Goal: Task Accomplishment & Management: Manage account settings

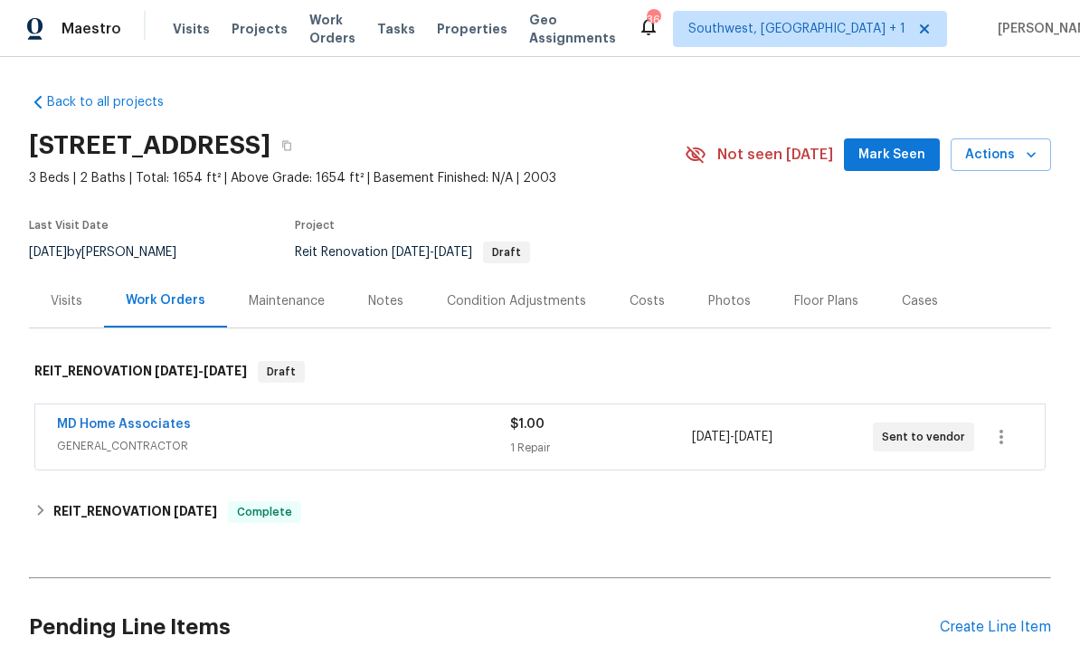
click at [93, 418] on link "MD Home Associates" at bounding box center [124, 424] width 134 height 13
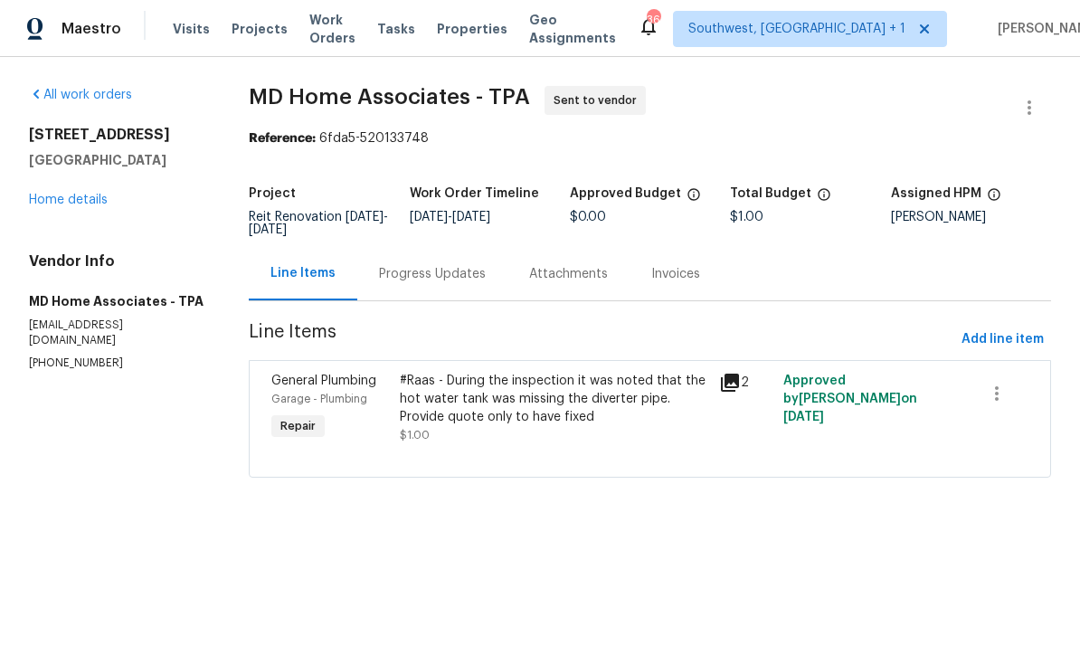
click at [399, 288] on div "Progress Updates" at bounding box center [432, 273] width 150 height 53
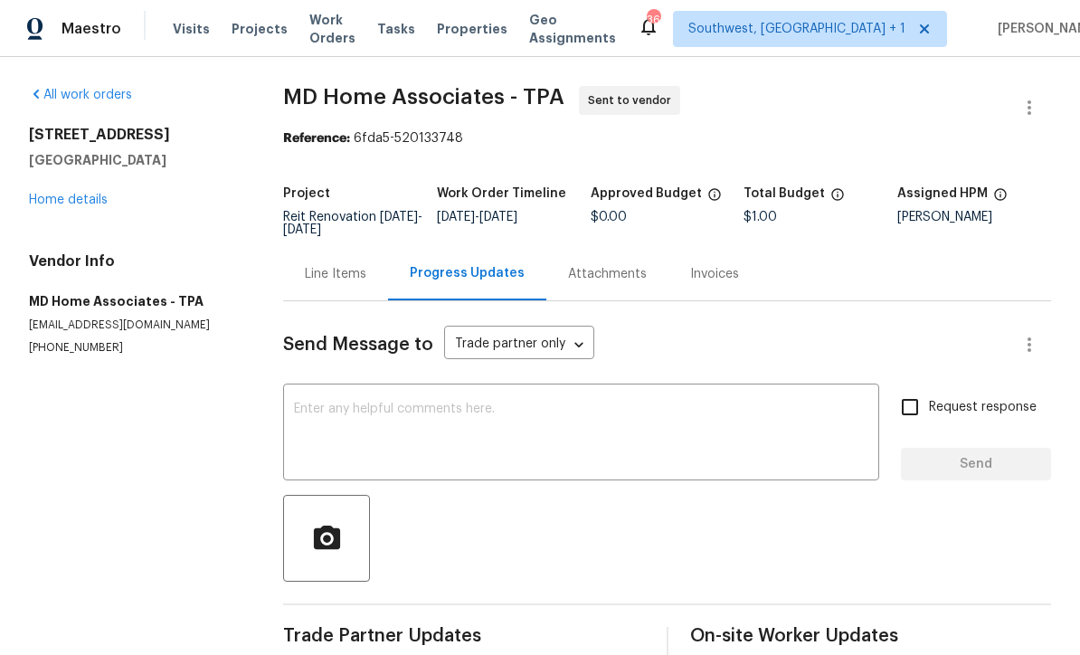
click at [692, 431] on textarea at bounding box center [581, 433] width 574 height 63
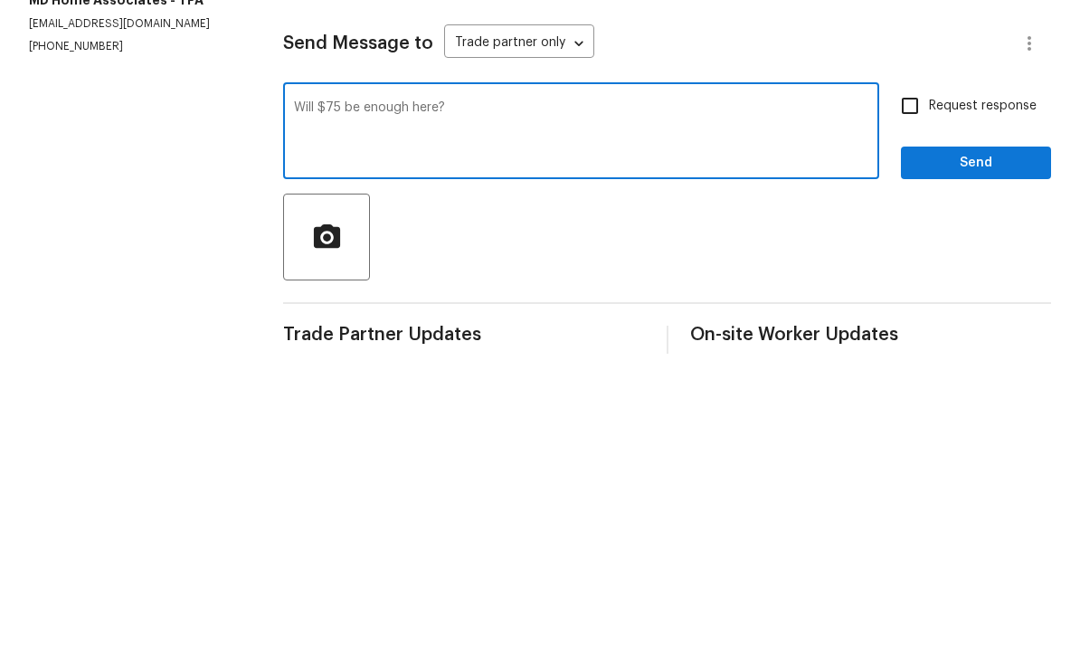
type textarea "Will $75 be enough here?"
click at [914, 388] on input "Request response" at bounding box center [910, 407] width 38 height 38
checkbox input "true"
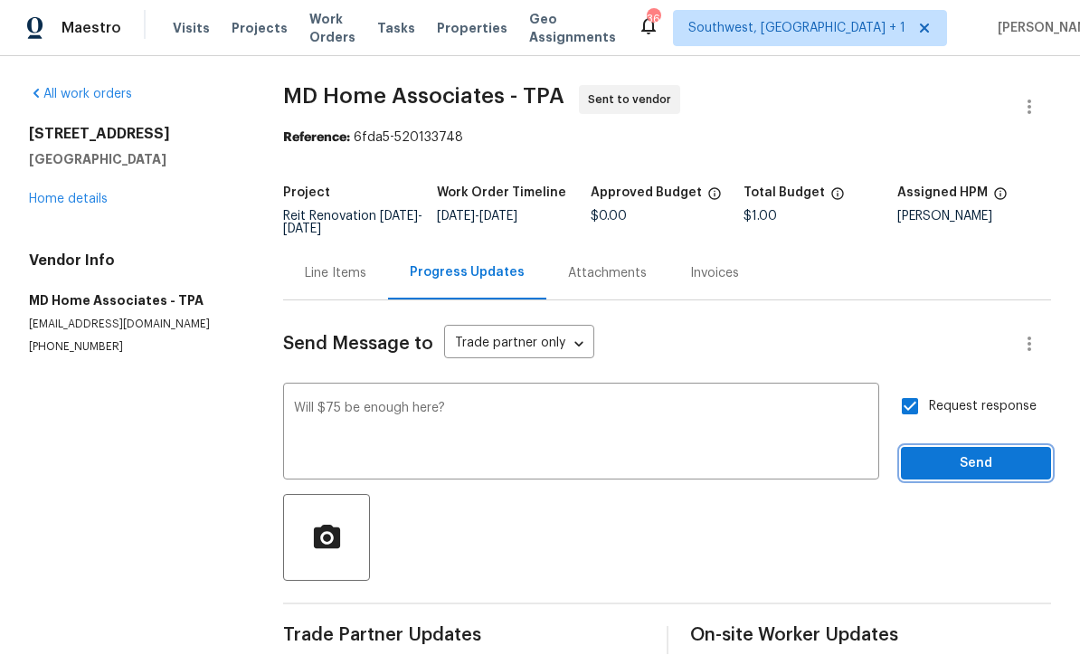
click at [972, 448] on button "Send" at bounding box center [976, 464] width 150 height 33
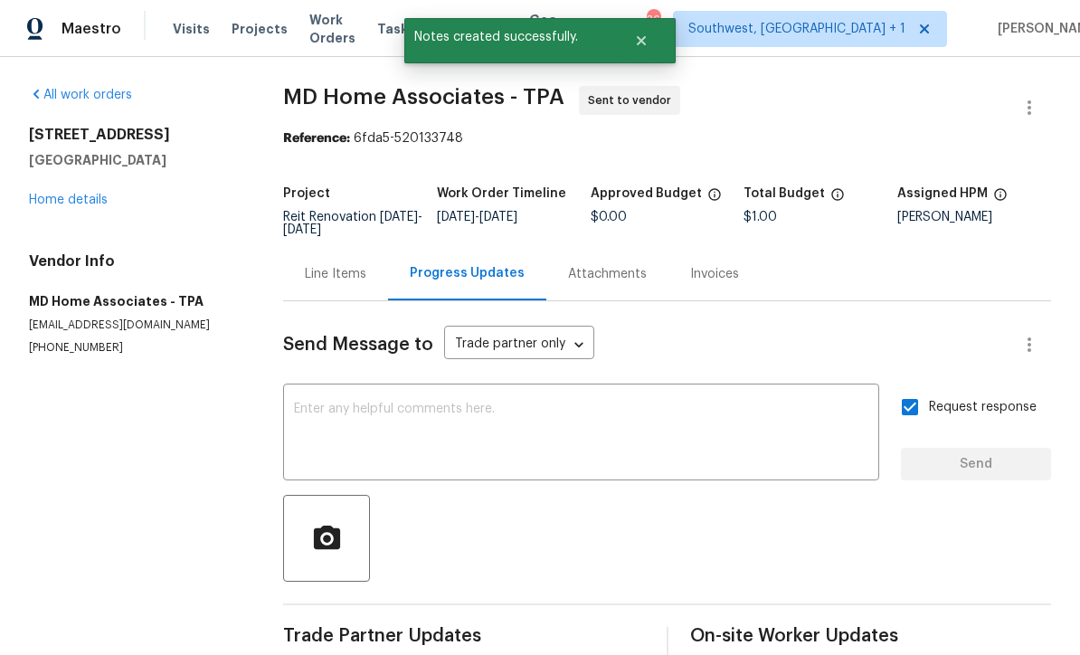
click at [49, 194] on link "Home details" at bounding box center [68, 200] width 79 height 13
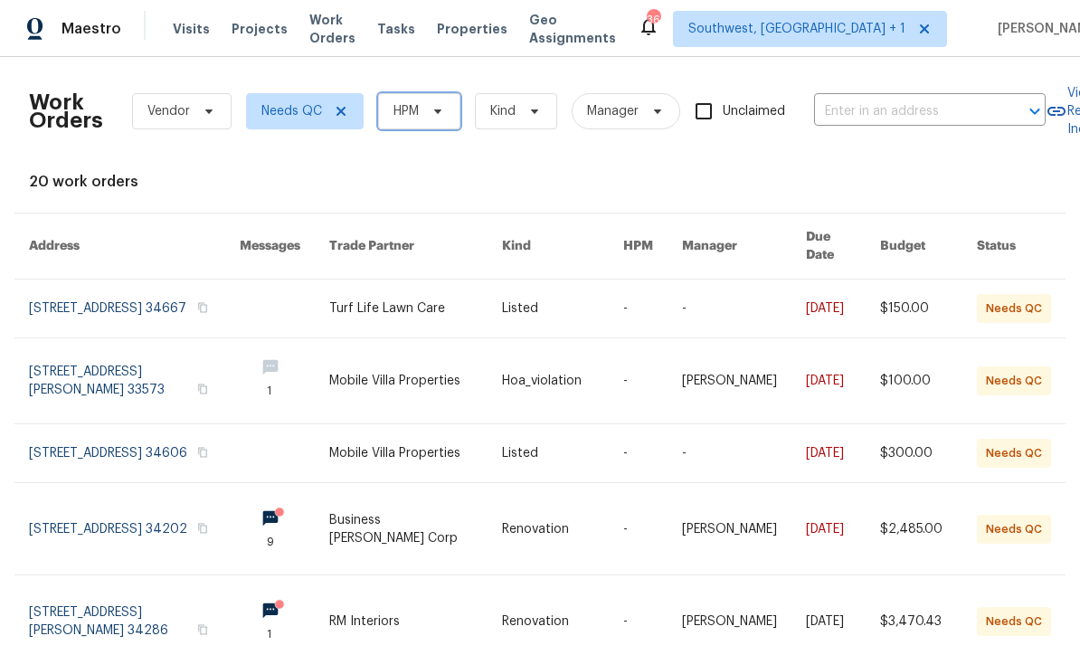
click at [412, 123] on span "HPM" at bounding box center [419, 111] width 82 height 36
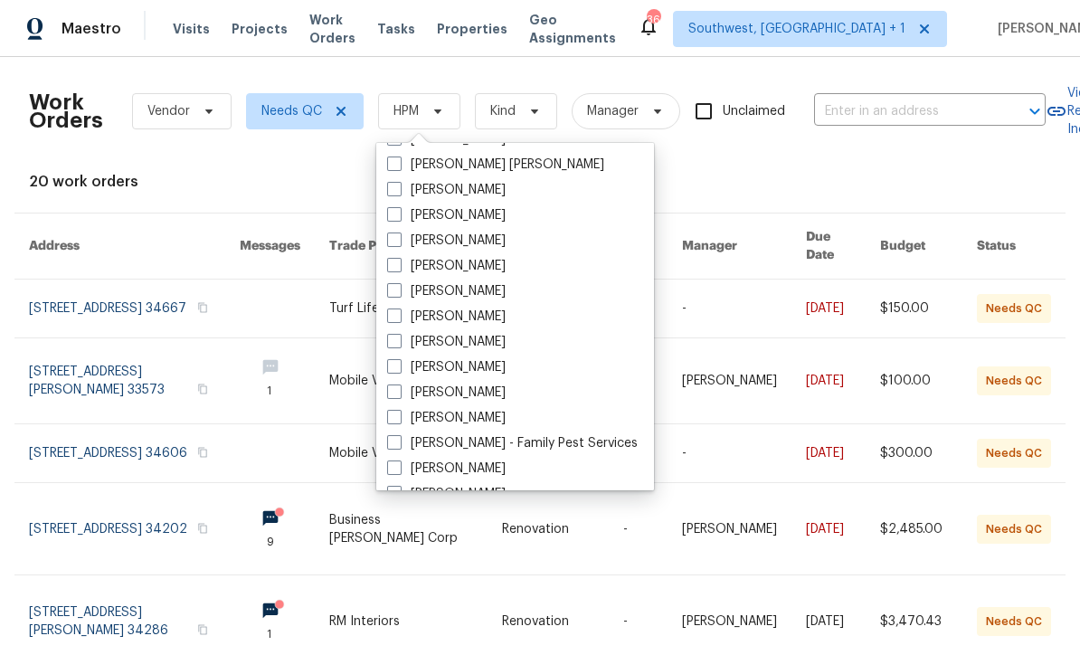
scroll to position [178, 0]
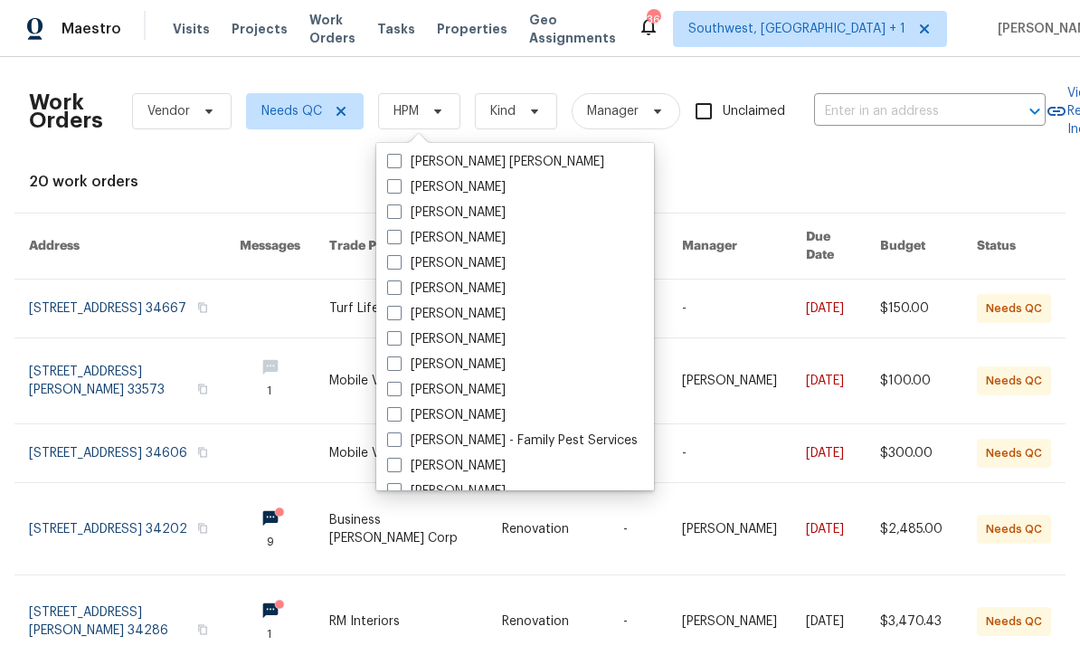
click at [394, 370] on span at bounding box center [394, 363] width 14 height 14
click at [394, 367] on input "[PERSON_NAME]" at bounding box center [393, 361] width 12 height 12
checkbox input "true"
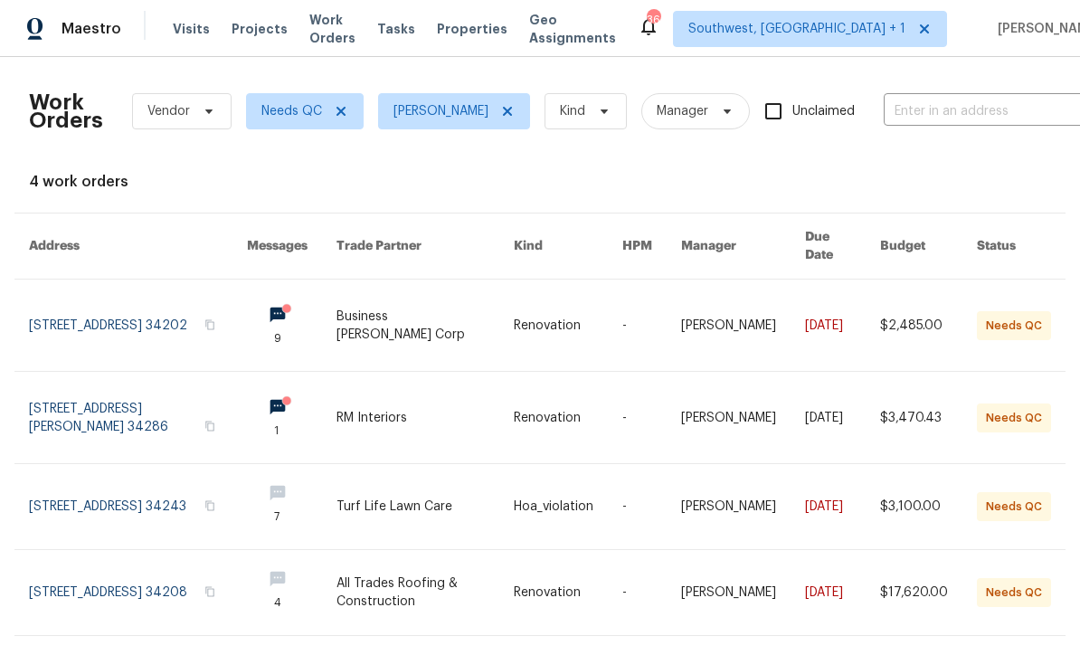
scroll to position [24, 0]
click at [445, 285] on link at bounding box center [424, 324] width 177 height 91
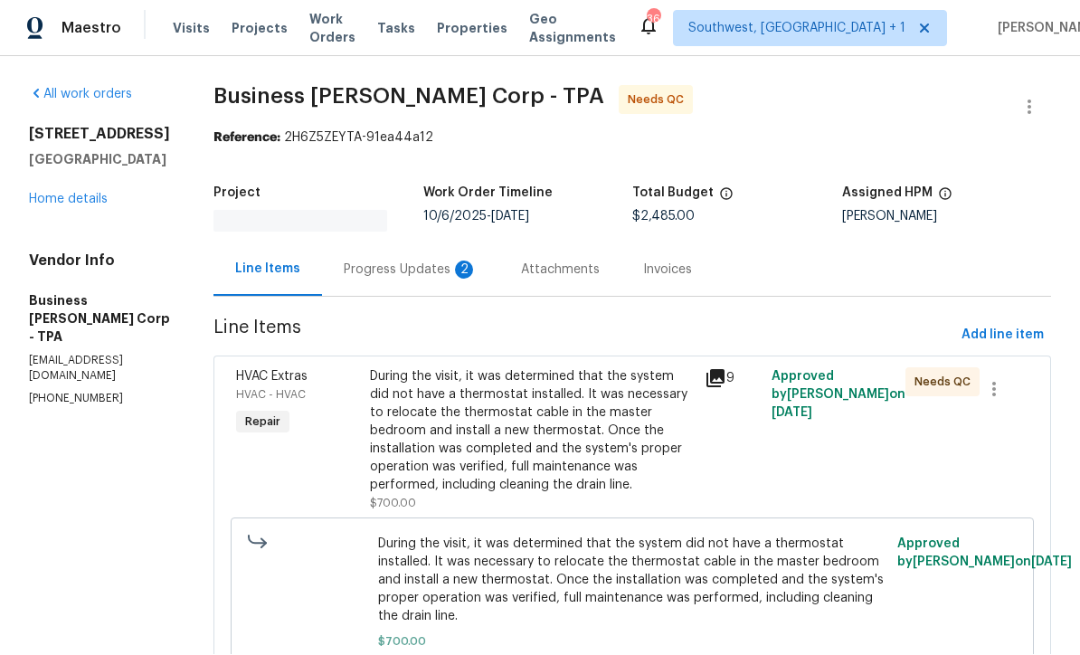
scroll to position [1, 0]
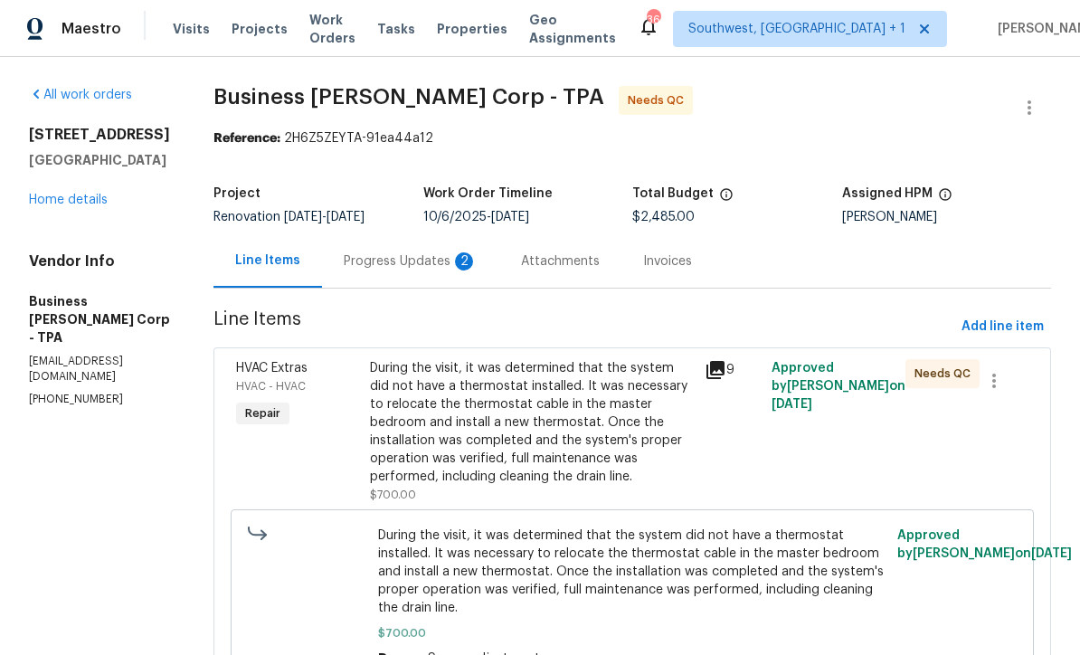
click at [414, 264] on div "Progress Updates 2" at bounding box center [411, 261] width 134 height 18
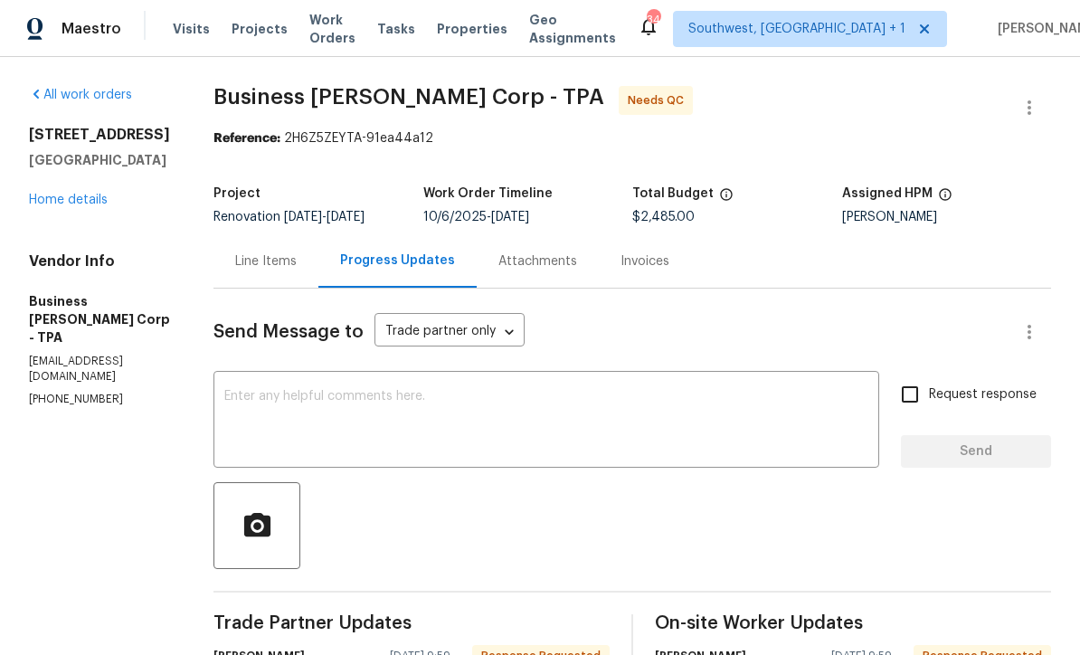
click at [291, 249] on div "Line Items" at bounding box center [265, 260] width 105 height 53
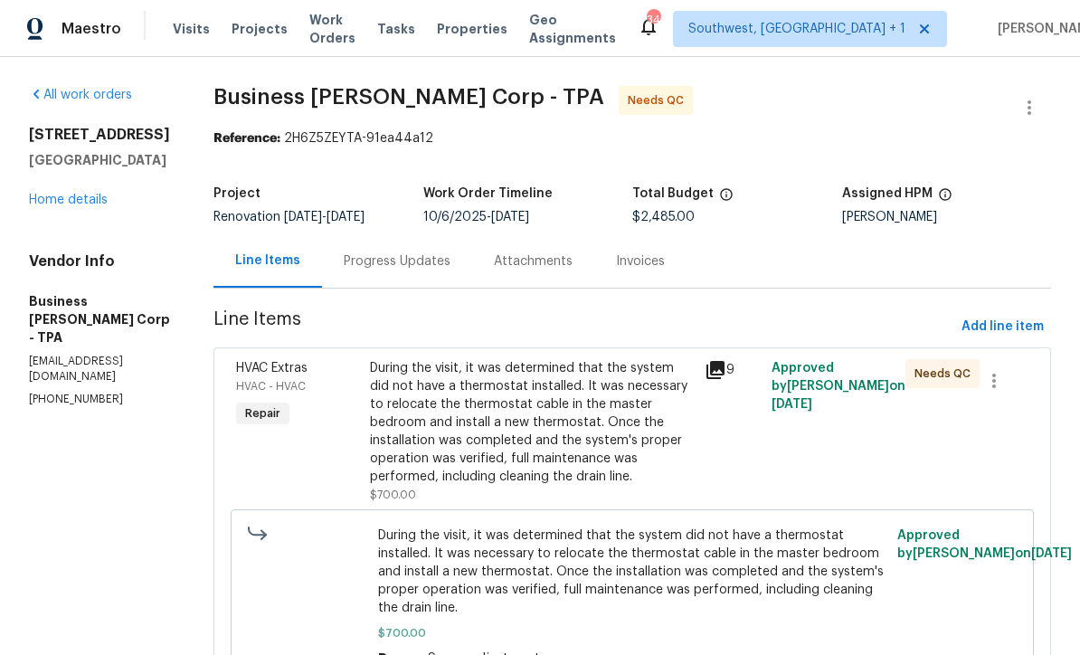
click at [579, 448] on div "During the visit, it was determined that the system did not have a thermostat i…" at bounding box center [532, 422] width 324 height 127
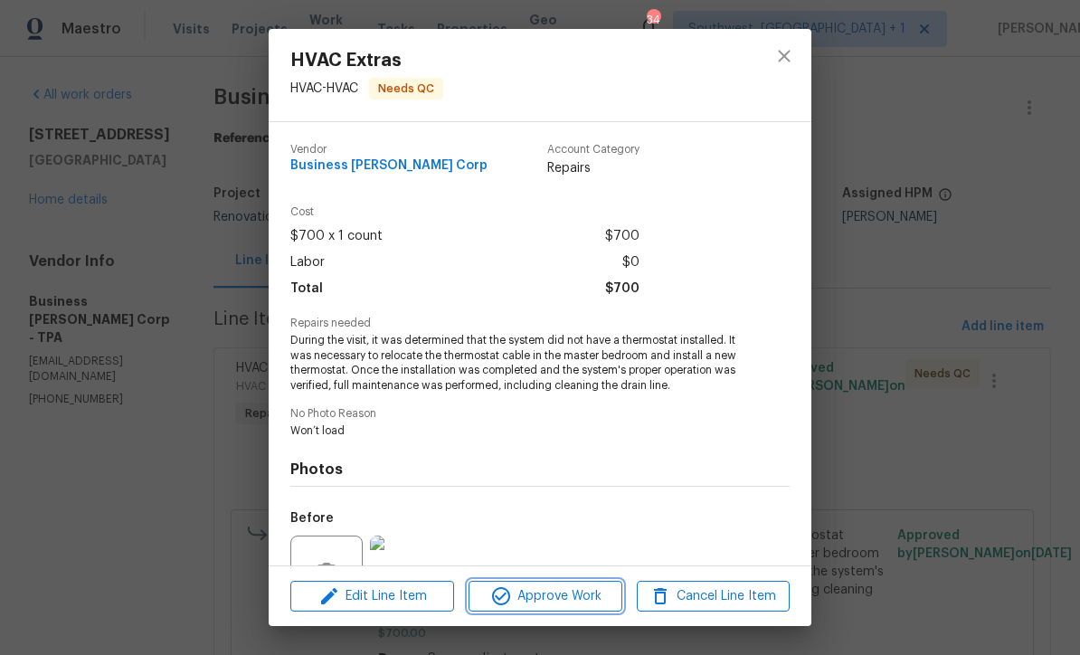
click at [595, 594] on span "Approve Work" at bounding box center [545, 596] width 142 height 23
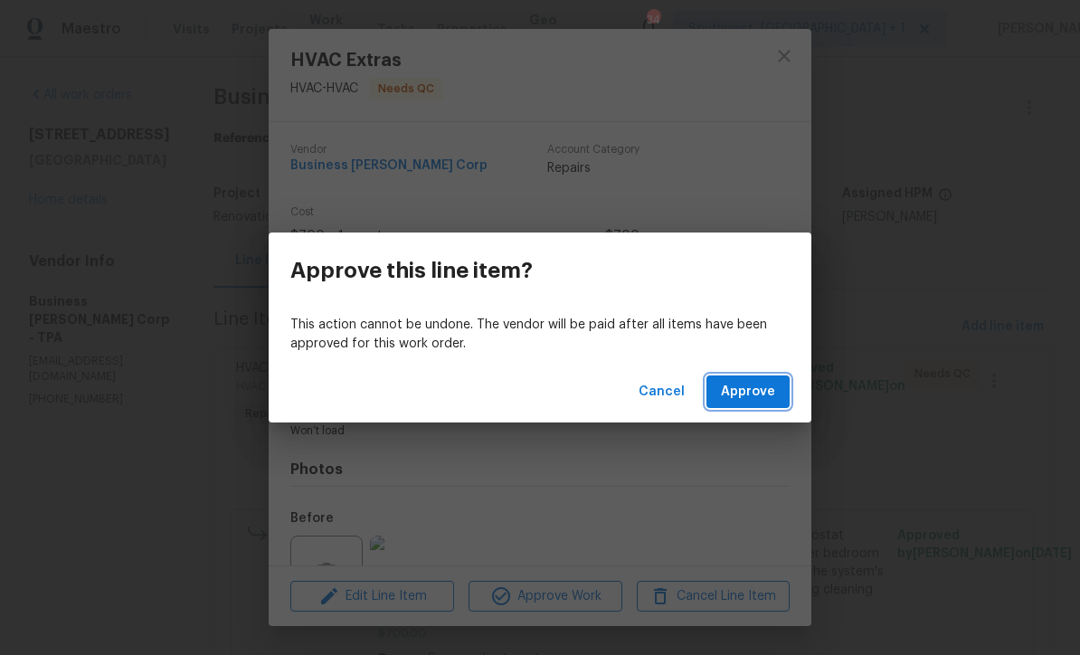
click at [767, 384] on span "Approve" at bounding box center [748, 392] width 54 height 23
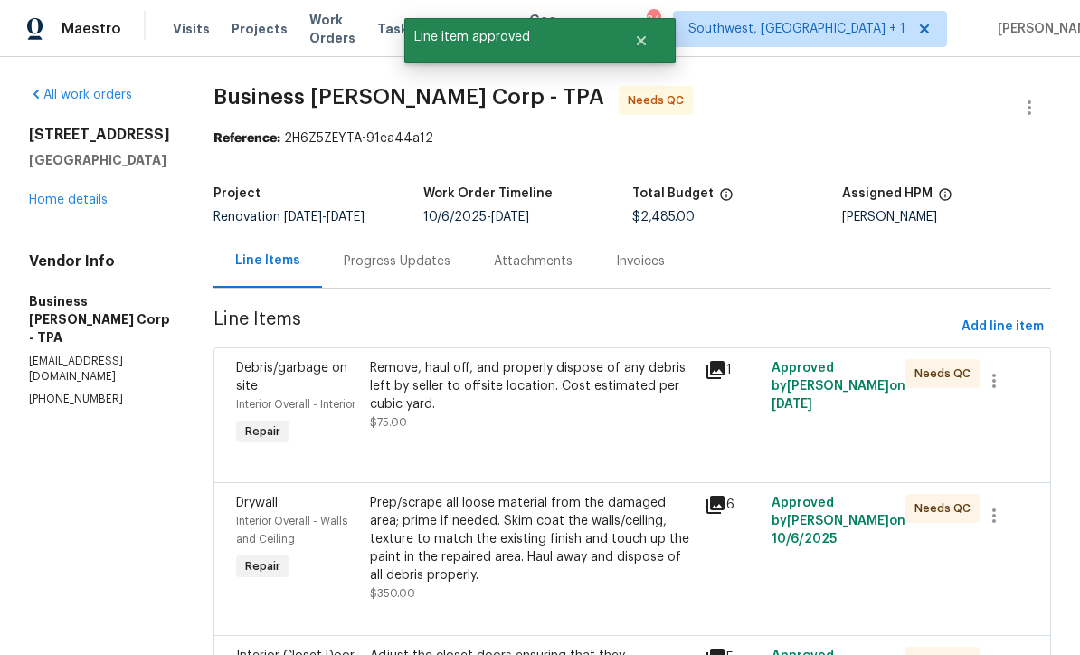
click at [610, 423] on div "Remove, haul off, and properly dispose of any debris left by seller to offsite …" at bounding box center [532, 395] width 324 height 72
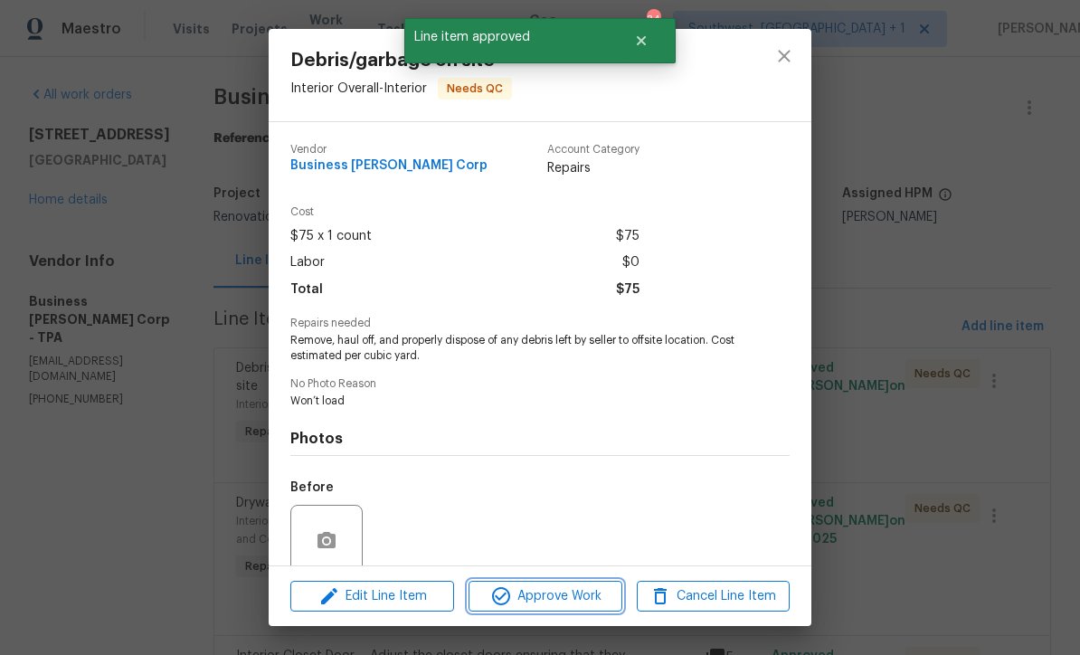
click at [586, 592] on span "Approve Work" at bounding box center [545, 596] width 142 height 23
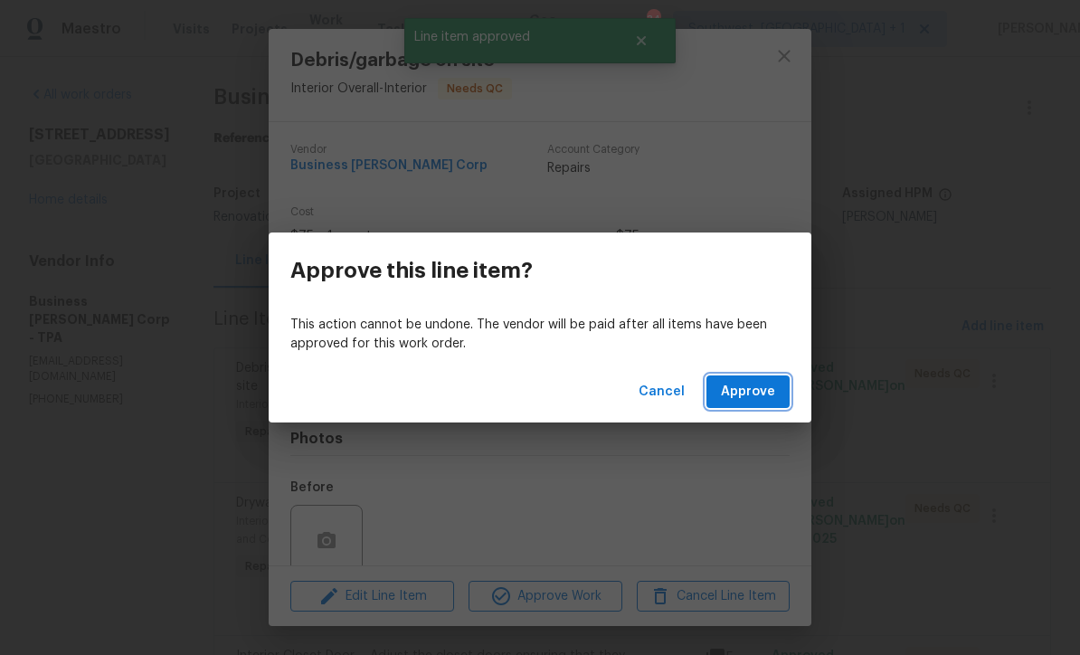
click at [752, 394] on span "Approve" at bounding box center [748, 392] width 54 height 23
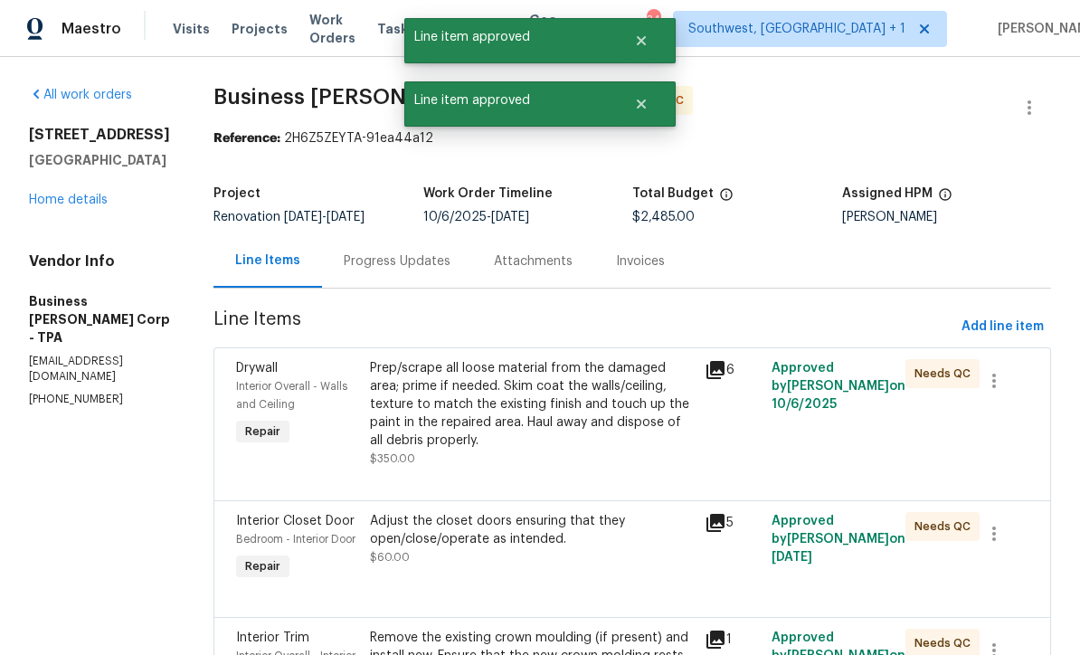
click at [618, 410] on div "Prep/scrape all loose material from the damaged area; prime if needed. Skim coa…" at bounding box center [532, 404] width 324 height 90
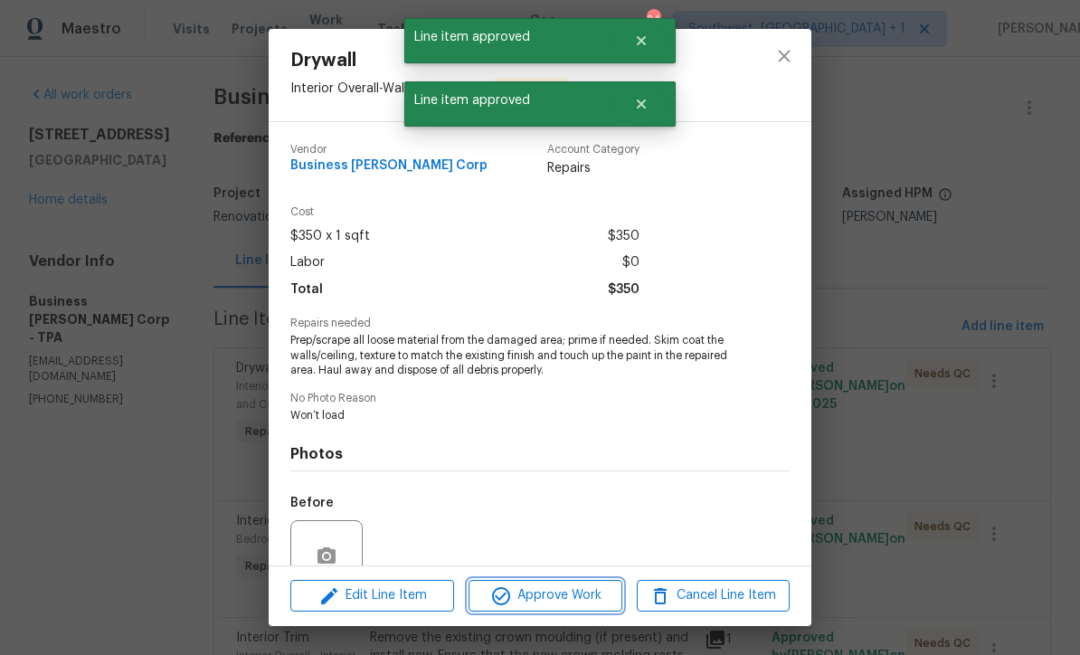
click at [591, 589] on span "Approve Work" at bounding box center [545, 595] width 142 height 23
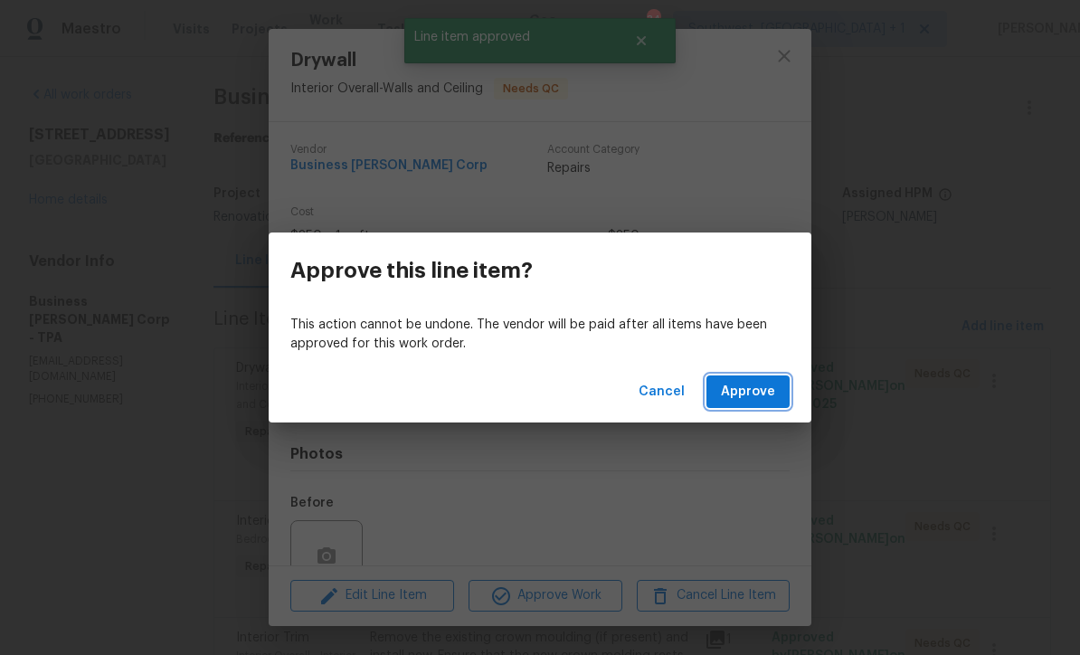
click at [754, 402] on span "Approve" at bounding box center [748, 392] width 54 height 23
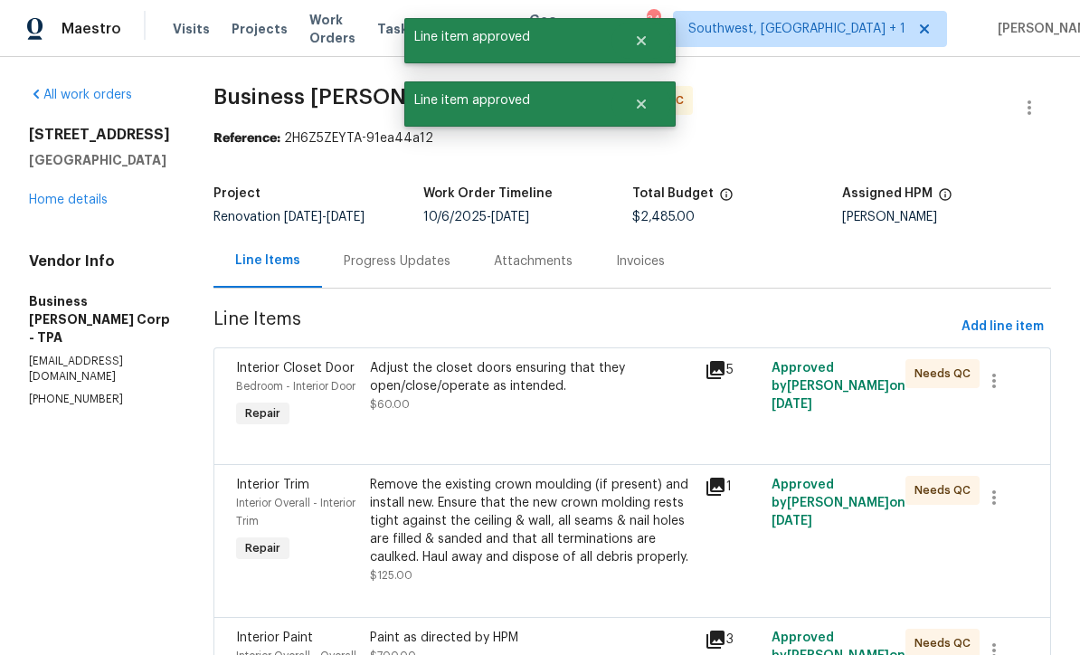
click at [623, 404] on div "Adjust the closet doors ensuring that they open/close/operate as intended. $60.…" at bounding box center [532, 386] width 324 height 54
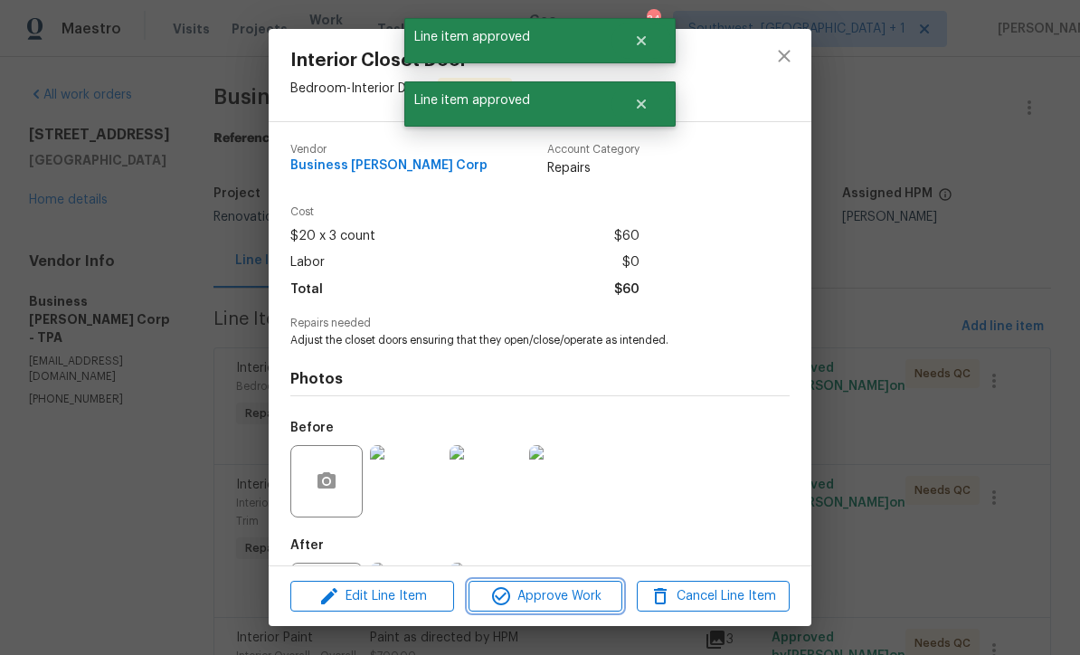
click at [598, 597] on span "Approve Work" at bounding box center [545, 596] width 142 height 23
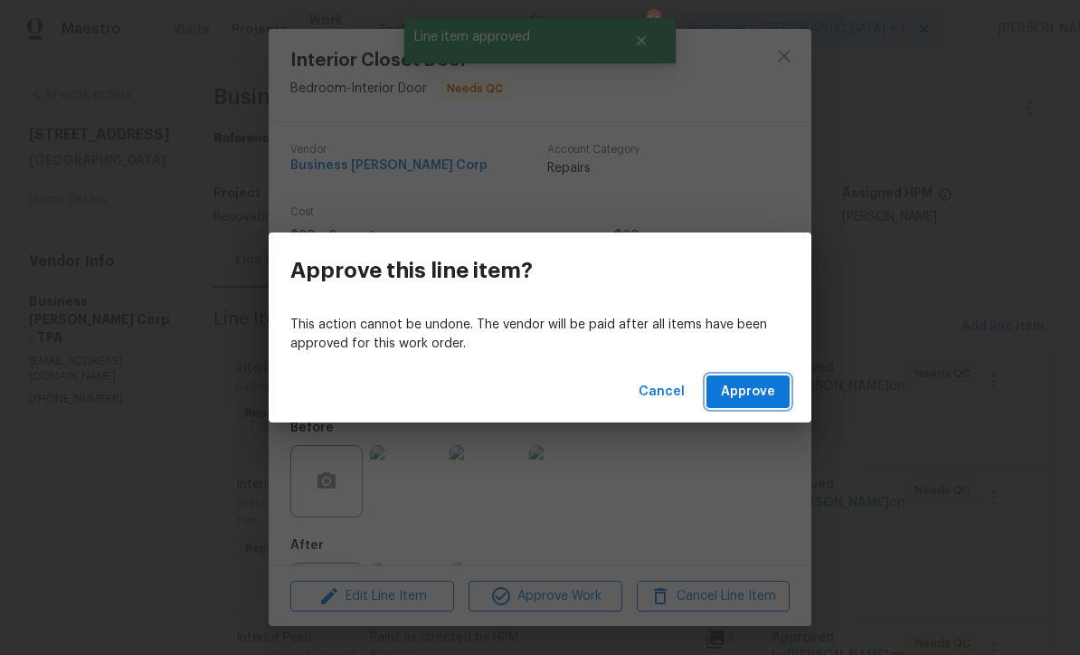
click at [755, 390] on span "Approve" at bounding box center [748, 392] width 54 height 23
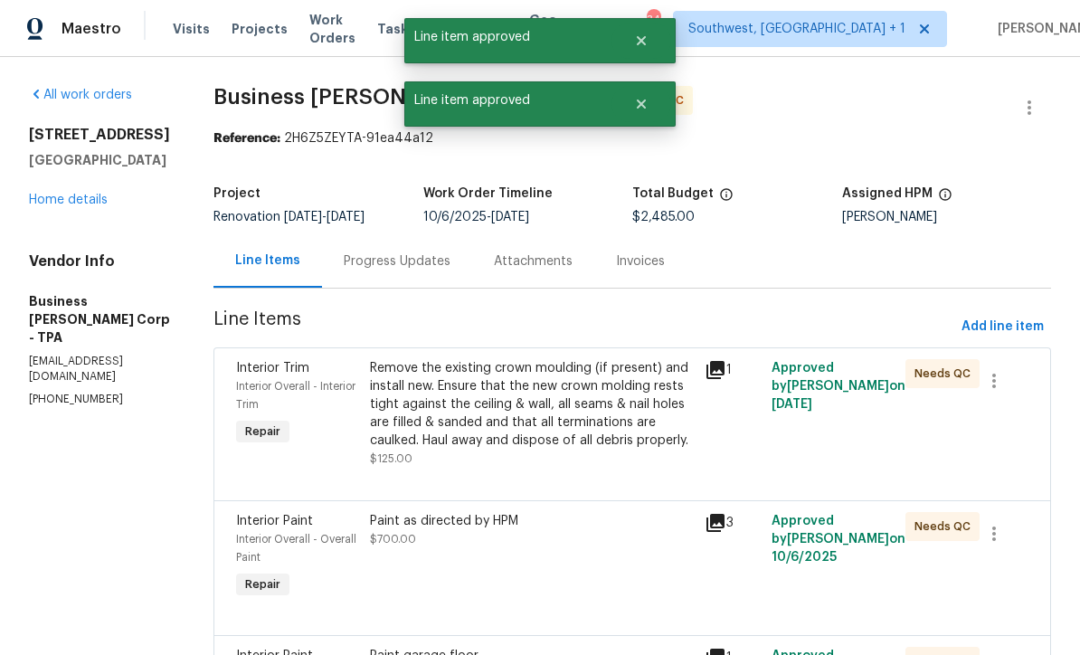
click at [609, 402] on div "Remove the existing crown moulding (if present) and install new. Ensure that th…" at bounding box center [532, 404] width 324 height 90
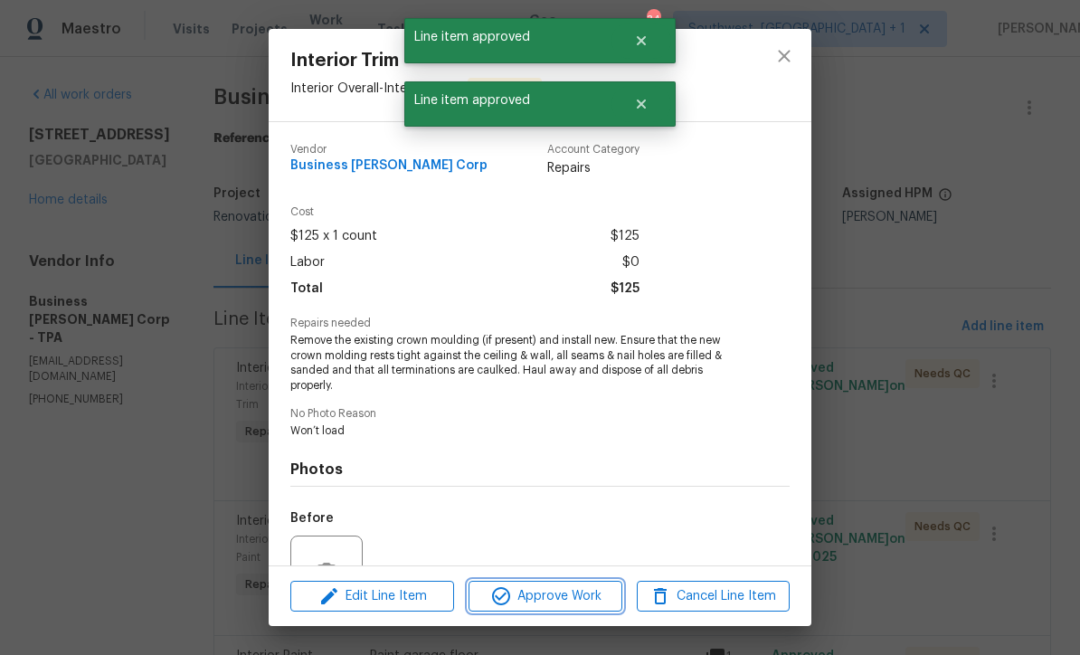
click at [584, 595] on span "Approve Work" at bounding box center [545, 596] width 142 height 23
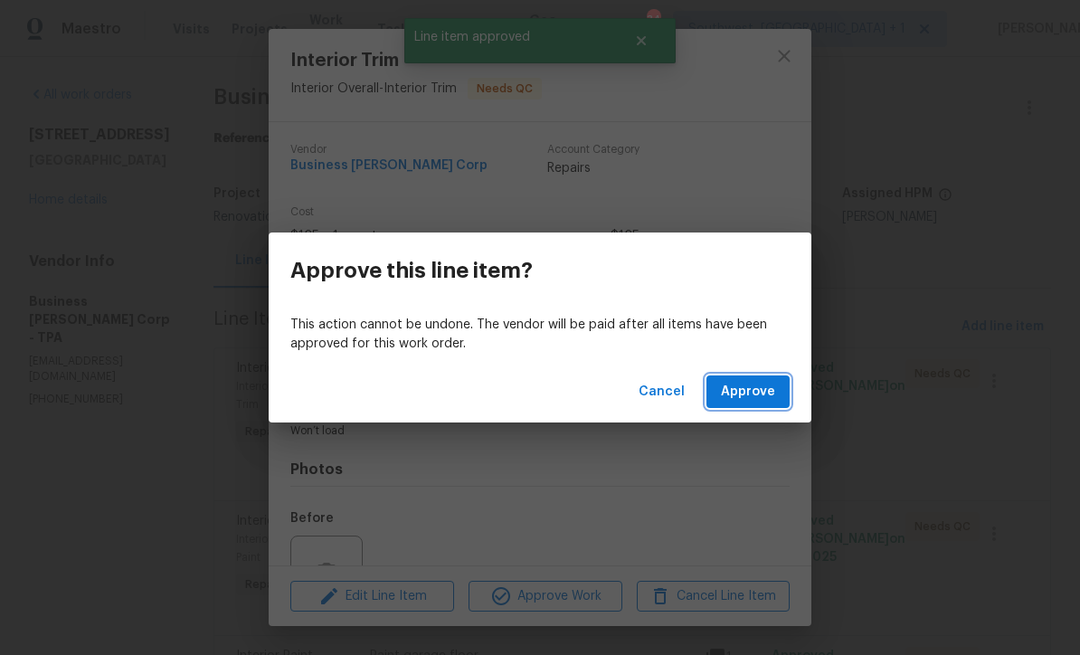
click at [743, 393] on span "Approve" at bounding box center [748, 392] width 54 height 23
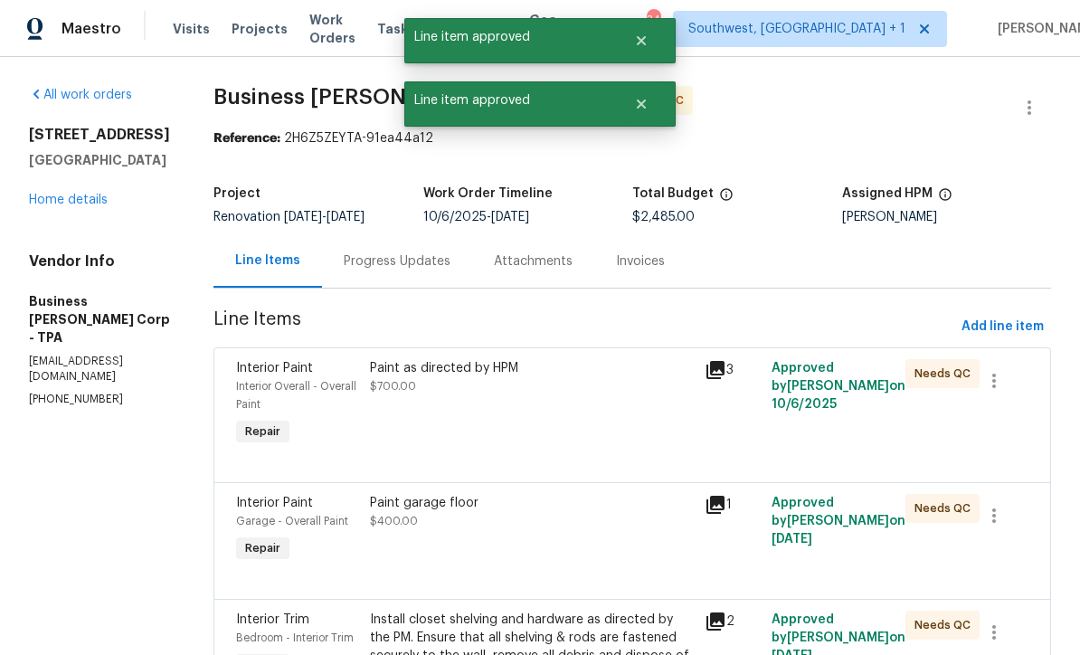
click at [599, 404] on div "Paint as directed by HPM $700.00" at bounding box center [531, 404] width 335 height 101
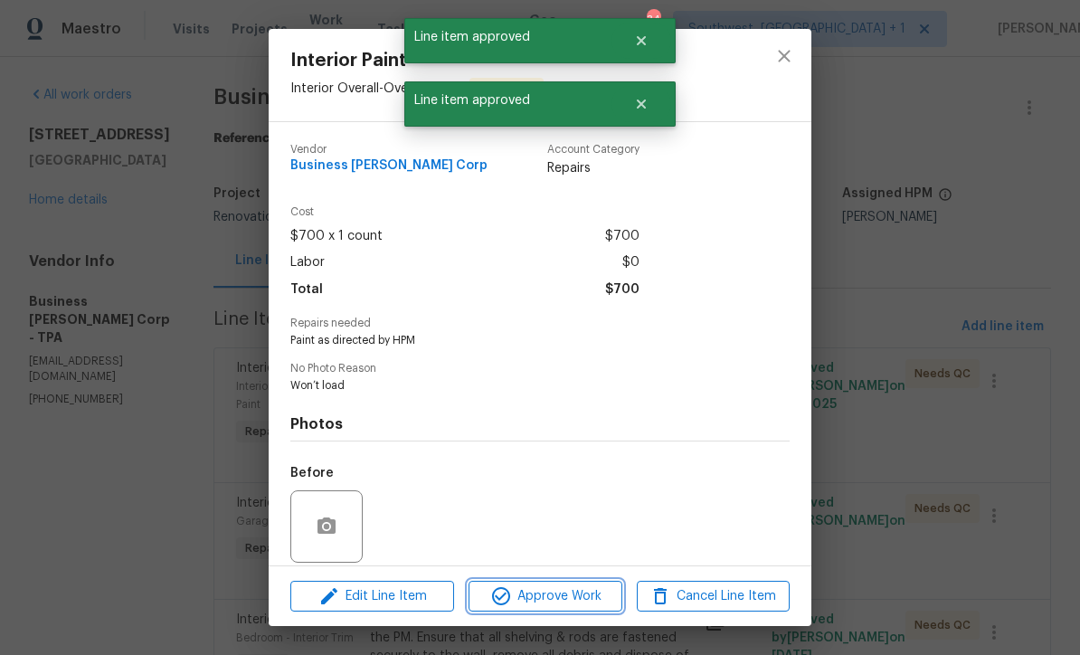
click at [586, 601] on span "Approve Work" at bounding box center [545, 596] width 142 height 23
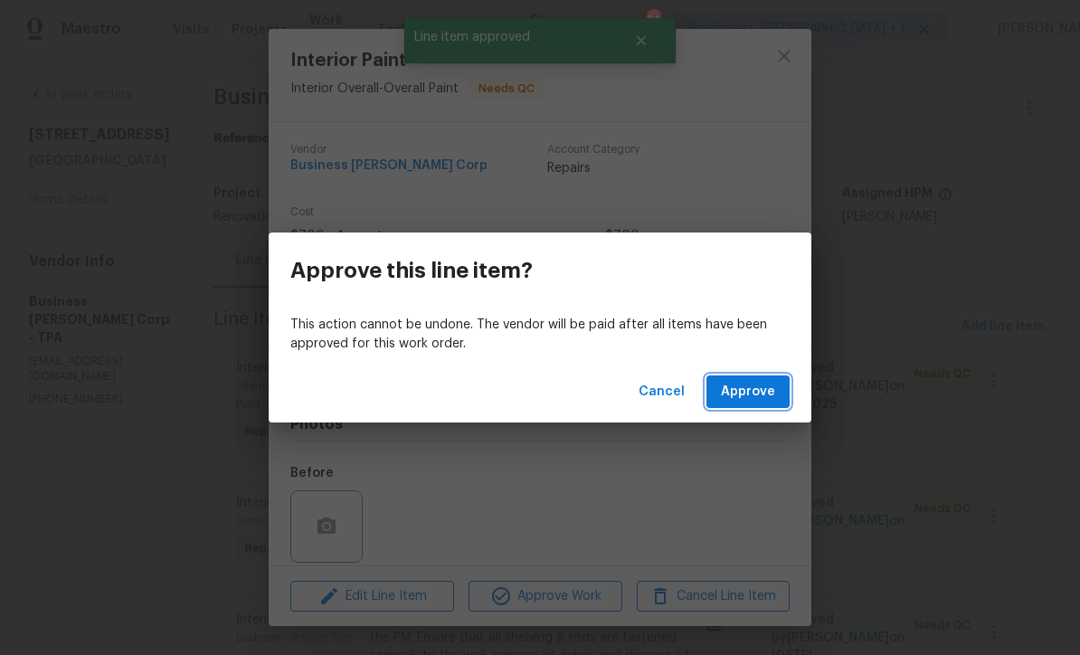
click at [757, 391] on span "Approve" at bounding box center [748, 392] width 54 height 23
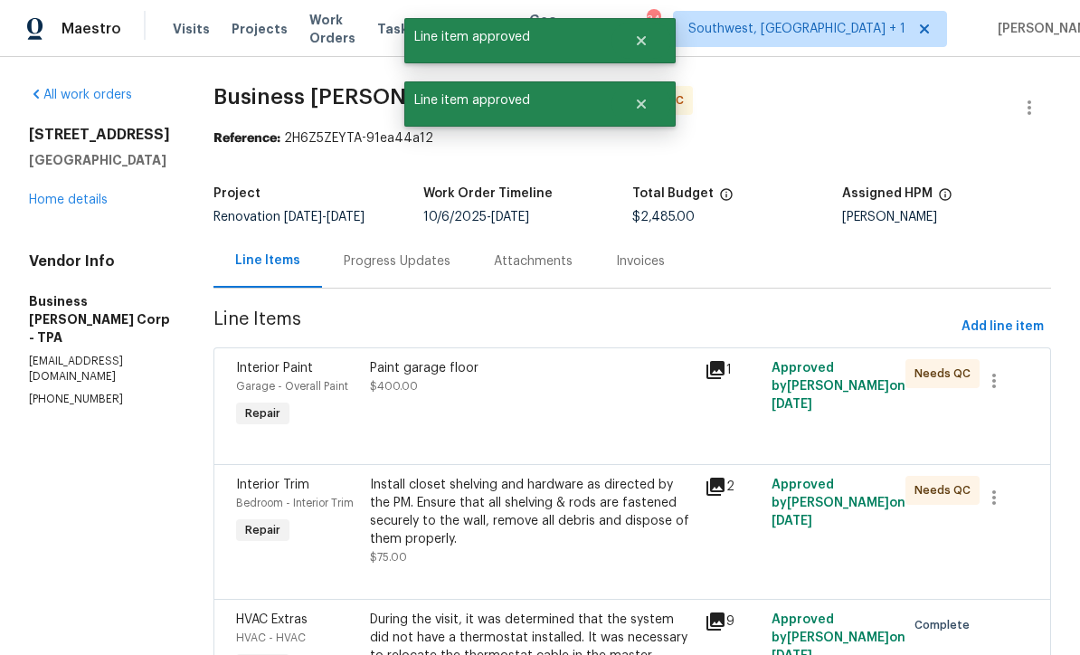
click at [593, 413] on div "Paint garage floor $400.00" at bounding box center [531, 395] width 335 height 83
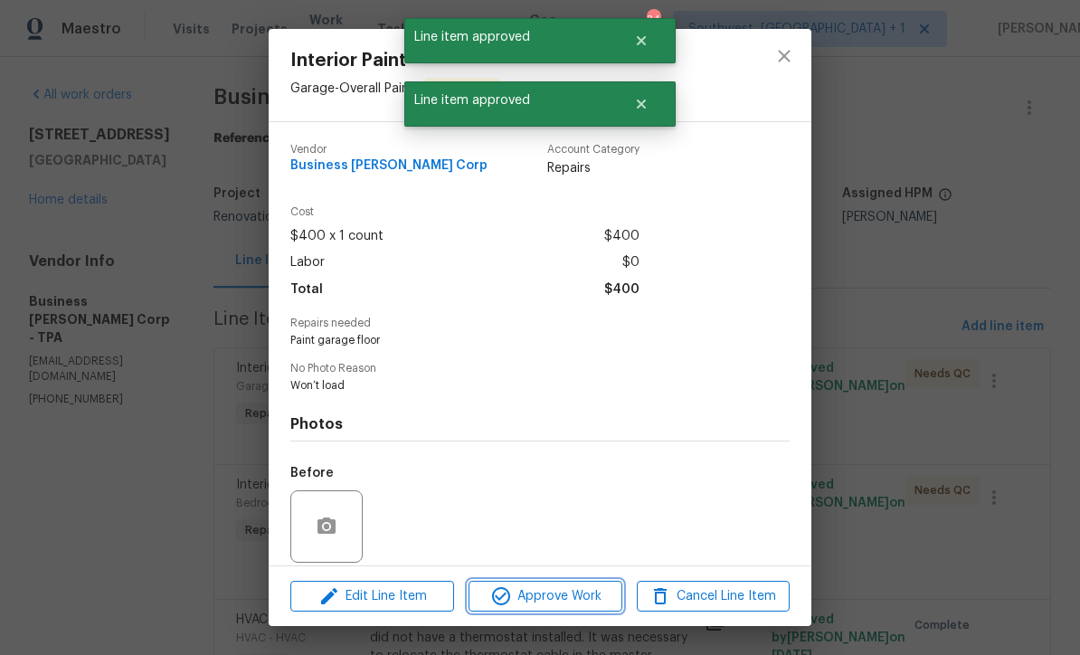
click at [597, 594] on span "Approve Work" at bounding box center [545, 596] width 142 height 23
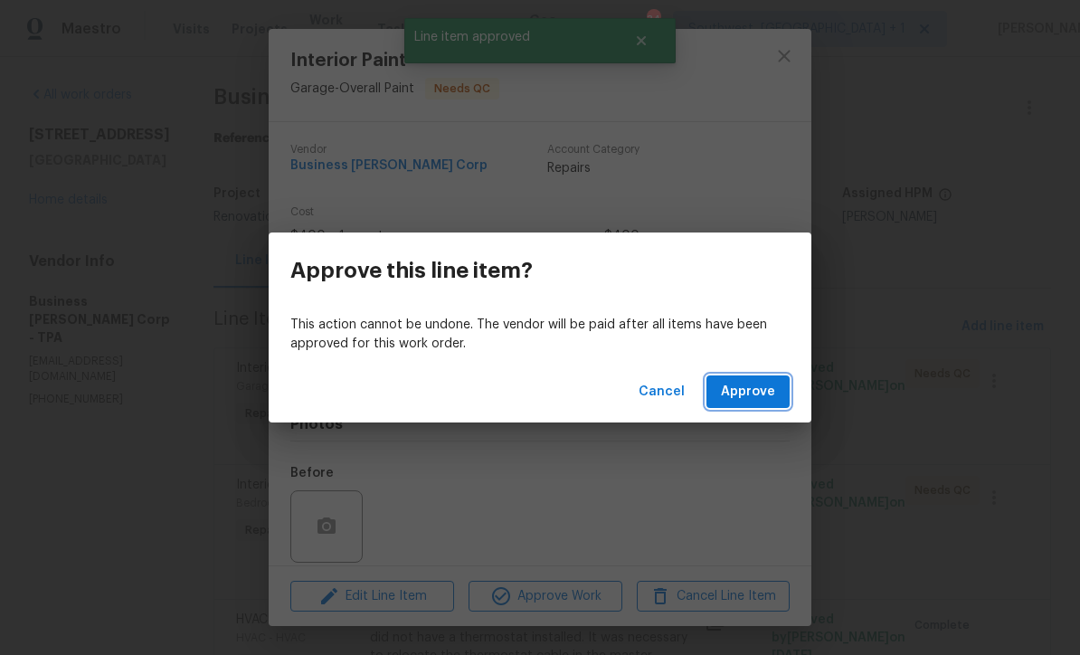
click at [763, 398] on span "Approve" at bounding box center [748, 392] width 54 height 23
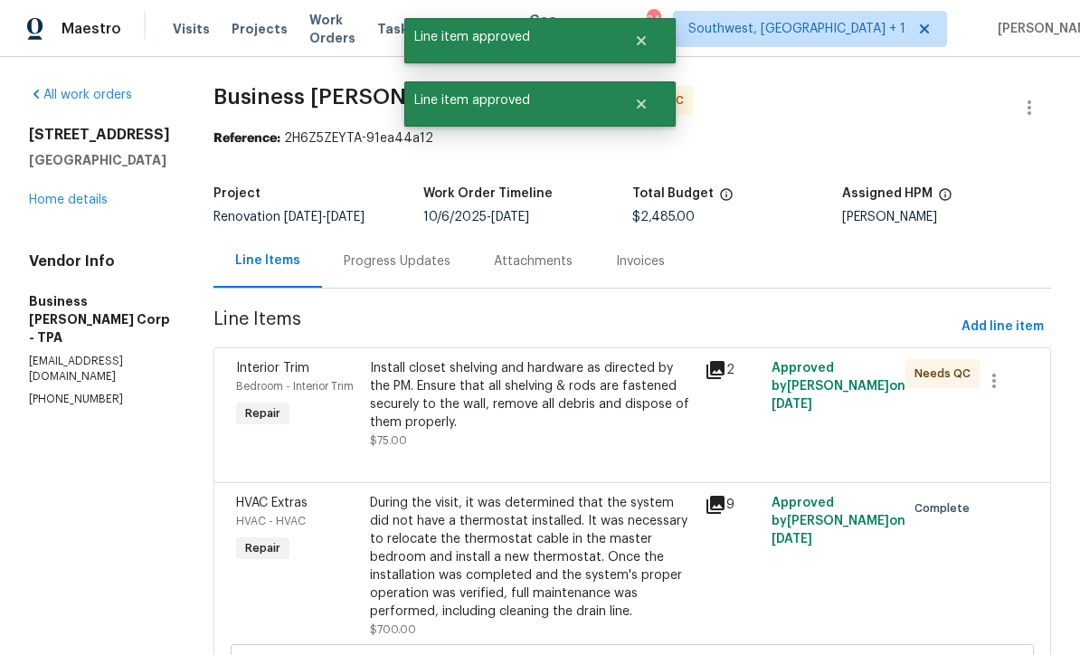
click at [597, 413] on div "Install closet shelving and hardware as directed by the PM. Ensure that all she…" at bounding box center [532, 395] width 324 height 72
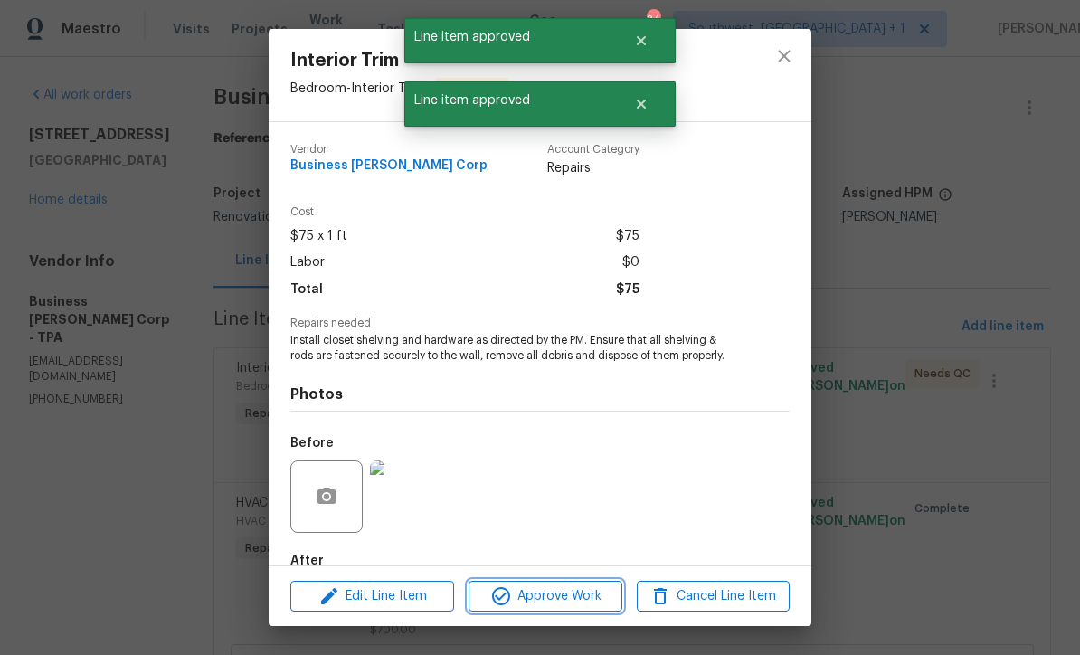
click at [578, 594] on span "Approve Work" at bounding box center [545, 596] width 142 height 23
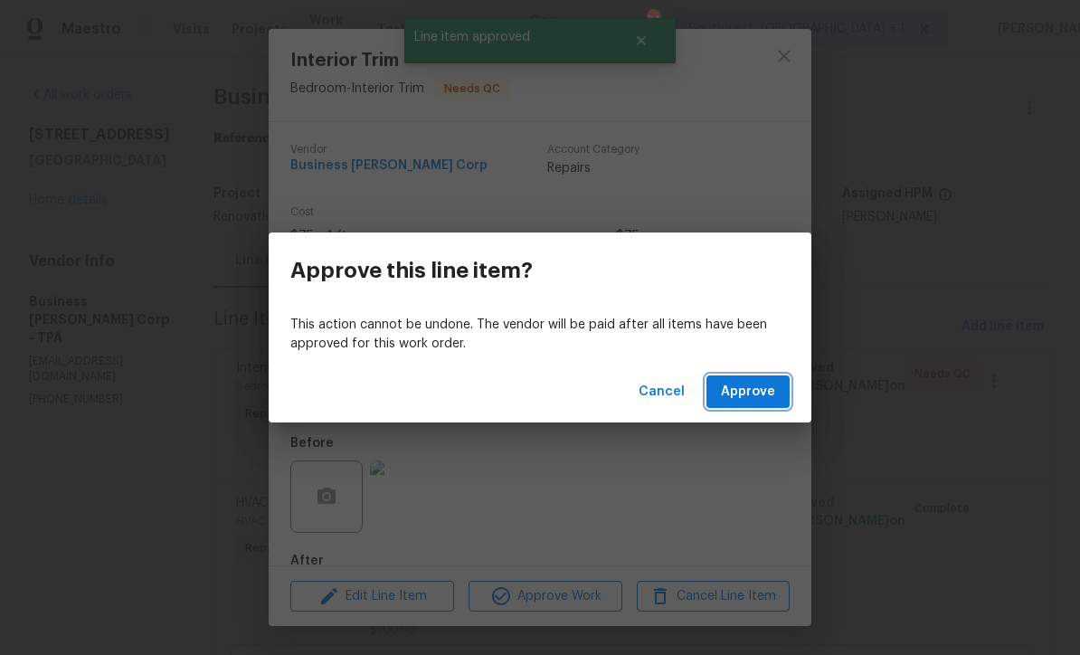
click at [753, 397] on span "Approve" at bounding box center [748, 392] width 54 height 23
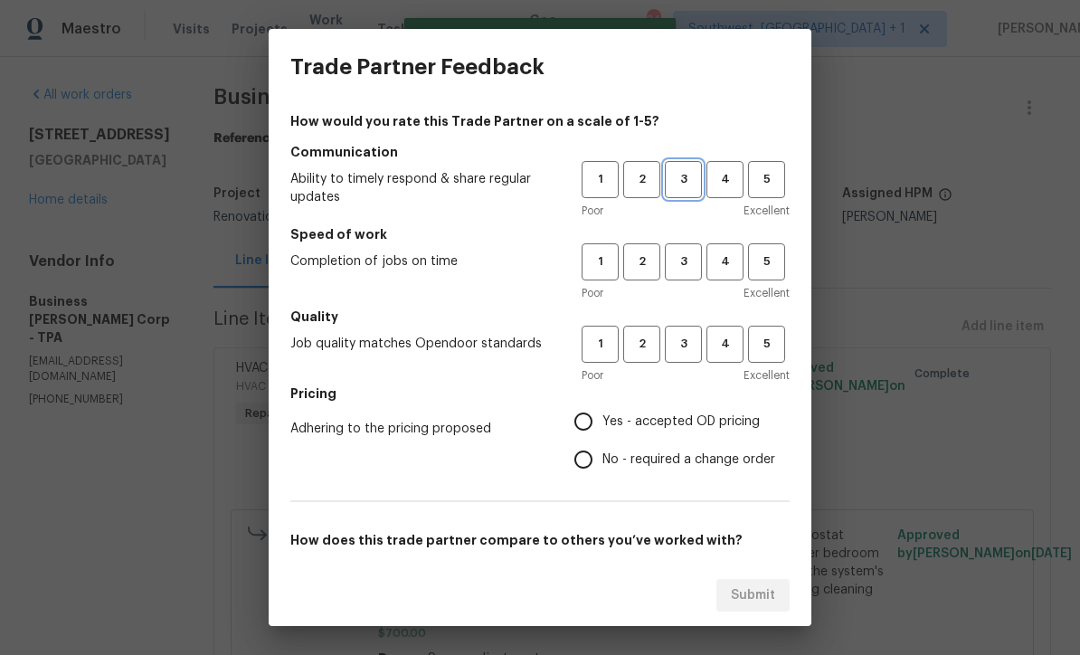
click at [690, 183] on span "3" at bounding box center [683, 179] width 33 height 21
click at [692, 258] on span "3" at bounding box center [683, 261] width 33 height 21
click at [688, 359] on button "3" at bounding box center [683, 344] width 37 height 37
click at [588, 421] on input "Yes - accepted OD pricing" at bounding box center [583, 421] width 38 height 38
radio input "true"
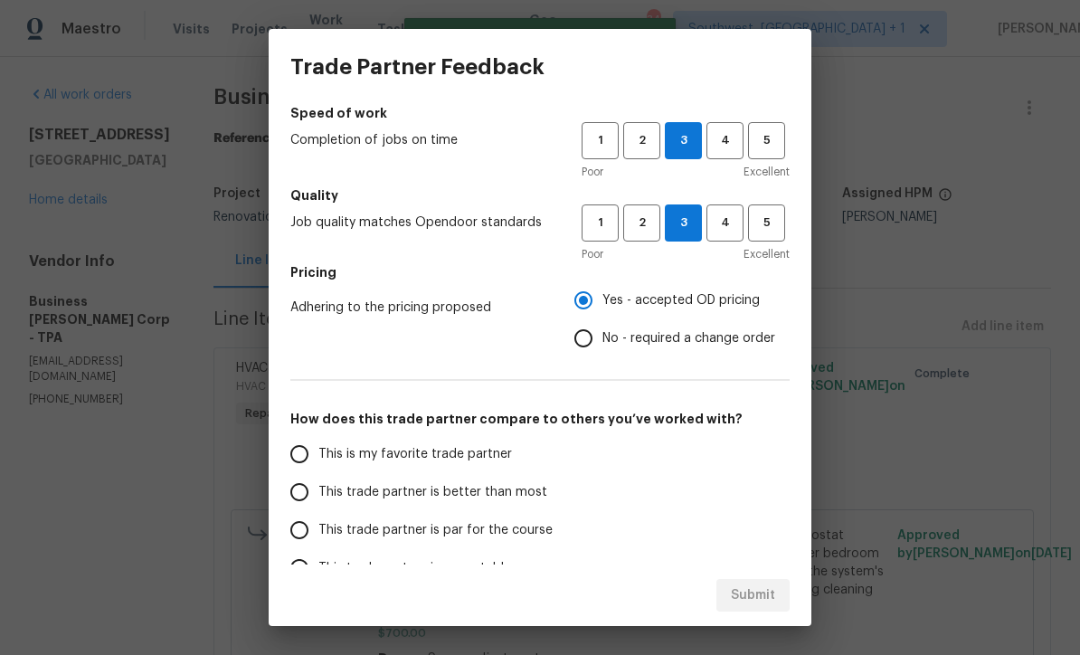
scroll to position [172, 0]
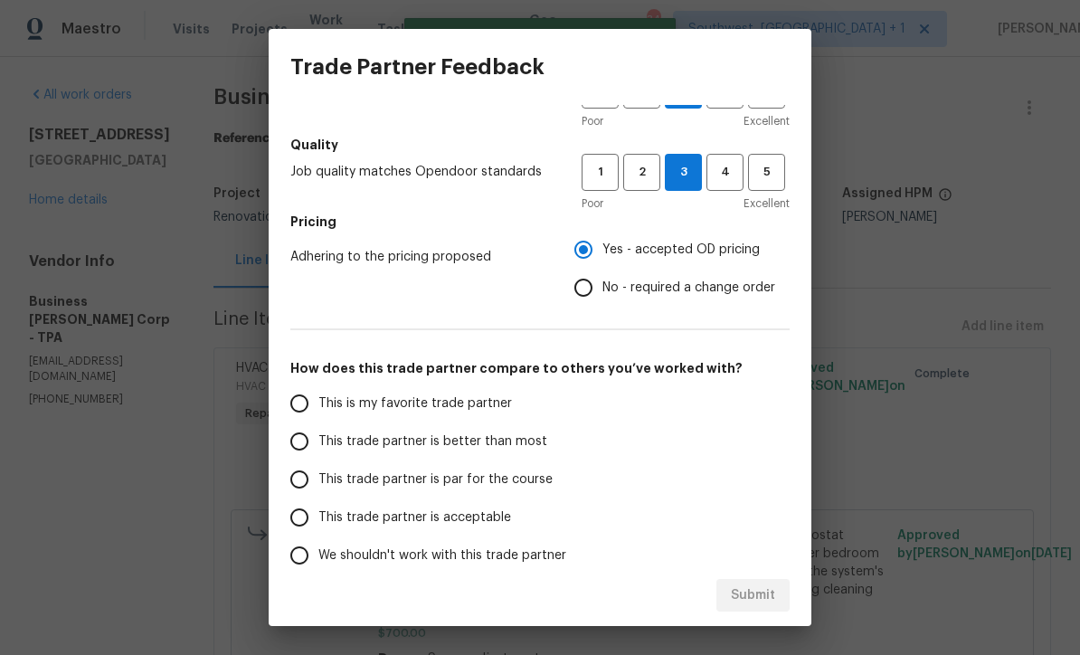
click at [292, 471] on input "This trade partner is par for the course" at bounding box center [299, 479] width 38 height 38
click at [752, 603] on span "Submit" at bounding box center [753, 595] width 44 height 23
radio input "true"
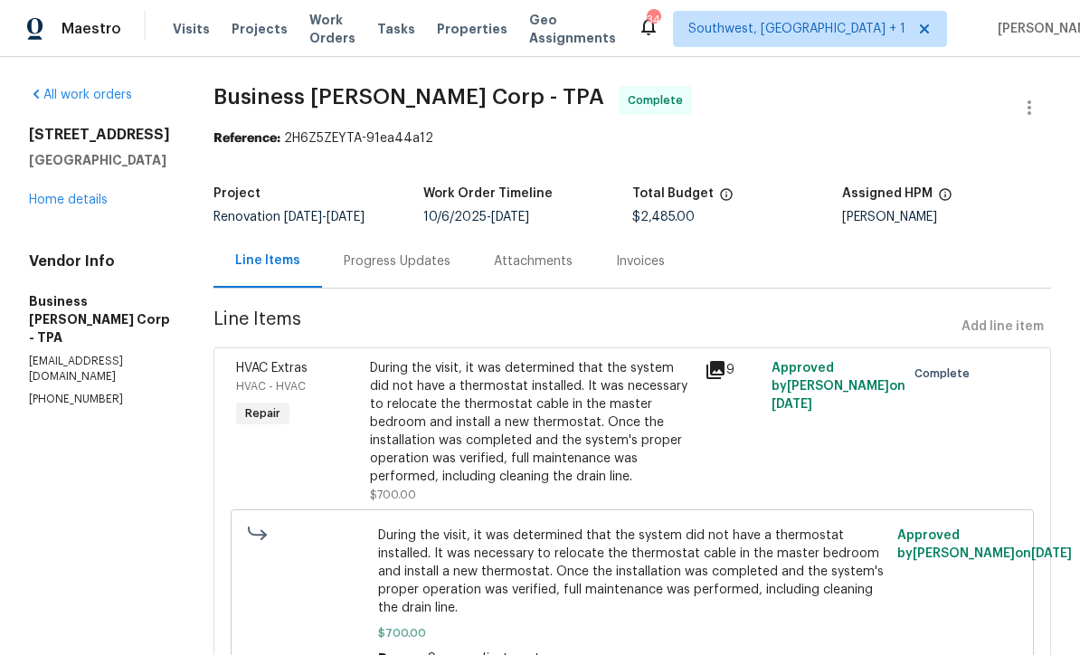
click at [352, 33] on span "Work Orders" at bounding box center [332, 29] width 46 height 36
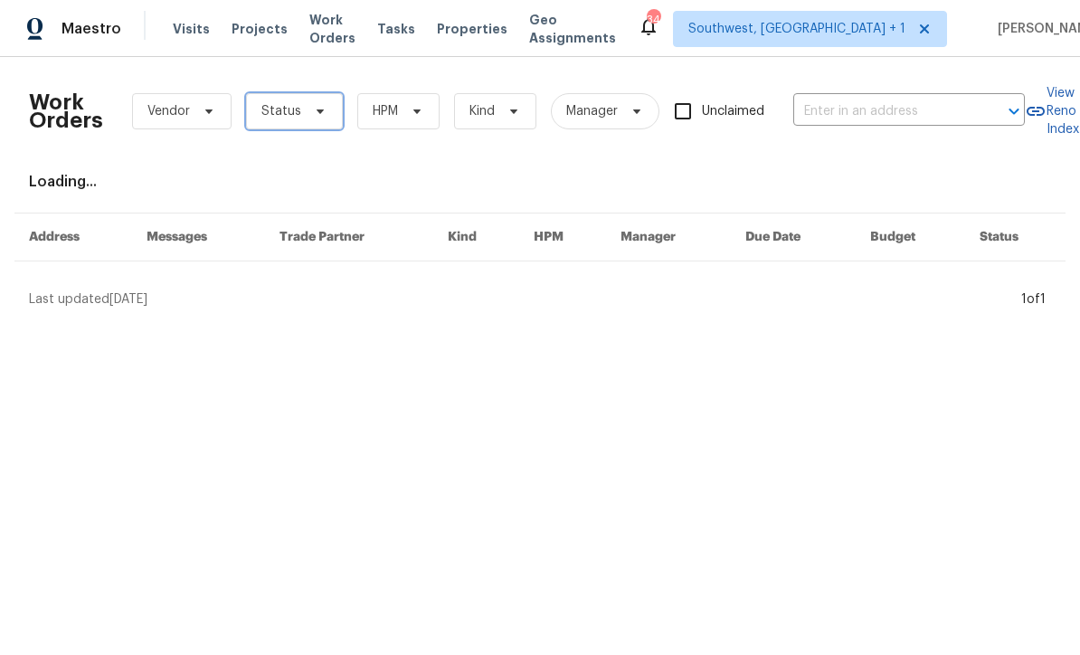
click at [301, 119] on span "Status" at bounding box center [294, 111] width 97 height 36
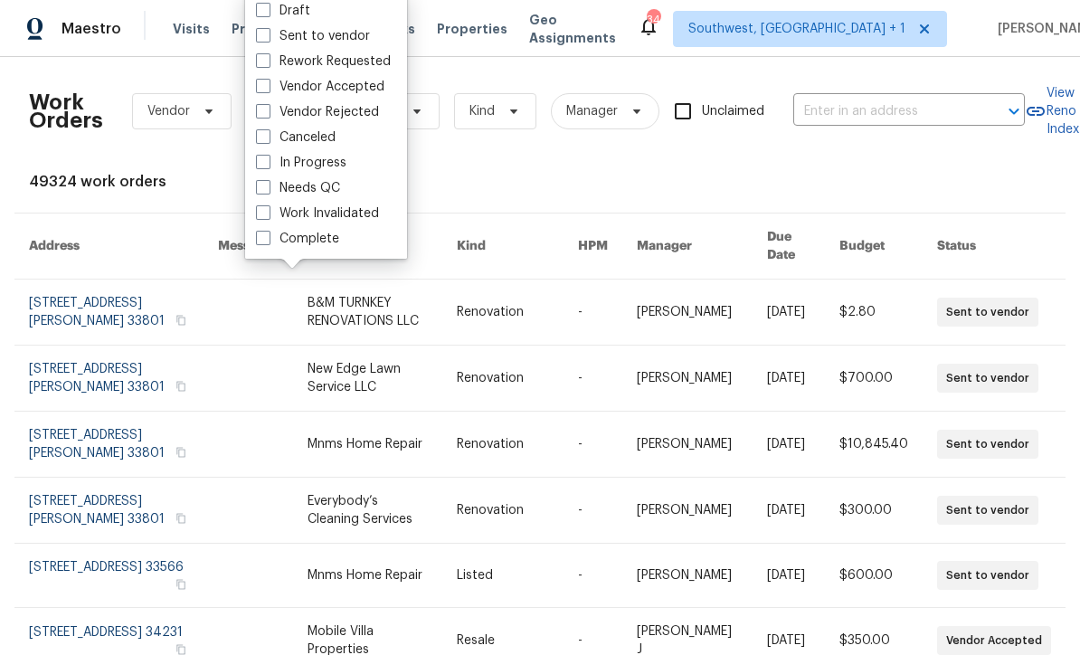
click at [273, 185] on label "Needs QC" at bounding box center [298, 188] width 84 height 18
click at [268, 185] on input "Needs QC" at bounding box center [262, 185] width 12 height 12
checkbox input "true"
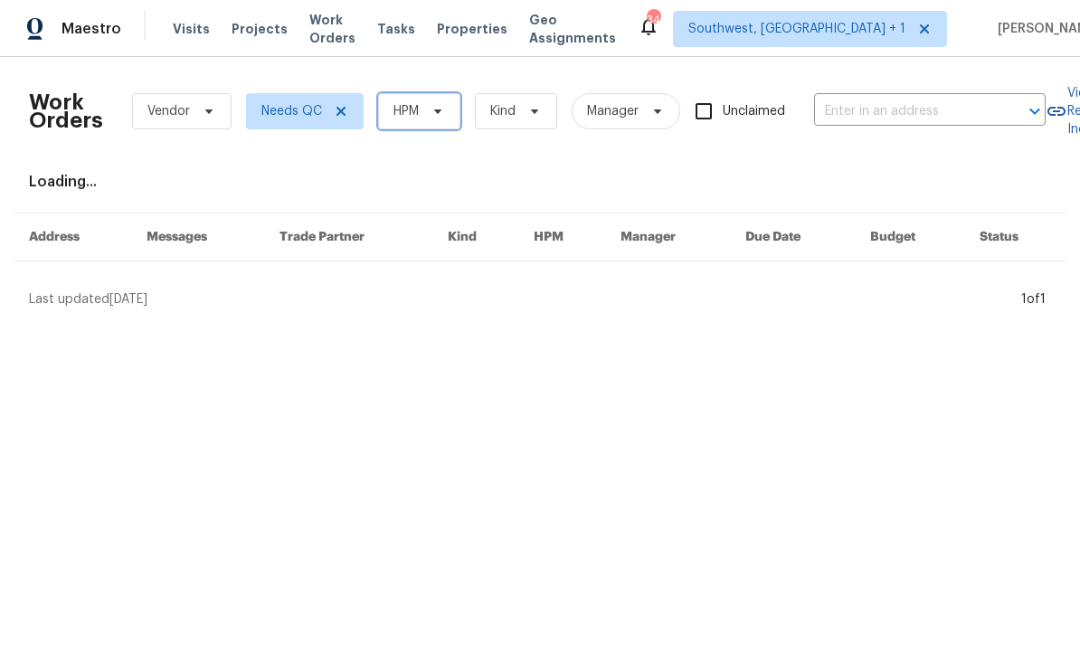
click at [434, 119] on span "HPM" at bounding box center [419, 111] width 82 height 36
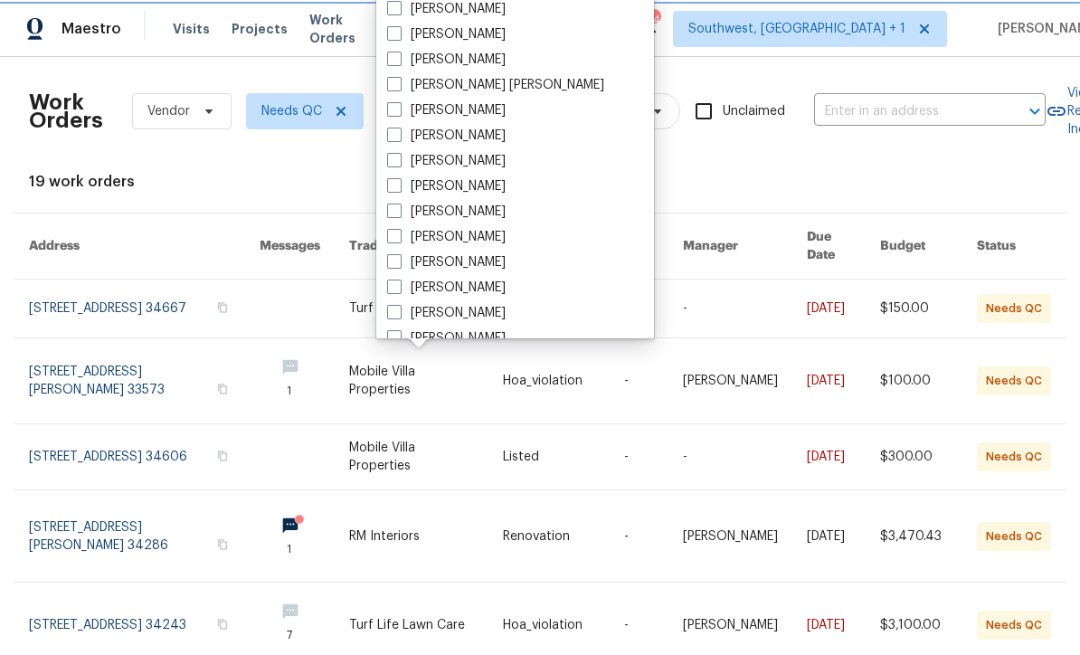
scroll to position [135, 0]
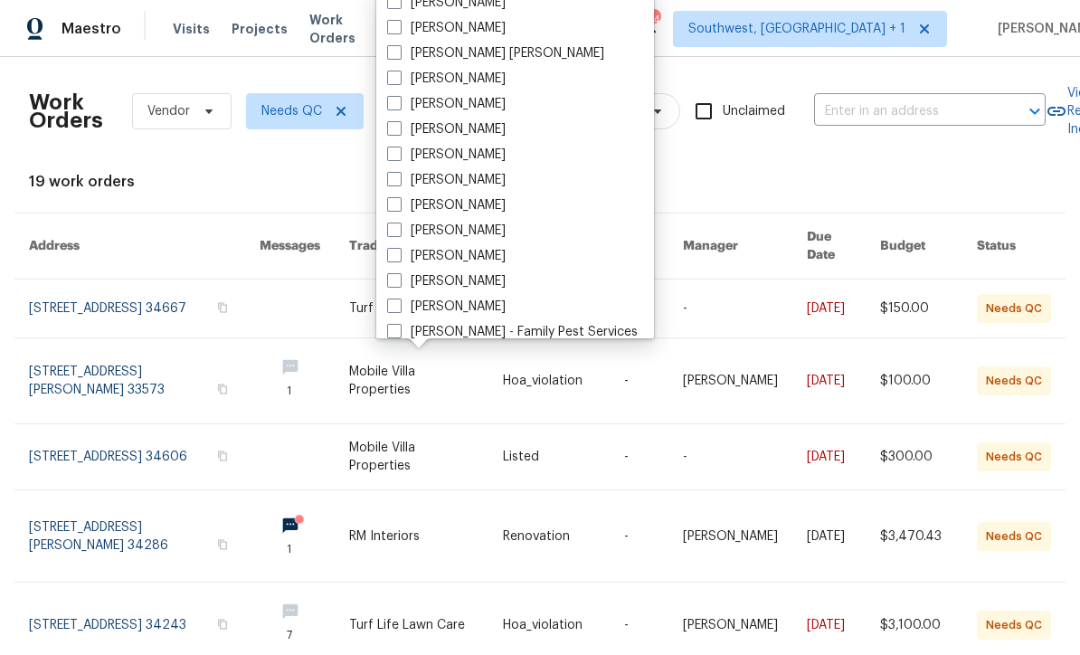
click at [405, 252] on label "[PERSON_NAME]" at bounding box center [446, 256] width 118 height 18
click at [399, 252] on input "[PERSON_NAME]" at bounding box center [393, 253] width 12 height 12
checkbox input "true"
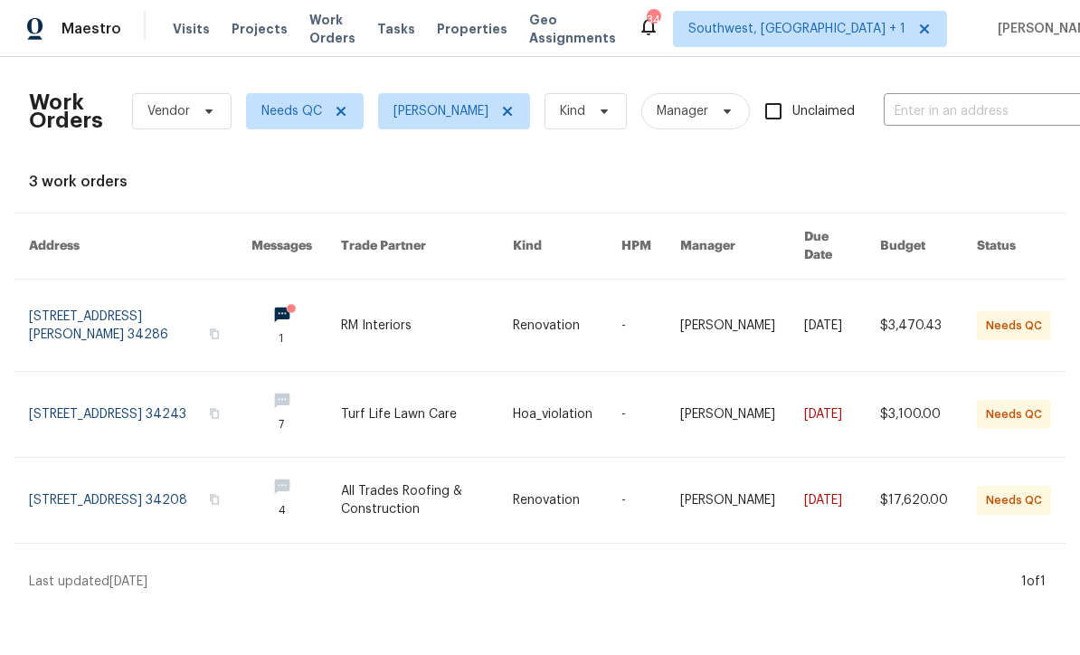
click at [513, 313] on link at bounding box center [427, 324] width 172 height 91
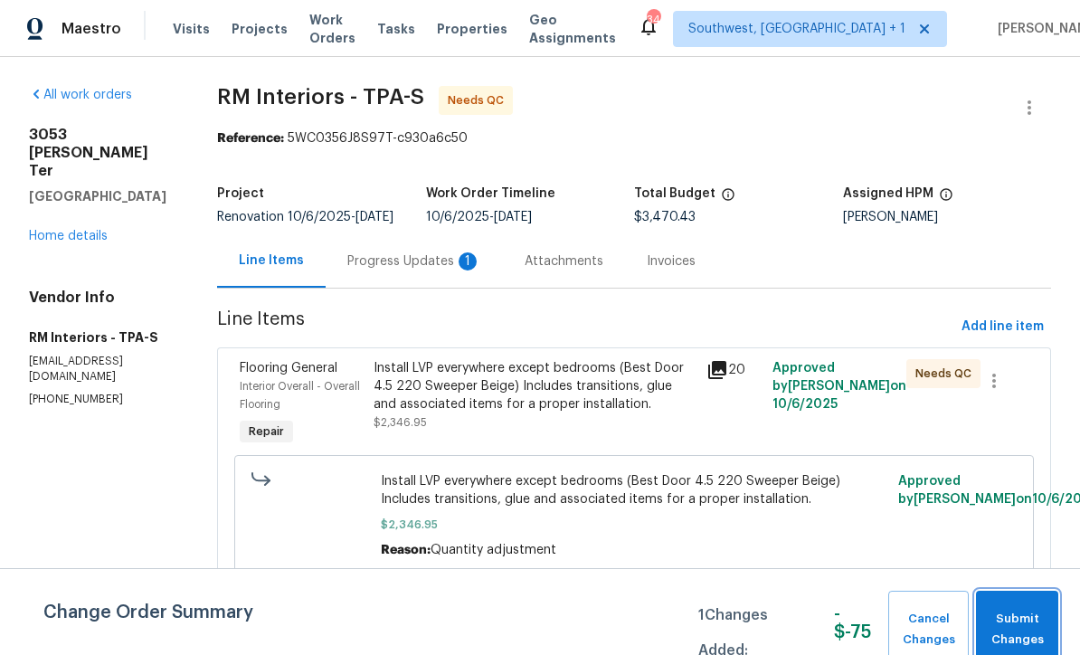
click at [1022, 620] on span "Submit Changes" at bounding box center [1017, 630] width 64 height 42
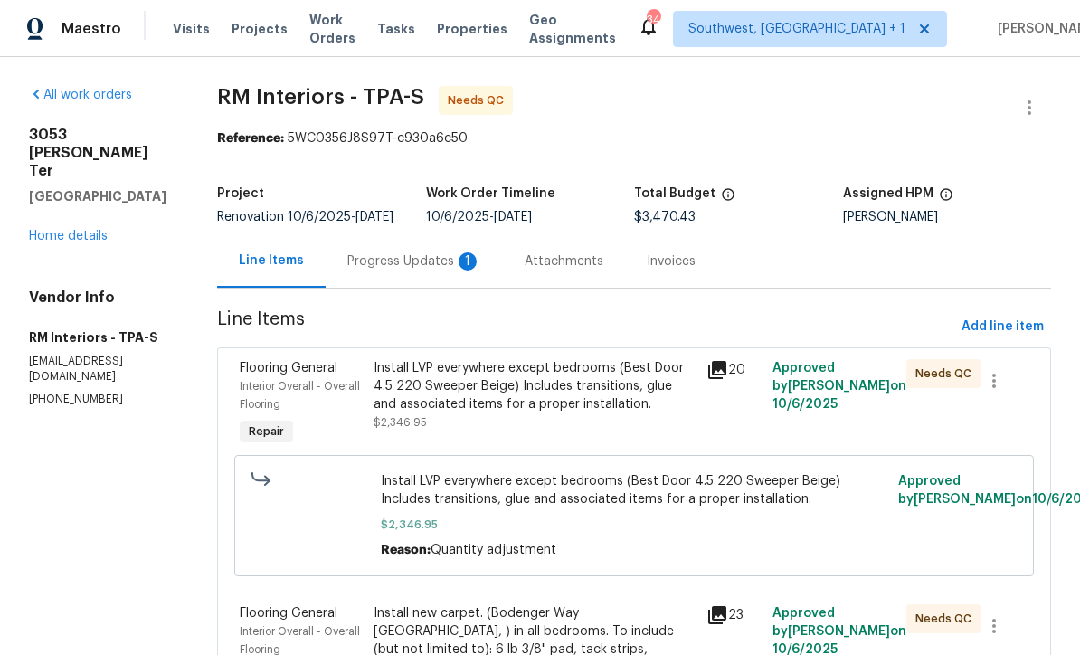
click at [398, 258] on div "Progress Updates 1" at bounding box center [414, 261] width 134 height 18
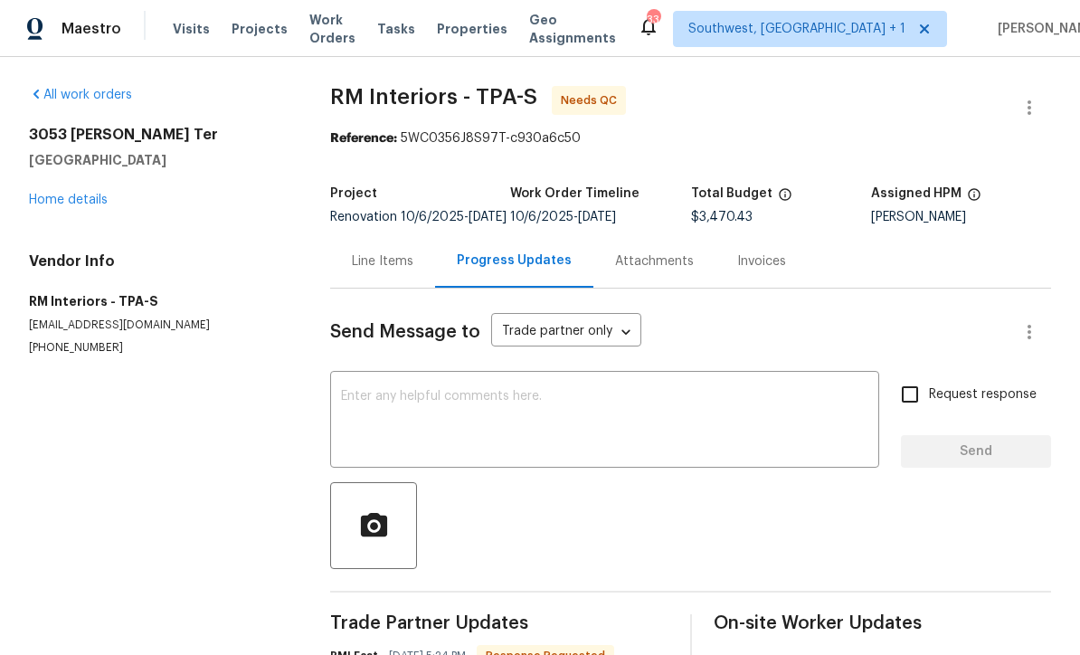
click at [405, 270] on div "Line Items" at bounding box center [383, 261] width 62 height 18
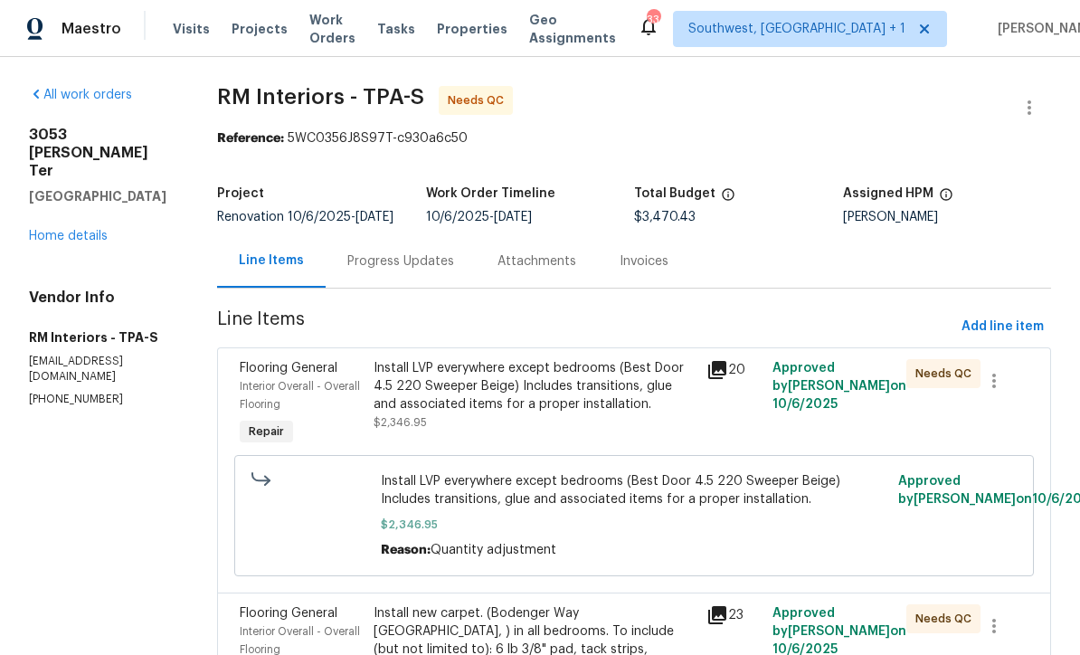
click at [87, 230] on link "Home details" at bounding box center [68, 236] width 79 height 13
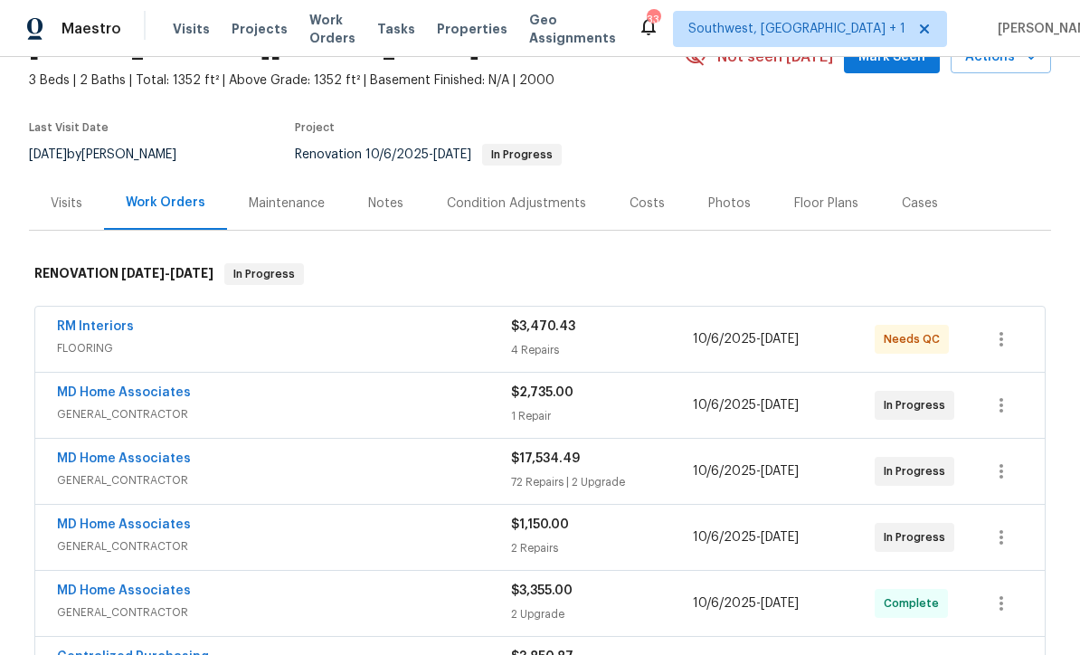
scroll to position [162, 0]
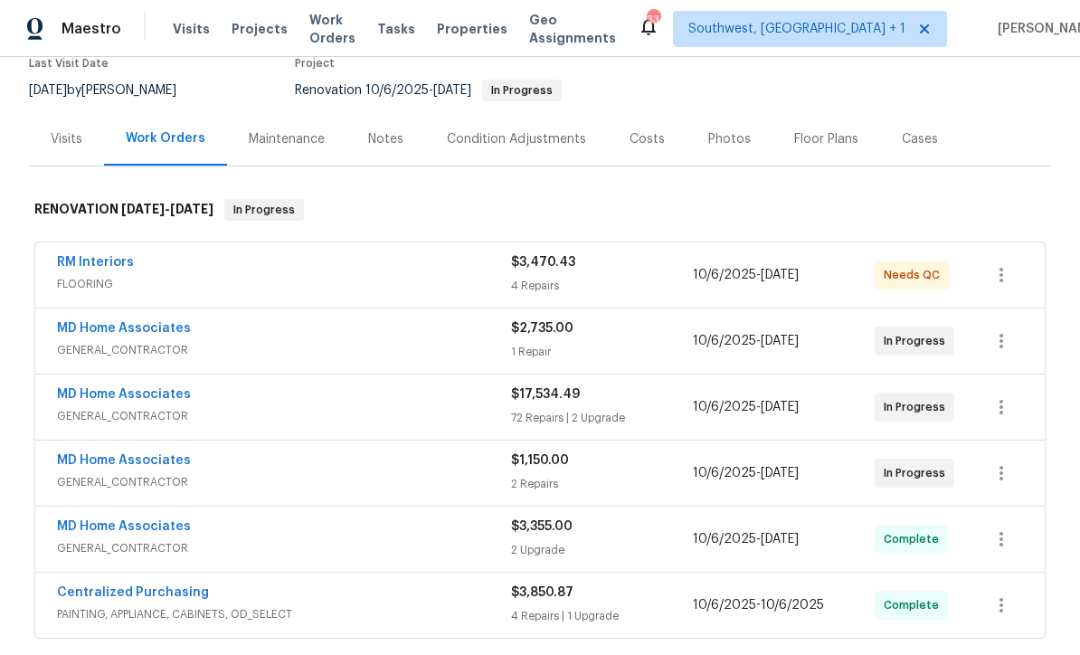
click at [71, 264] on link "RM Interiors" at bounding box center [95, 262] width 77 height 13
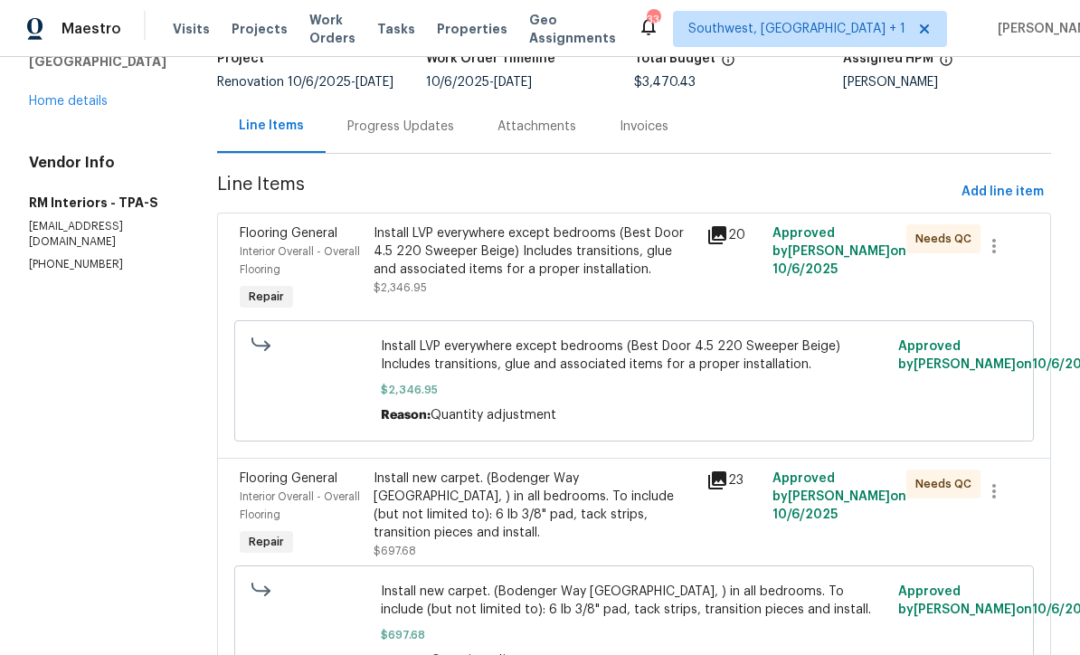
click at [591, 293] on div "Install LVP everywhere except bedrooms (Best Door 4.5 220 Sweeper Beige) Includ…" at bounding box center [535, 260] width 322 height 72
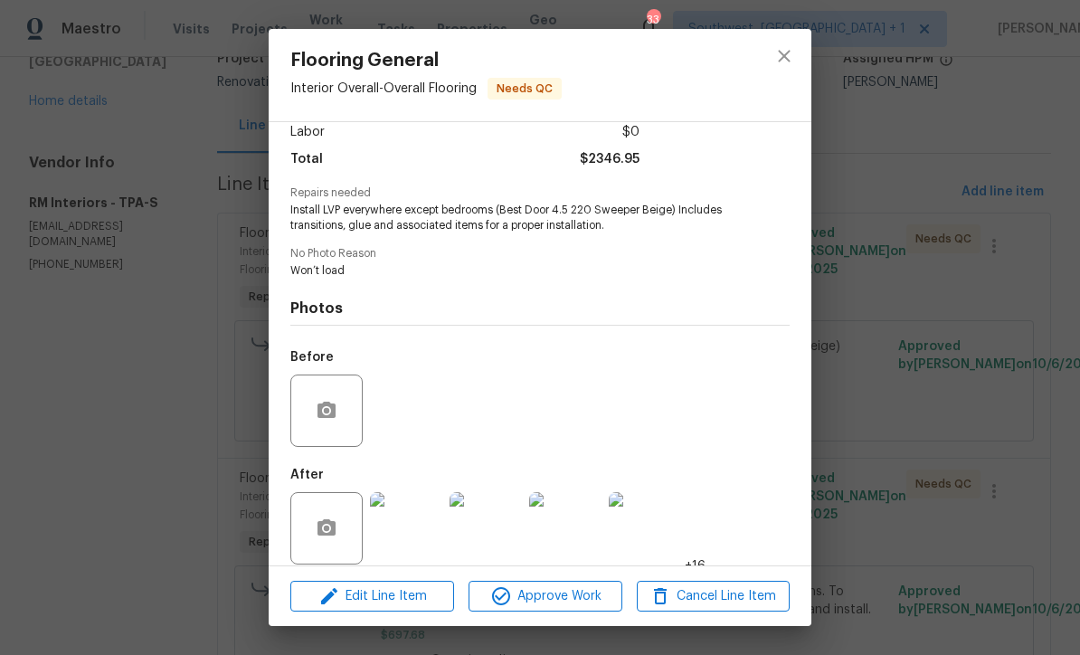
scroll to position [129, 0]
click at [411, 598] on span "Edit Line Item" at bounding box center [372, 596] width 153 height 23
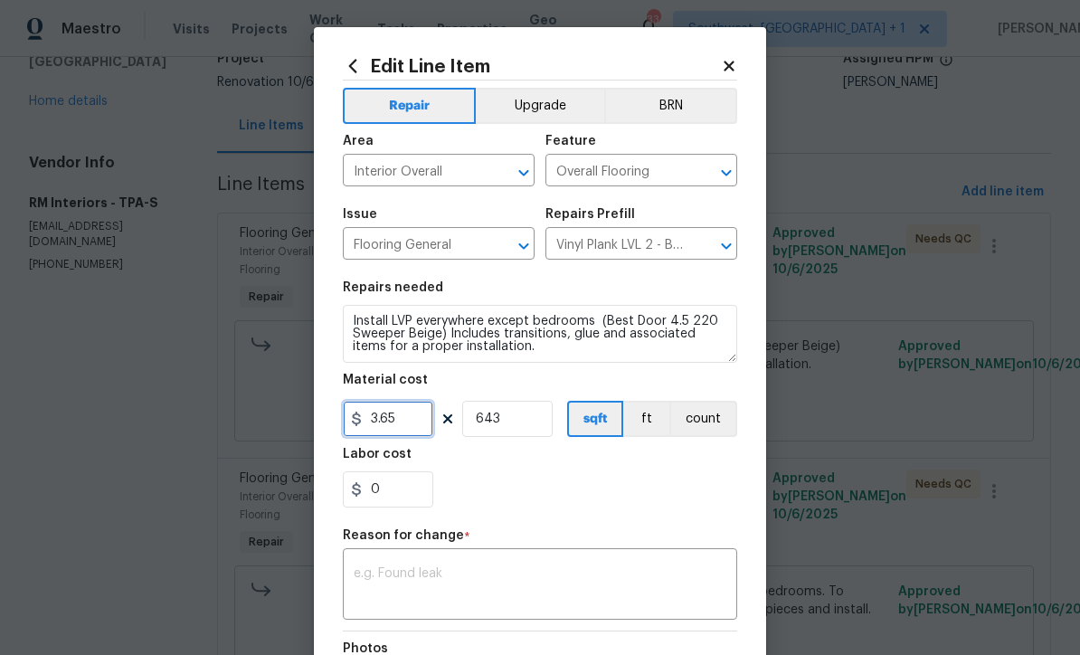
click at [415, 422] on input "3.65" at bounding box center [388, 419] width 90 height 36
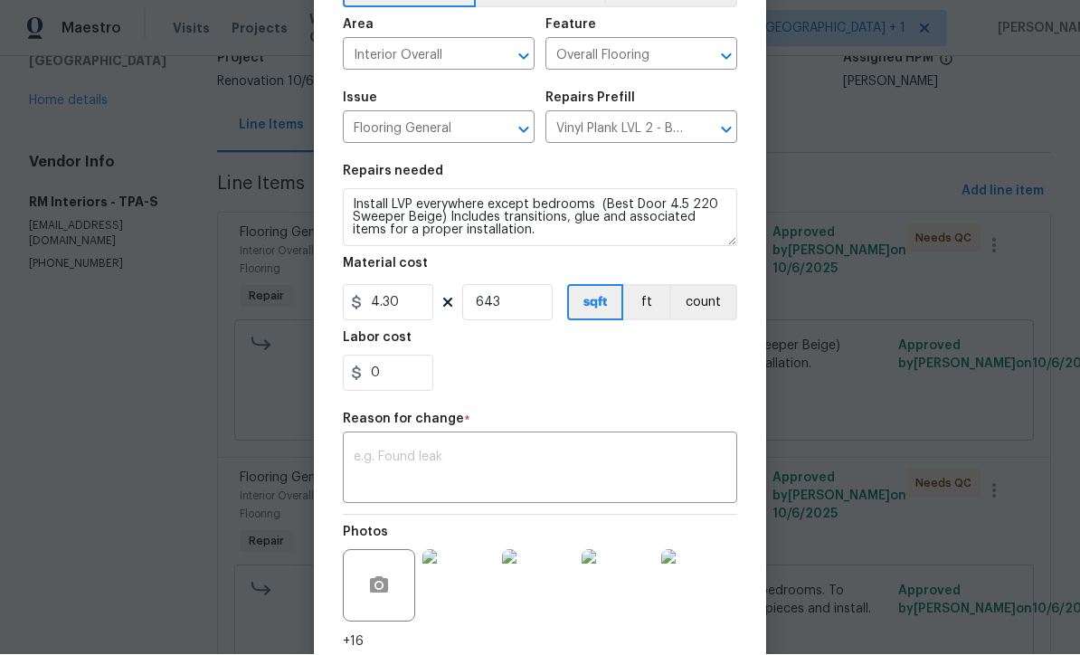
scroll to position [121, 0]
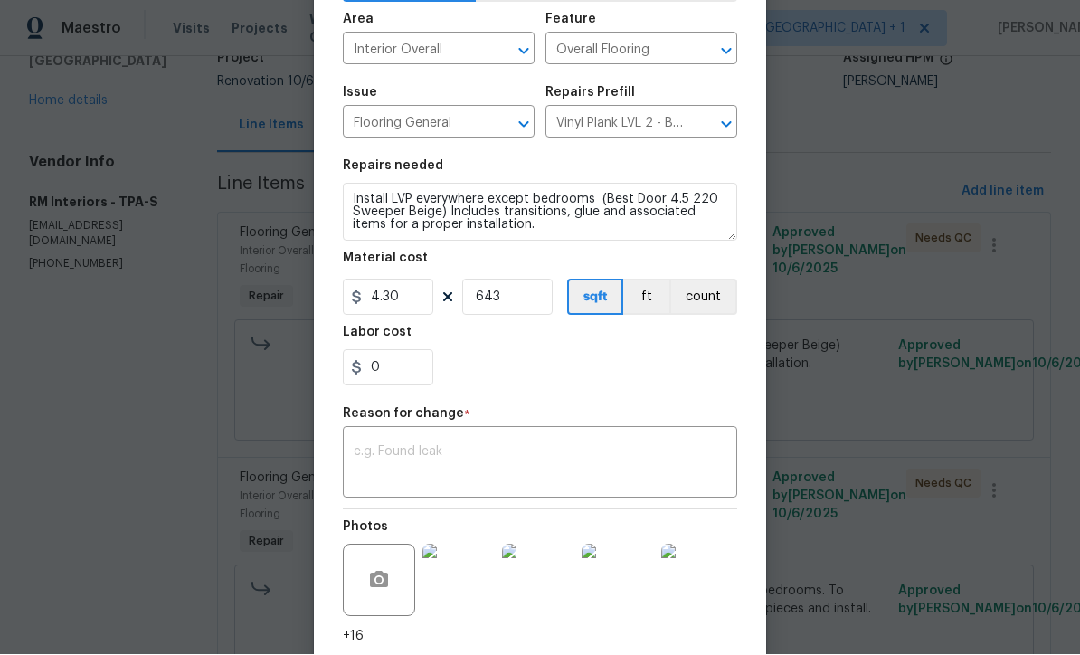
click at [577, 468] on textarea at bounding box center [540, 465] width 373 height 38
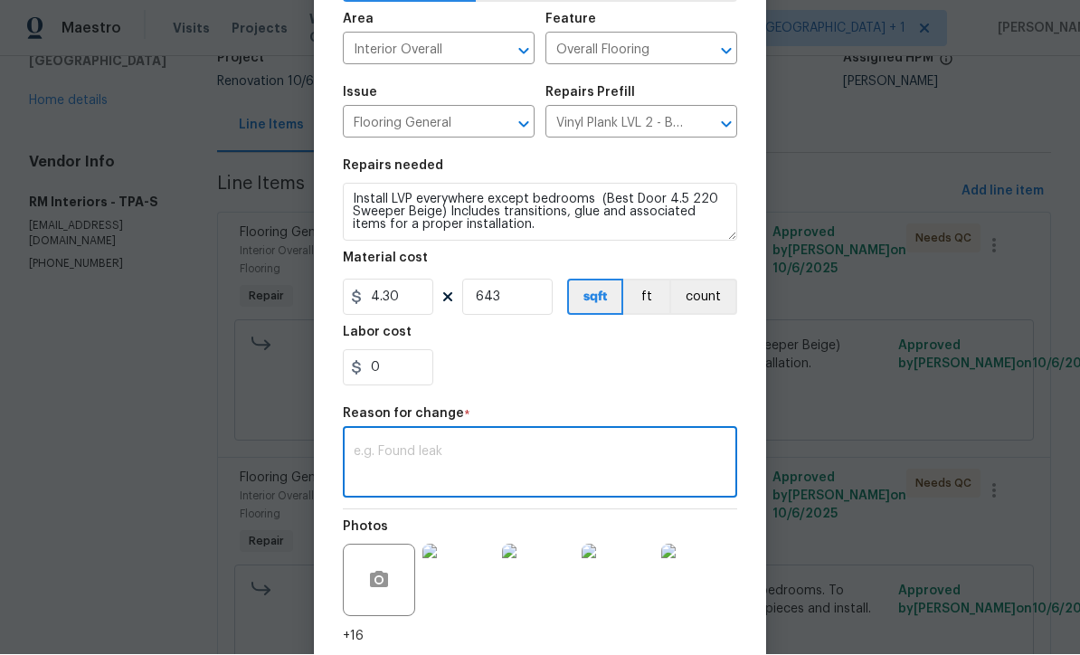
type input "4.3"
type textarea "Price adjustment- floating LVP not glue down"
click at [696, 386] on div "0" at bounding box center [540, 368] width 394 height 36
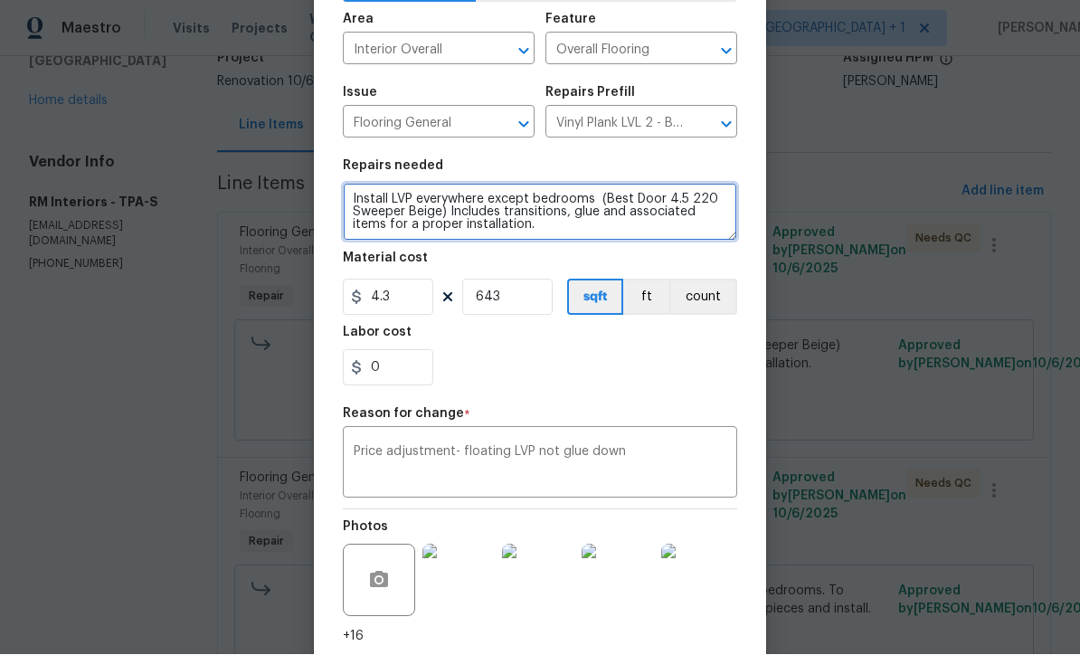
click at [394, 192] on textarea "Install LVP everywhere except bedrooms (Best Door 4.5 220 Sweeper Beige) Includ…" at bounding box center [540, 213] width 394 height 58
click at [390, 203] on textarea "Install LVP everywhere except bedrooms (Best Door 4.5 220 Sweeper Beige) Includ…" at bounding box center [540, 213] width 394 height 58
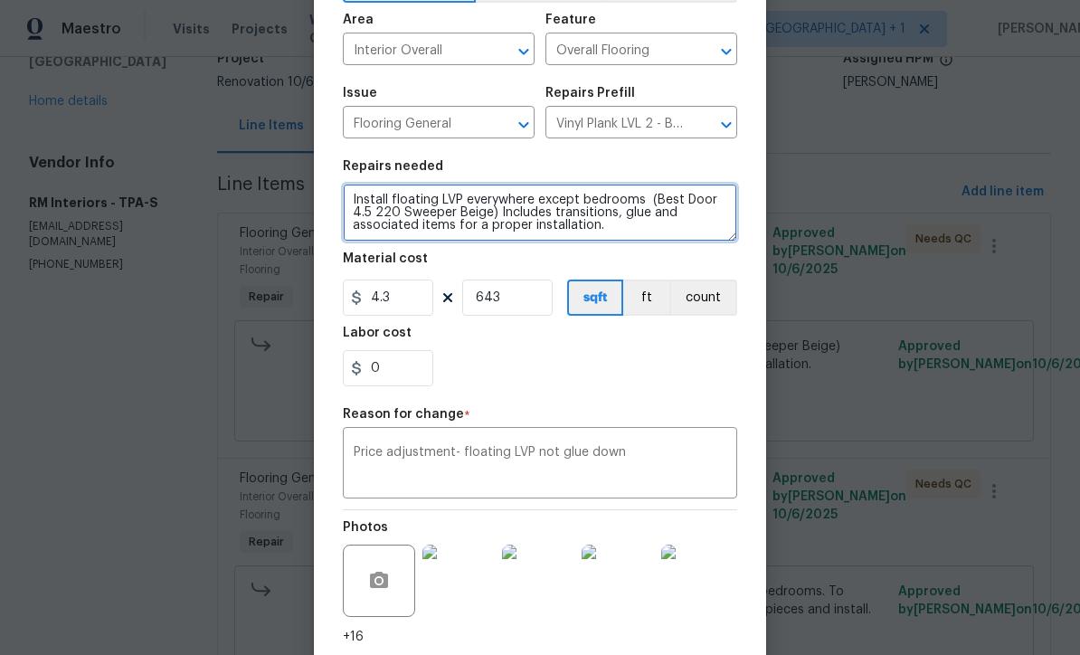
click at [439, 202] on textarea "Install floating LVP everywhere except bedrooms (Best Door 4.5 220 Sweeper Beig…" at bounding box center [540, 213] width 394 height 58
type textarea "Install LVP everywhere except bedrooms (Best Door 4.5 220 Sweeper Beige) Includ…"
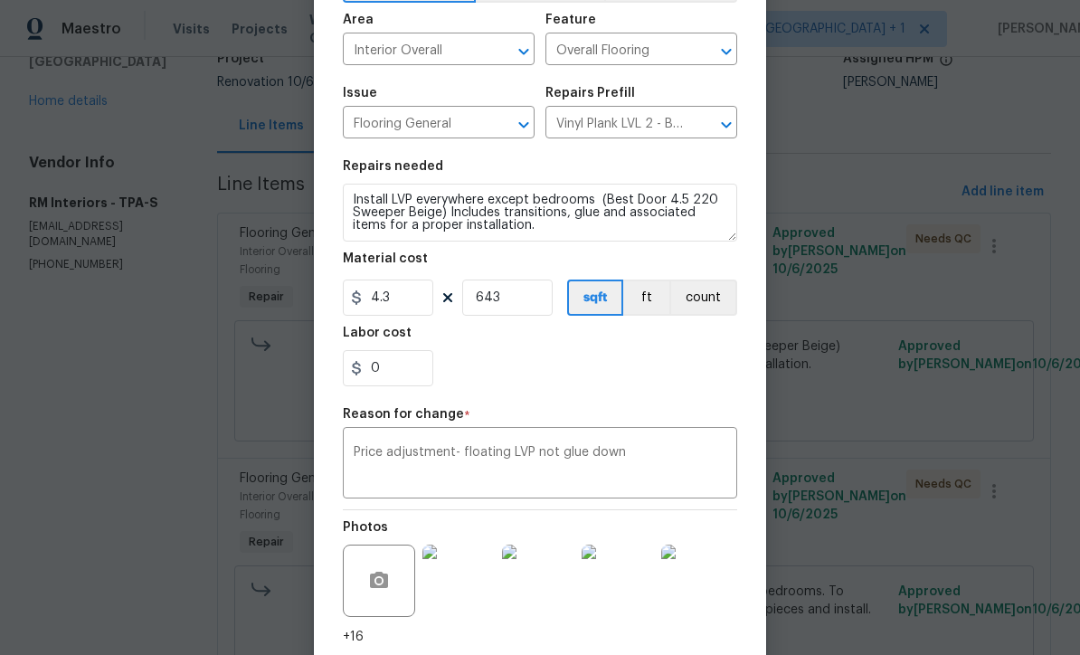
click at [688, 379] on div "0" at bounding box center [540, 368] width 394 height 36
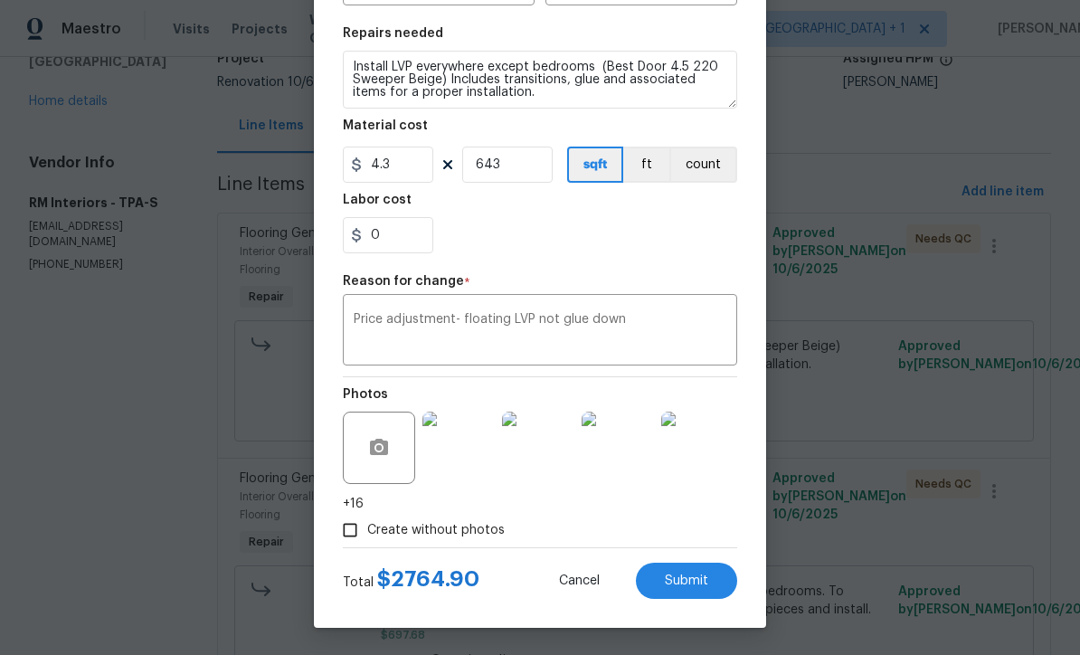
scroll to position [258, 0]
click at [687, 582] on span "Submit" at bounding box center [686, 581] width 43 height 14
type input "3.65"
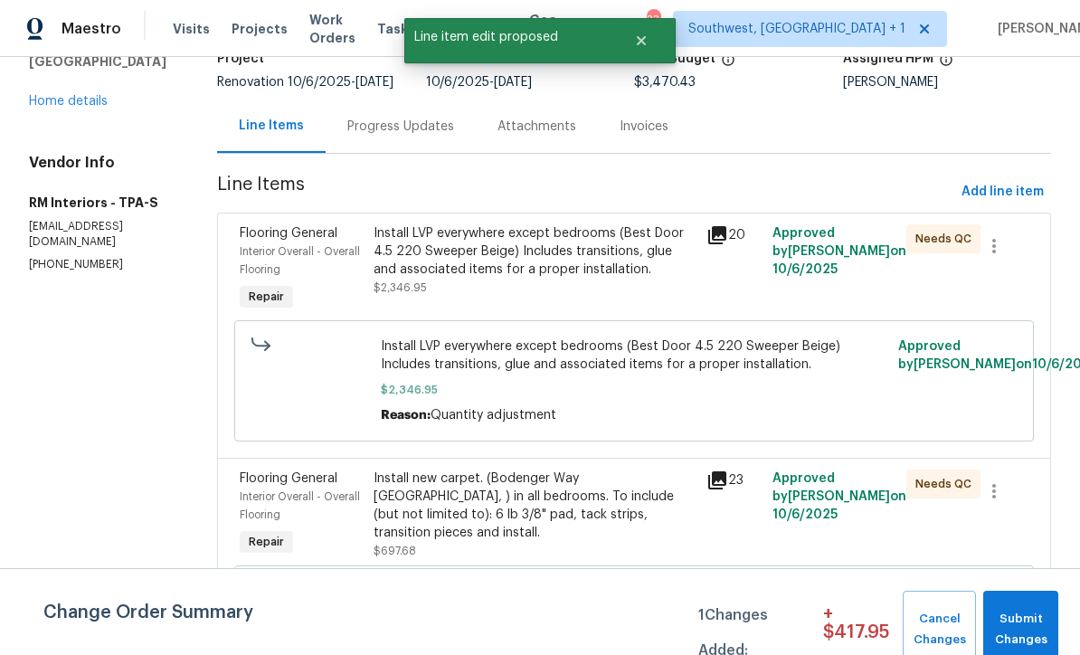
scroll to position [0, 0]
click at [1018, 622] on span "Submit Changes" at bounding box center [1020, 630] width 57 height 42
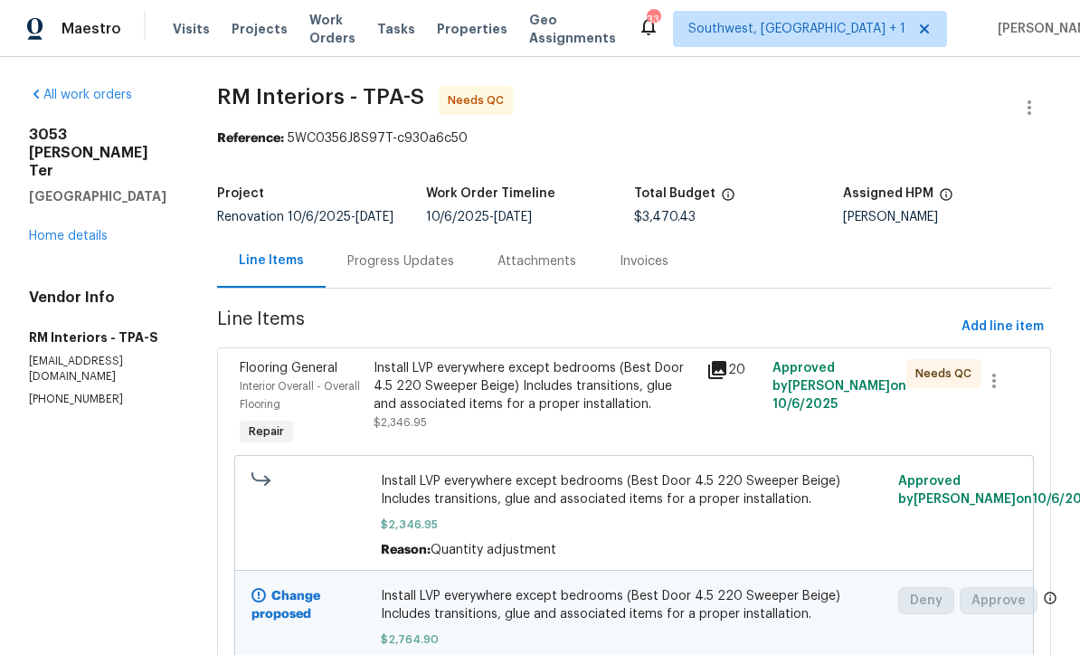
click at [91, 230] on link "Home details" at bounding box center [68, 236] width 79 height 13
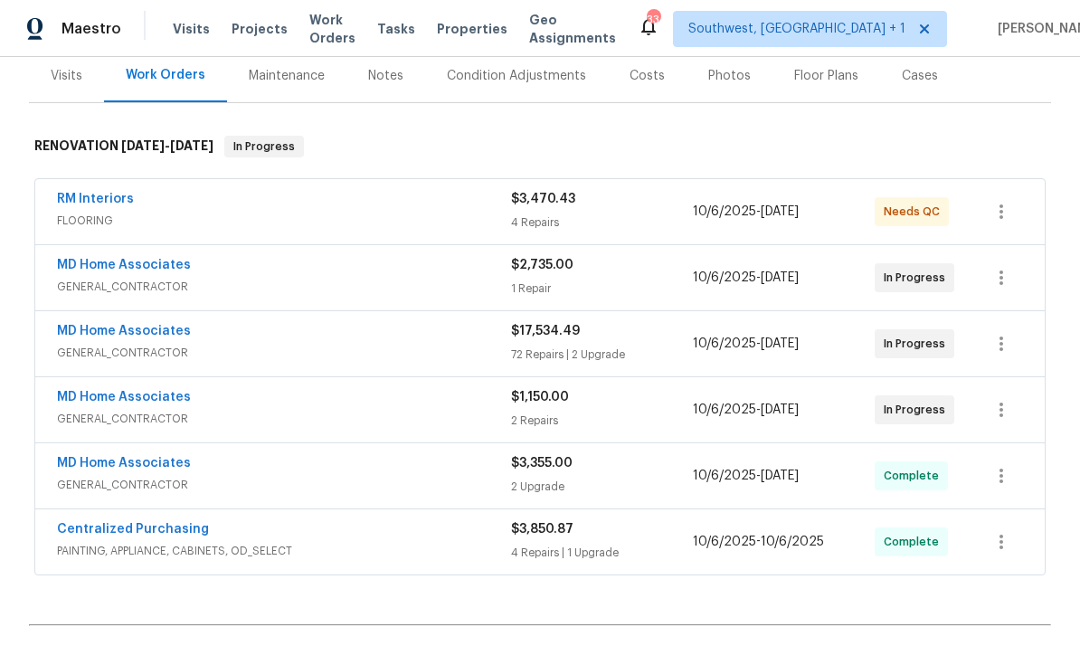
scroll to position [227, 0]
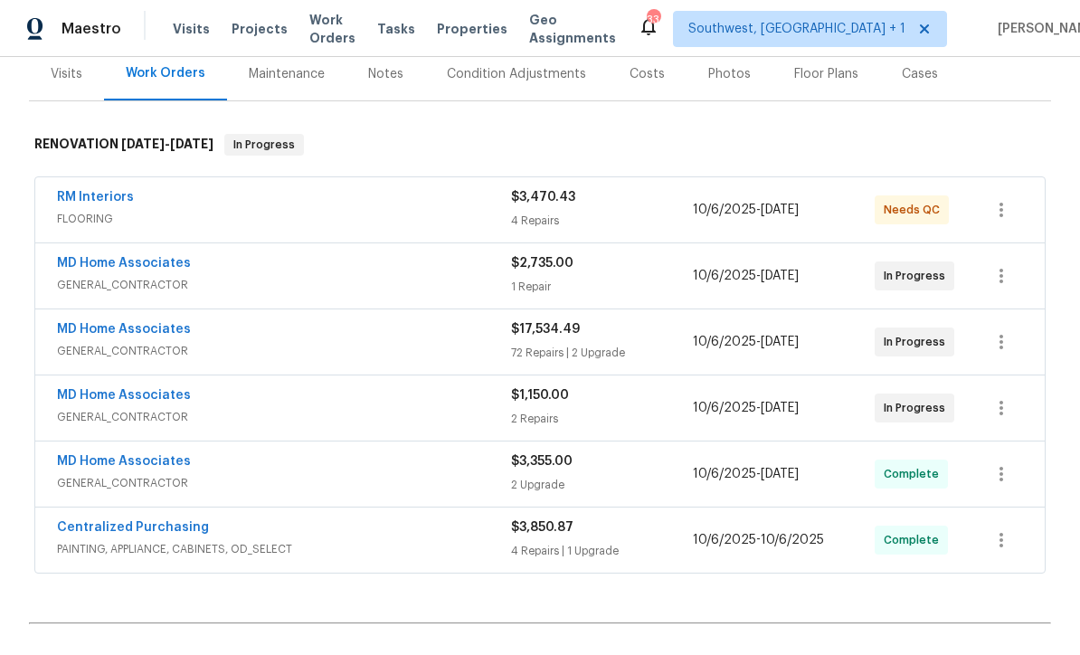
click at [153, 265] on link "MD Home Associates" at bounding box center [124, 263] width 134 height 13
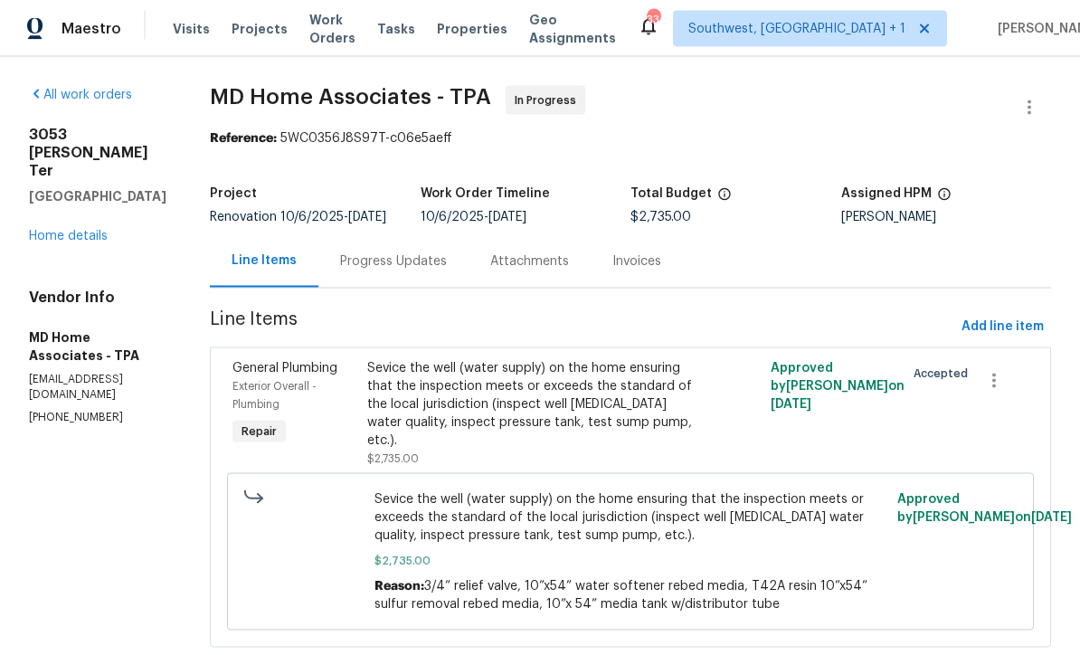
scroll to position [41, 0]
click at [85, 230] on link "Home details" at bounding box center [68, 236] width 79 height 13
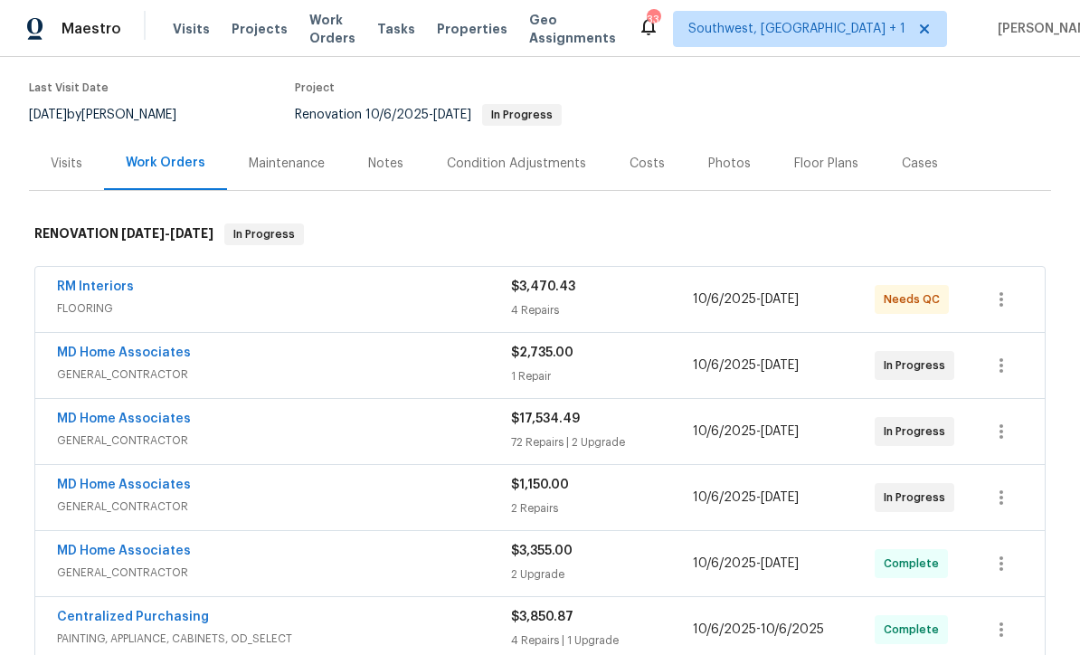
scroll to position [142, 0]
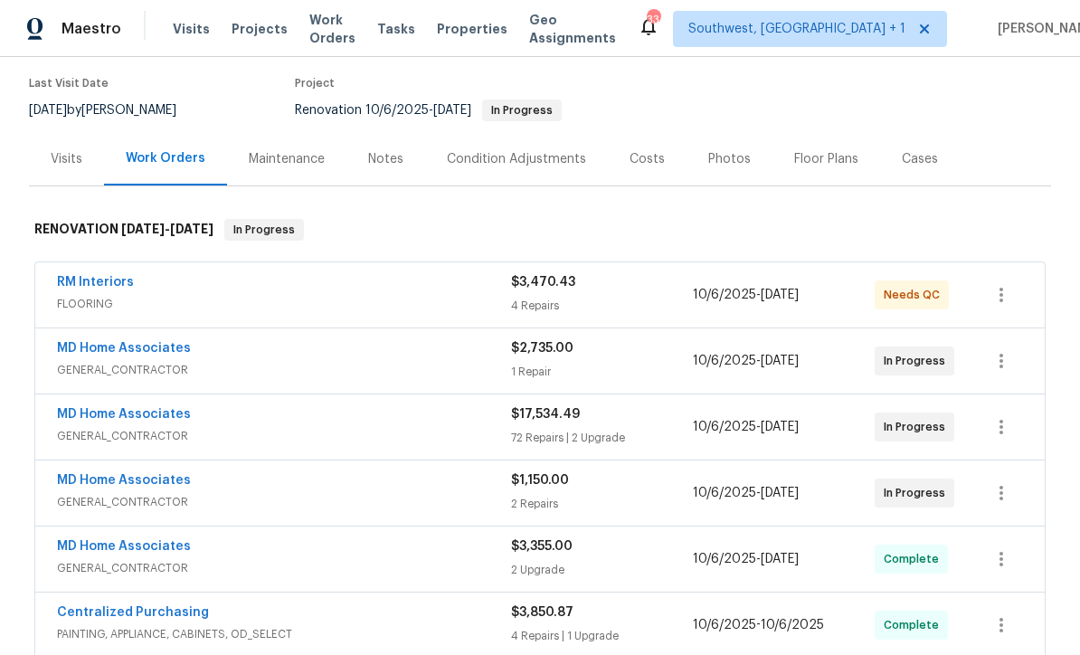
click at [135, 408] on link "MD Home Associates" at bounding box center [124, 414] width 134 height 13
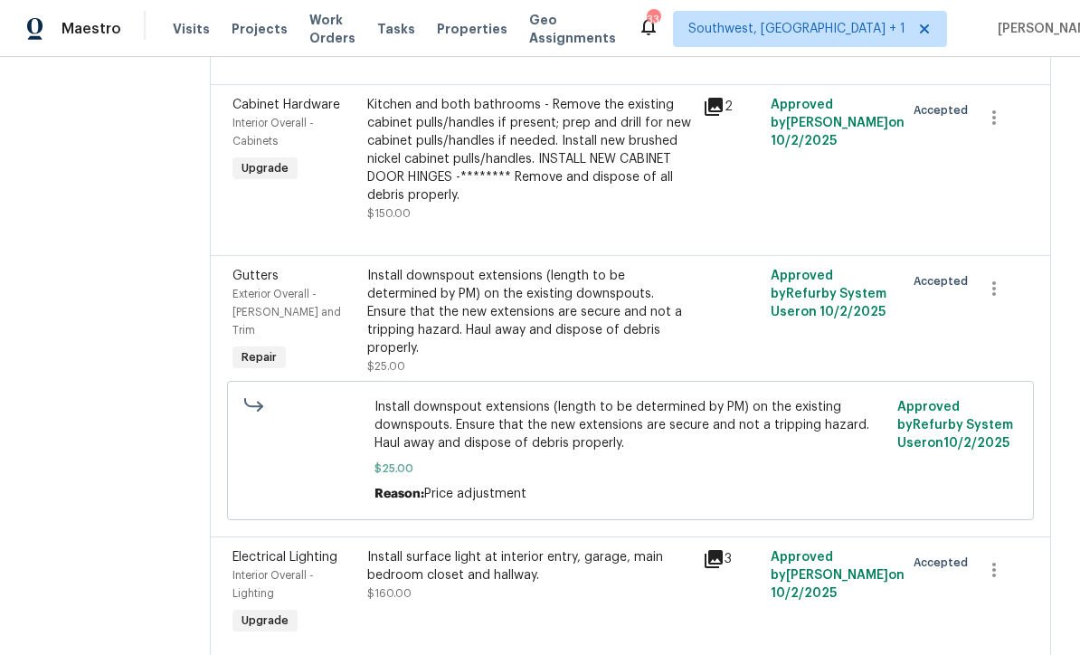
scroll to position [10627, 0]
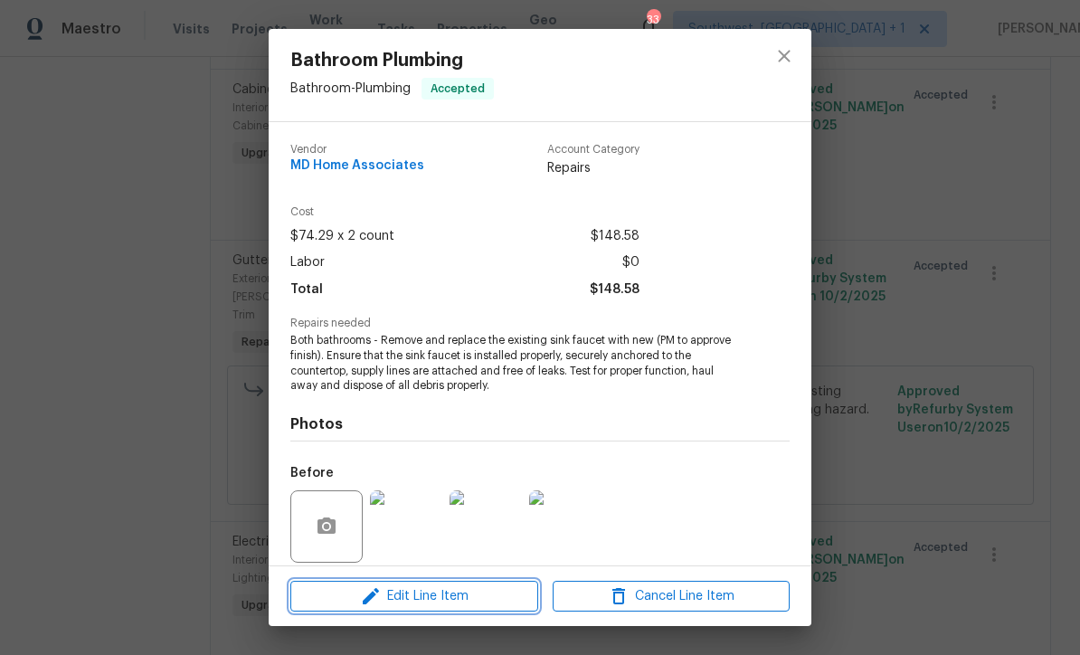
click at [481, 601] on span "Edit Line Item" at bounding box center [414, 596] width 237 height 23
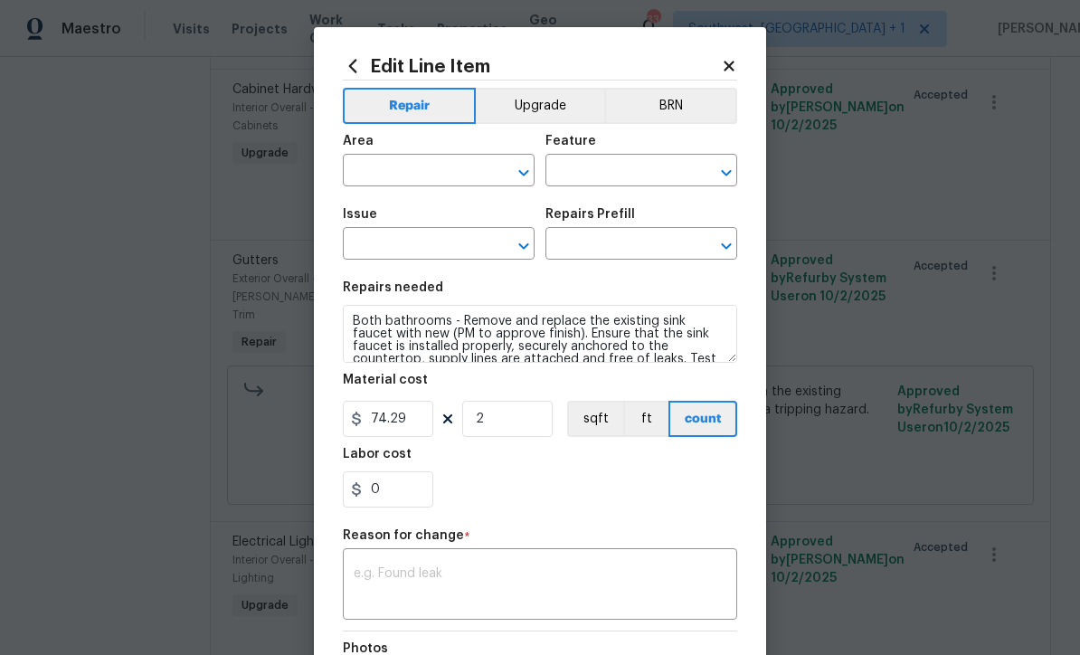
type input "Bathroom"
type input "Plumbing"
type input "Bathroom Plumbing"
type input "Replace Sink Faucet $74.29"
click at [524, 428] on input "2" at bounding box center [507, 419] width 90 height 36
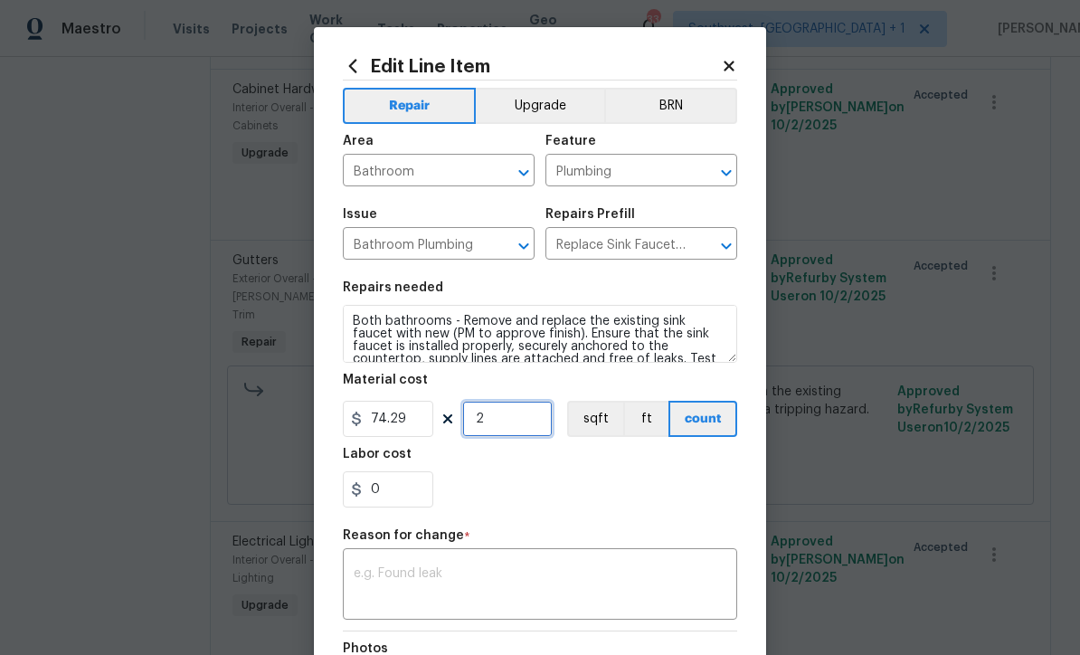
scroll to position [0, 0]
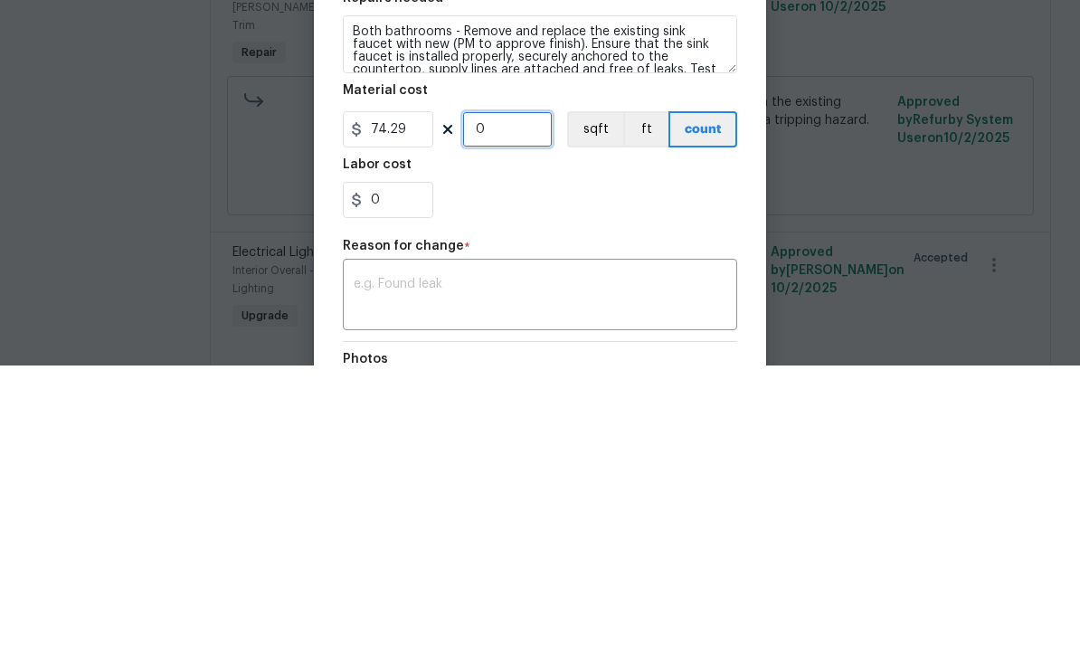
type input "1"
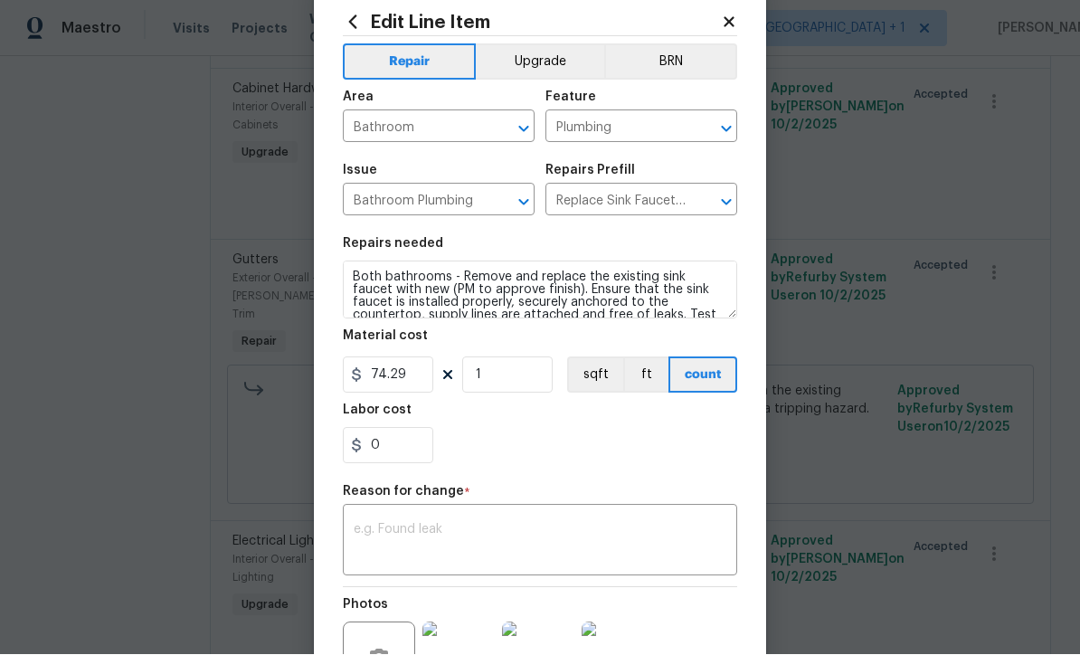
scroll to position [44, 0]
click at [549, 519] on div "x ​" at bounding box center [540, 541] width 394 height 67
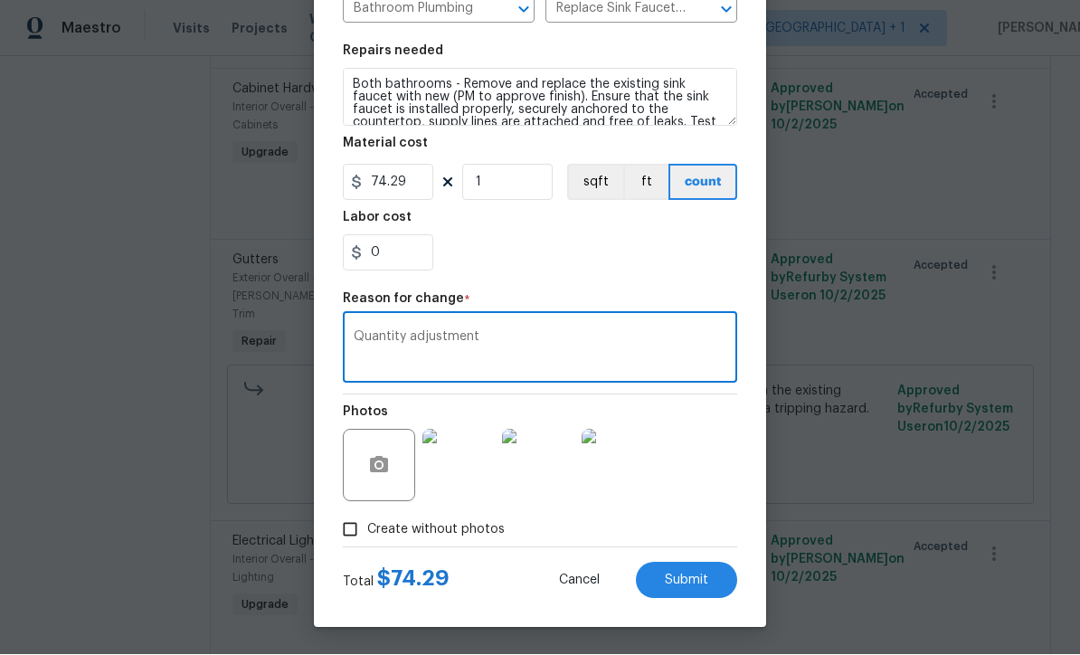
scroll to position [240, 0]
type textarea "Quantity adjustment"
click at [703, 584] on span "Submit" at bounding box center [686, 581] width 43 height 14
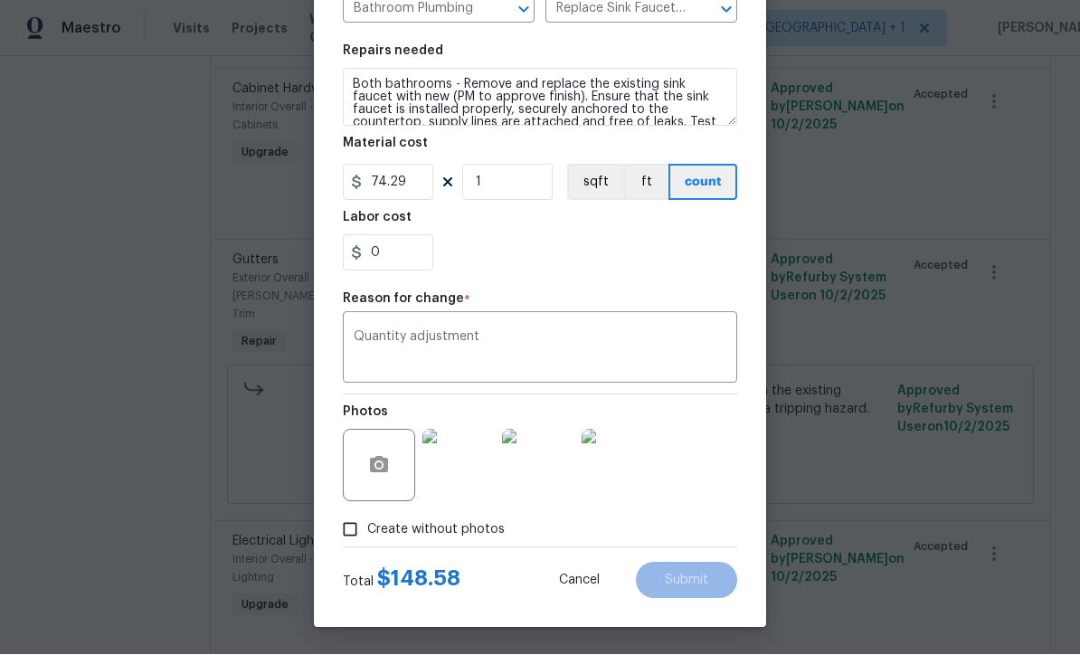
type input "2"
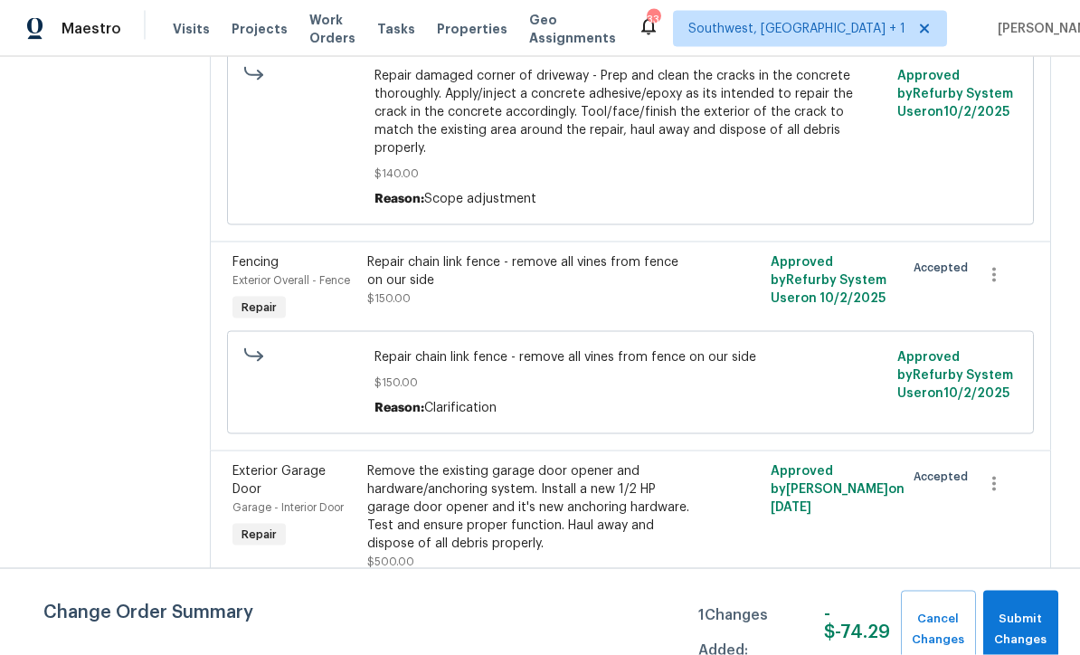
scroll to position [60, 0]
click at [1007, 620] on span "Submit Changes" at bounding box center [1020, 630] width 57 height 42
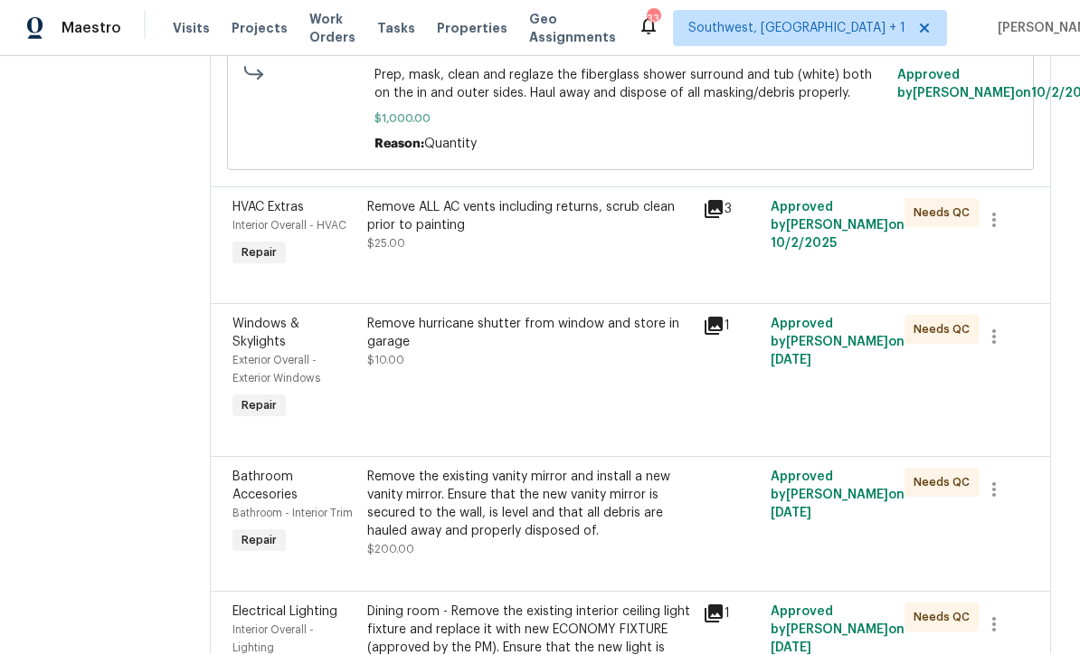
scroll to position [3500, 0]
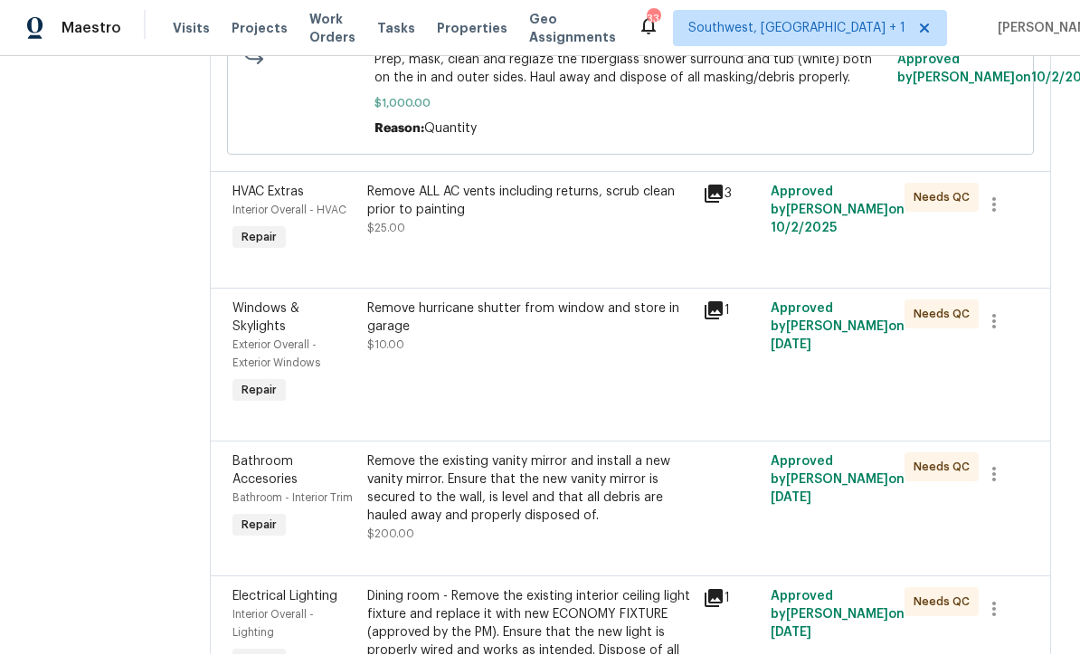
click at [668, 253] on div "Remove ALL AC vents including returns, scrub clean prior to painting $25.00" at bounding box center [530, 219] width 336 height 83
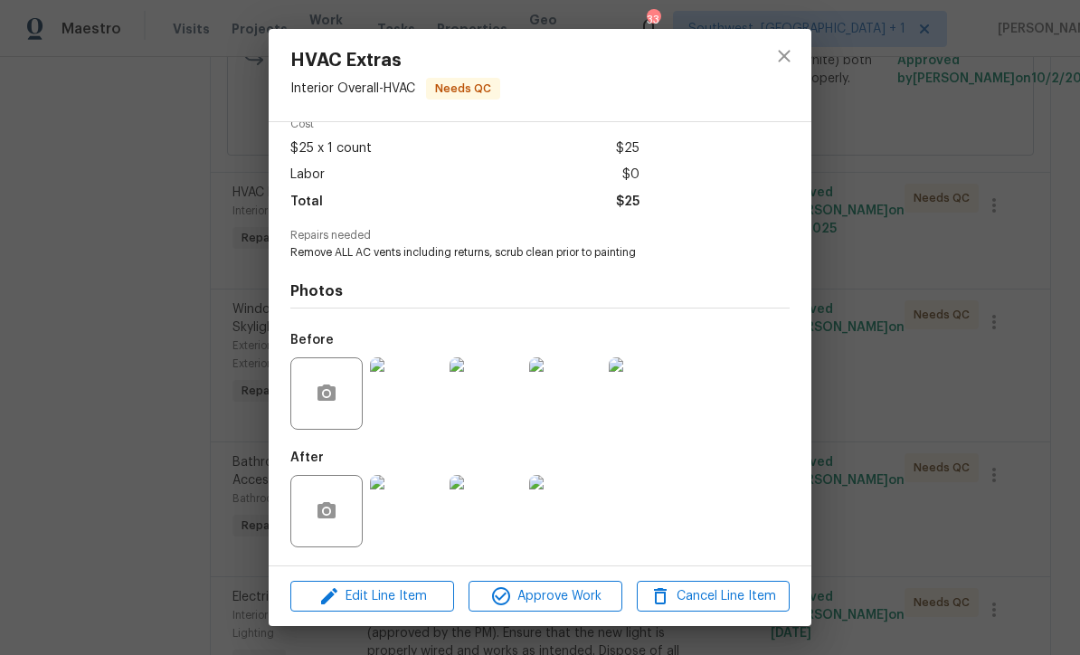
scroll to position [92, 0]
click at [418, 516] on img at bounding box center [406, 511] width 72 height 72
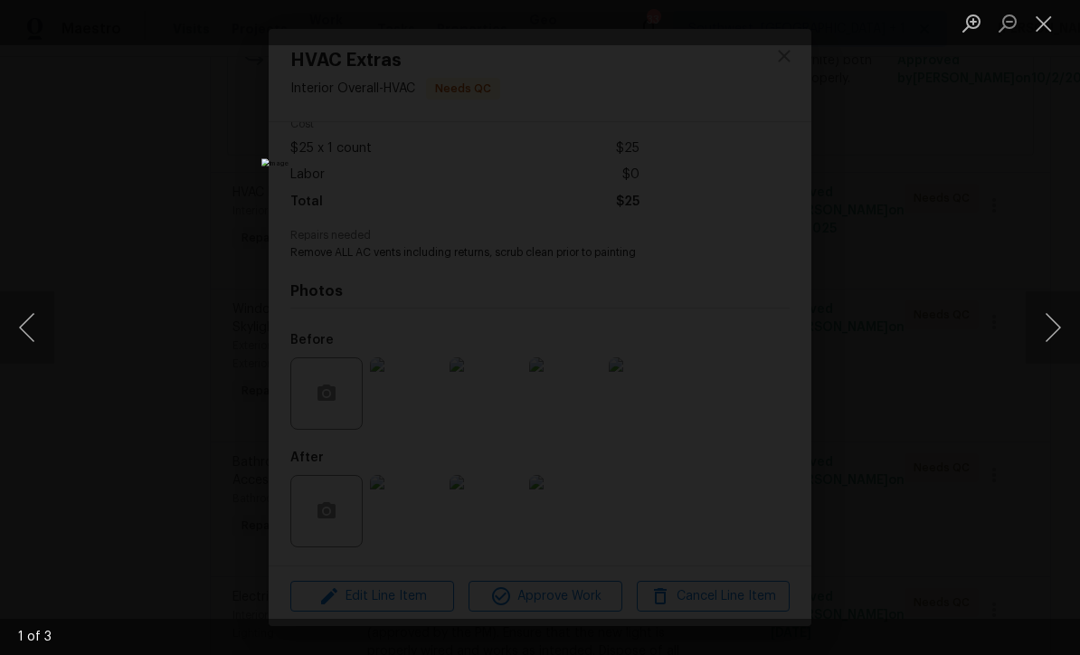
click at [1054, 343] on button "Next image" at bounding box center [1053, 327] width 54 height 72
click at [1055, 343] on button "Next image" at bounding box center [1053, 327] width 54 height 72
click at [1043, 30] on button "Close lightbox" at bounding box center [1044, 23] width 36 height 32
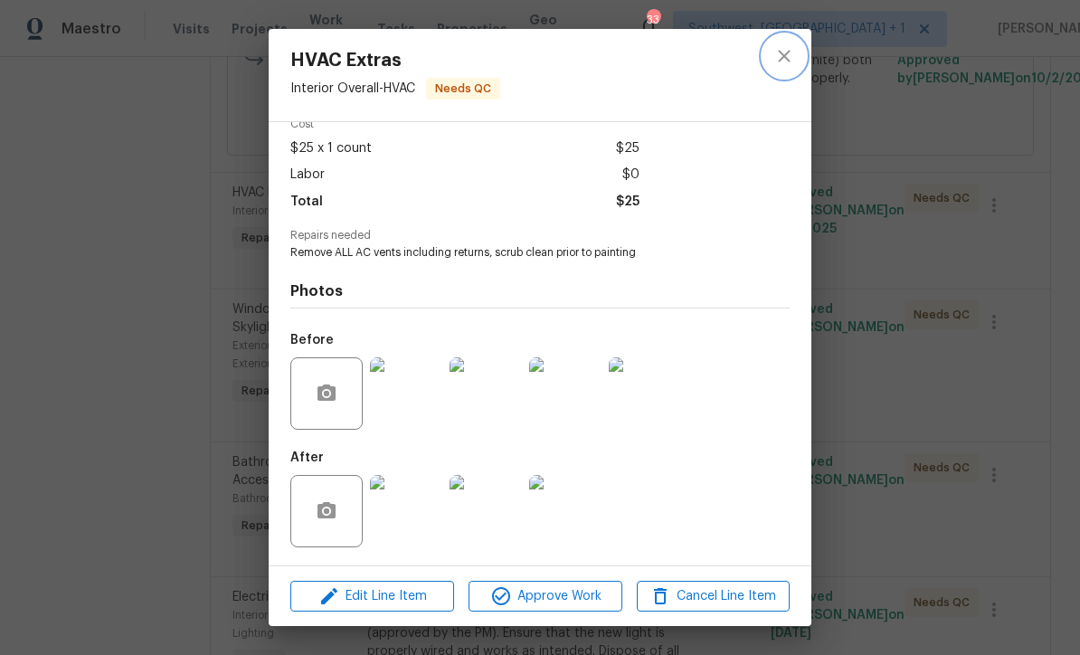
click at [790, 50] on icon "close" at bounding box center [784, 56] width 22 height 22
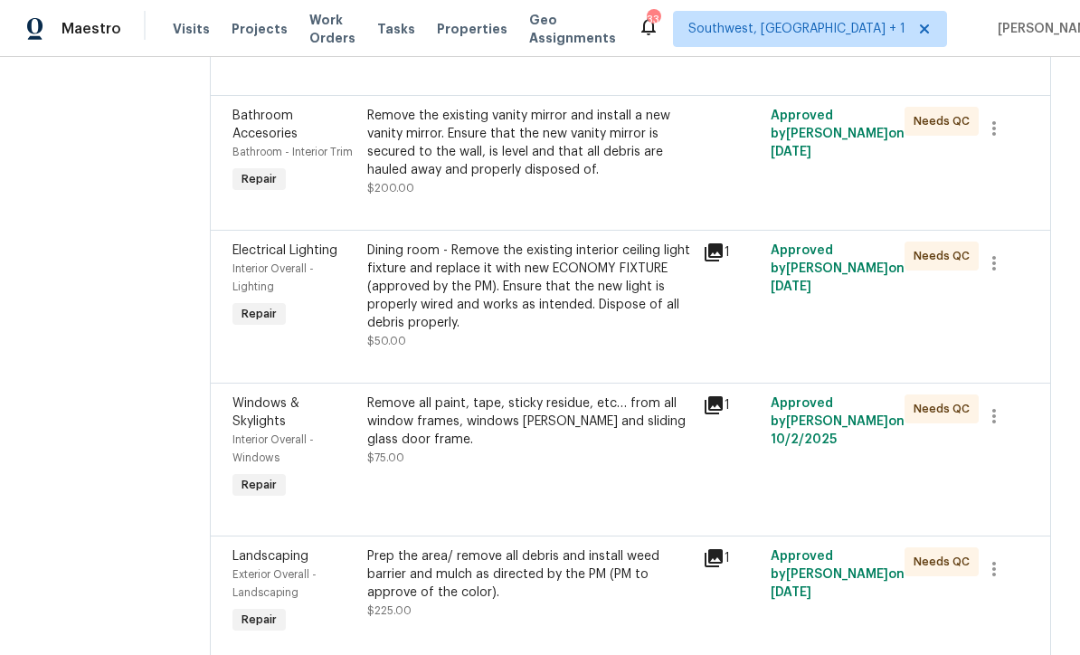
scroll to position [3848, 0]
click at [679, 178] on div "Remove the existing vanity mirror and install a new vanity mirror. Ensure that …" at bounding box center [530, 142] width 326 height 72
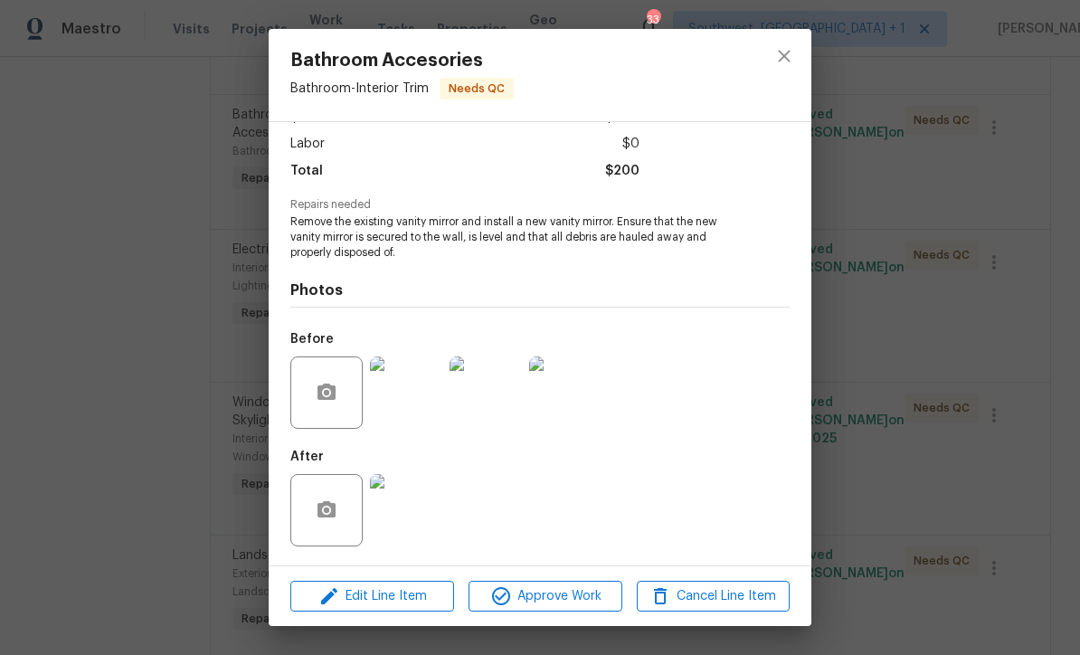
scroll to position [121, 0]
click at [419, 517] on img at bounding box center [406, 510] width 72 height 72
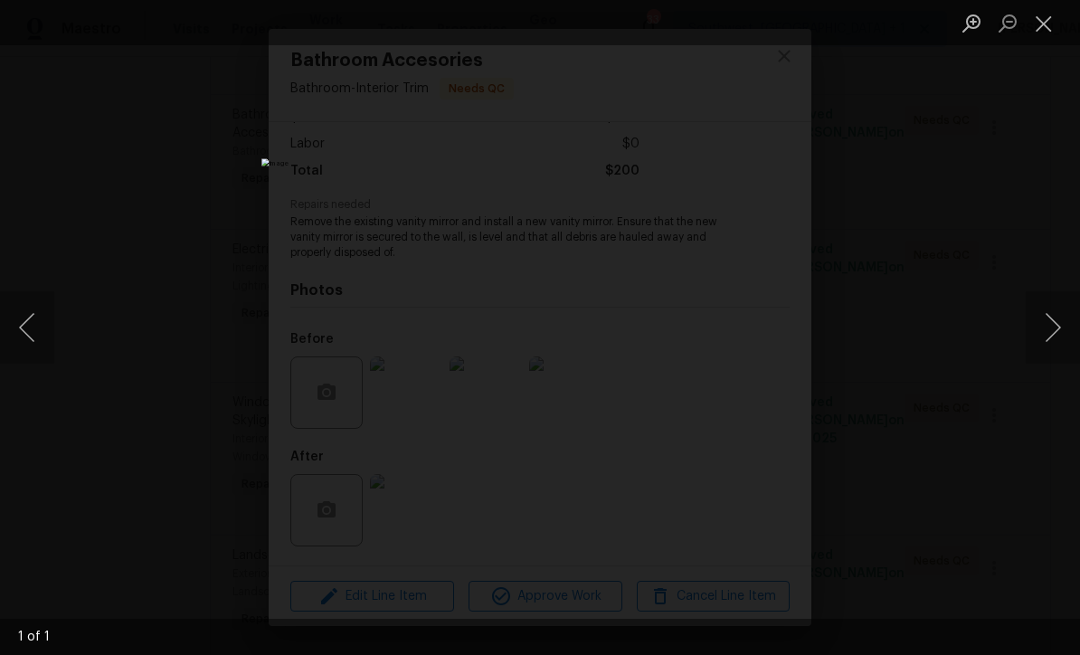
click at [1049, 33] on button "Close lightbox" at bounding box center [1044, 23] width 36 height 32
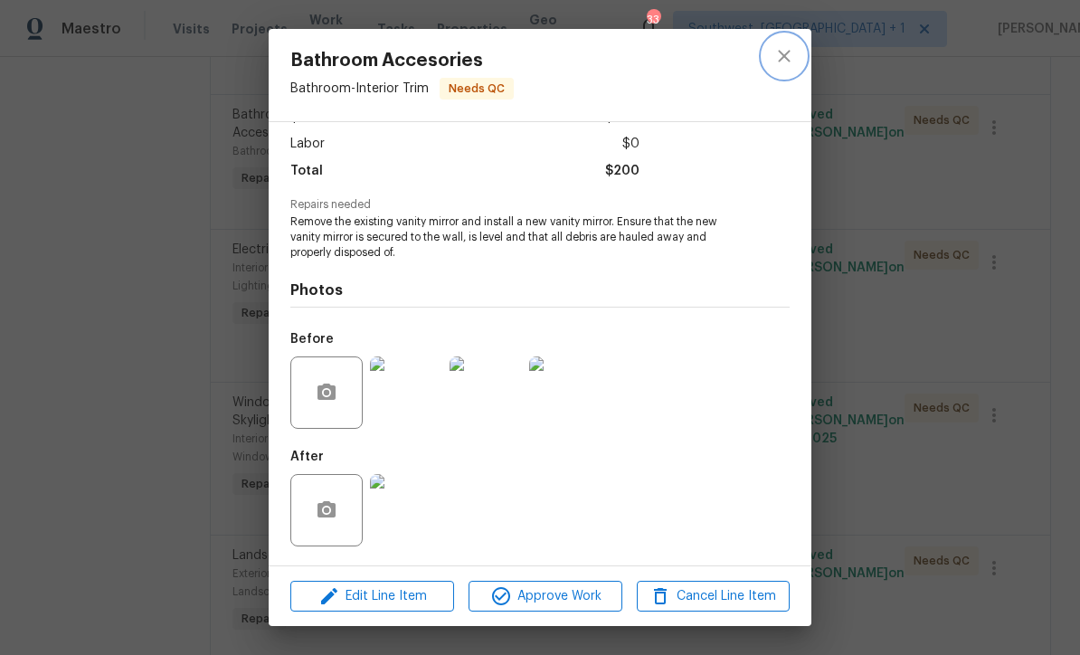
click at [785, 56] on icon "close" at bounding box center [784, 56] width 12 height 12
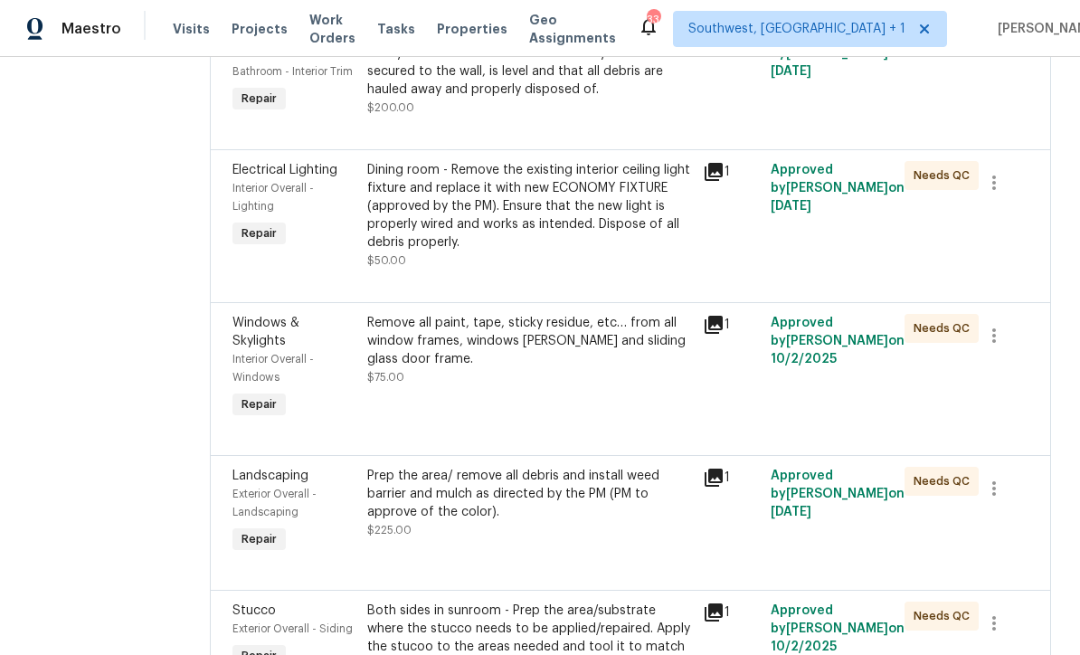
scroll to position [3952, 0]
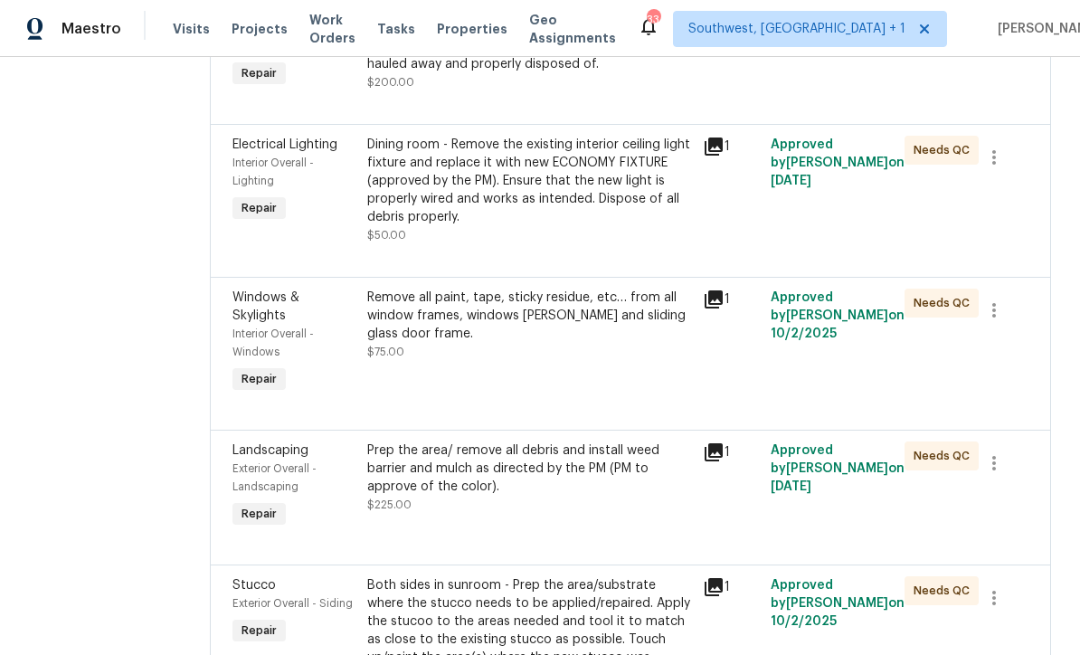
click at [632, 244] on div "Dining room - Remove the existing interior ceiling light fixture and replace it…" at bounding box center [530, 190] width 326 height 109
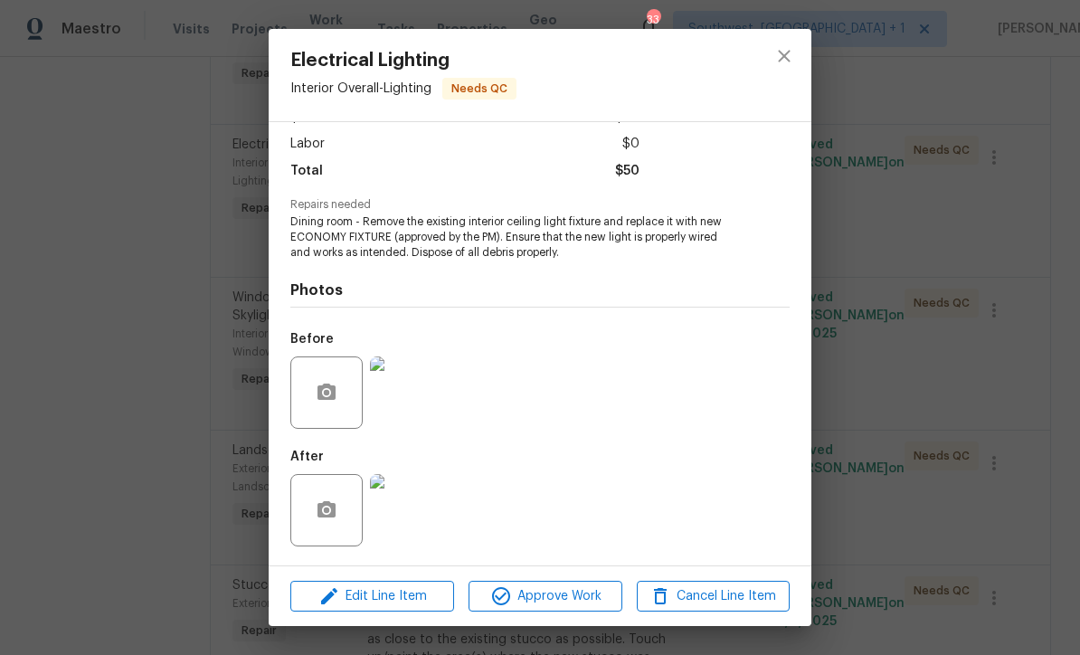
scroll to position [121, 0]
click at [421, 506] on img at bounding box center [406, 510] width 72 height 72
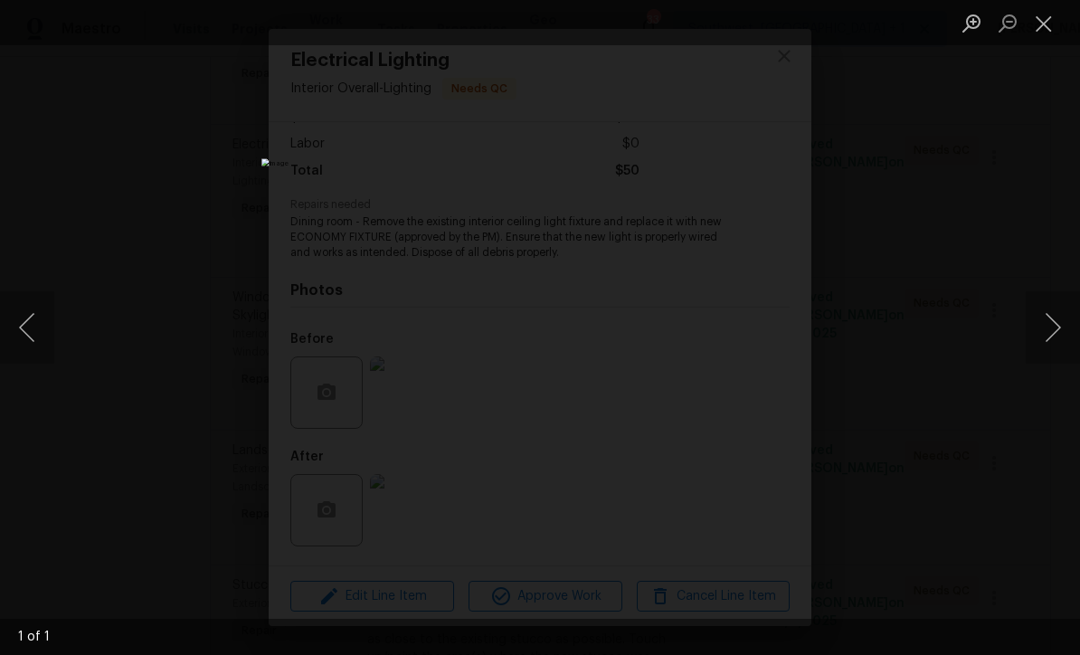
click at [1043, 24] on button "Close lightbox" at bounding box center [1044, 23] width 36 height 32
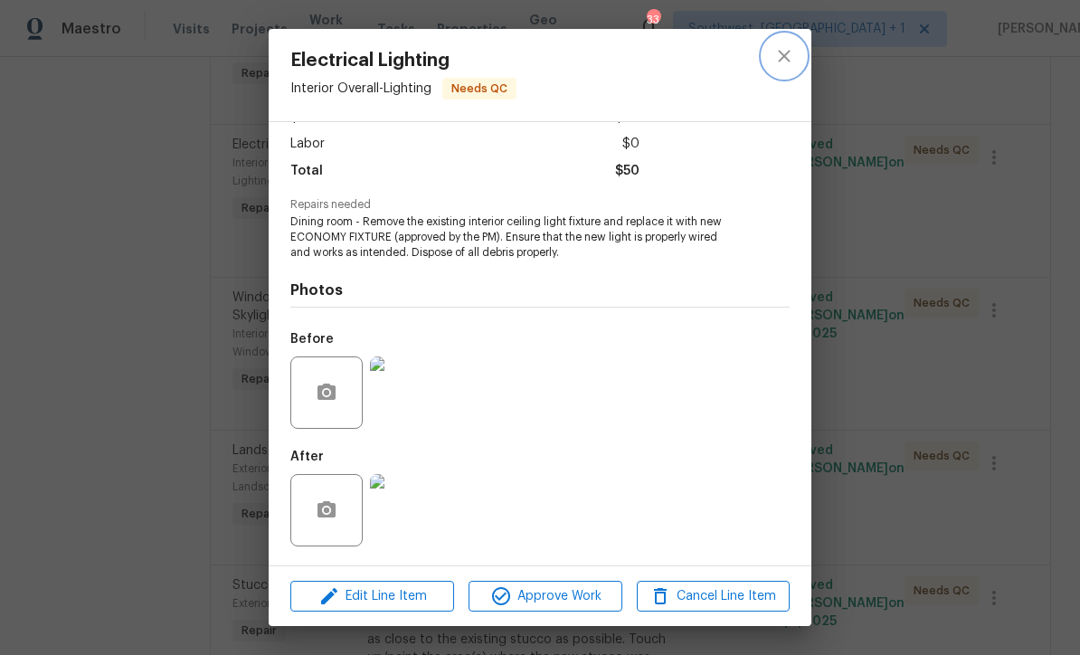
click at [786, 56] on icon "close" at bounding box center [784, 56] width 22 height 22
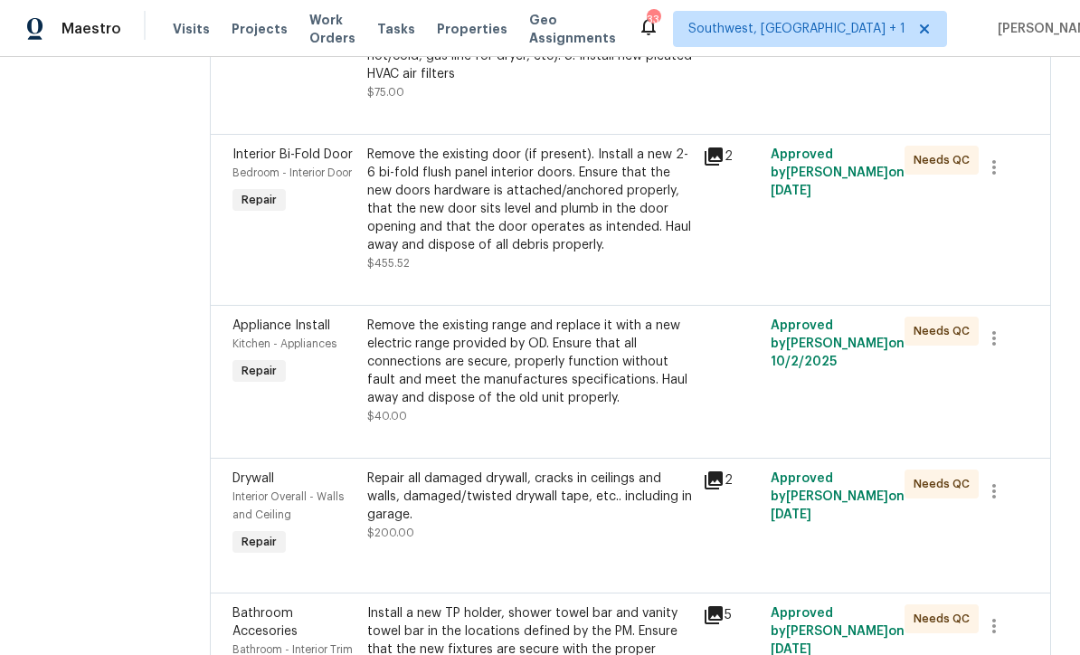
scroll to position [4979, 0]
click at [615, 253] on div "Remove the existing door (if present). Install a new 2-6 bi-fold flush panel in…" at bounding box center [530, 199] width 326 height 109
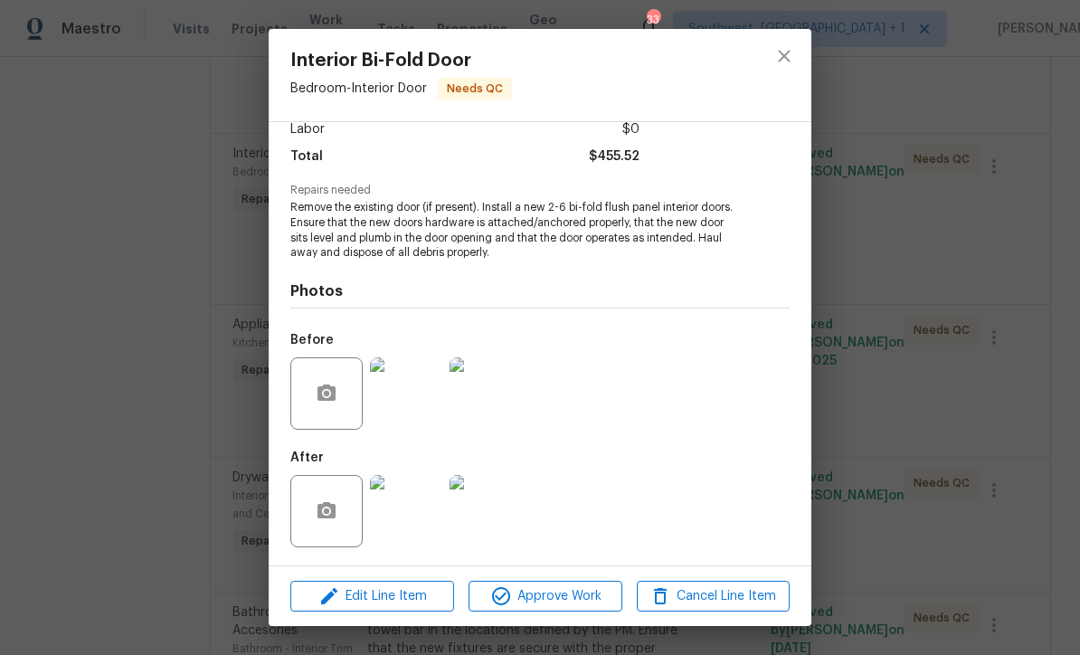
scroll to position [136, 0]
click at [403, 504] on img at bounding box center [406, 511] width 72 height 72
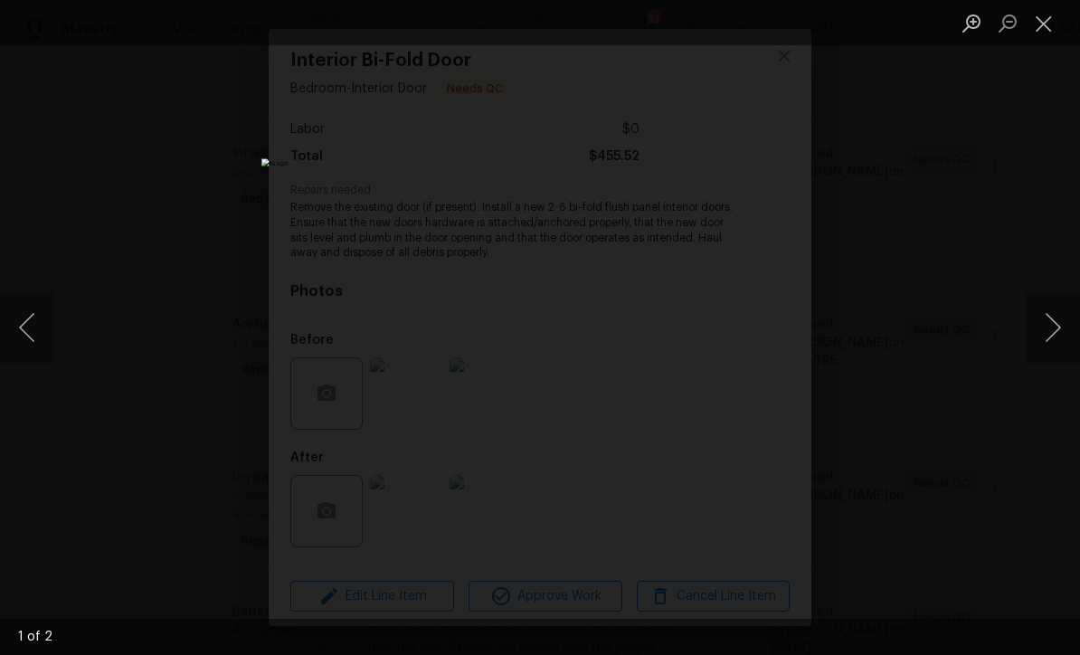
click at [1054, 333] on button "Next image" at bounding box center [1053, 327] width 54 height 72
click at [1056, 344] on button "Next image" at bounding box center [1053, 327] width 54 height 72
click at [1037, 31] on button "Close lightbox" at bounding box center [1044, 23] width 36 height 32
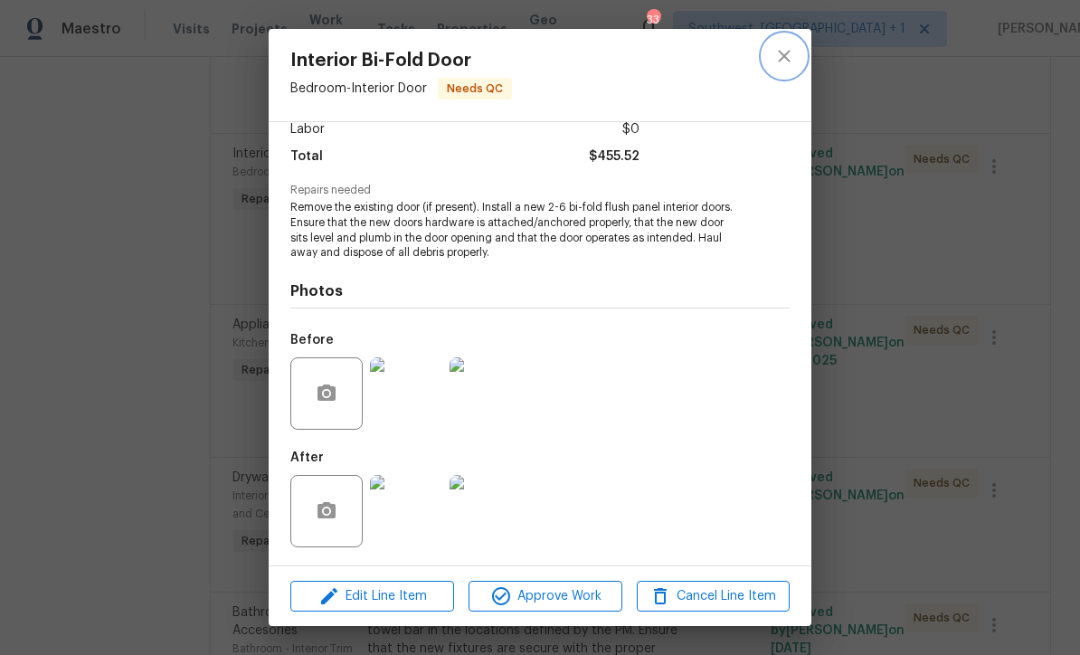
click at [785, 58] on icon "close" at bounding box center [784, 56] width 12 height 12
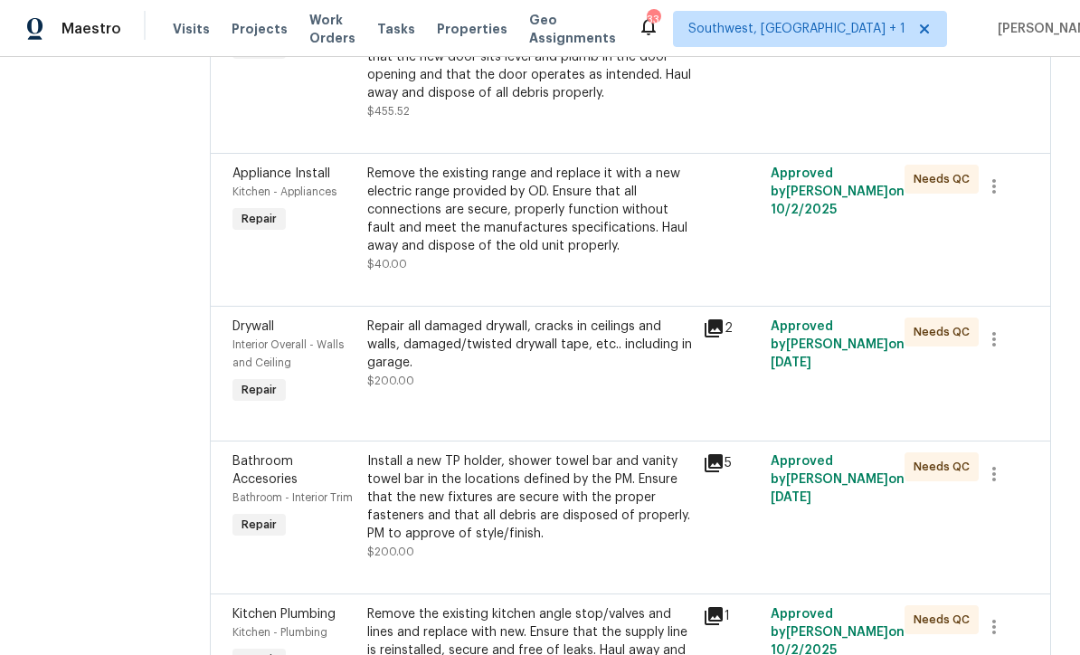
scroll to position [5129, 0]
click at [659, 256] on div "Remove the existing range and replace it with a new electric range provided by …" at bounding box center [530, 211] width 326 height 90
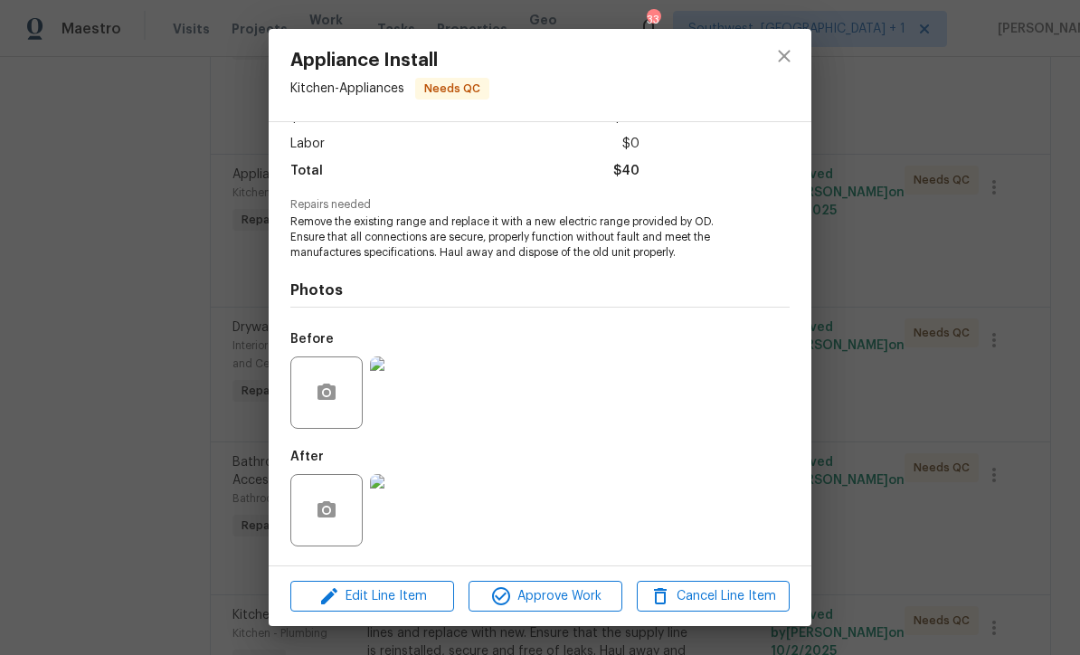
scroll to position [121, 0]
click at [410, 511] on img at bounding box center [406, 510] width 72 height 72
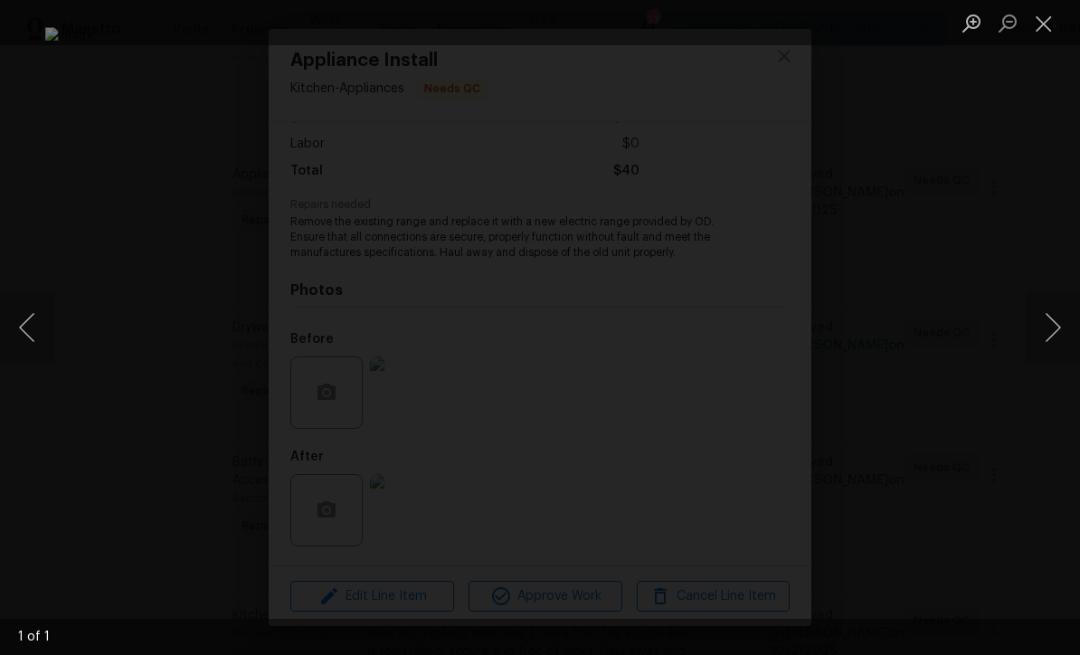
click at [1042, 32] on button "Close lightbox" at bounding box center [1044, 23] width 36 height 32
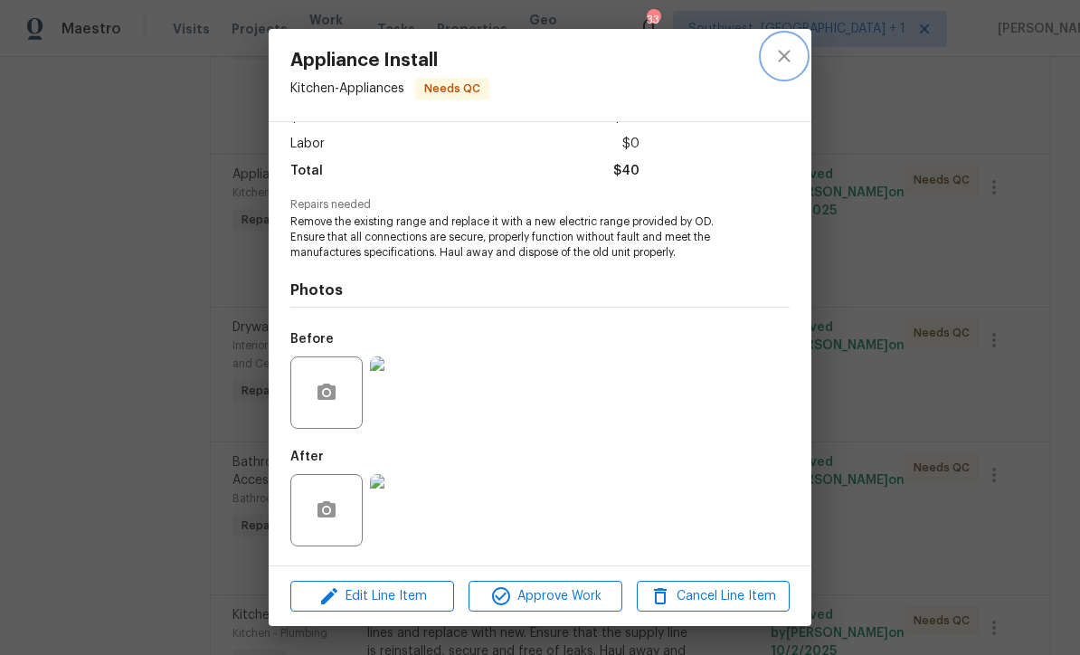
click at [793, 52] on icon "close" at bounding box center [784, 56] width 22 height 22
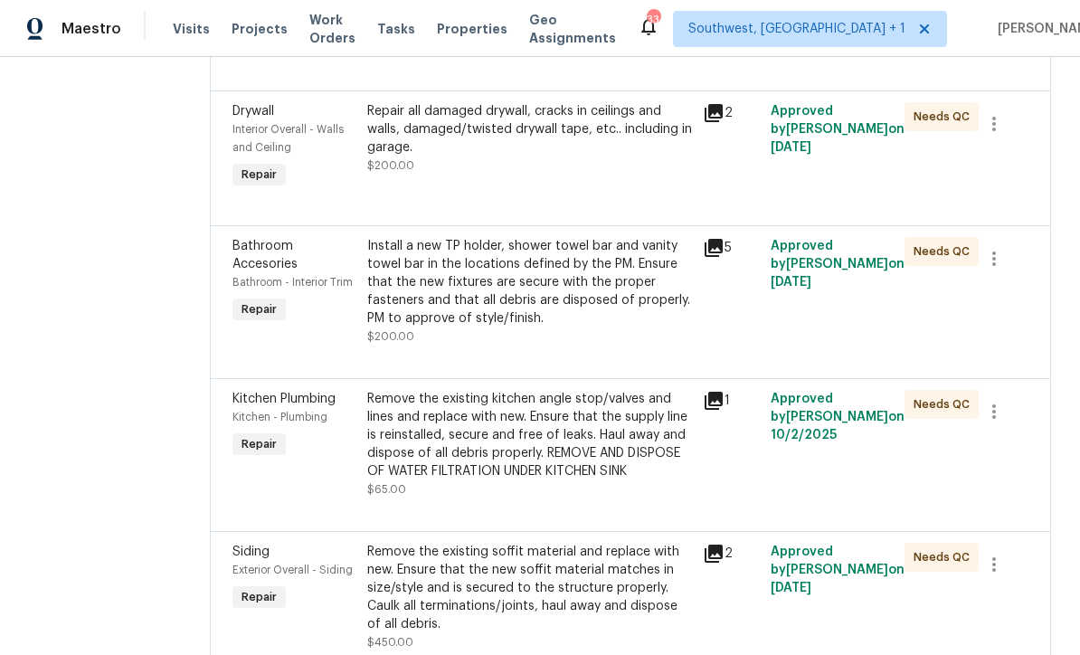
scroll to position [5383, 0]
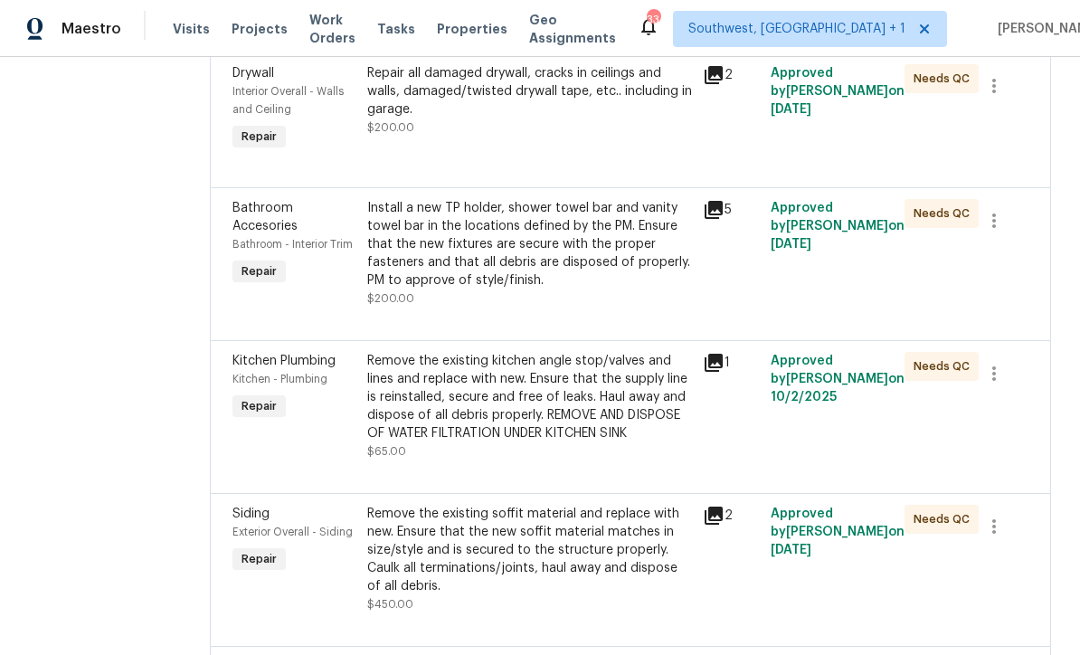
click at [656, 308] on div "Install a new TP holder, shower towel bar and vanity towel bar in the locations…" at bounding box center [530, 253] width 326 height 109
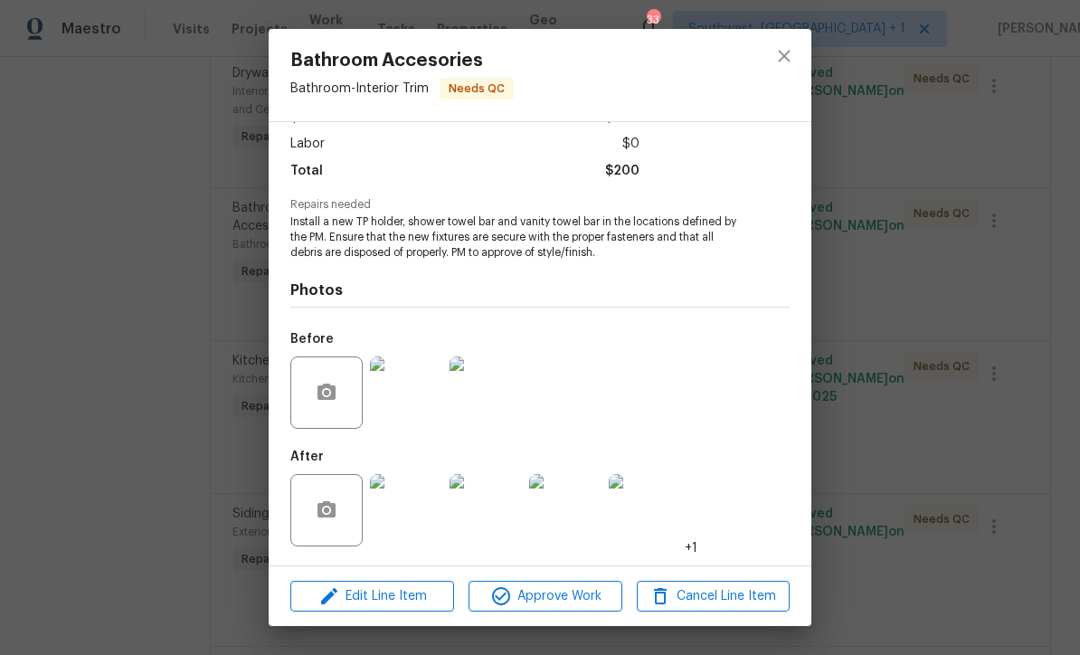
scroll to position [121, 0]
click at [413, 516] on img at bounding box center [406, 510] width 72 height 72
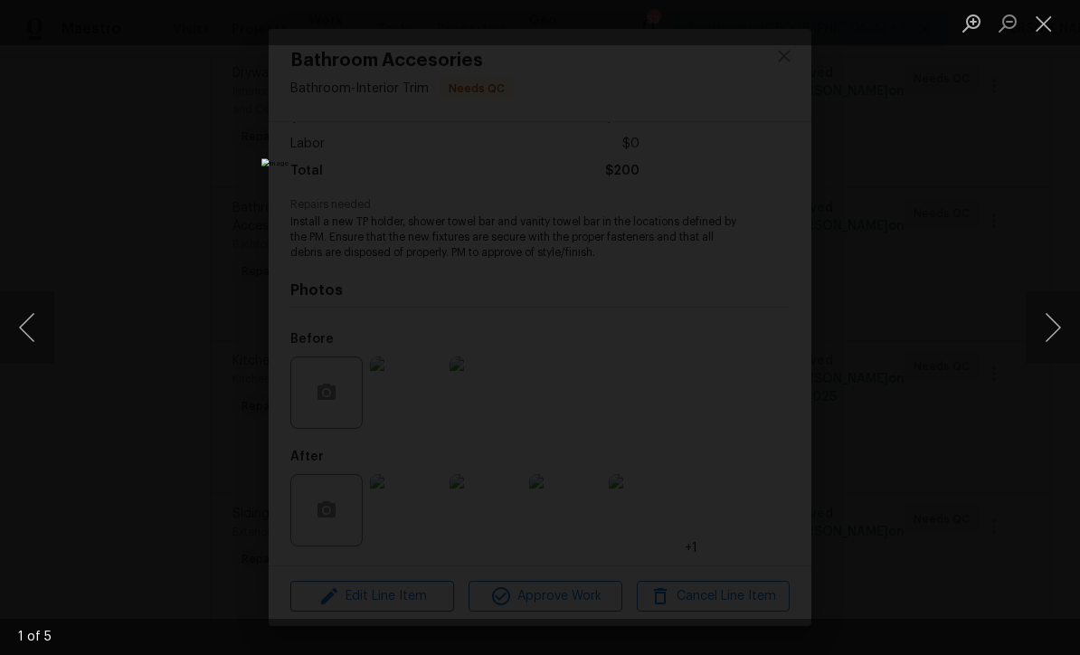
click at [1053, 341] on button "Next image" at bounding box center [1053, 327] width 54 height 72
click at [1056, 348] on button "Next image" at bounding box center [1053, 327] width 54 height 72
click at [1053, 347] on button "Next image" at bounding box center [1053, 327] width 54 height 72
click at [1056, 351] on button "Next image" at bounding box center [1053, 327] width 54 height 72
click at [1056, 350] on button "Next image" at bounding box center [1053, 327] width 54 height 72
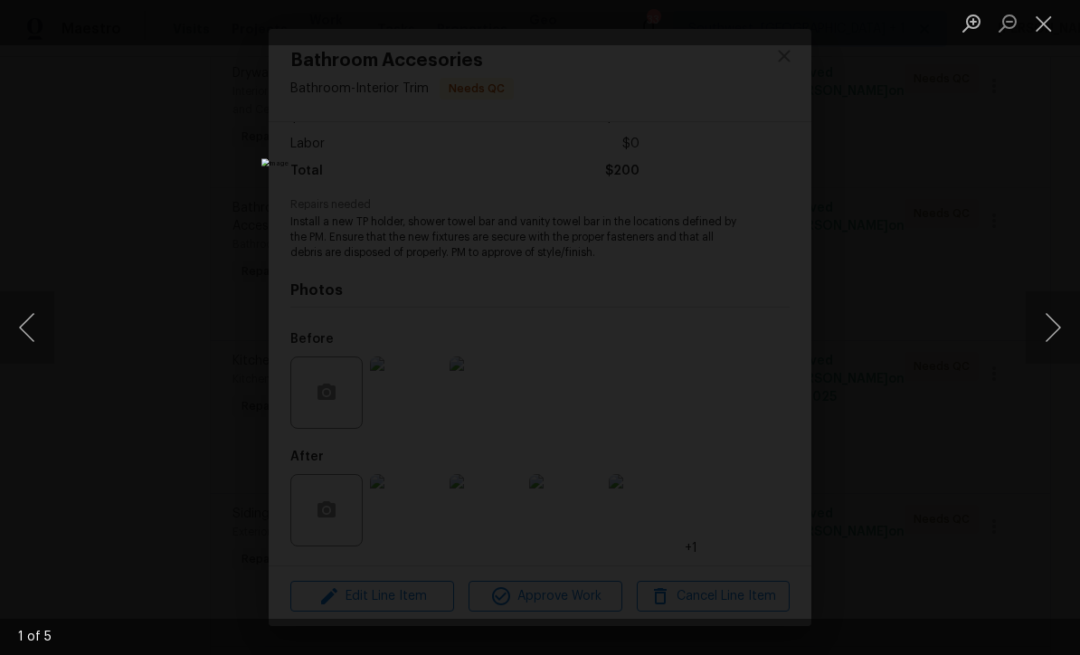
click at [1056, 348] on button "Next image" at bounding box center [1053, 327] width 54 height 72
click at [1042, 29] on button "Close lightbox" at bounding box center [1044, 23] width 36 height 32
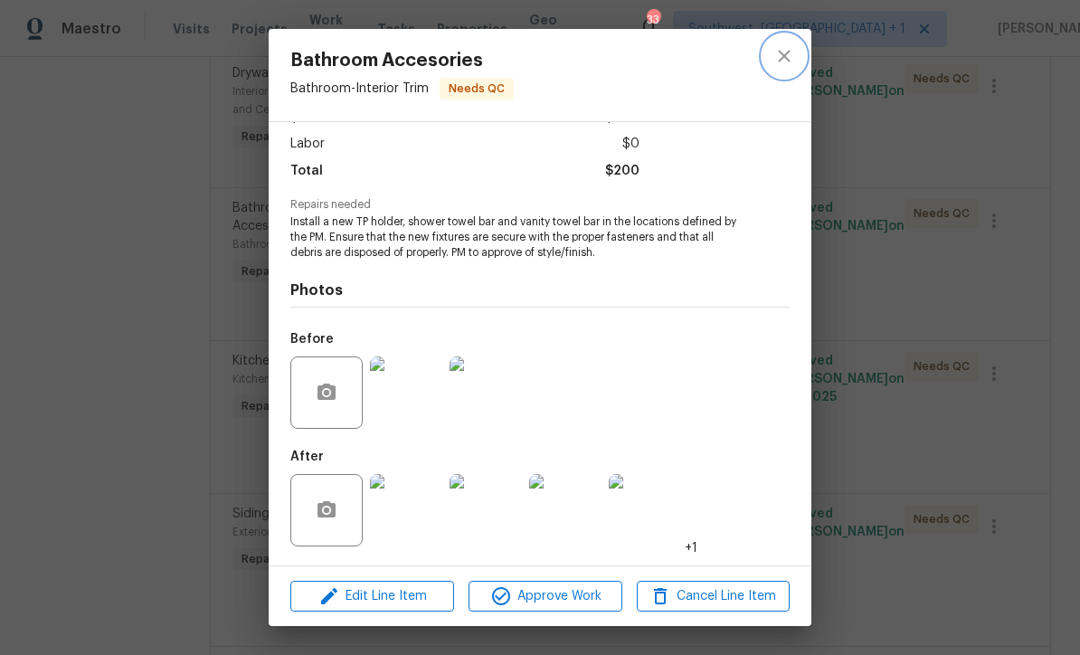
click at [783, 52] on icon "close" at bounding box center [784, 56] width 22 height 22
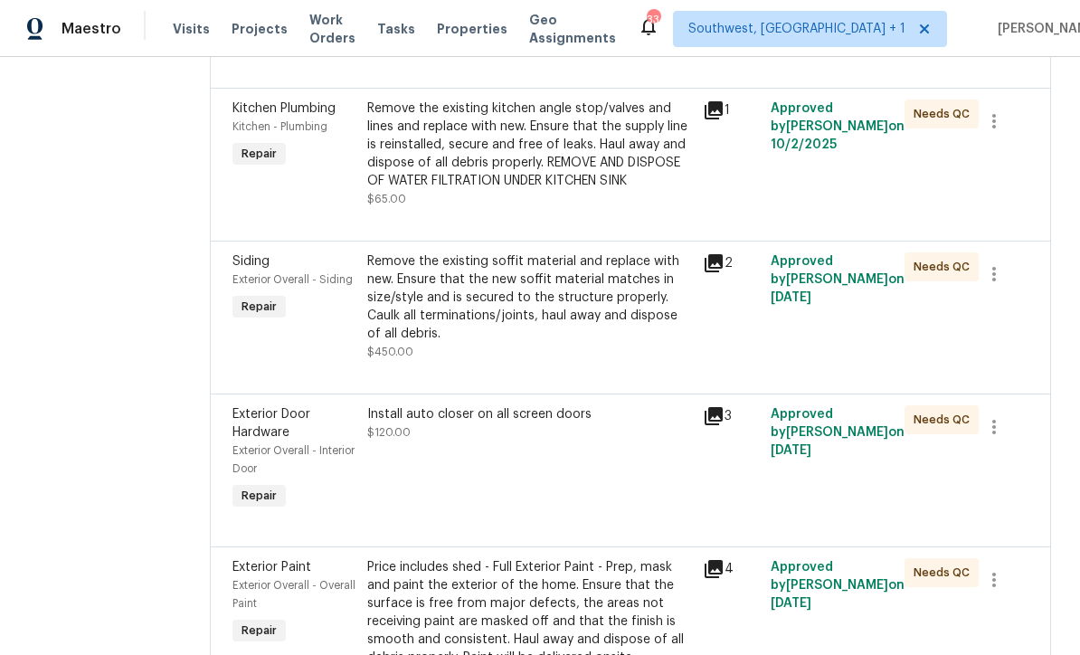
scroll to position [5673, 0]
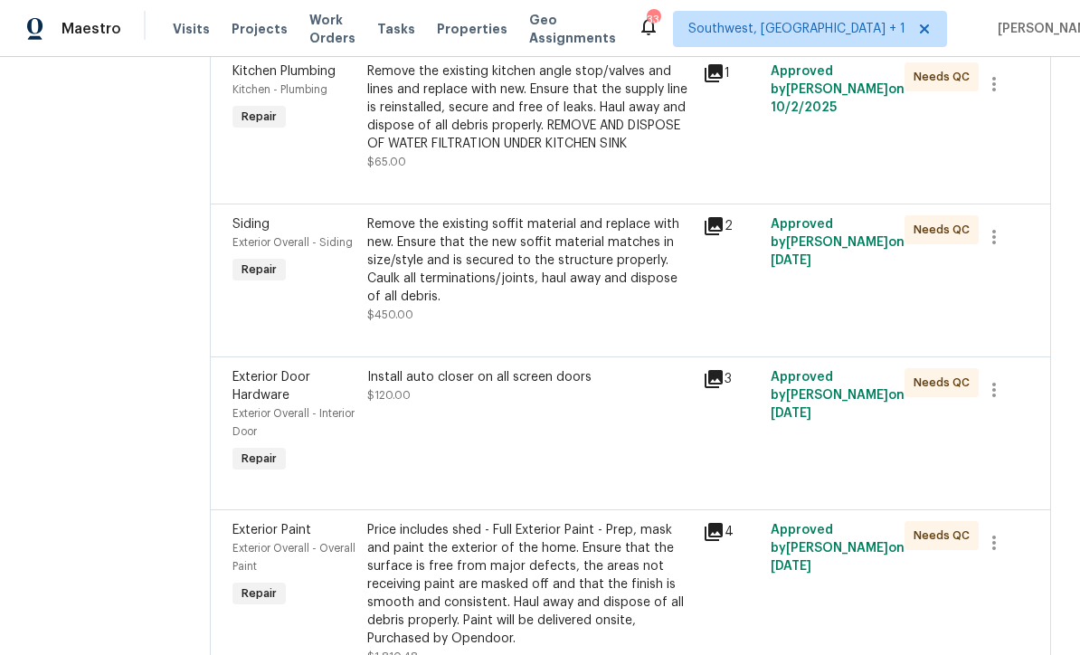
click at [670, 171] on div "Remove the existing kitchen angle stop/valves and lines and replace with new. E…" at bounding box center [530, 116] width 326 height 109
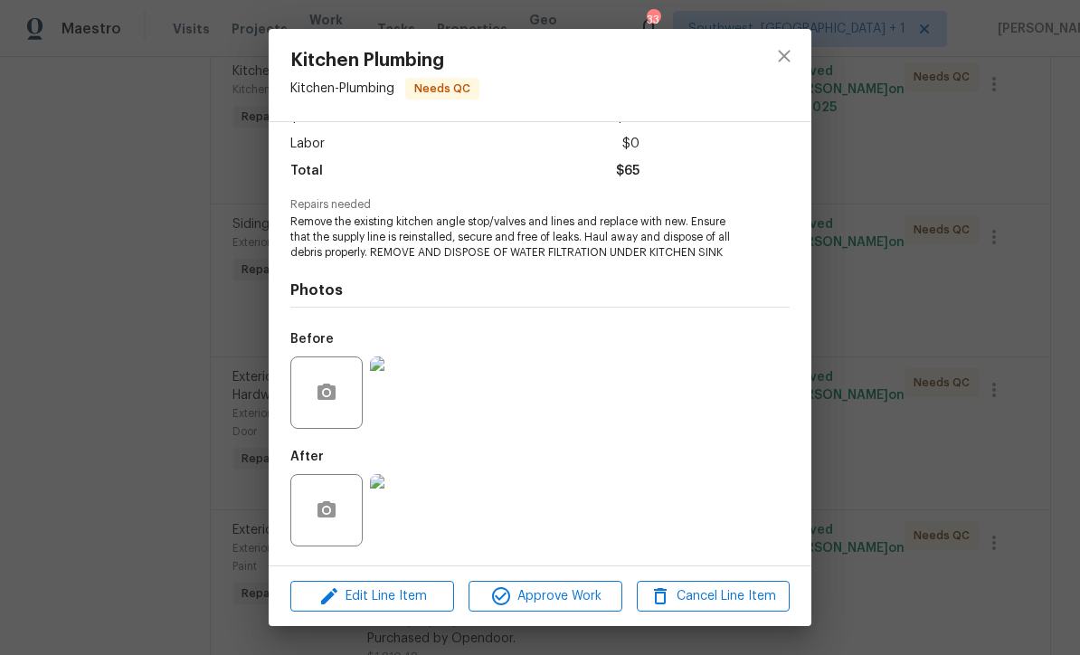
scroll to position [121, 0]
click at [417, 518] on img at bounding box center [406, 510] width 72 height 72
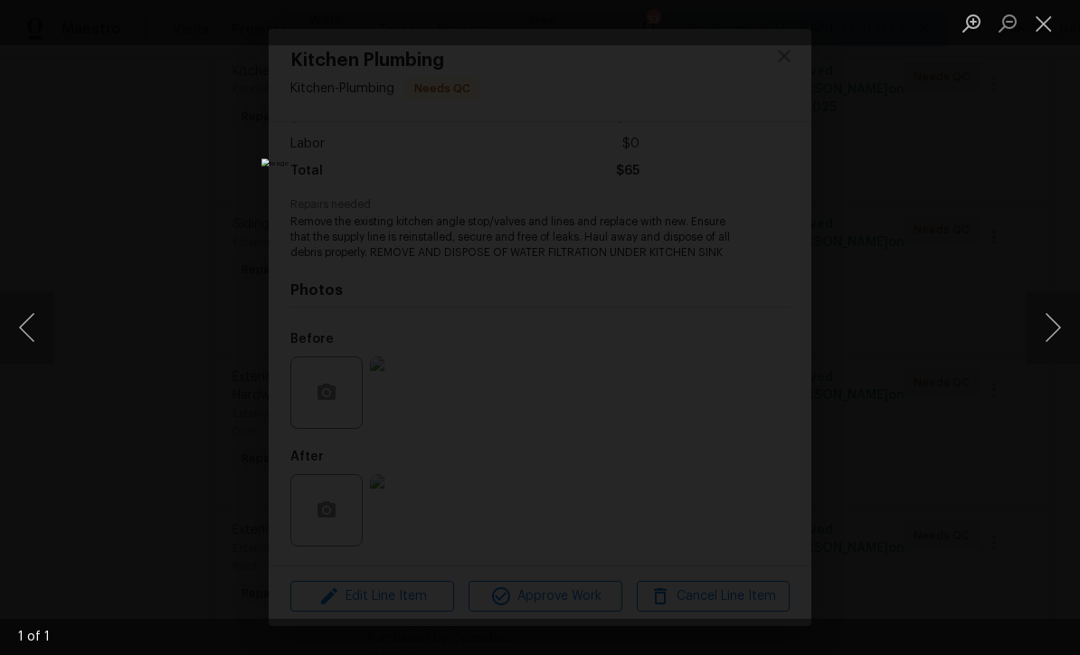
click at [1040, 26] on button "Close lightbox" at bounding box center [1044, 23] width 36 height 32
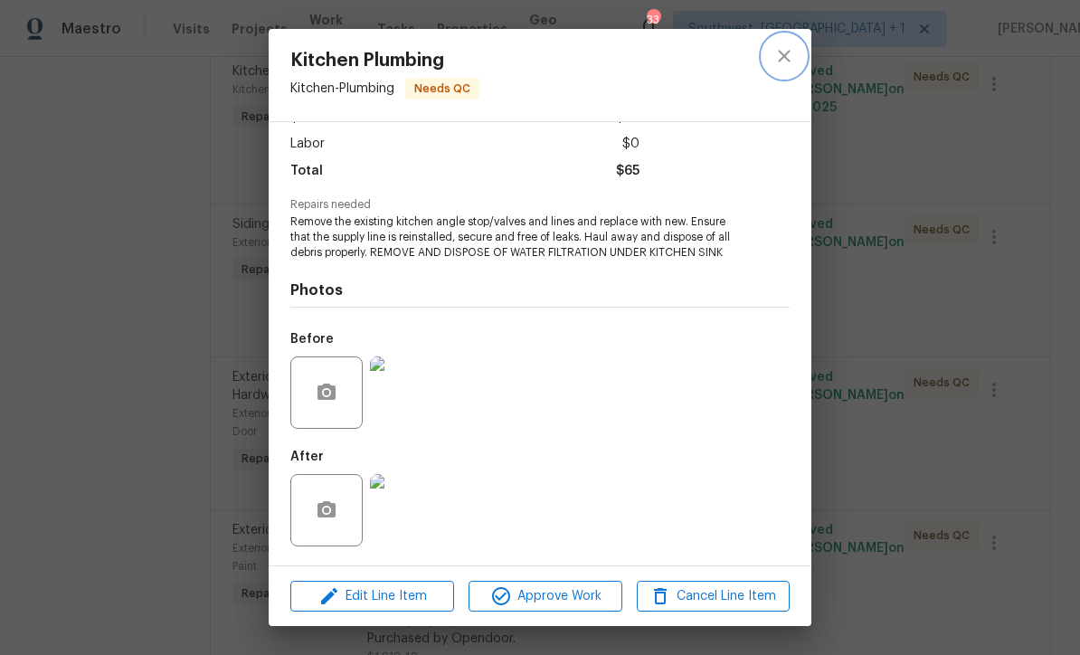
click at [789, 54] on icon "close" at bounding box center [784, 56] width 22 height 22
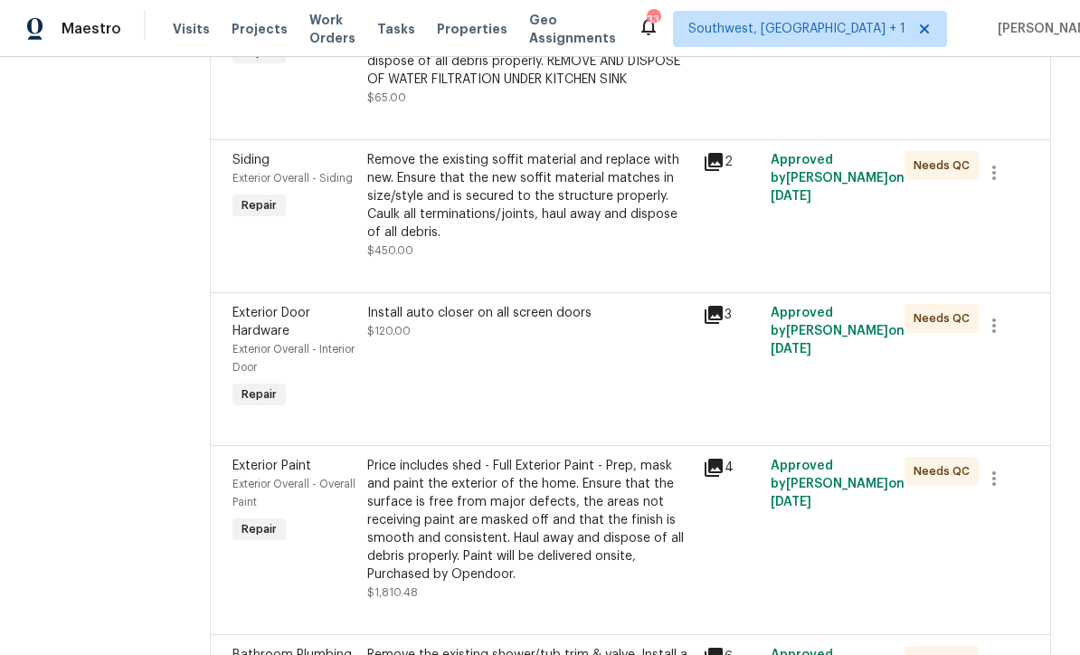
scroll to position [5812, 0]
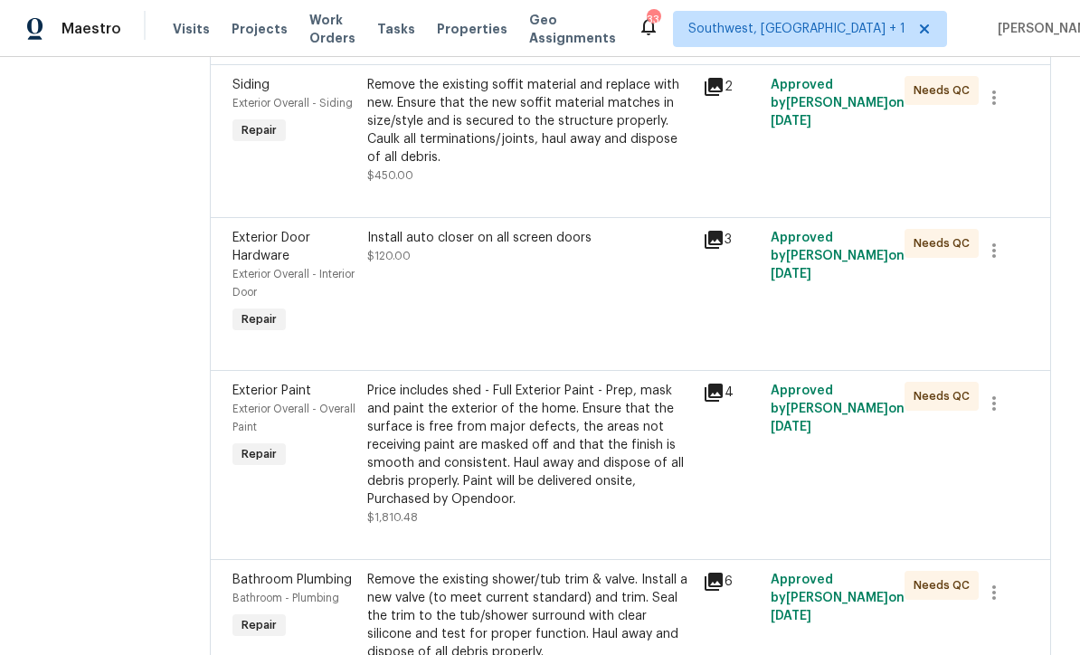
click at [636, 343] on div "Install auto closer on all screen doors $120.00" at bounding box center [530, 282] width 336 height 119
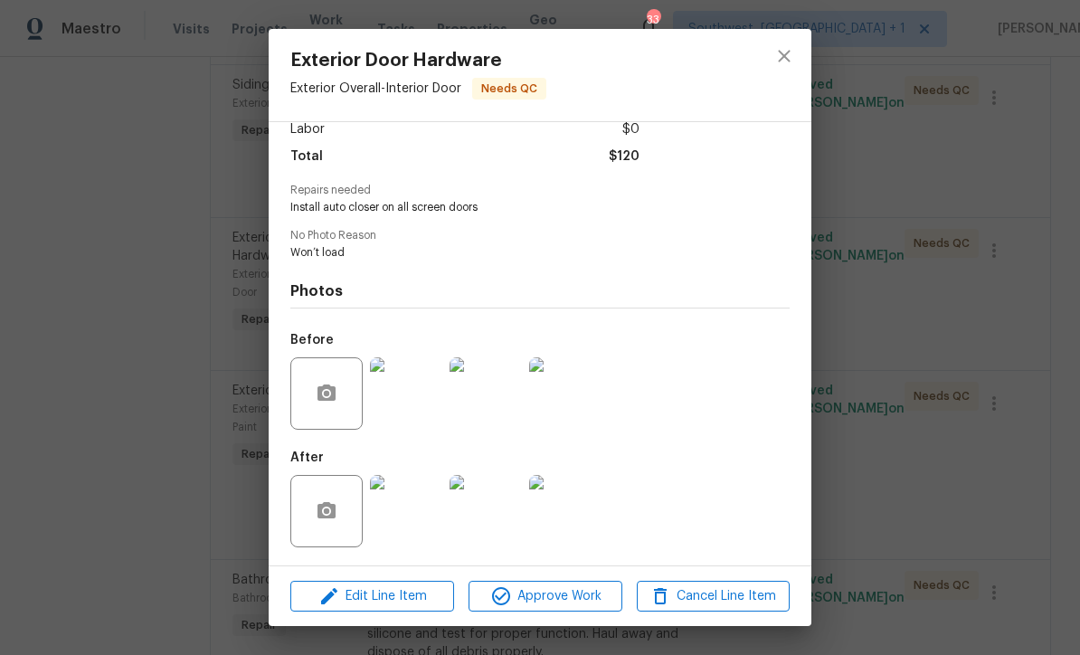
scroll to position [138, 0]
click at [422, 508] on img at bounding box center [406, 511] width 72 height 72
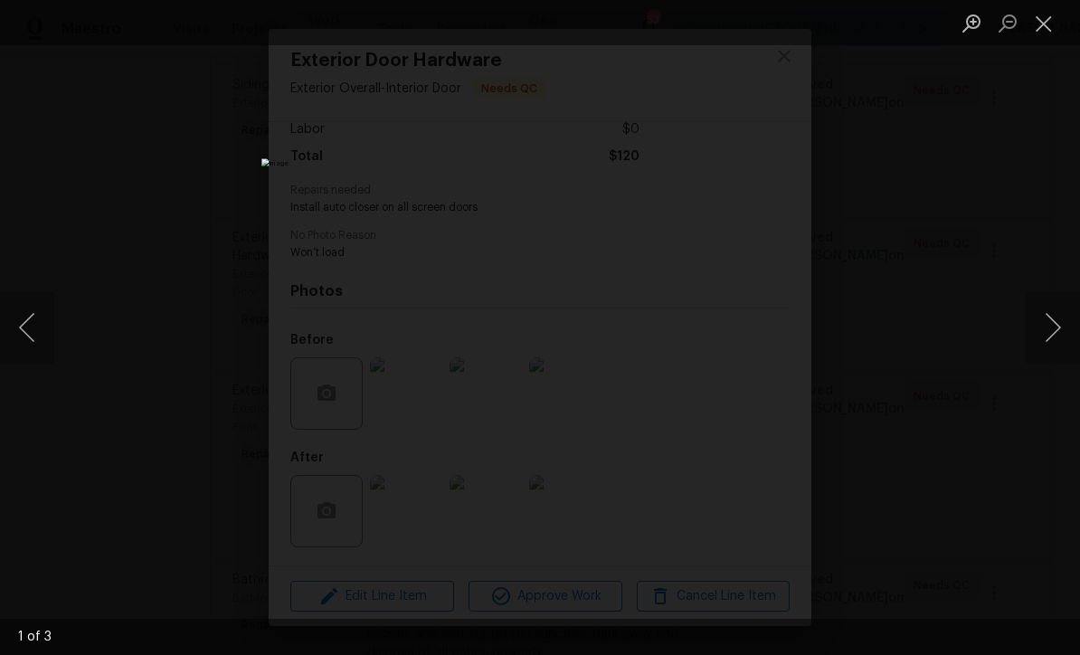
click at [1058, 336] on button "Next image" at bounding box center [1053, 327] width 54 height 72
click at [1066, 354] on button "Next image" at bounding box center [1053, 327] width 54 height 72
click at [1051, 334] on button "Next image" at bounding box center [1053, 327] width 54 height 72
click at [1038, 33] on button "Close lightbox" at bounding box center [1044, 23] width 36 height 32
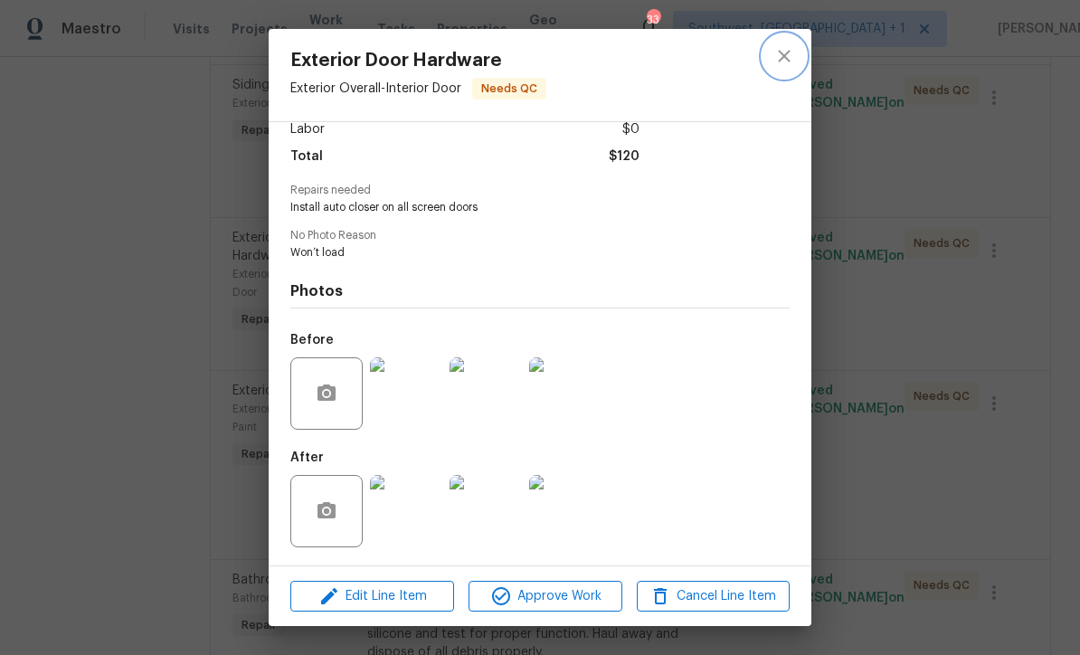
click at [781, 53] on icon "close" at bounding box center [784, 56] width 12 height 12
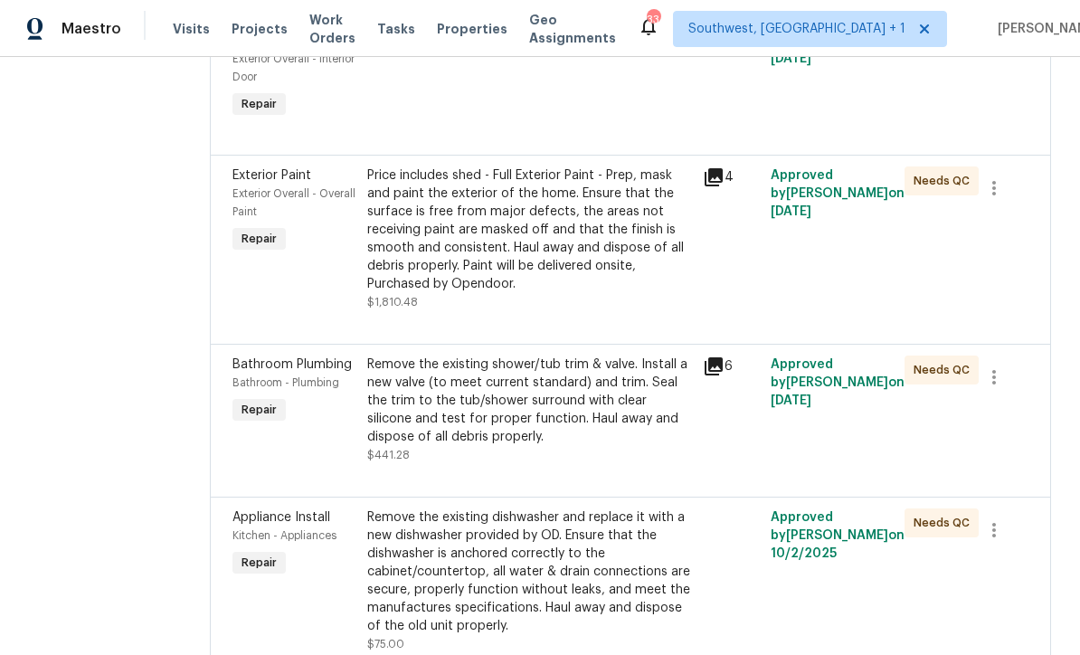
scroll to position [6031, 0]
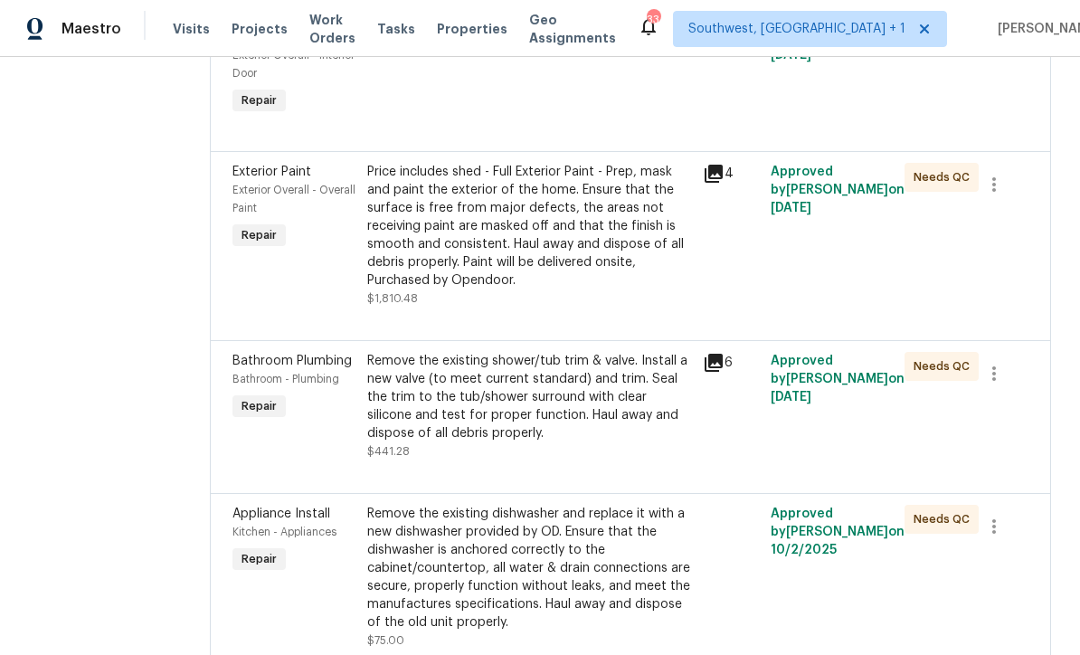
click at [681, 289] on div "Price includes shed - Full Exterior Paint - Prep, mask and paint the exterior o…" at bounding box center [530, 226] width 326 height 127
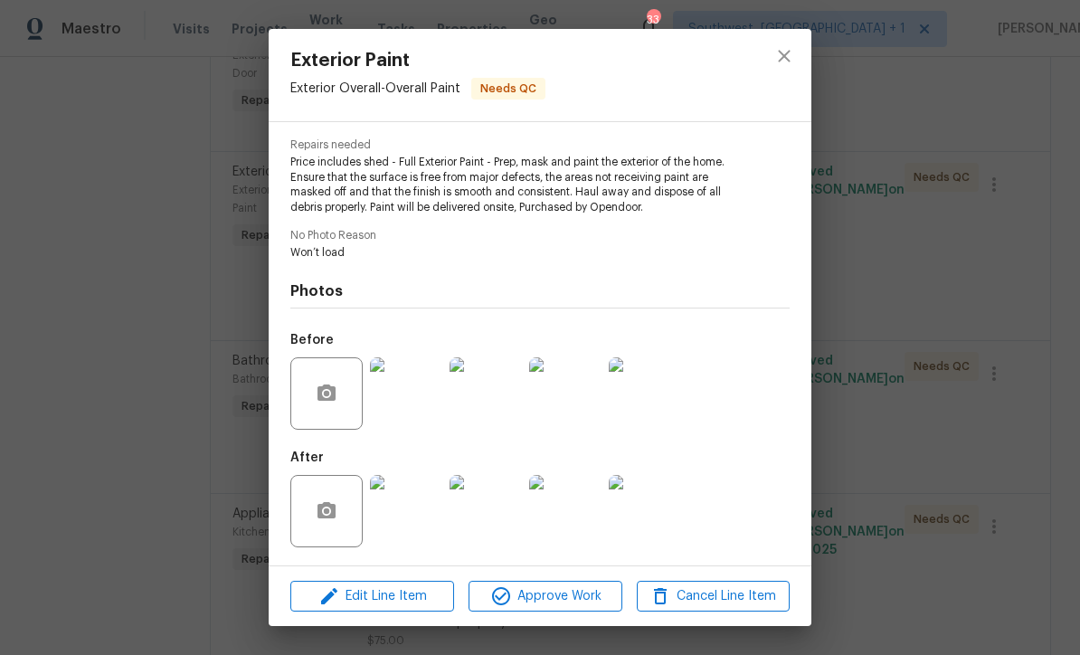
scroll to position [181, 0]
click at [420, 514] on img at bounding box center [406, 511] width 72 height 72
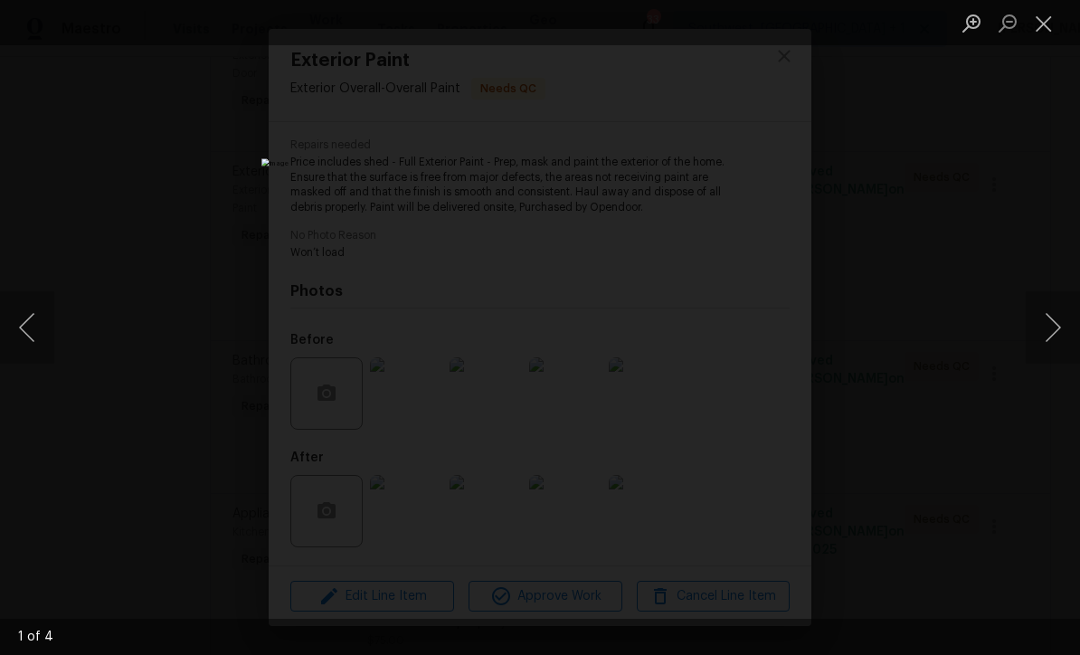
click at [1056, 348] on button "Next image" at bounding box center [1053, 327] width 54 height 72
click at [1056, 359] on button "Next image" at bounding box center [1053, 327] width 54 height 72
click at [1050, 362] on button "Next image" at bounding box center [1053, 327] width 54 height 72
click at [1041, 24] on button "Close lightbox" at bounding box center [1044, 23] width 36 height 32
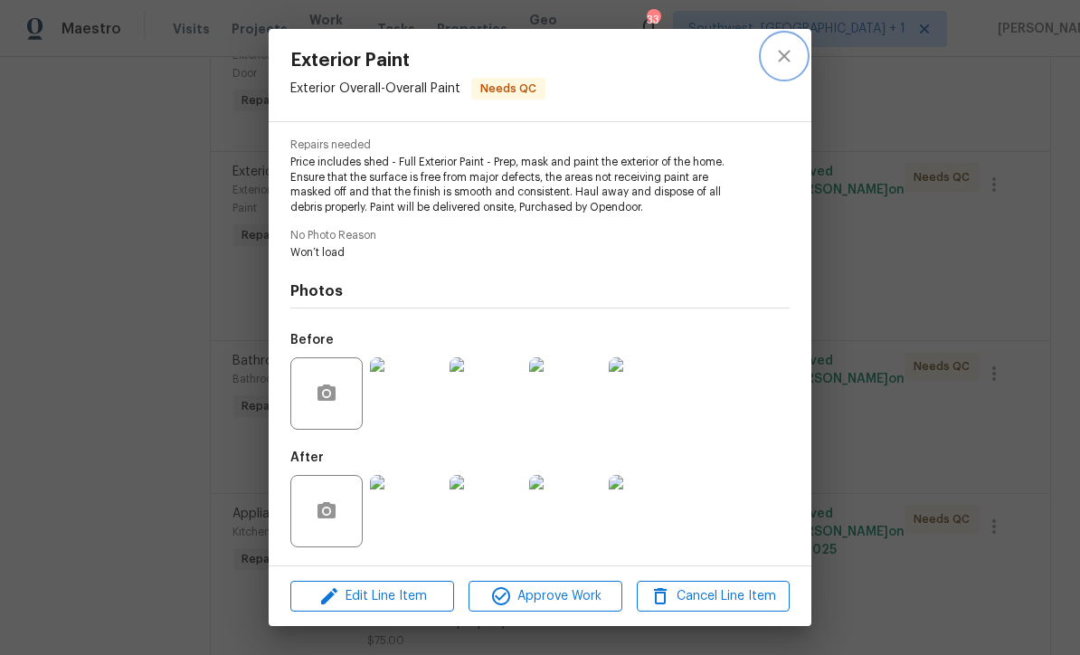
click at [785, 53] on icon "close" at bounding box center [784, 56] width 22 height 22
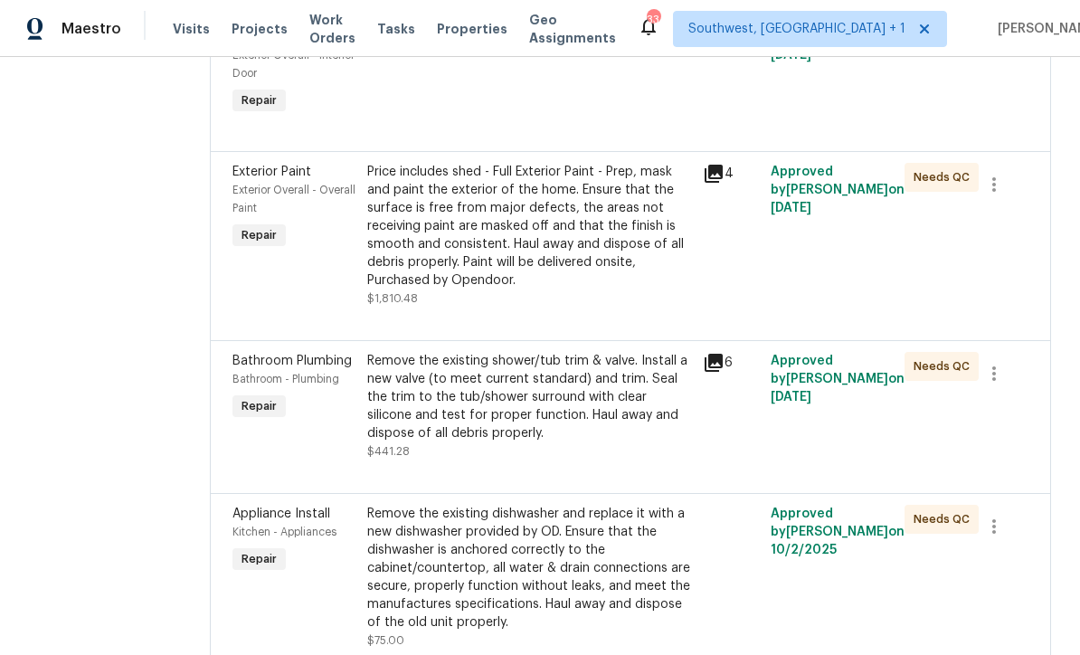
scroll to position [6167, 0]
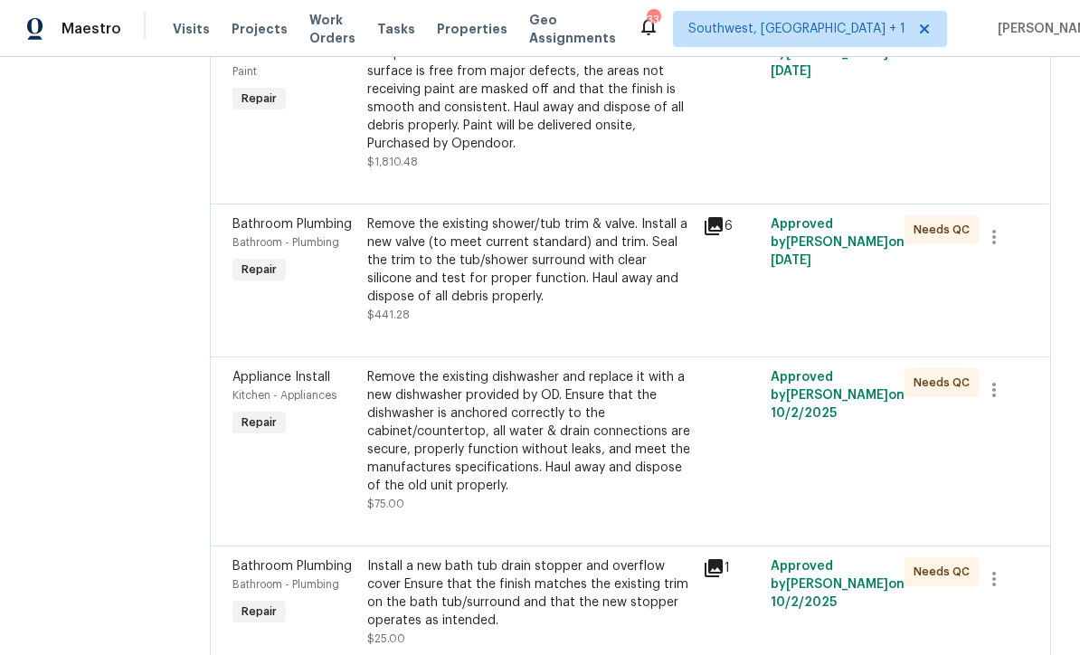
click at [595, 324] on div "Remove the existing shower/tub trim & valve. Install a new valve (to meet curre…" at bounding box center [530, 269] width 326 height 109
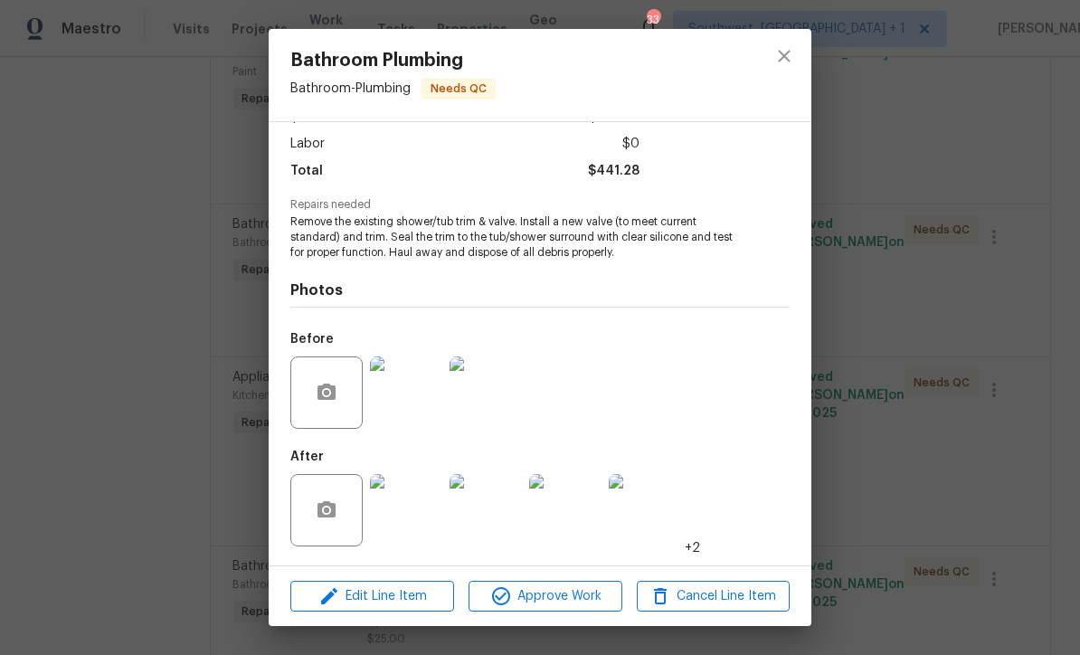
scroll to position [121, 0]
click at [416, 517] on img at bounding box center [406, 510] width 72 height 72
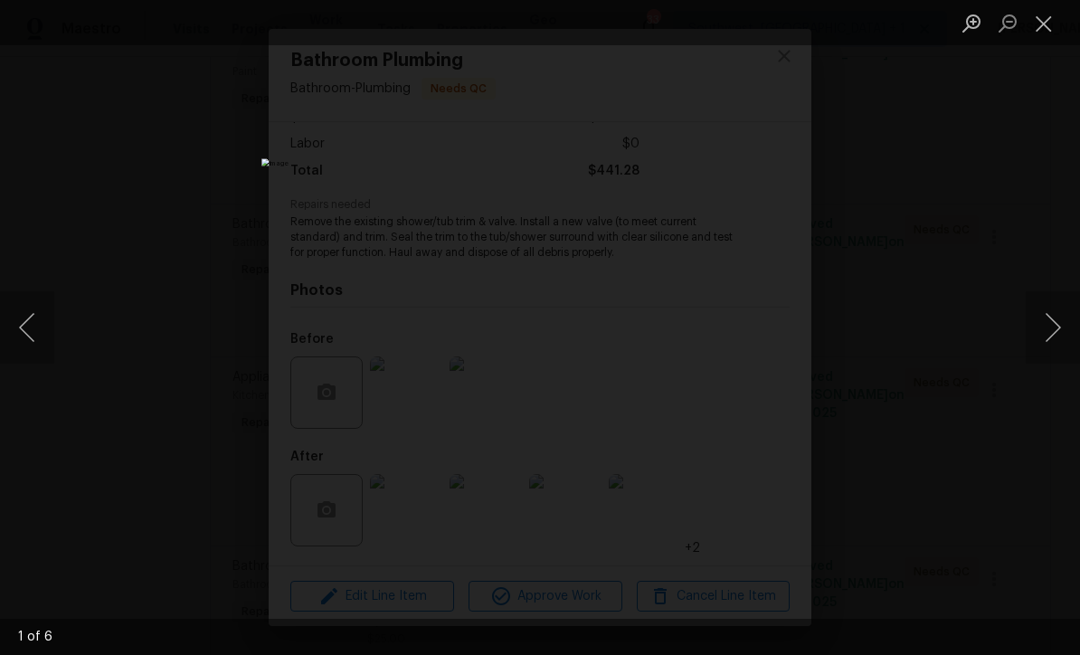
click at [1050, 343] on button "Next image" at bounding box center [1053, 327] width 54 height 72
click at [1048, 338] on button "Next image" at bounding box center [1053, 327] width 54 height 72
click at [1051, 345] on button "Next image" at bounding box center [1053, 327] width 54 height 72
click at [1047, 340] on button "Next image" at bounding box center [1053, 327] width 54 height 72
click at [1052, 325] on button "Next image" at bounding box center [1053, 327] width 54 height 72
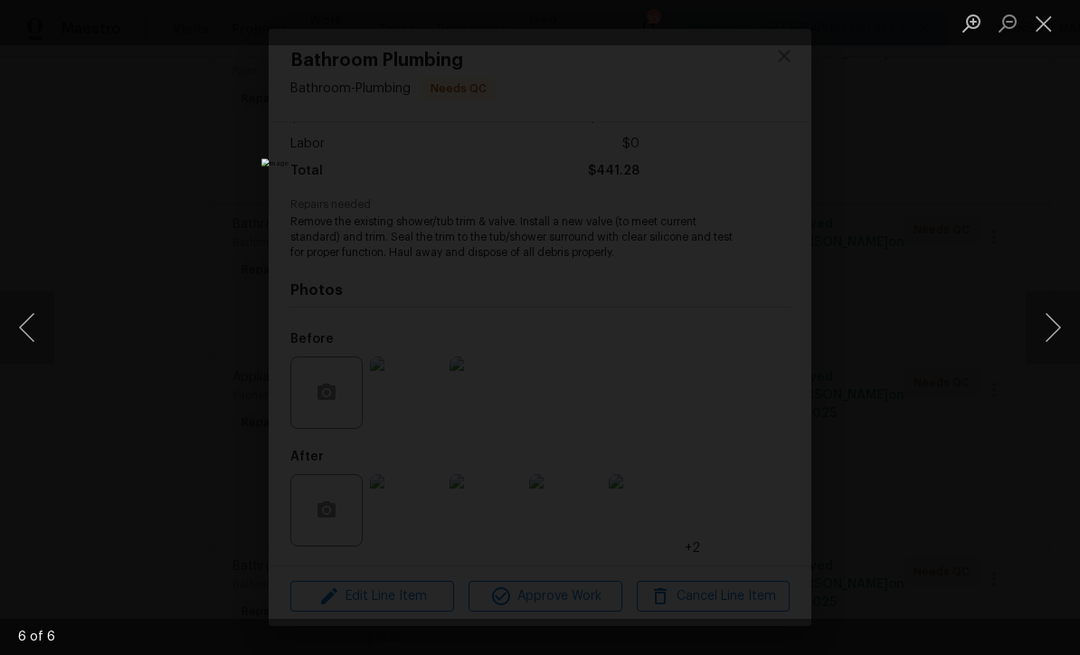
click at [1054, 342] on button "Next image" at bounding box center [1053, 327] width 54 height 72
click at [1056, 341] on button "Next image" at bounding box center [1053, 327] width 54 height 72
click at [1037, 27] on button "Close lightbox" at bounding box center [1044, 23] width 36 height 32
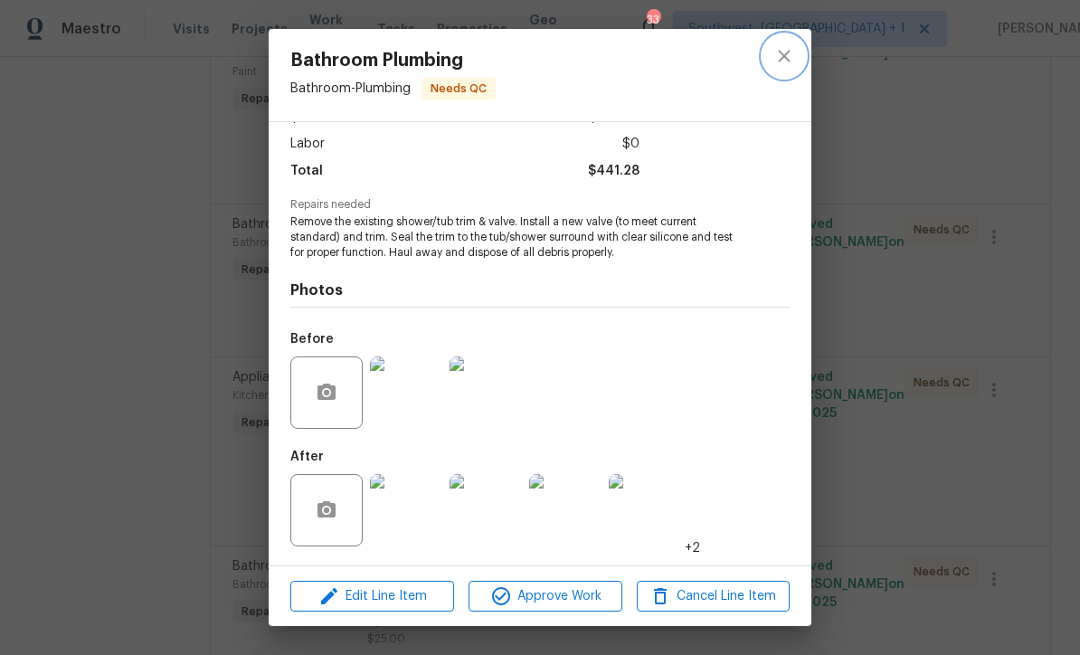
click at [791, 55] on icon "close" at bounding box center [784, 56] width 22 height 22
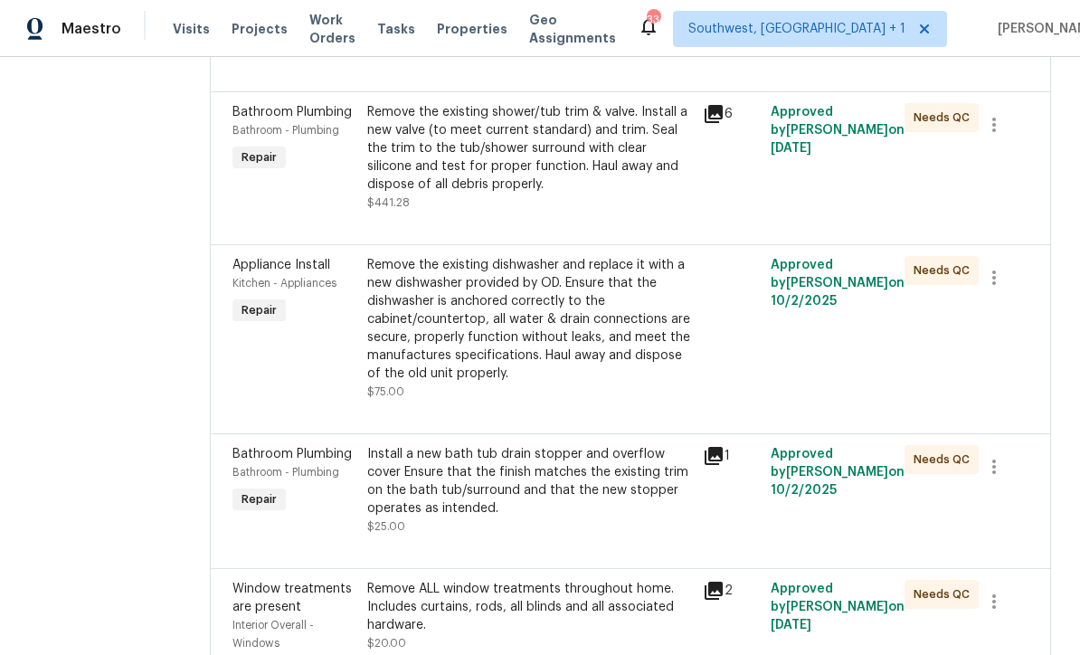
scroll to position [6317, 0]
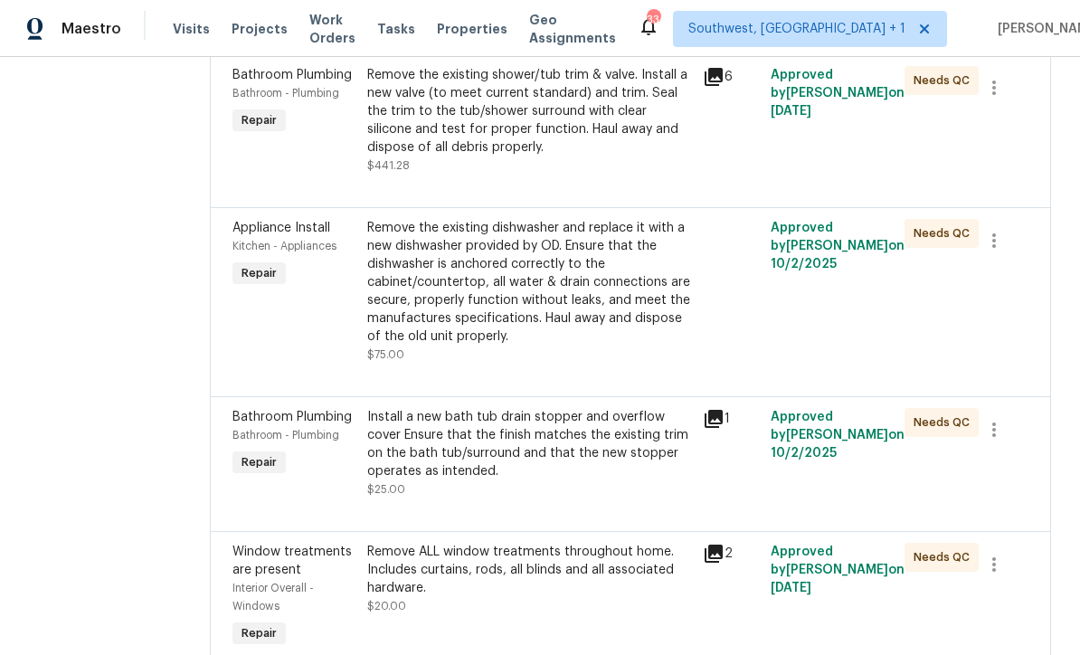
click at [587, 346] on div "Remove the existing dishwasher and replace it with a new dishwasher provided by…" at bounding box center [530, 282] width 326 height 127
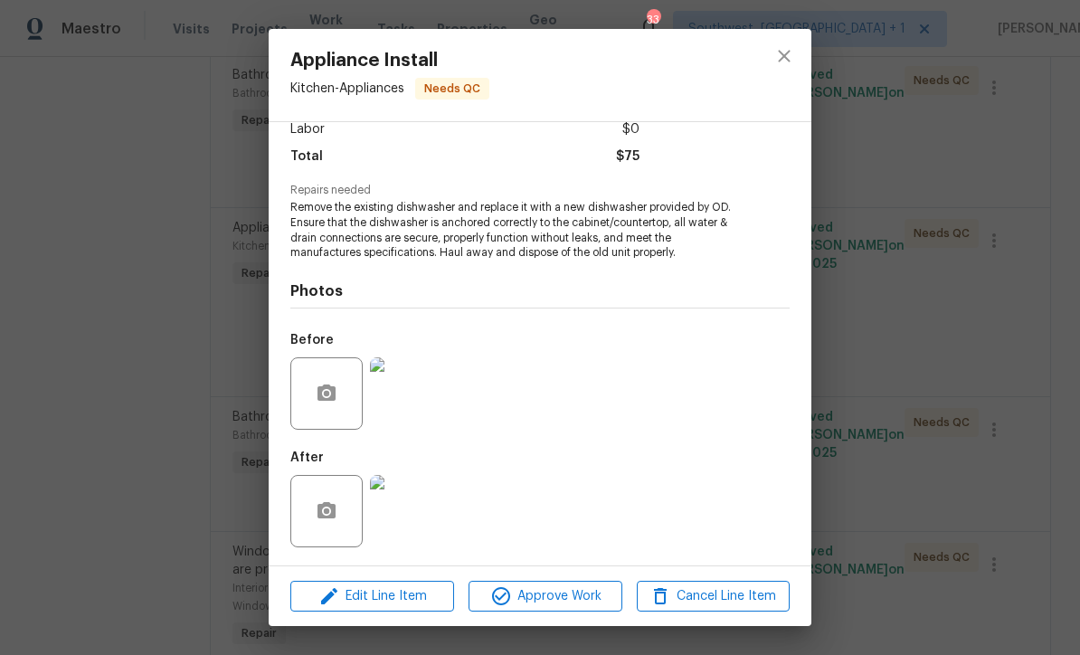
scroll to position [136, 0]
click at [410, 515] on img at bounding box center [406, 511] width 72 height 72
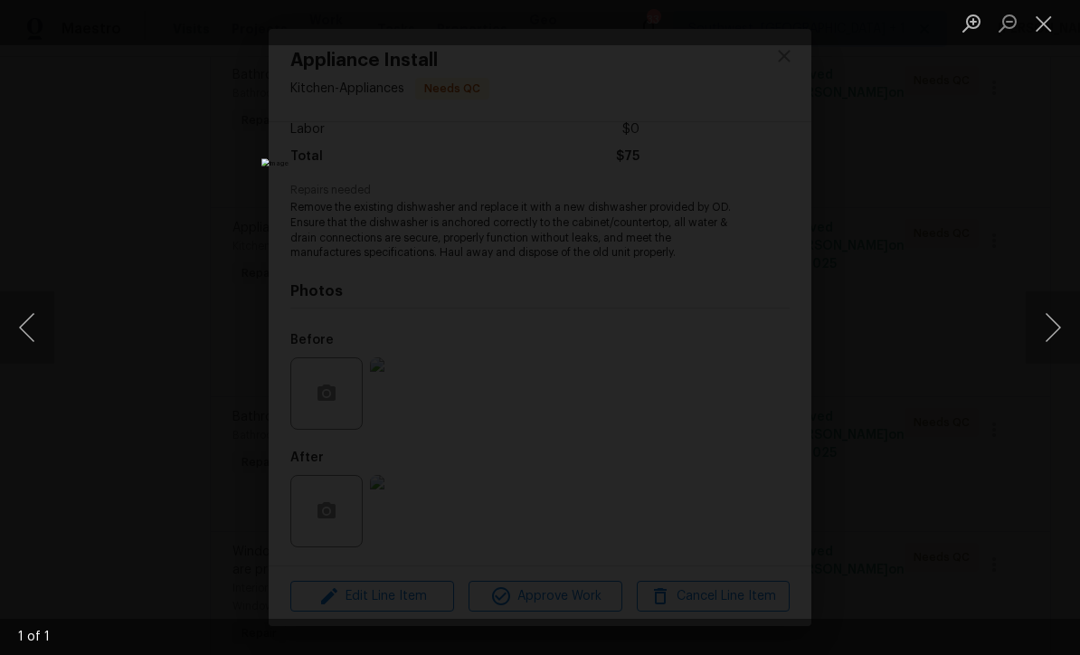
click at [1044, 19] on button "Close lightbox" at bounding box center [1044, 23] width 36 height 32
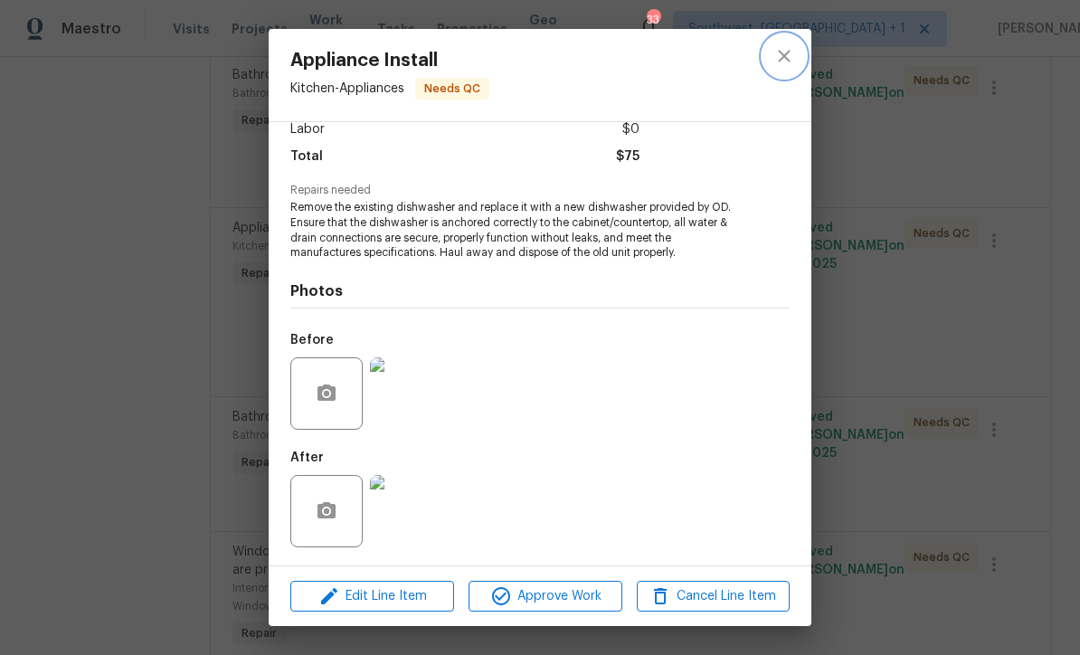
click at [788, 52] on icon "close" at bounding box center [784, 56] width 12 height 12
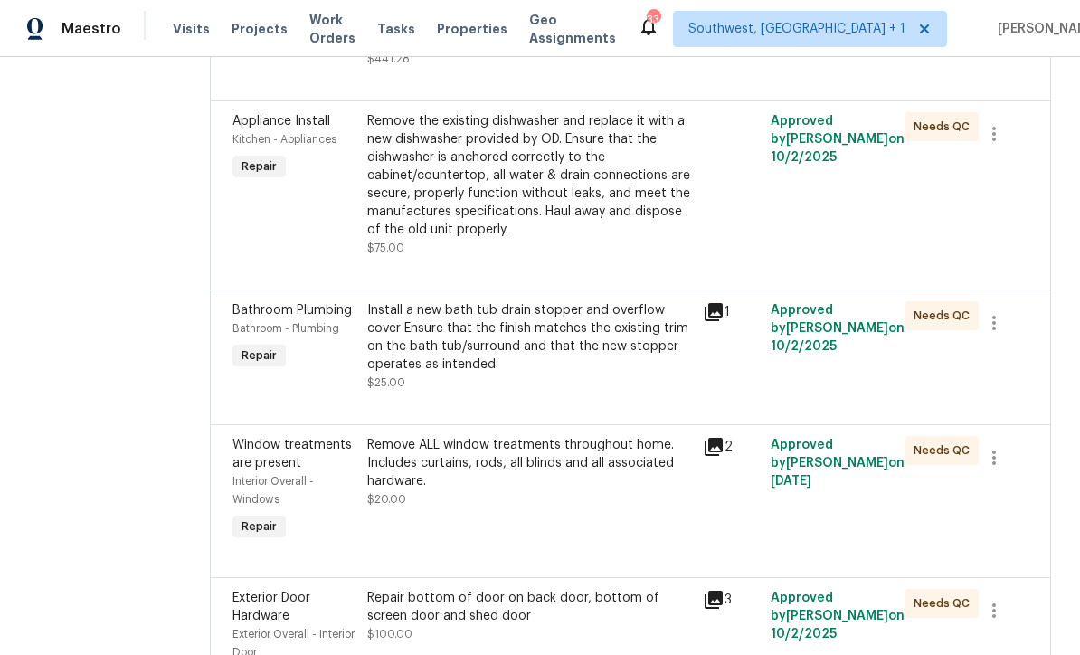
scroll to position [6507, 0]
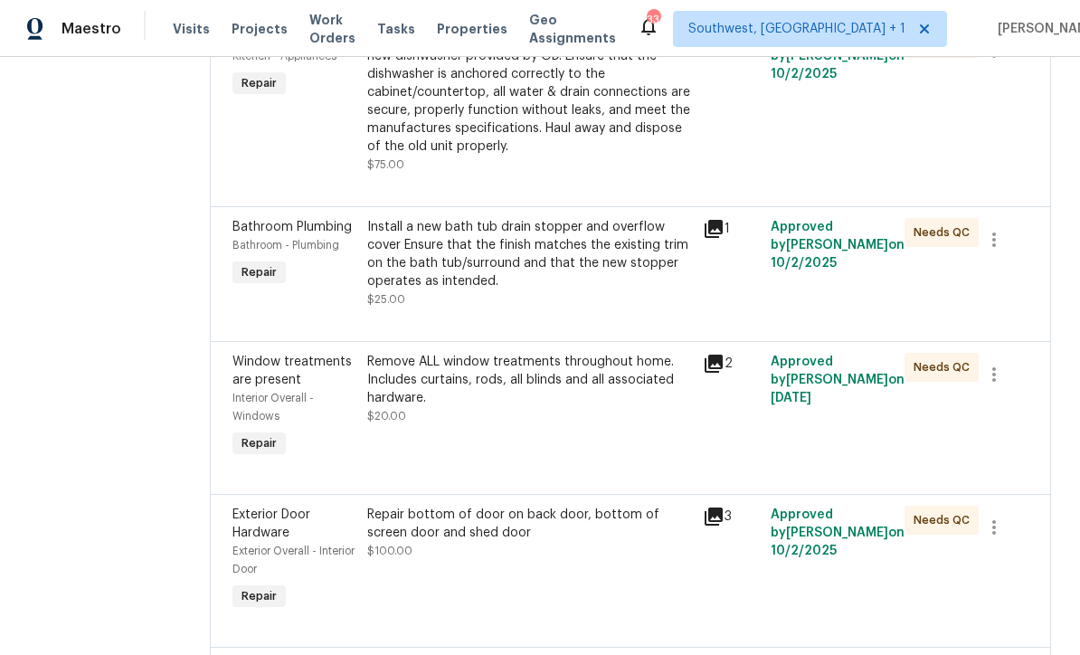
click at [615, 290] on div "Install a new bath tub drain stopper and overflow cover Ensure that the finish …" at bounding box center [530, 254] width 326 height 72
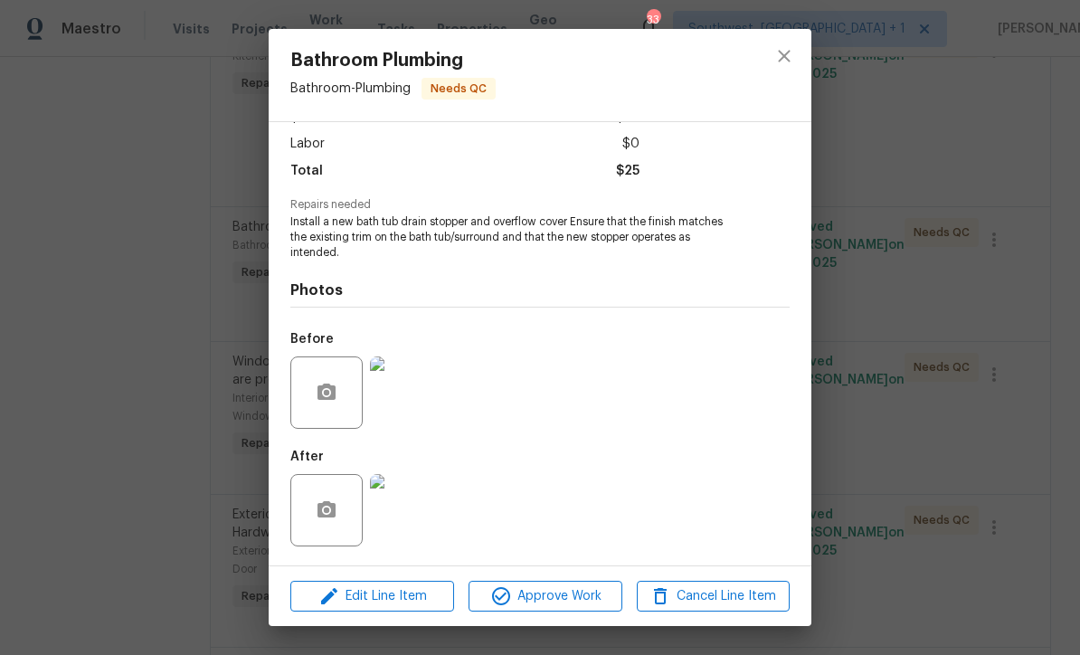
scroll to position [121, 0]
click at [415, 499] on img at bounding box center [406, 510] width 72 height 72
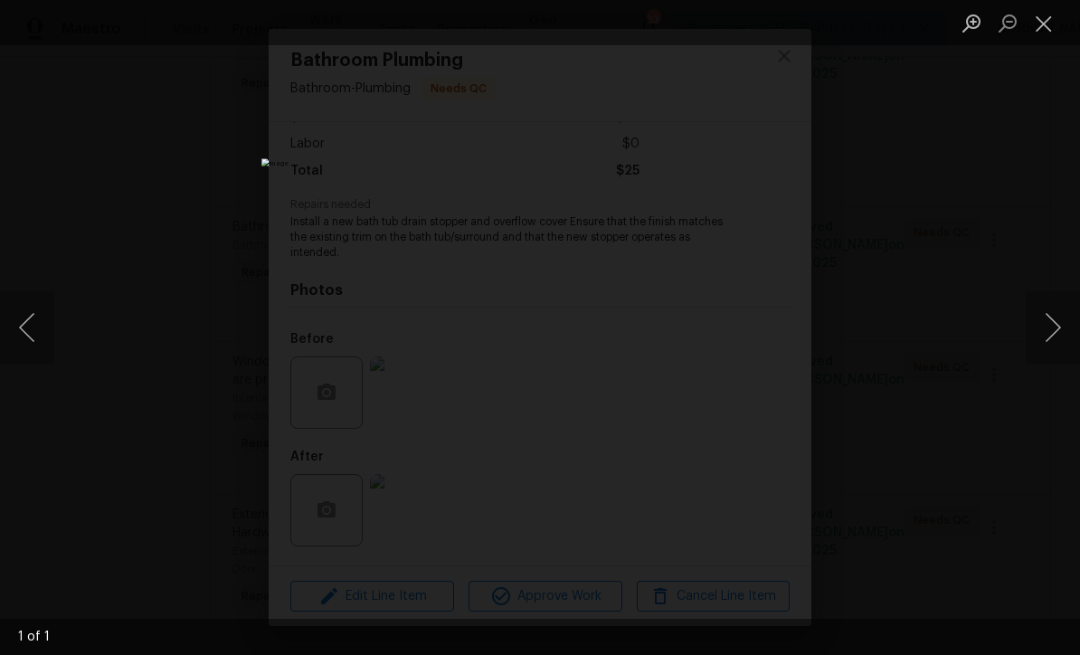
click at [1046, 26] on button "Close lightbox" at bounding box center [1044, 23] width 36 height 32
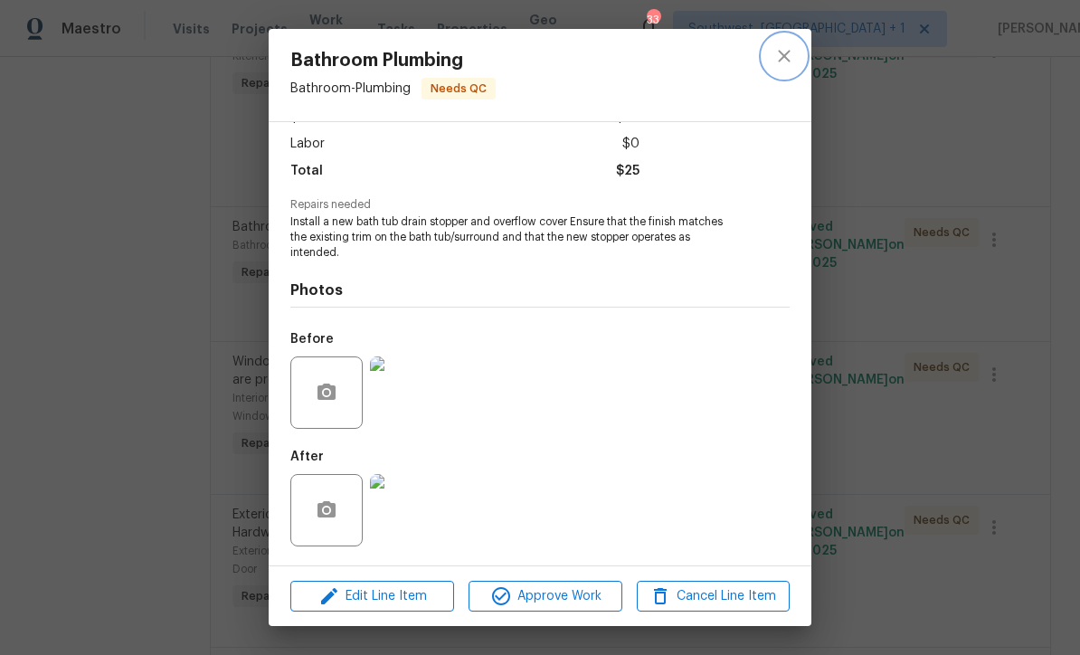
click at [790, 52] on icon "close" at bounding box center [784, 56] width 22 height 22
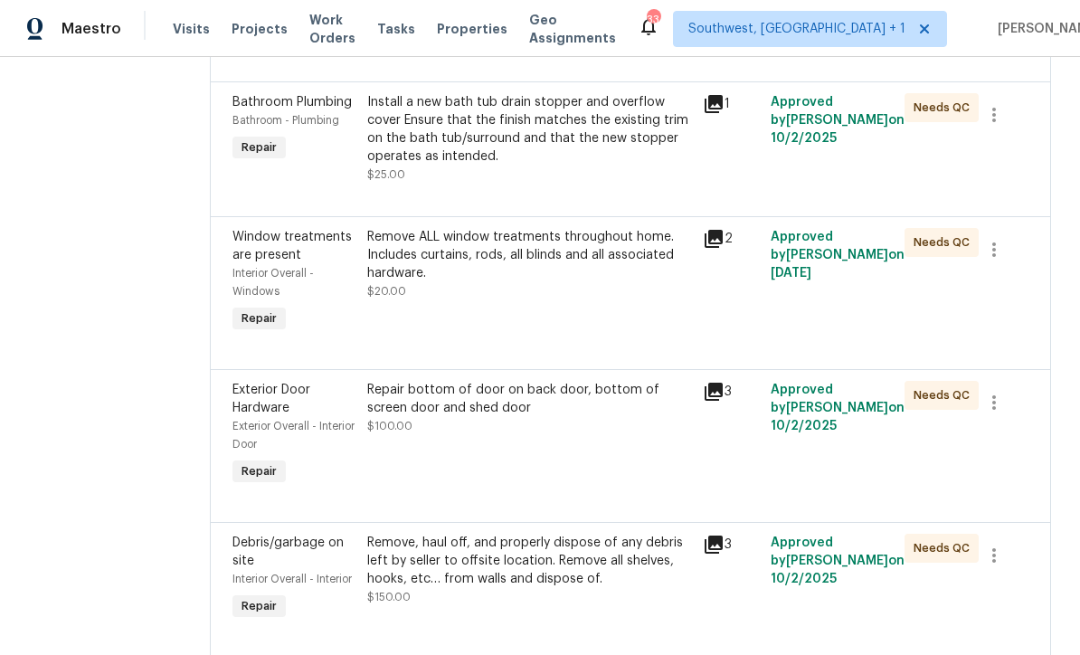
scroll to position [6670, 0]
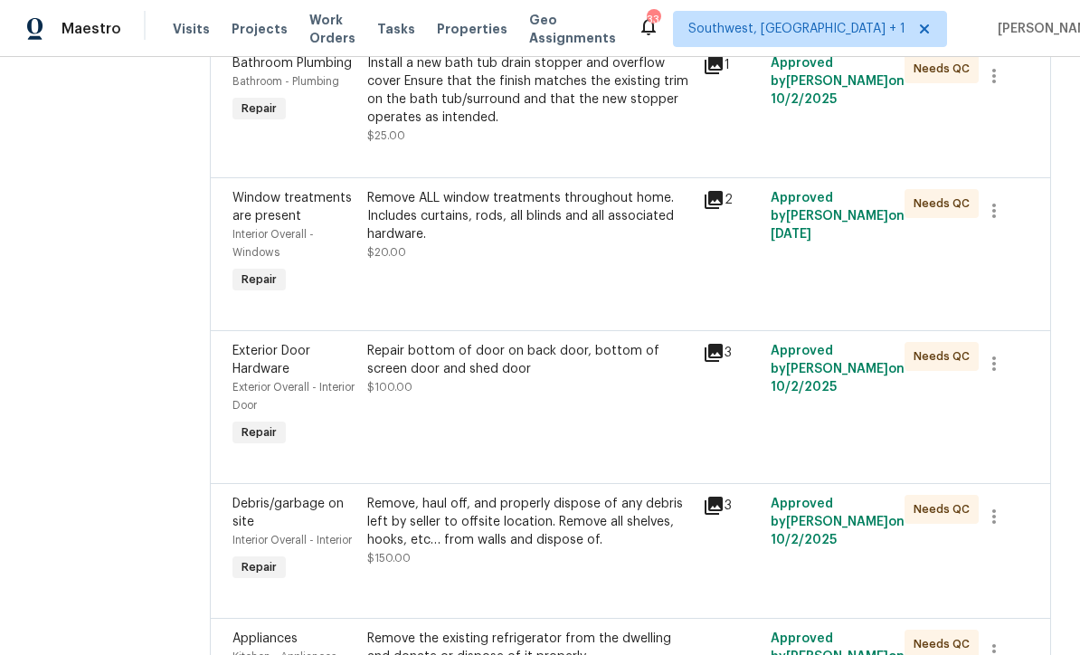
click at [608, 303] on div "Remove ALL window treatments throughout home. Includes curtains, rods, all blin…" at bounding box center [530, 243] width 336 height 119
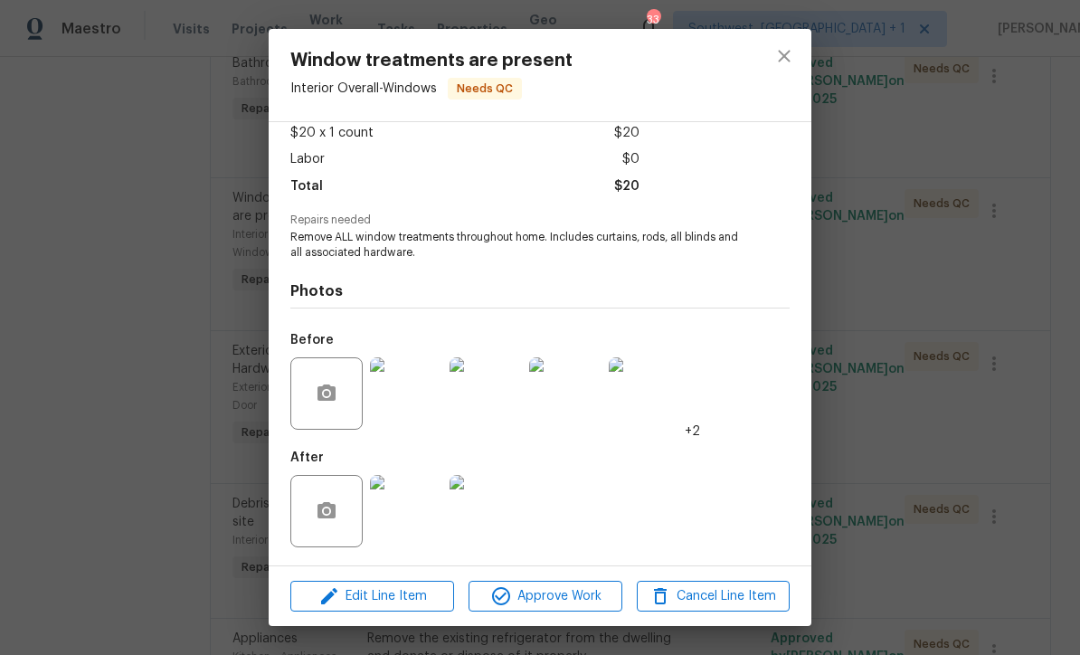
scroll to position [107, 0]
click at [417, 520] on img at bounding box center [406, 511] width 72 height 72
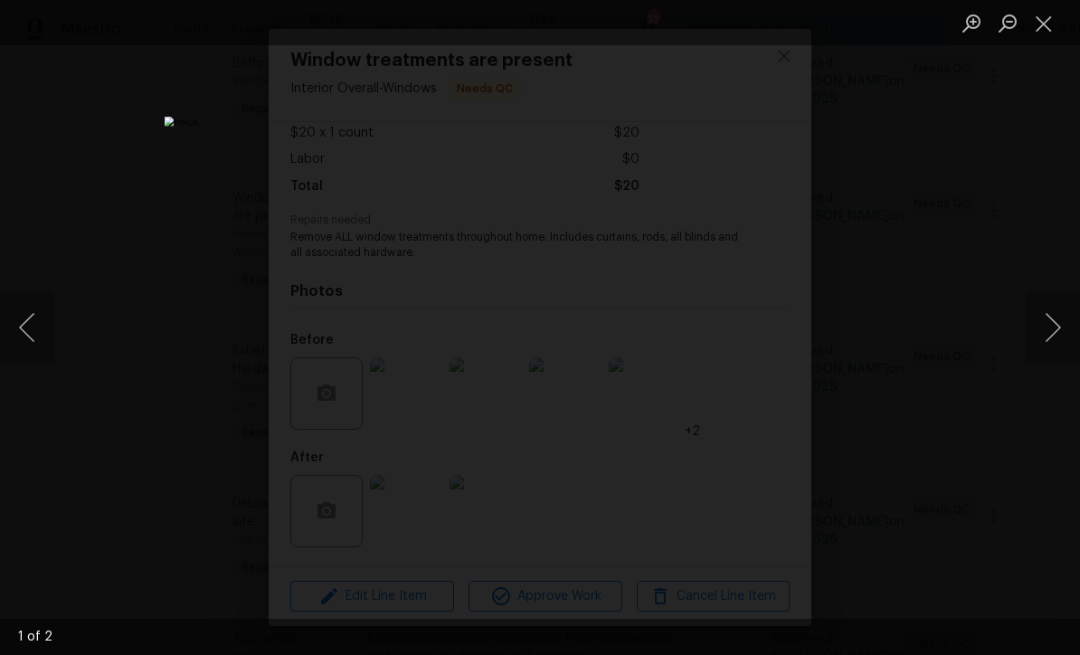
click at [1044, 19] on button "Close lightbox" at bounding box center [1044, 23] width 36 height 32
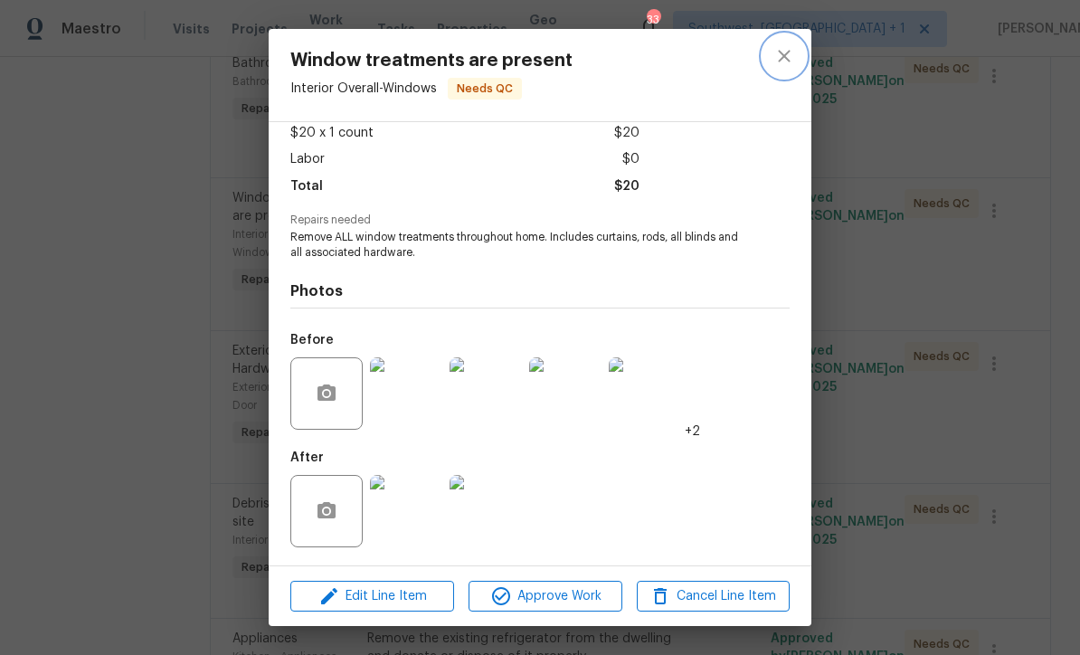
click at [788, 50] on icon "close" at bounding box center [784, 56] width 22 height 22
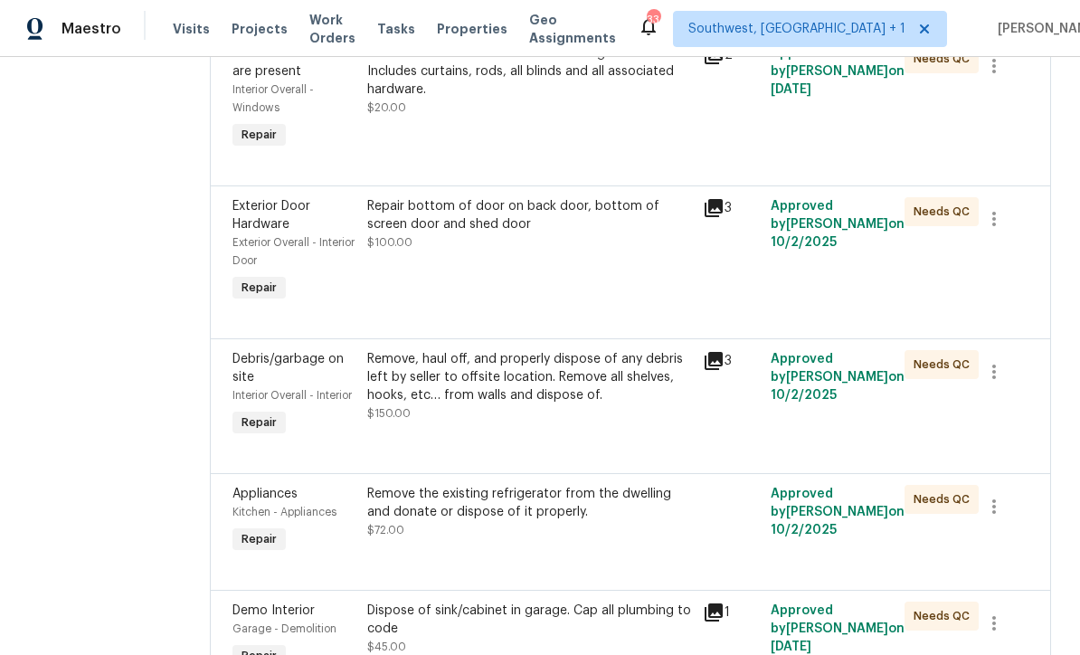
scroll to position [6816, 0]
click at [643, 310] on div "Repair bottom of door on back door, bottom of screen door and shed door $100.00" at bounding box center [530, 250] width 336 height 119
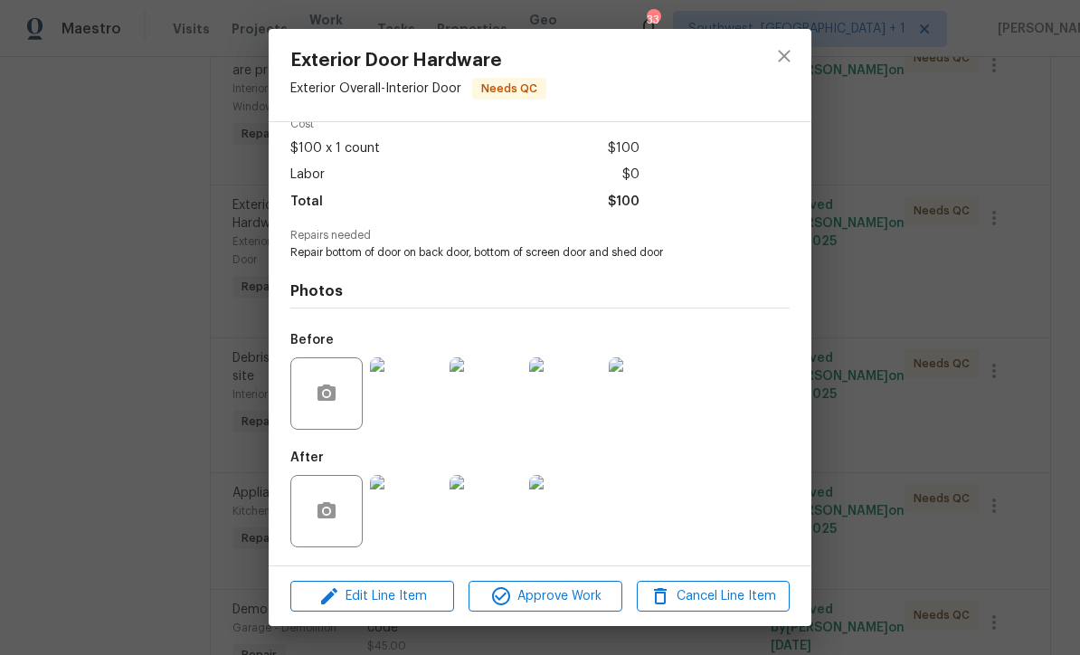
scroll to position [92, 0]
click at [403, 530] on img at bounding box center [406, 511] width 72 height 72
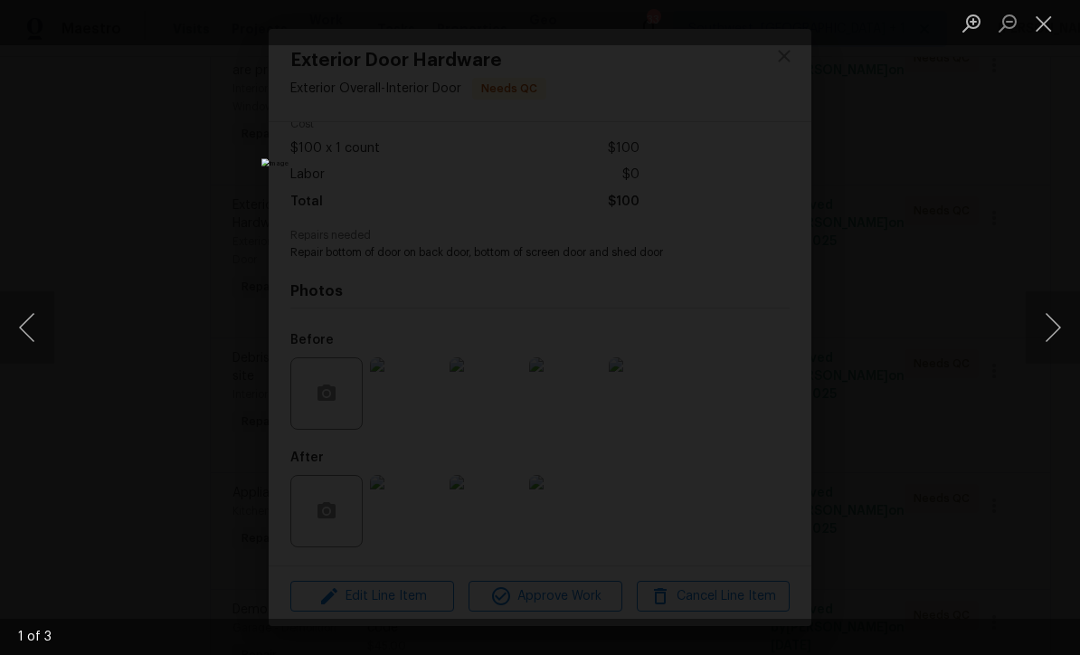
click at [1052, 336] on button "Next image" at bounding box center [1053, 327] width 54 height 72
click at [1057, 350] on button "Next image" at bounding box center [1053, 327] width 54 height 72
click at [1056, 354] on button "Next image" at bounding box center [1053, 327] width 54 height 72
click at [1044, 28] on button "Close lightbox" at bounding box center [1044, 23] width 36 height 32
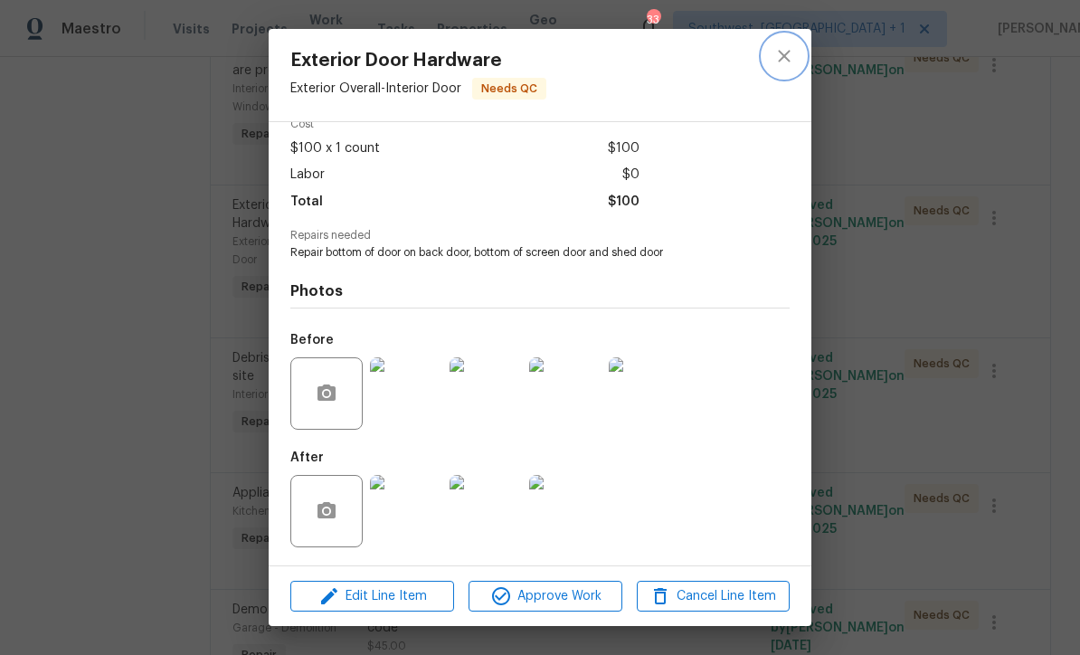
click at [784, 52] on icon "close" at bounding box center [784, 56] width 22 height 22
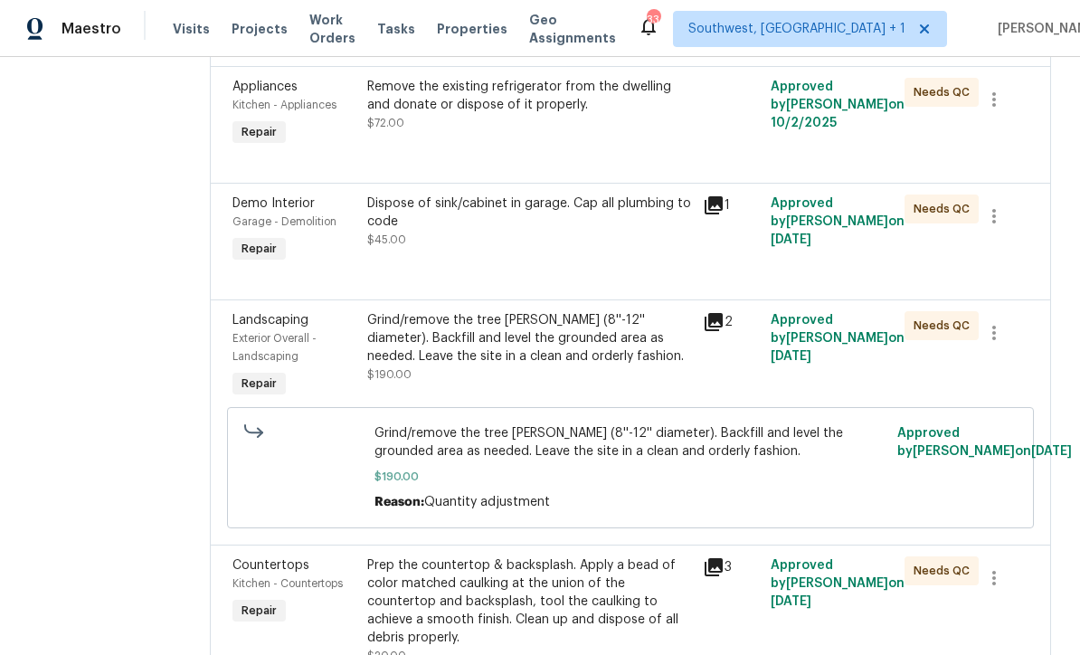
scroll to position [7256, 0]
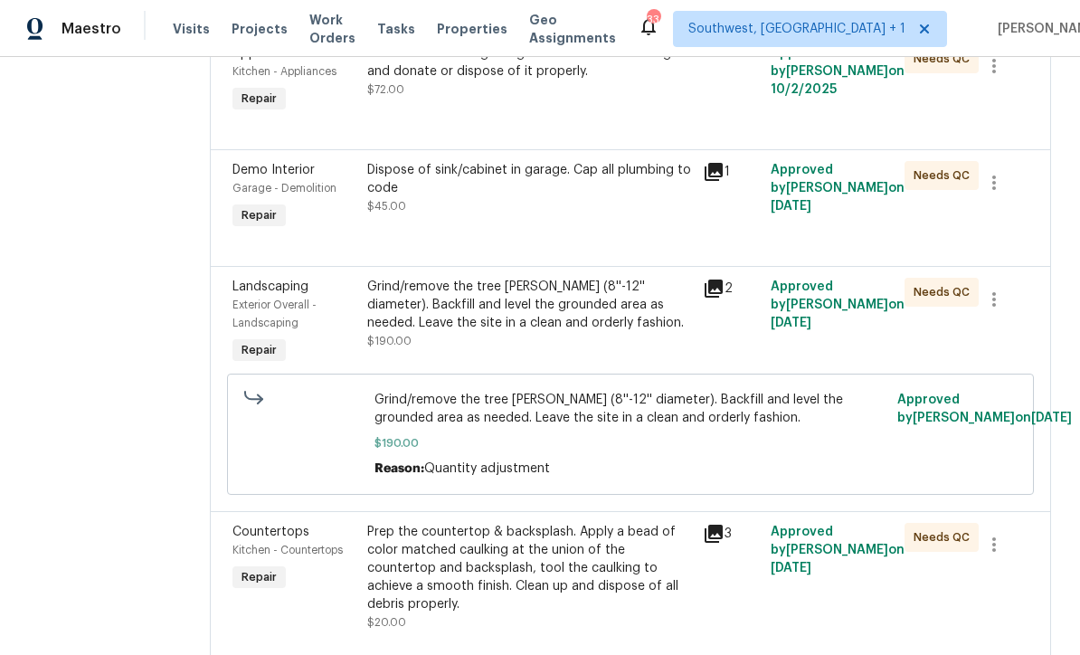
click at [550, 239] on div "Dispose of sink/cabinet in garage. Cap all plumbing to code $45.00" at bounding box center [530, 197] width 336 height 83
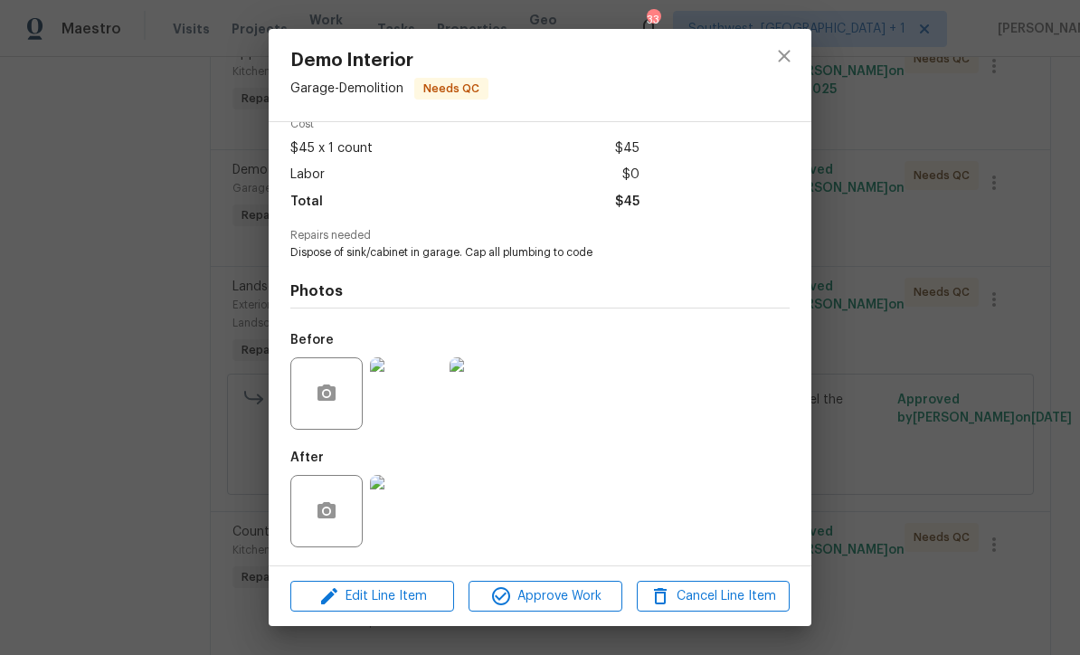
scroll to position [92, 0]
click at [413, 513] on img at bounding box center [406, 511] width 72 height 72
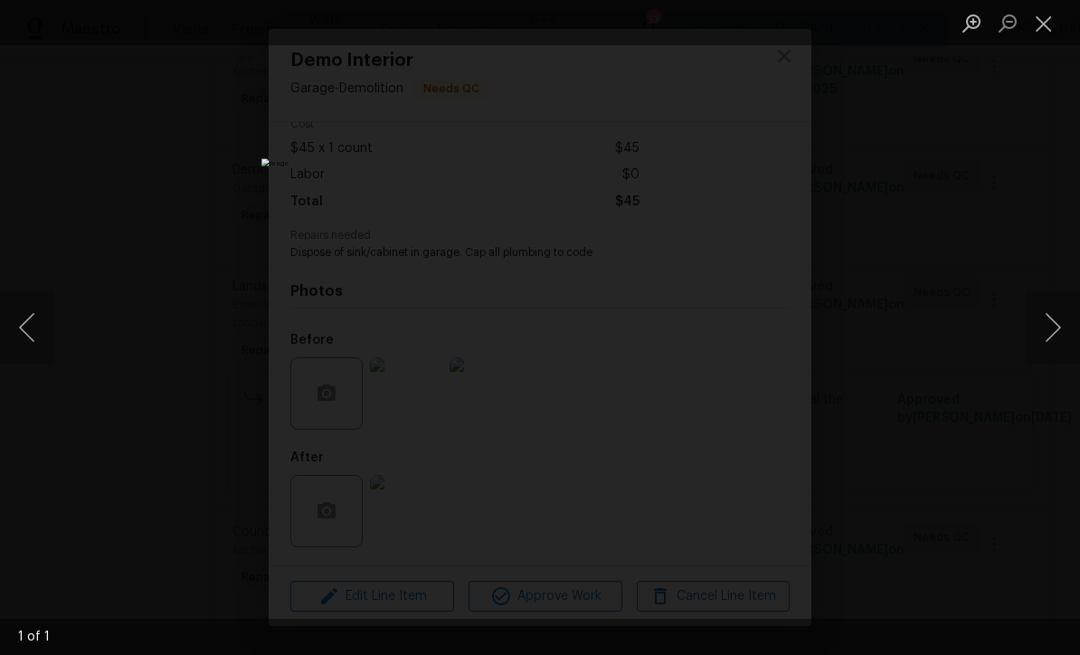
click at [1048, 28] on button "Close lightbox" at bounding box center [1044, 23] width 36 height 32
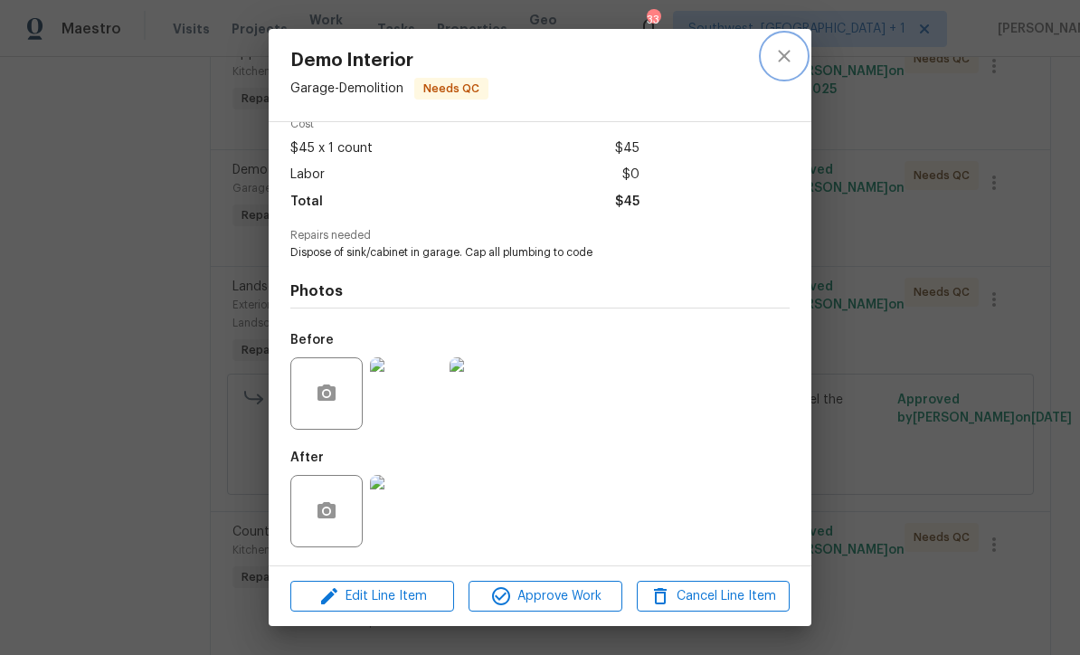
click at [794, 53] on icon "close" at bounding box center [784, 56] width 22 height 22
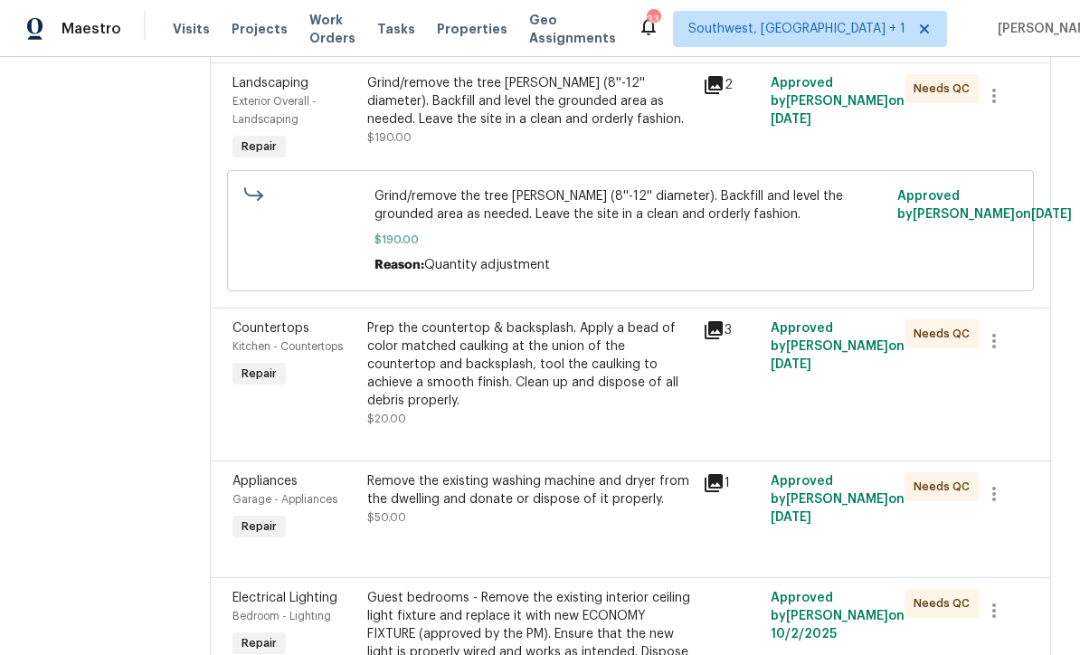
scroll to position [7468, 0]
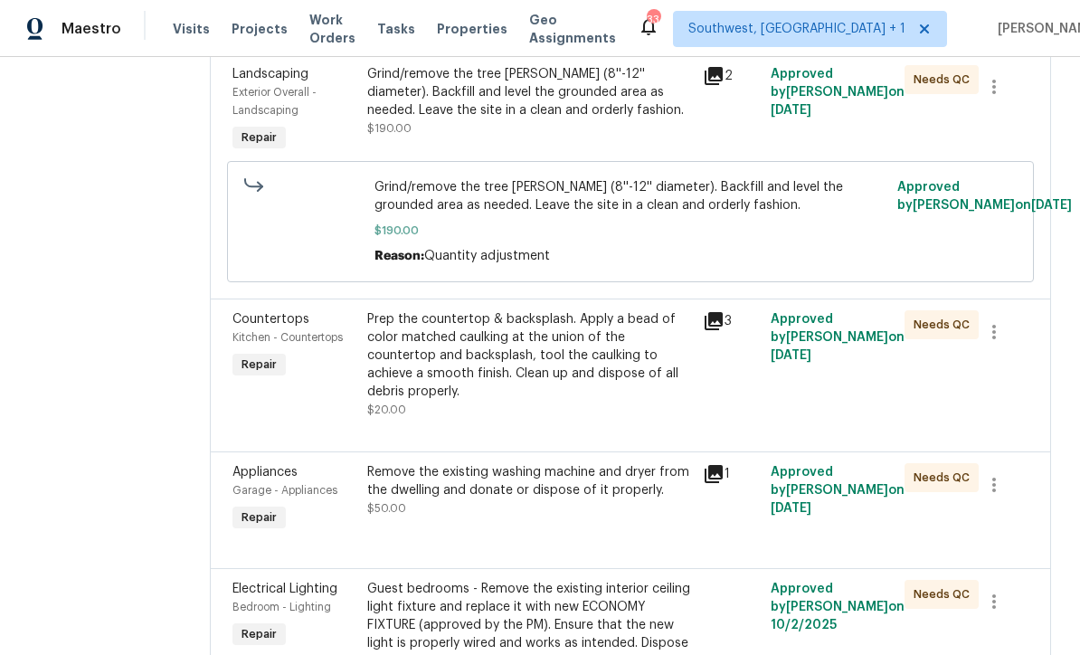
click at [642, 137] on div "Grind/remove the tree stump (8''-12'' diameter). Backfill and level the grounde…" at bounding box center [530, 101] width 326 height 72
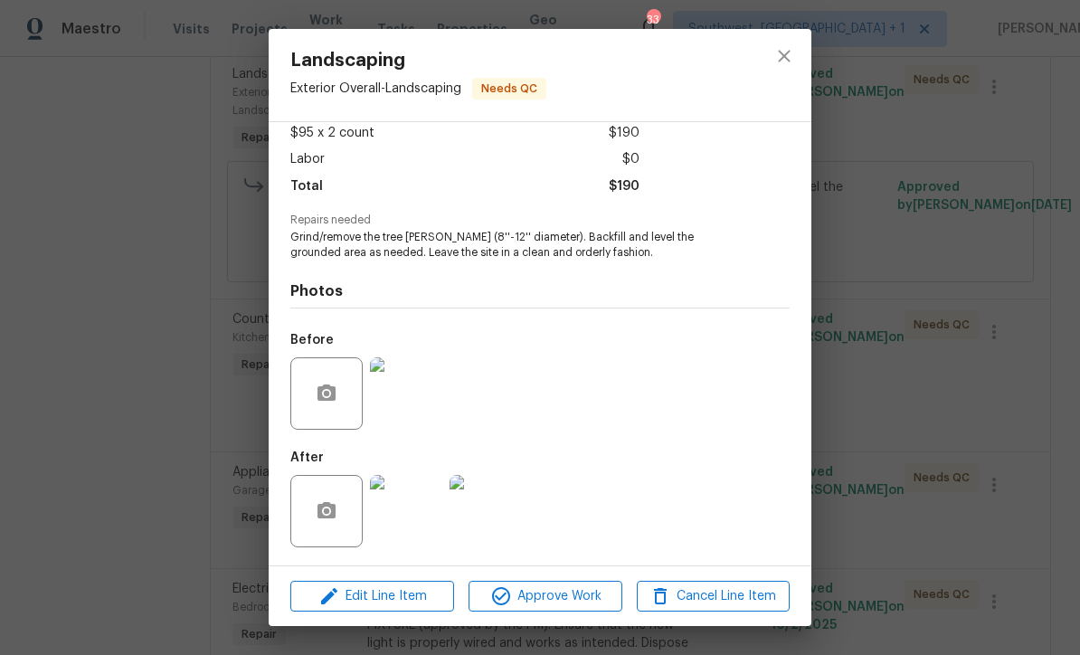
scroll to position [107, 0]
click at [412, 529] on img at bounding box center [406, 511] width 72 height 72
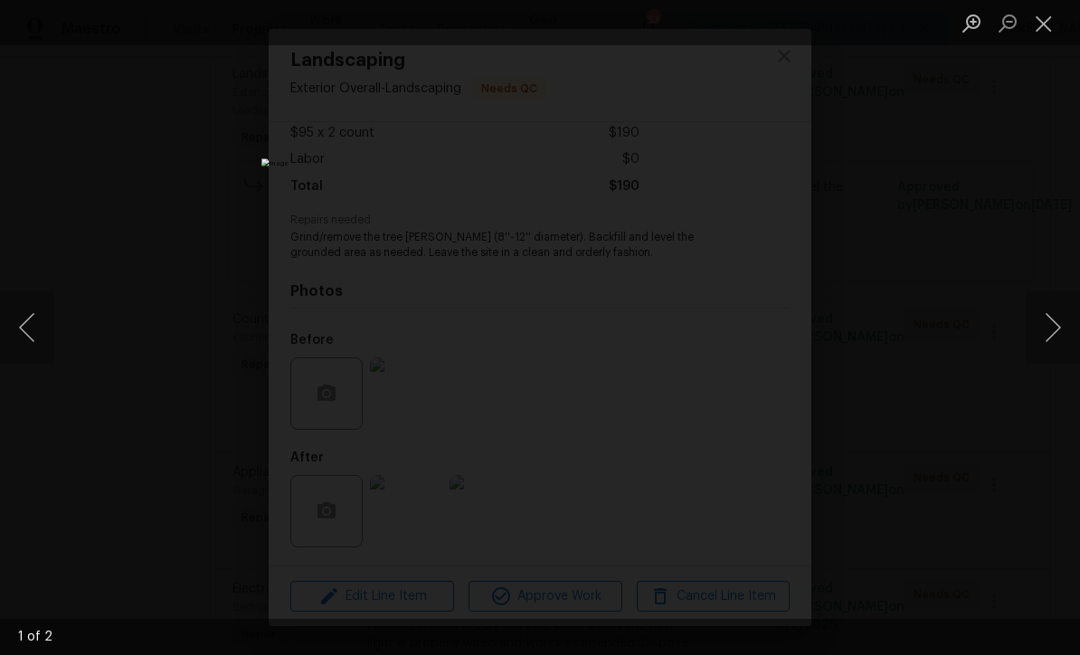
click at [1050, 338] on button "Next image" at bounding box center [1053, 327] width 54 height 72
click at [1055, 339] on button "Next image" at bounding box center [1053, 327] width 54 height 72
click at [1041, 28] on button "Close lightbox" at bounding box center [1044, 23] width 36 height 32
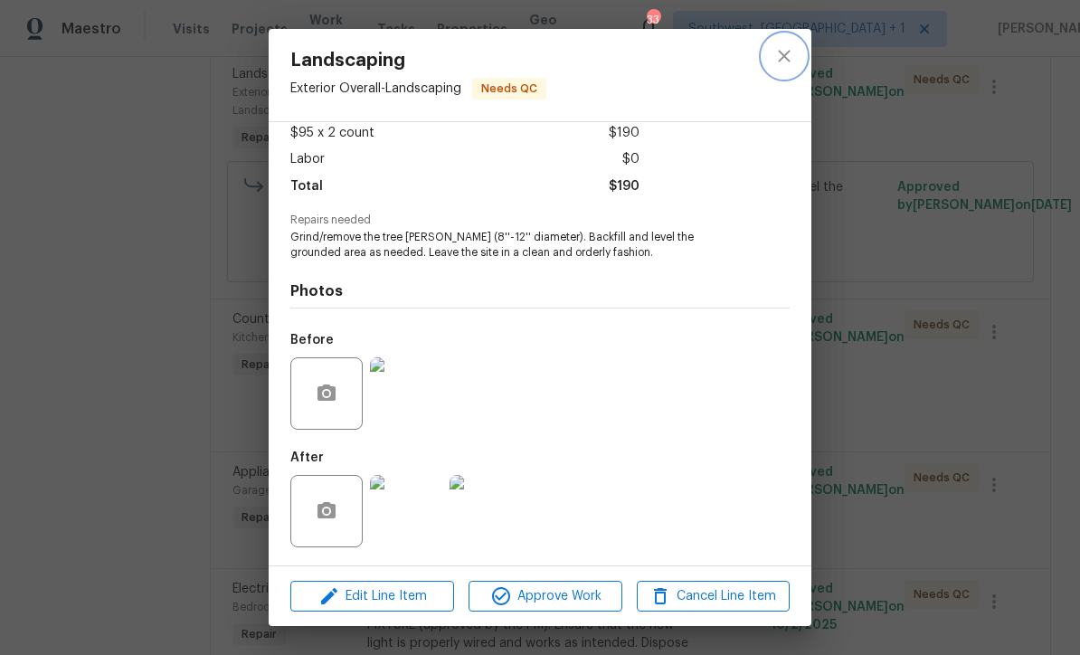
click at [786, 53] on icon "close" at bounding box center [784, 56] width 12 height 12
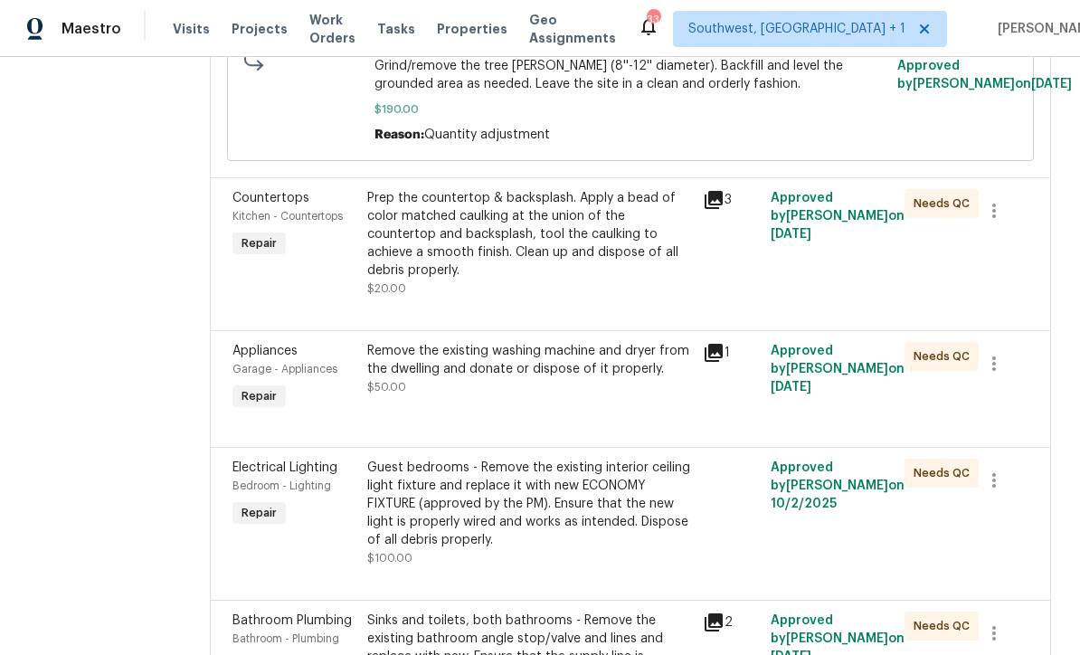
scroll to position [7632, 0]
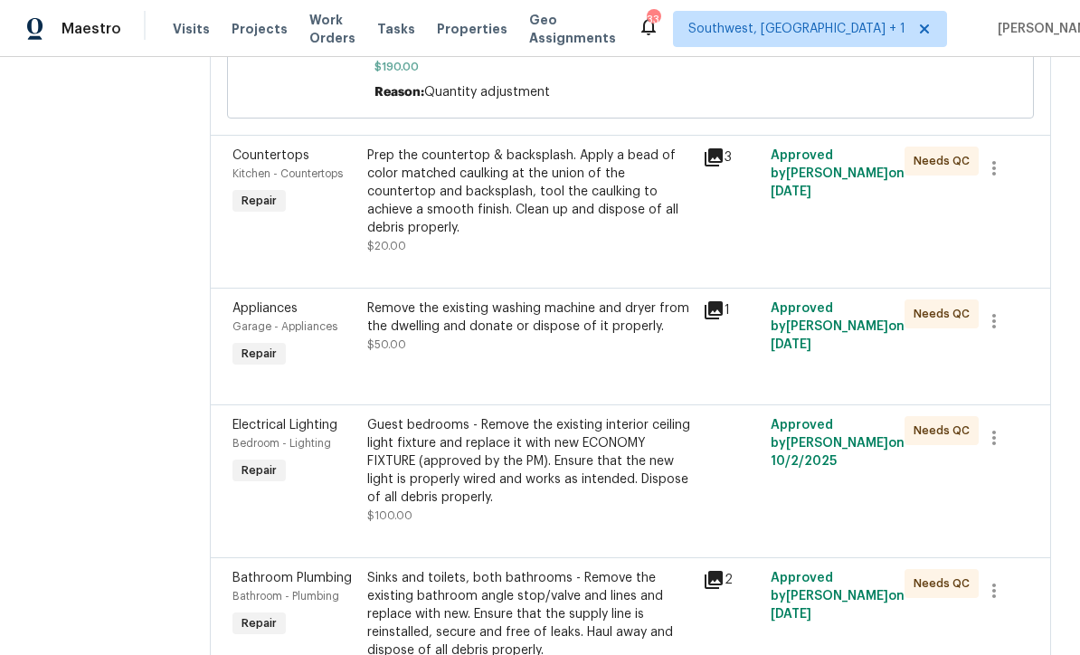
click at [621, 237] on div "Prep the countertop & backsplash. Apply a bead of color matched caulking at the…" at bounding box center [530, 192] width 326 height 90
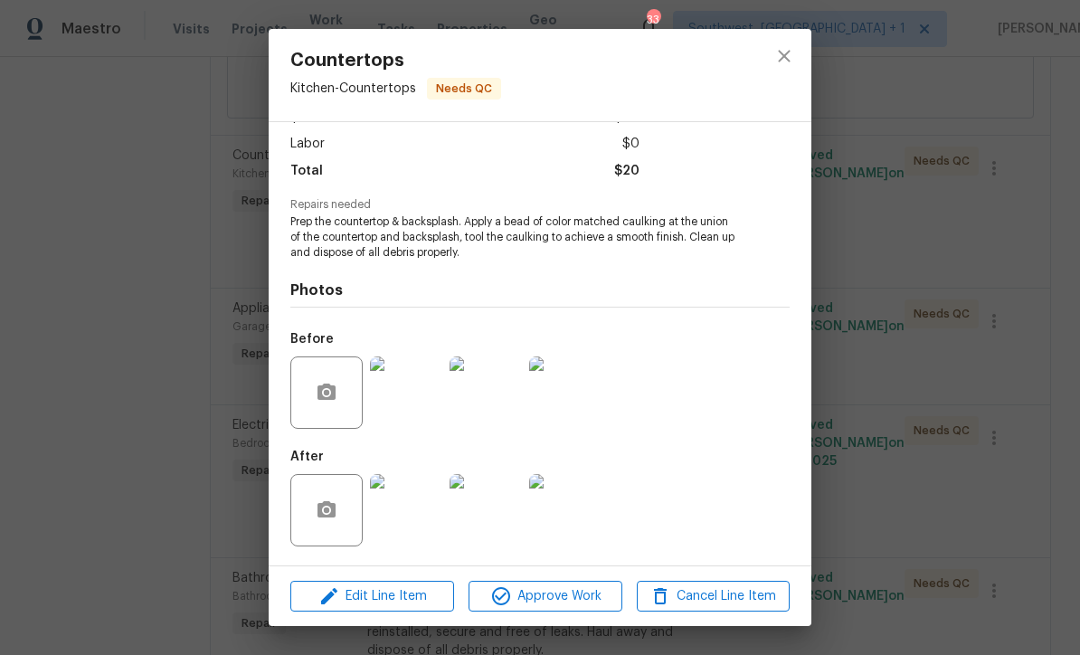
scroll to position [121, 0]
click at [417, 509] on img at bounding box center [406, 510] width 72 height 72
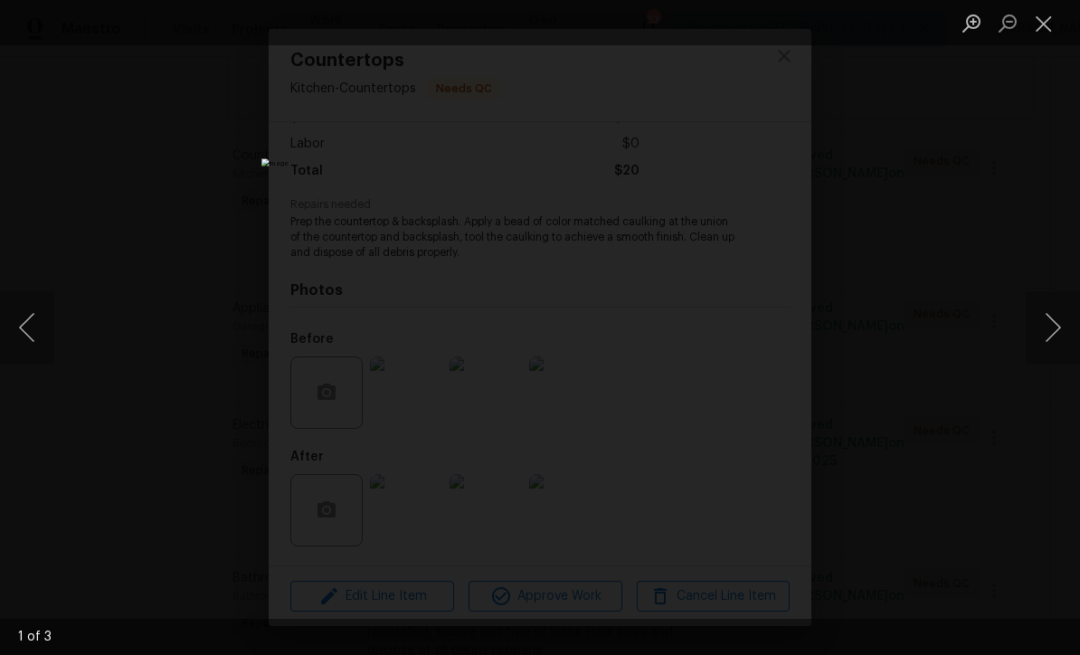
click at [1059, 348] on button "Next image" at bounding box center [1053, 327] width 54 height 72
click at [1055, 351] on button "Next image" at bounding box center [1053, 327] width 54 height 72
click at [1056, 352] on button "Next image" at bounding box center [1053, 327] width 54 height 72
click at [1033, 32] on button "Close lightbox" at bounding box center [1044, 23] width 36 height 32
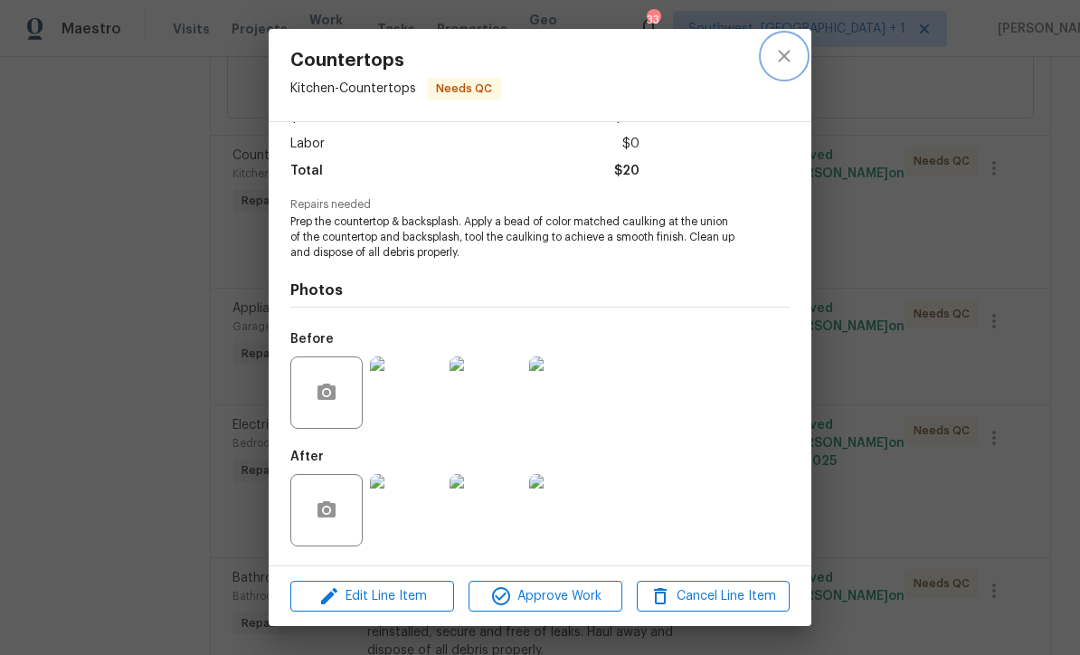
click at [785, 58] on icon "close" at bounding box center [784, 56] width 12 height 12
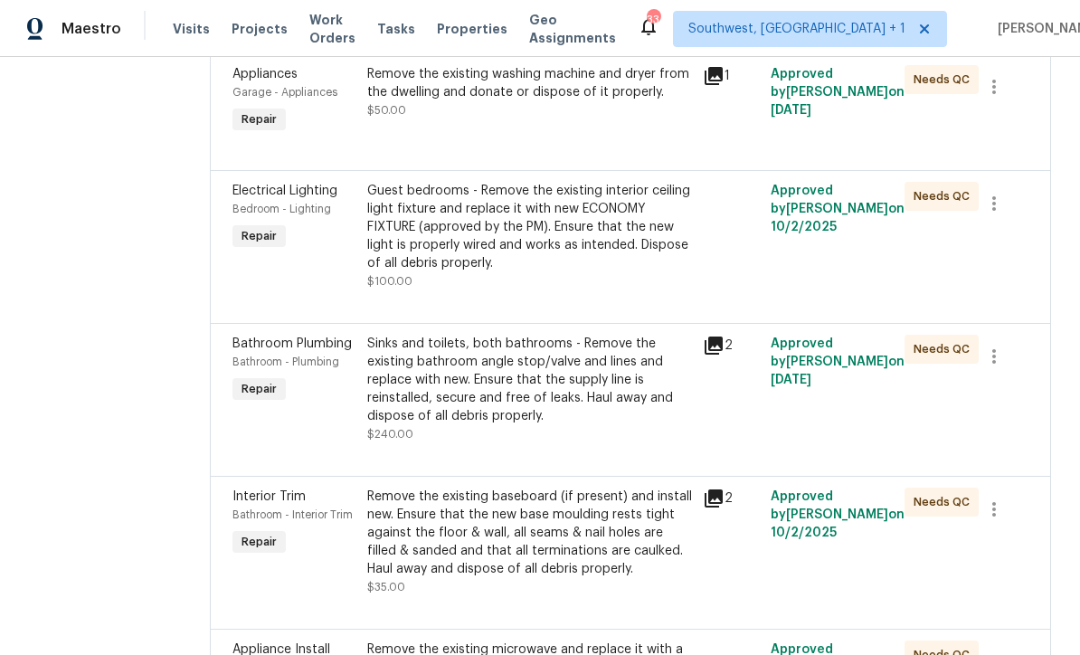
scroll to position [7864, 0]
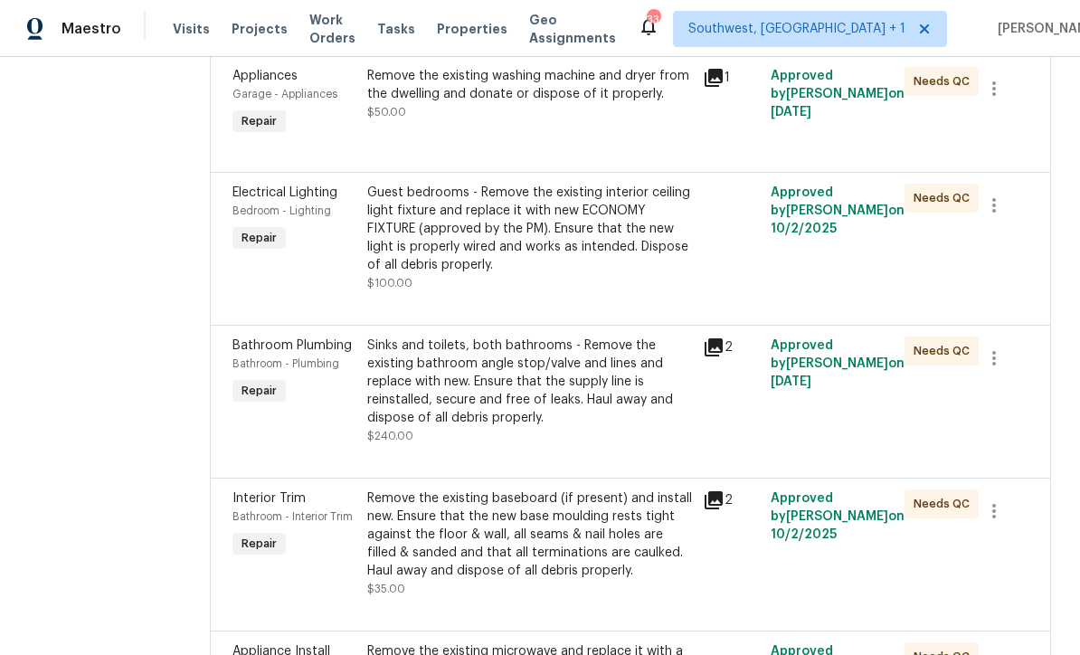
click at [693, 292] on div "Guest bedrooms - Remove the existing interior ceiling light fixture and replace…" at bounding box center [530, 238] width 326 height 109
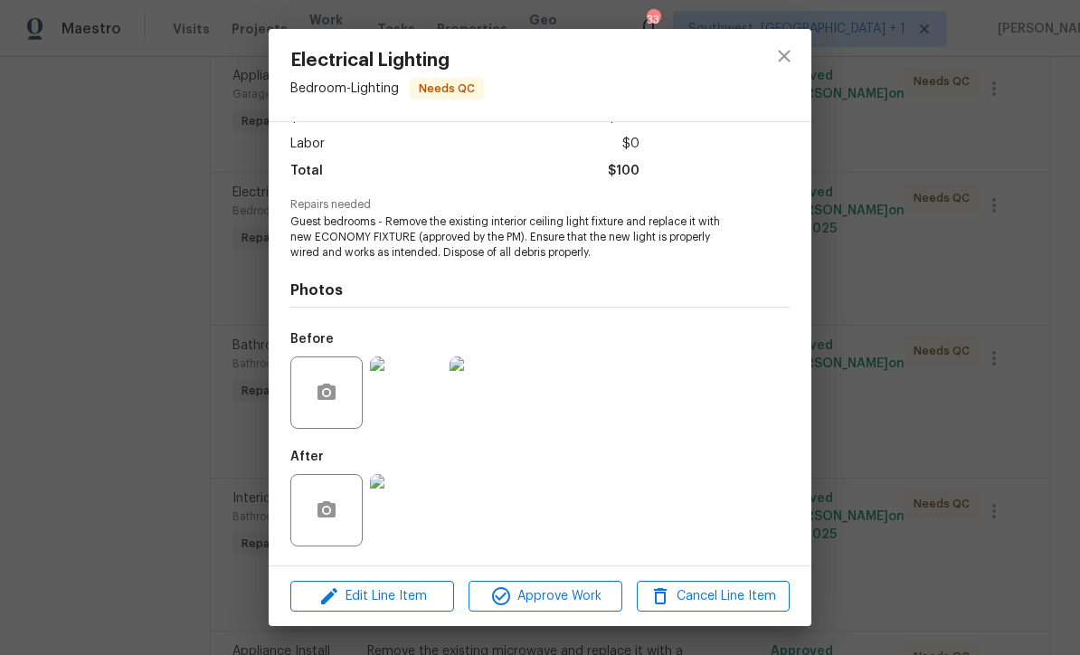
scroll to position [121, 0]
click at [408, 515] on img at bounding box center [406, 510] width 72 height 72
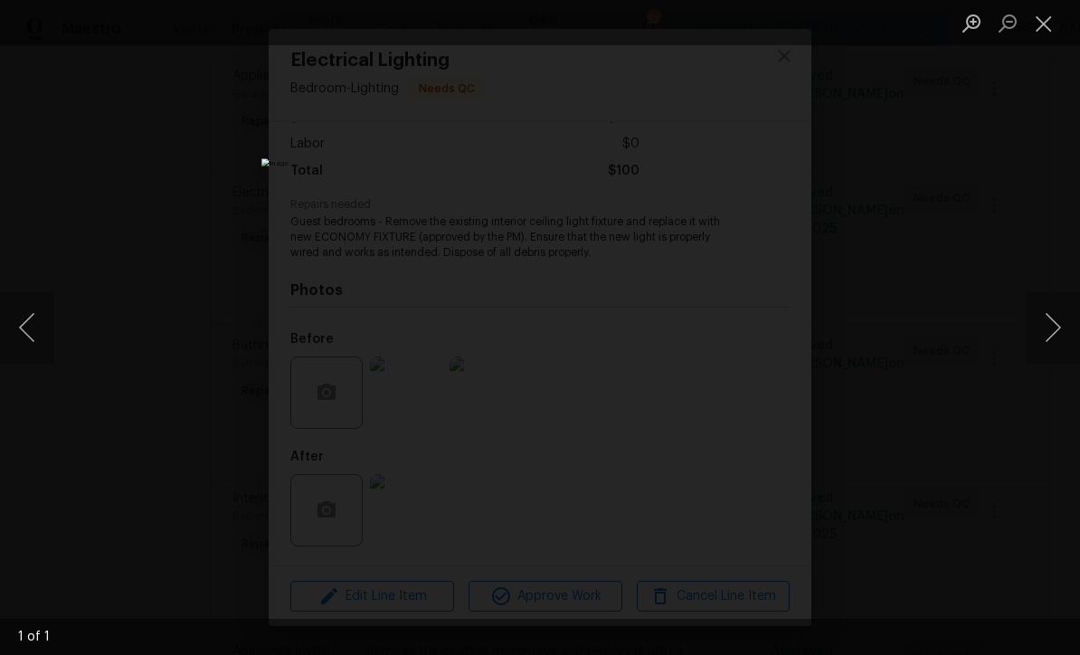
click at [1044, 30] on button "Close lightbox" at bounding box center [1044, 23] width 36 height 32
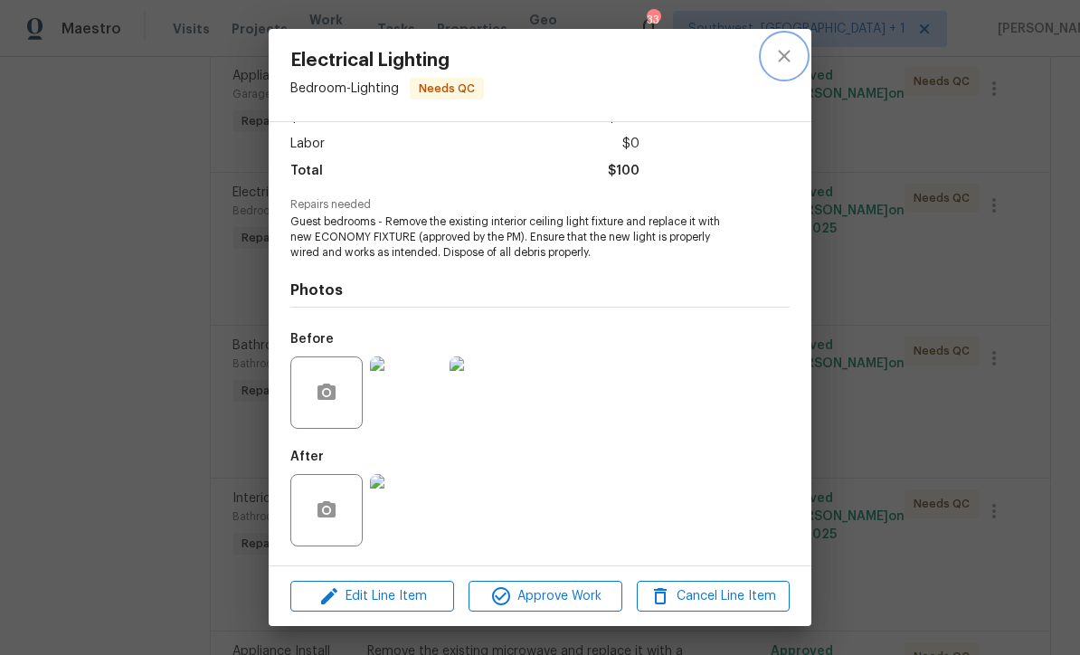
click at [792, 51] on icon "close" at bounding box center [784, 56] width 22 height 22
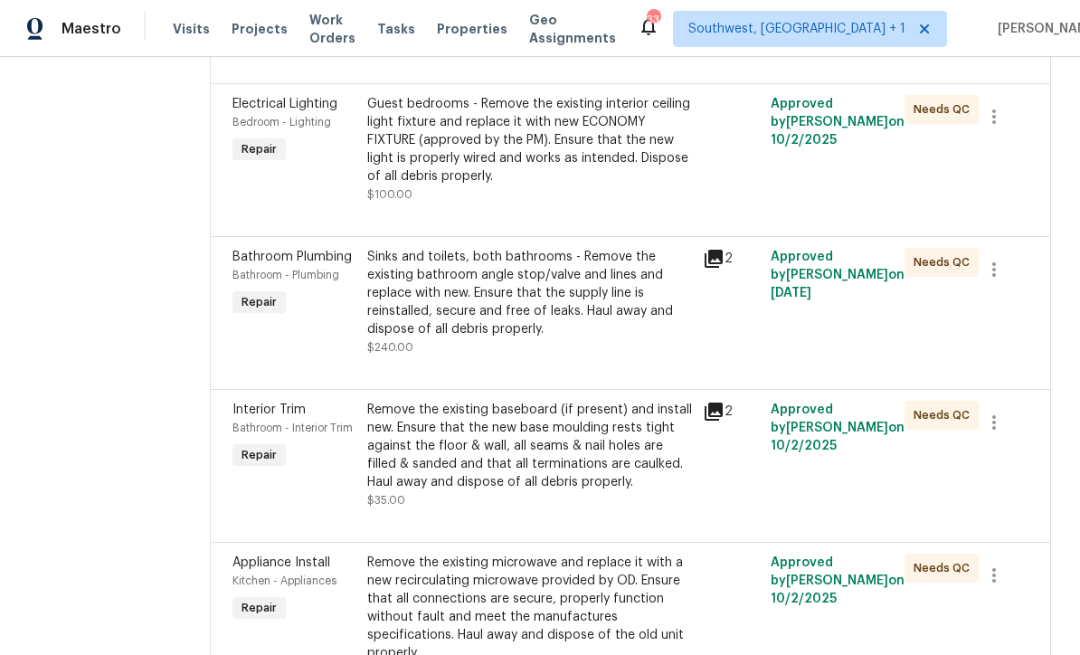
scroll to position [8061, 0]
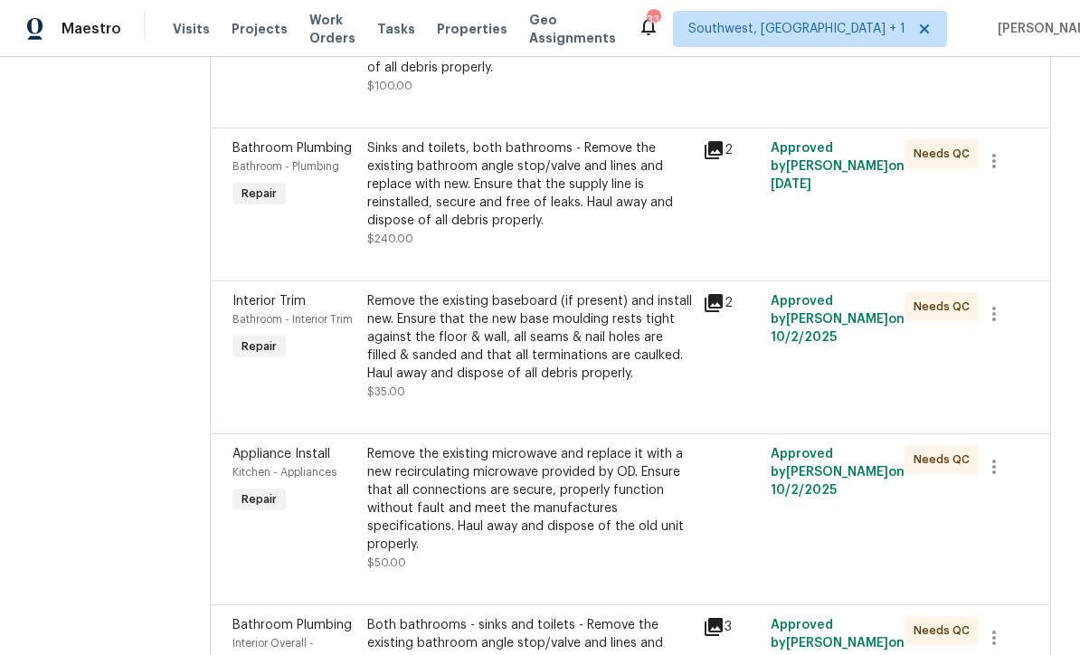
click at [635, 230] on div "Sinks and toilets, both bathrooms - Remove the existing bathroom angle stop/val…" at bounding box center [530, 184] width 326 height 90
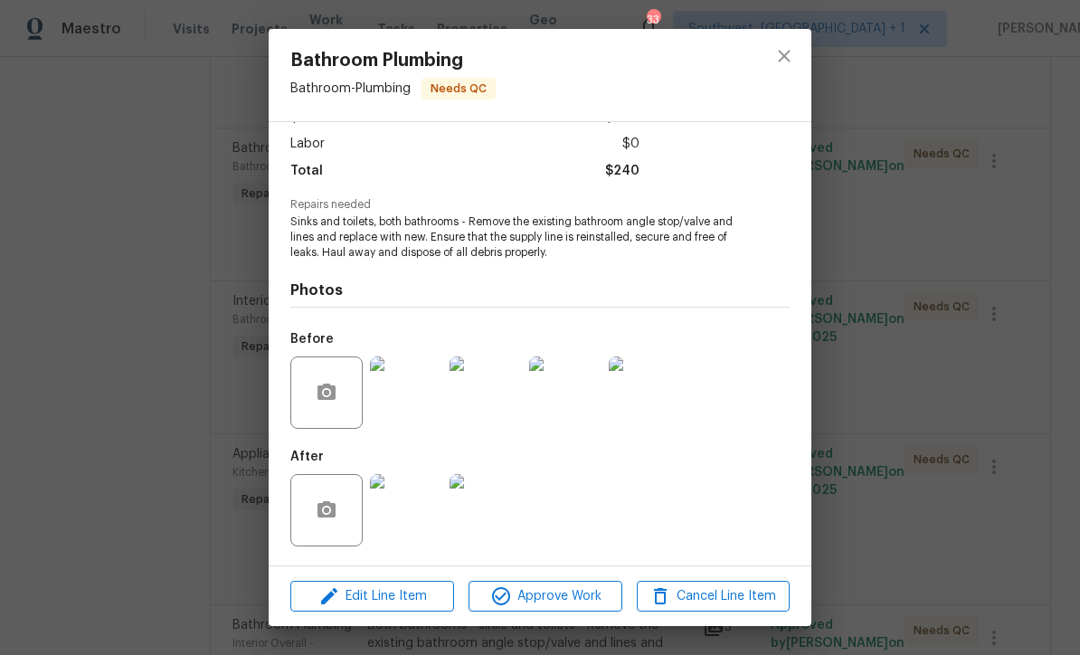
scroll to position [121, 0]
click at [416, 526] on img at bounding box center [406, 510] width 72 height 72
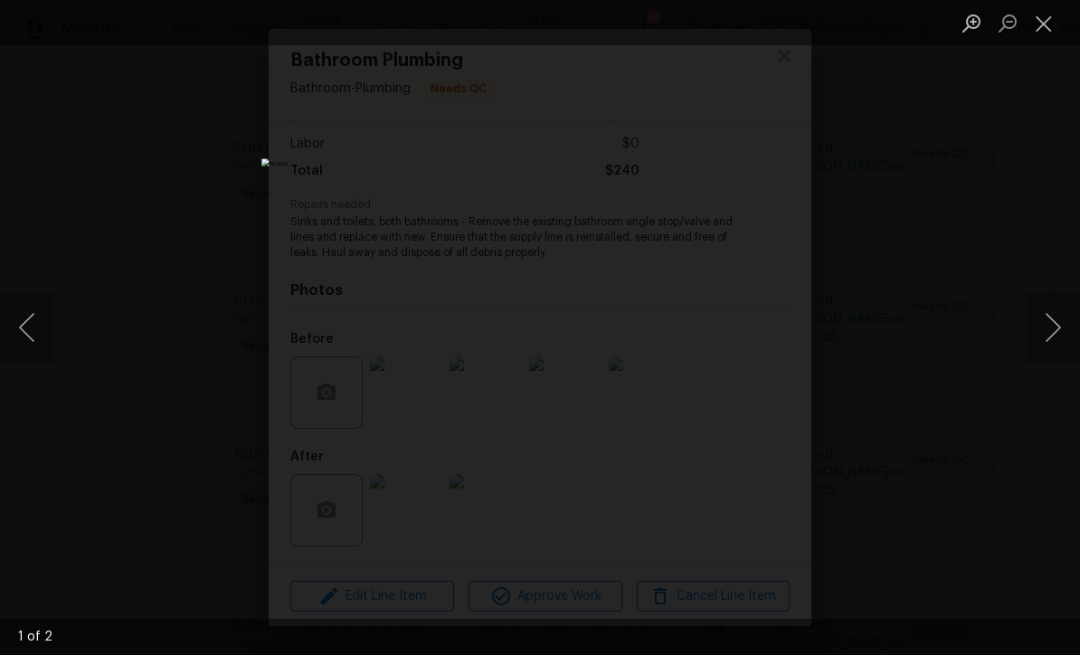
click at [1054, 330] on button "Next image" at bounding box center [1053, 327] width 54 height 72
click at [1060, 346] on button "Next image" at bounding box center [1053, 327] width 54 height 72
click at [1046, 29] on button "Close lightbox" at bounding box center [1044, 23] width 36 height 32
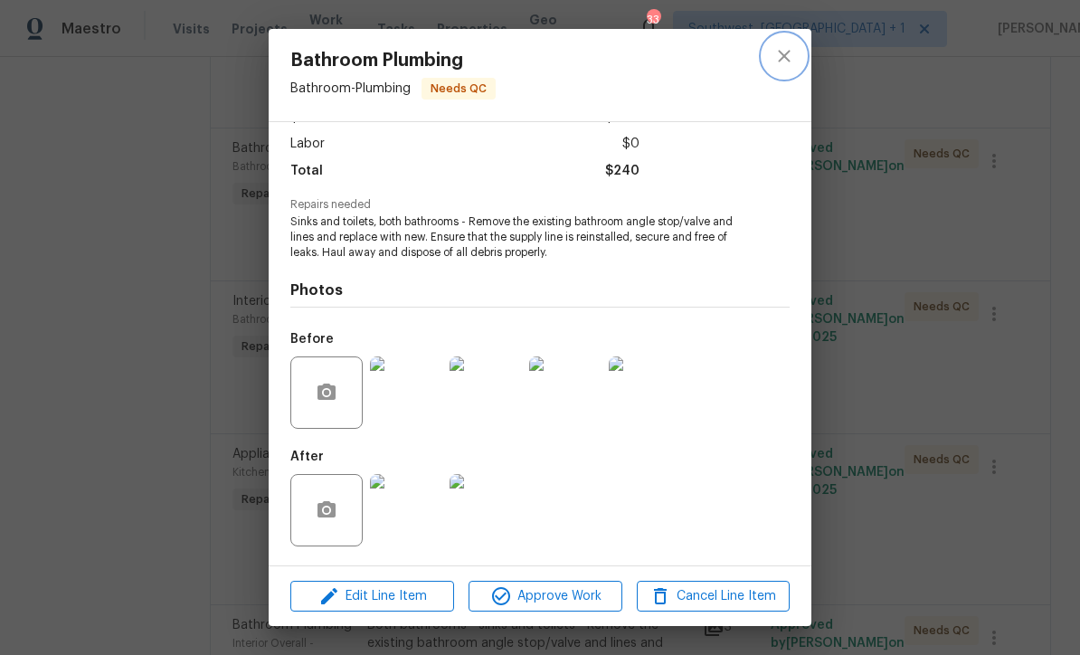
click at [786, 55] on icon "close" at bounding box center [784, 56] width 12 height 12
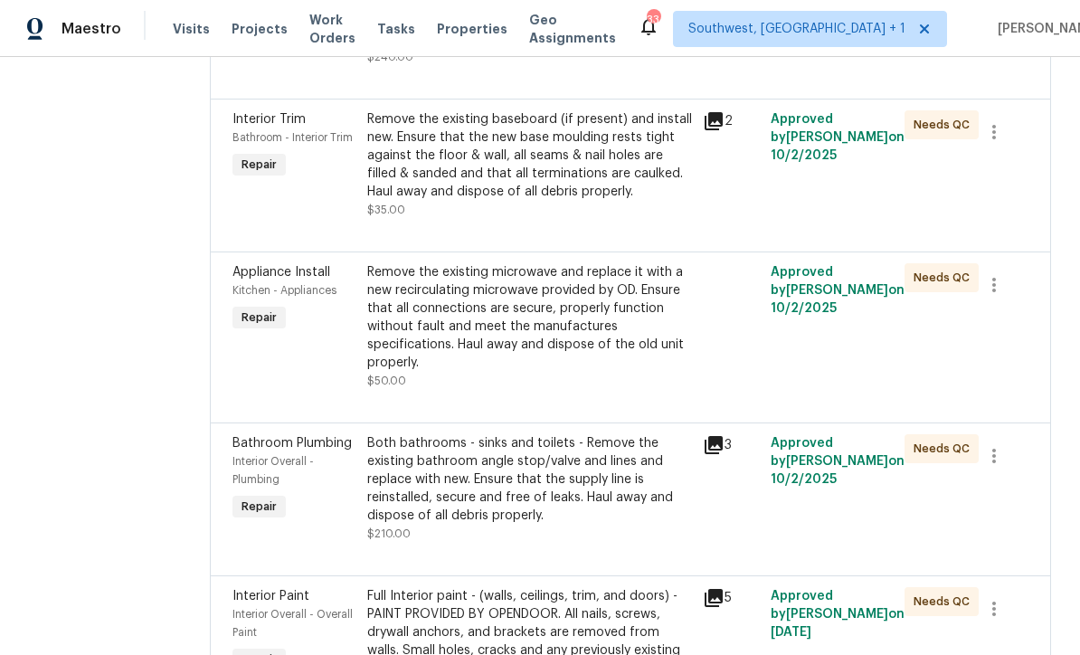
scroll to position [8244, 0]
click at [638, 218] on div "Remove the existing baseboard (if present) and install new. Ensure that the new…" at bounding box center [530, 163] width 326 height 109
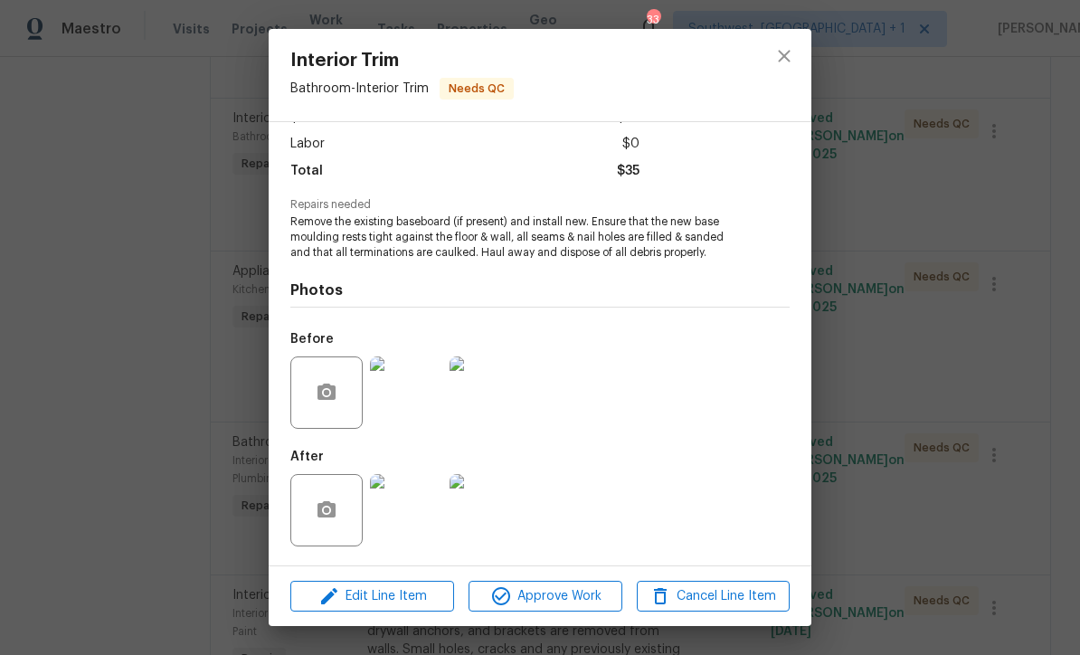
scroll to position [121, 0]
click at [419, 520] on img at bounding box center [406, 510] width 72 height 72
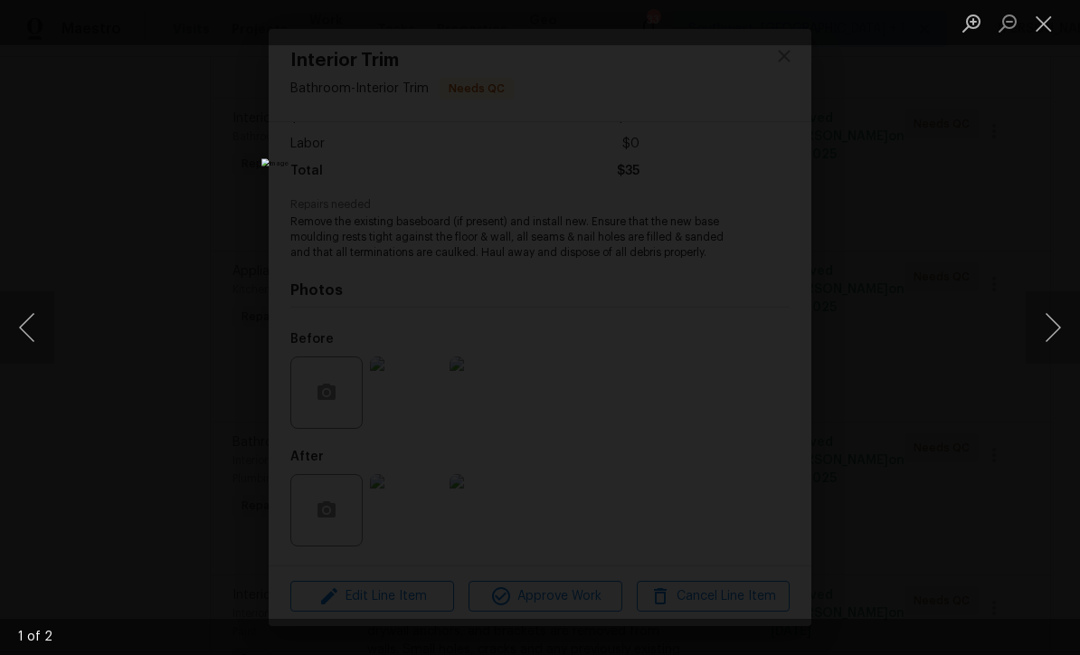
click at [1057, 342] on button "Next image" at bounding box center [1053, 327] width 54 height 72
click at [1057, 350] on button "Next image" at bounding box center [1053, 327] width 54 height 72
click at [1040, 27] on button "Close lightbox" at bounding box center [1044, 23] width 36 height 32
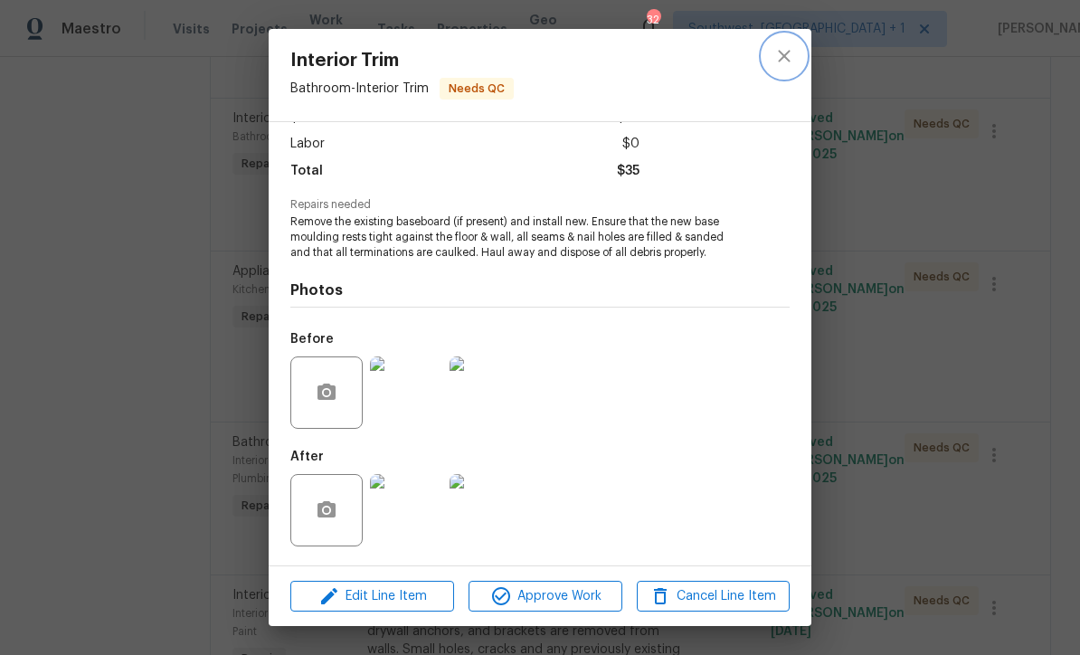
click at [783, 53] on icon "close" at bounding box center [784, 56] width 22 height 22
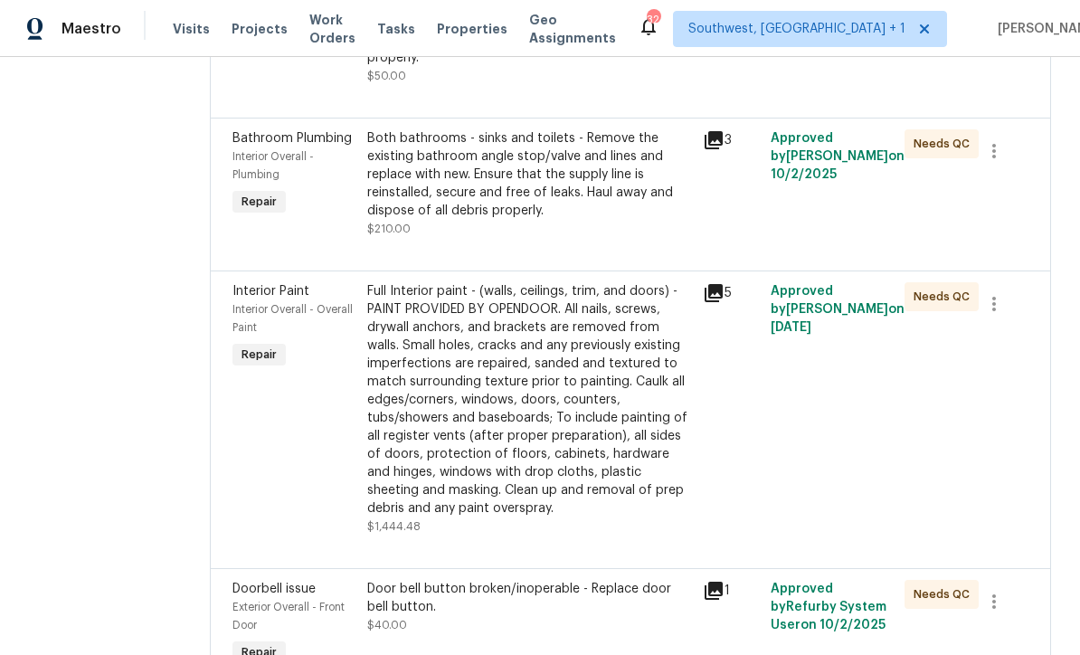
scroll to position [8547, 0]
click at [619, 239] on div "Both bathrooms - sinks and toilets - Remove the existing bathroom angle stop/va…" at bounding box center [530, 184] width 326 height 109
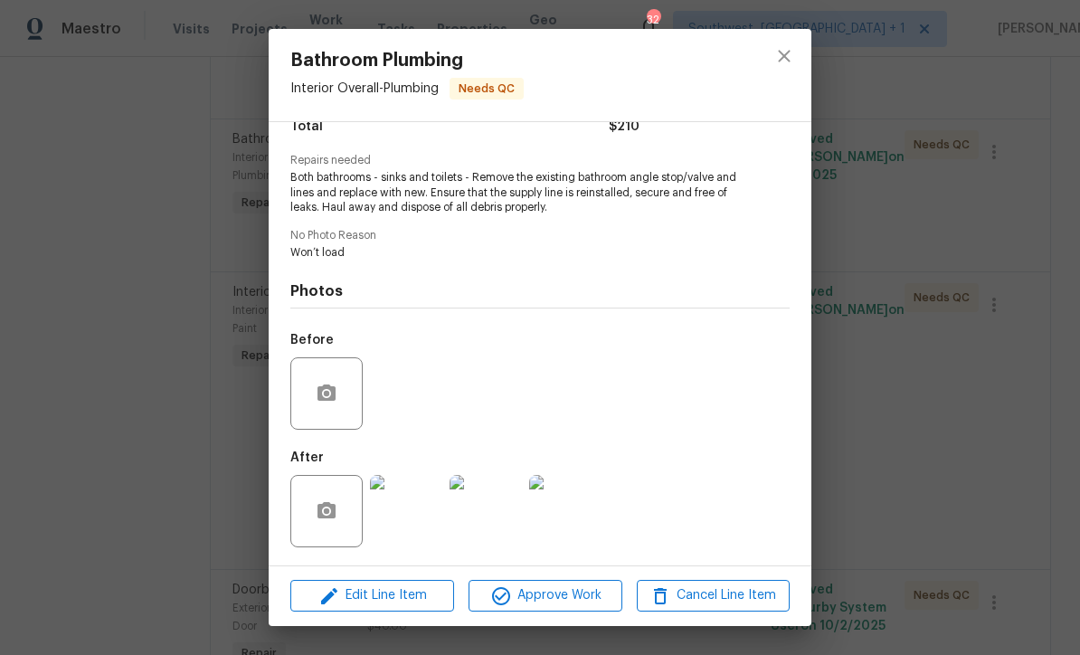
scroll to position [166, 0]
click at [418, 516] on img at bounding box center [406, 511] width 72 height 72
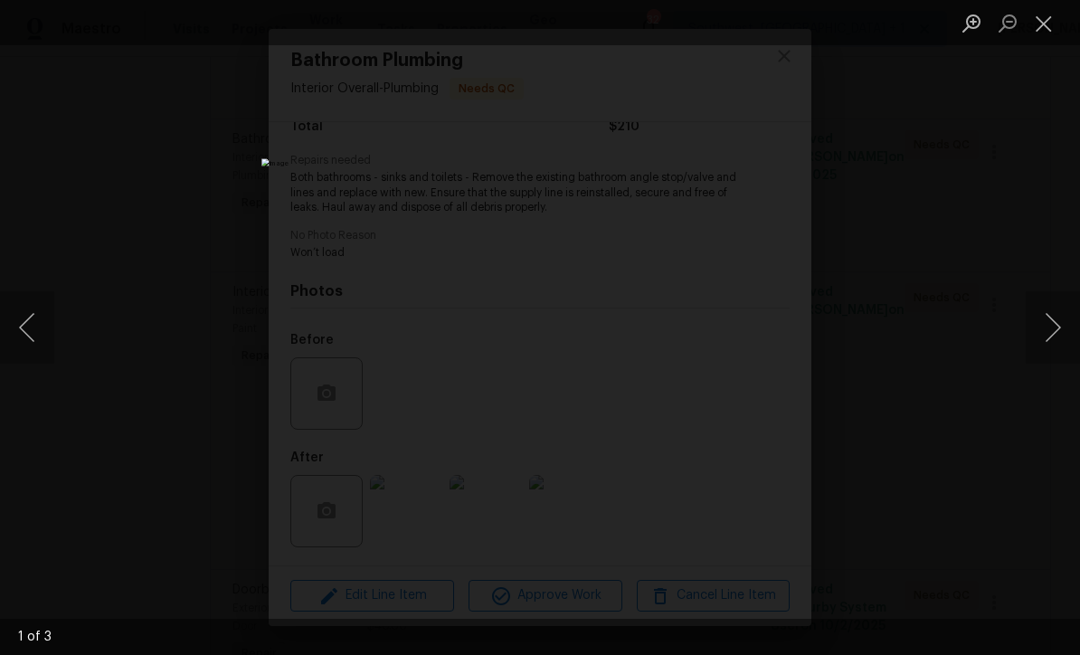
click at [1056, 337] on button "Next image" at bounding box center [1053, 327] width 54 height 72
click at [1059, 336] on button "Next image" at bounding box center [1053, 327] width 54 height 72
click at [1061, 331] on button "Next image" at bounding box center [1053, 327] width 54 height 72
click at [33, 338] on button "Previous image" at bounding box center [27, 327] width 54 height 72
click at [1046, 27] on button "Close lightbox" at bounding box center [1044, 23] width 36 height 32
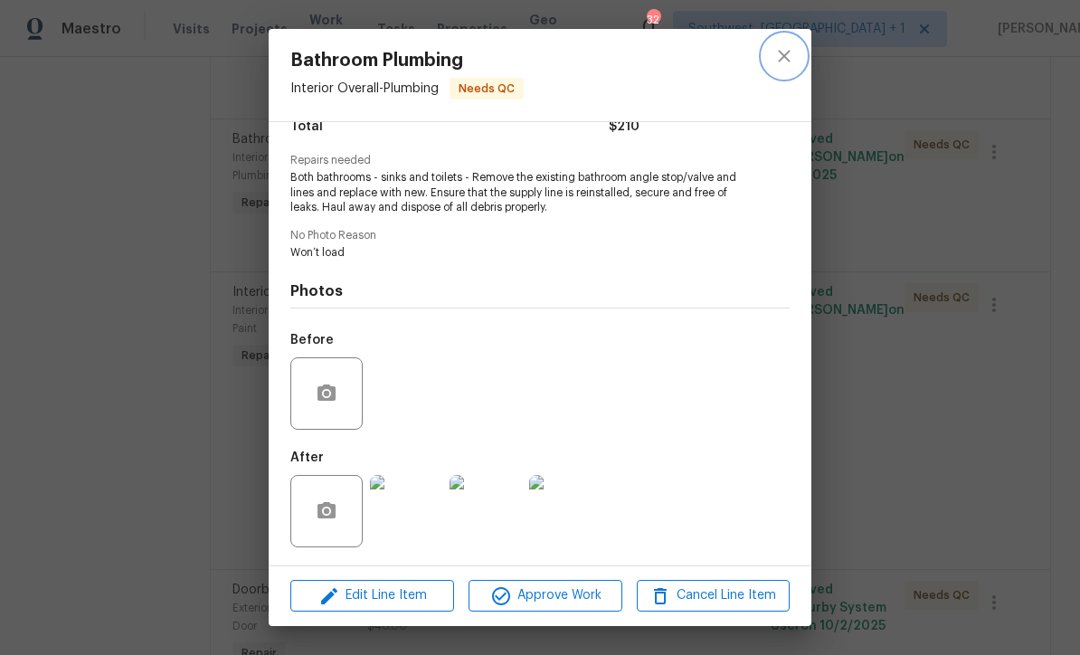
click at [786, 54] on icon "close" at bounding box center [784, 56] width 12 height 12
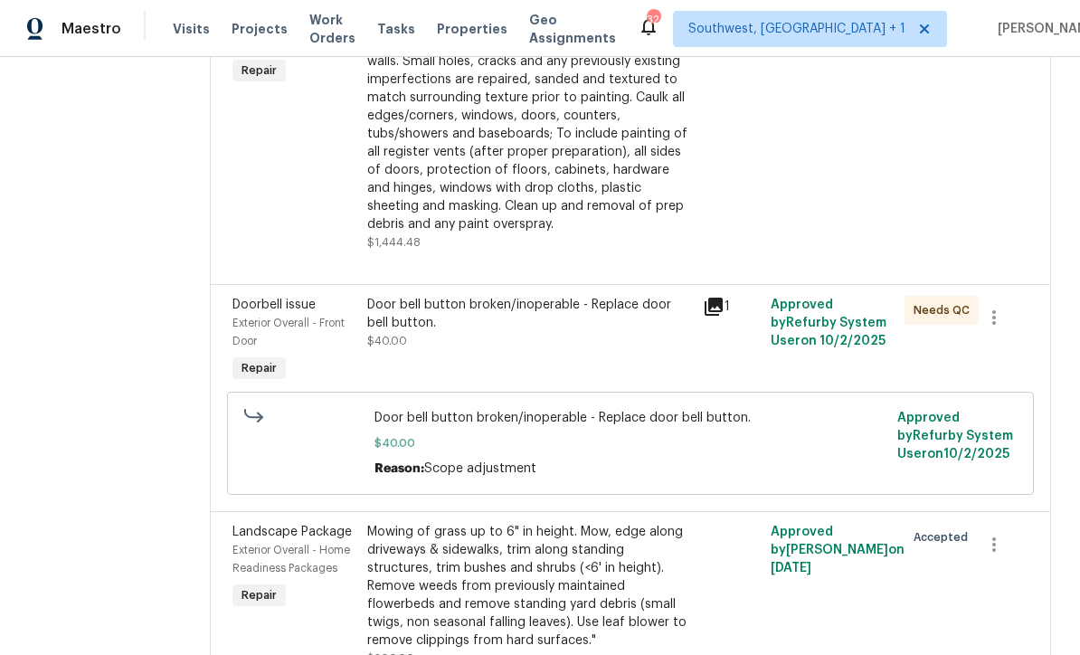
scroll to position [8998, 0]
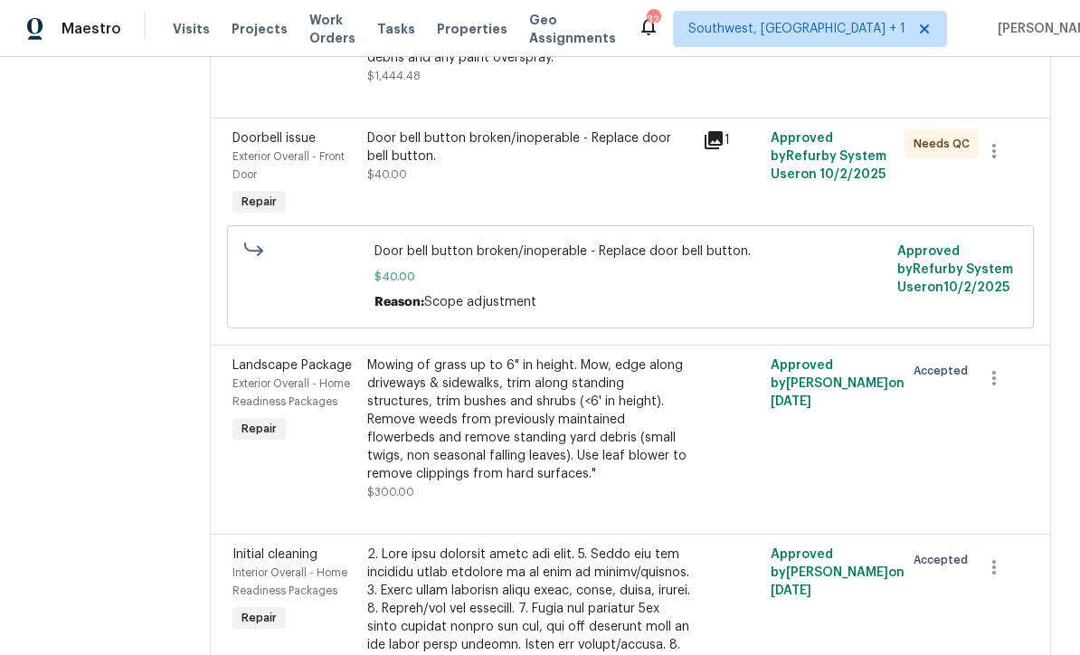
click at [626, 184] on div "Door bell button broken/inoperable - Replace door bell button. $40.00" at bounding box center [530, 156] width 326 height 54
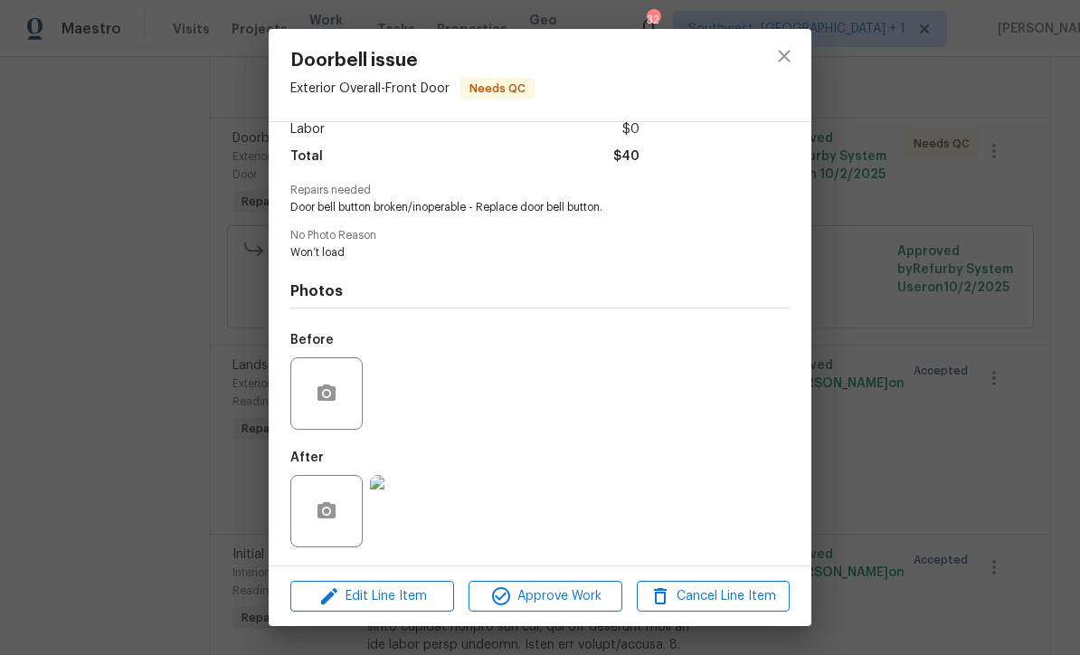
scroll to position [138, 0]
click at [402, 519] on img at bounding box center [406, 511] width 72 height 72
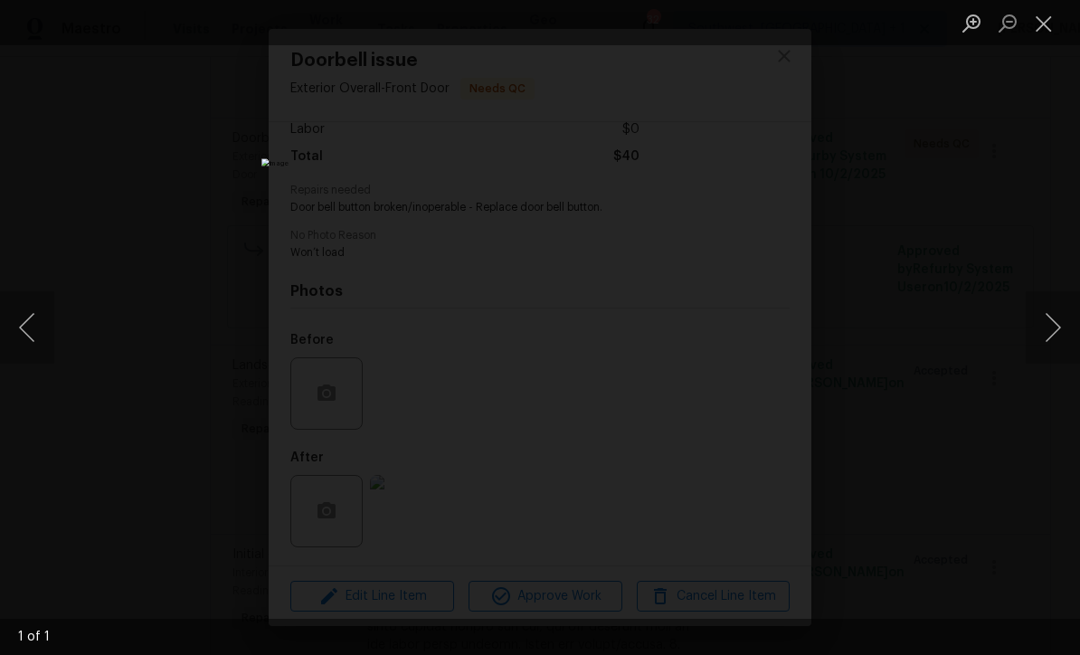
click at [1042, 26] on button "Close lightbox" at bounding box center [1044, 23] width 36 height 32
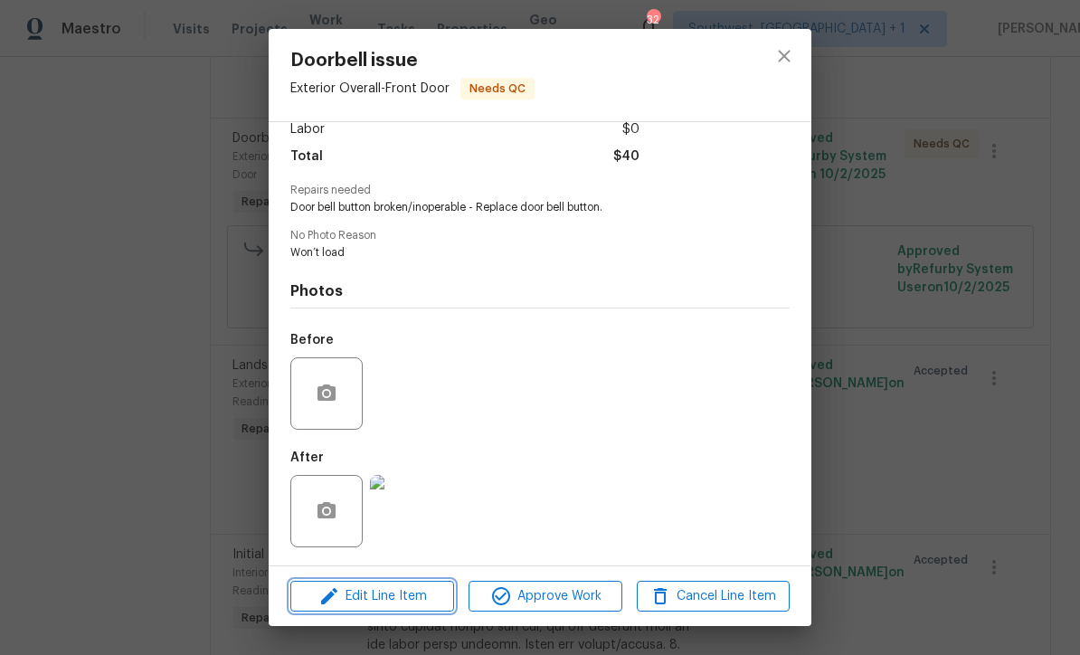
click at [421, 603] on span "Edit Line Item" at bounding box center [372, 596] width 153 height 23
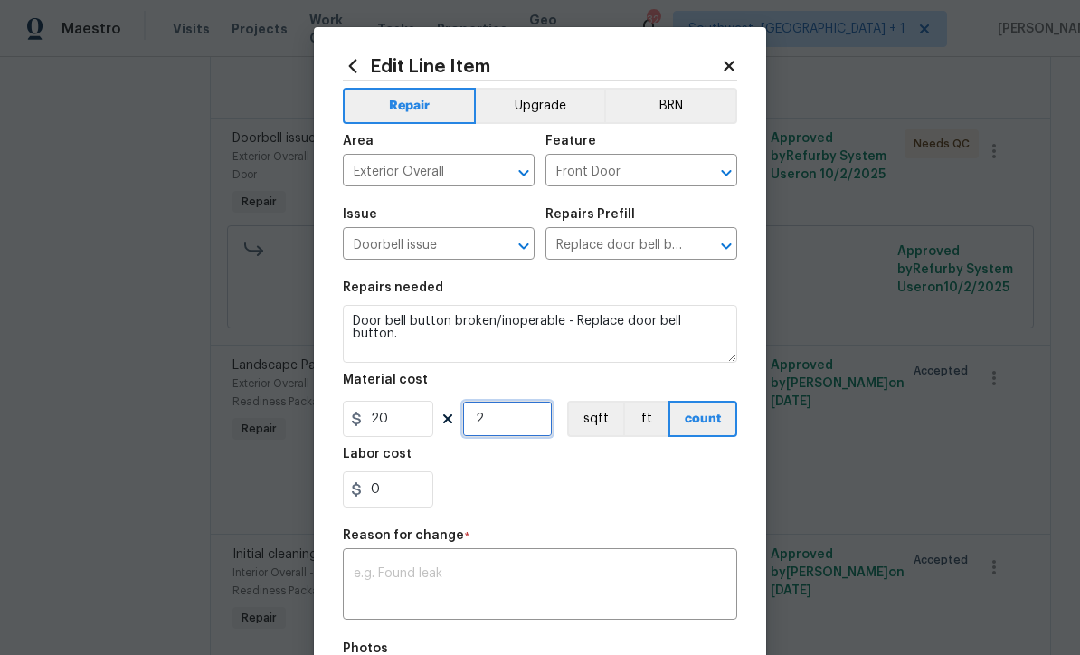
click at [529, 425] on input "2" at bounding box center [507, 419] width 90 height 36
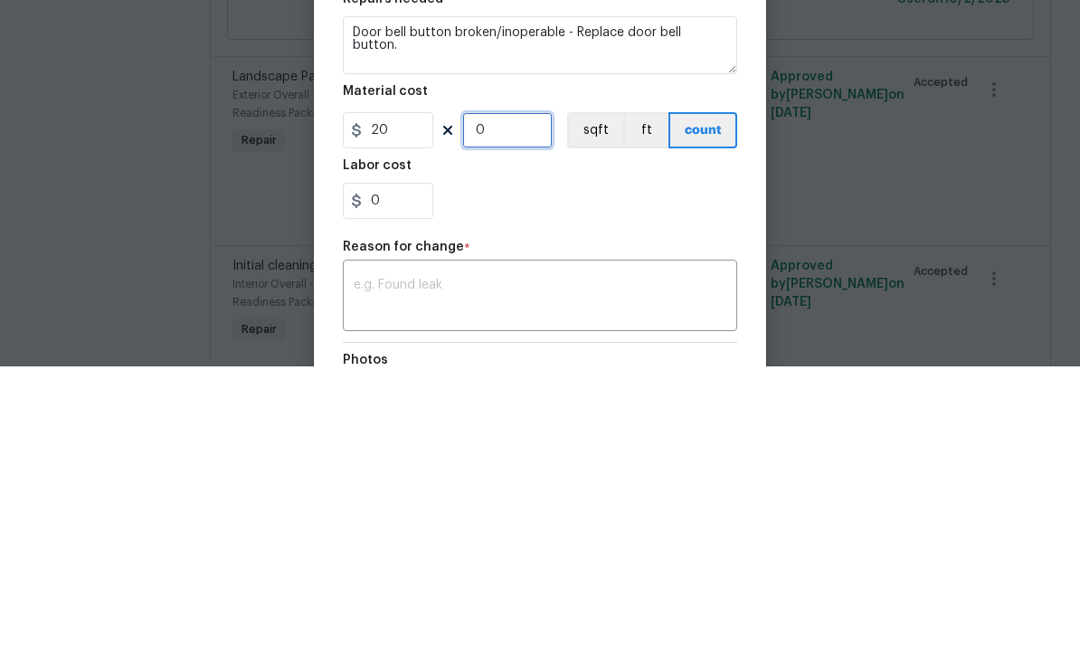
type input "1"
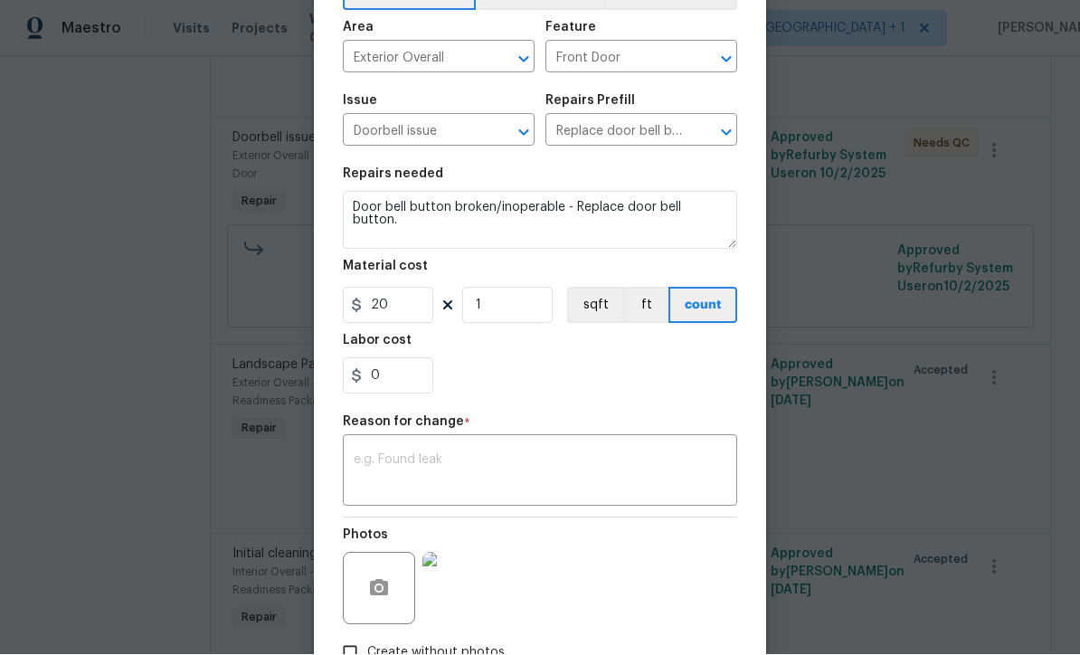
scroll to position [130, 0]
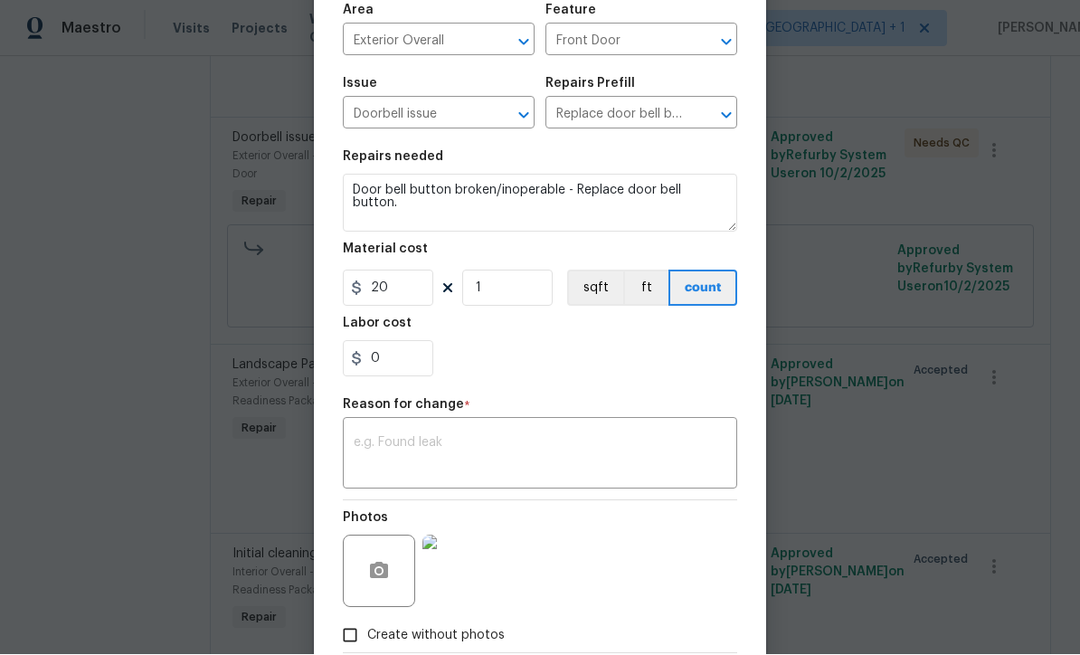
click at [563, 475] on textarea at bounding box center [540, 456] width 373 height 38
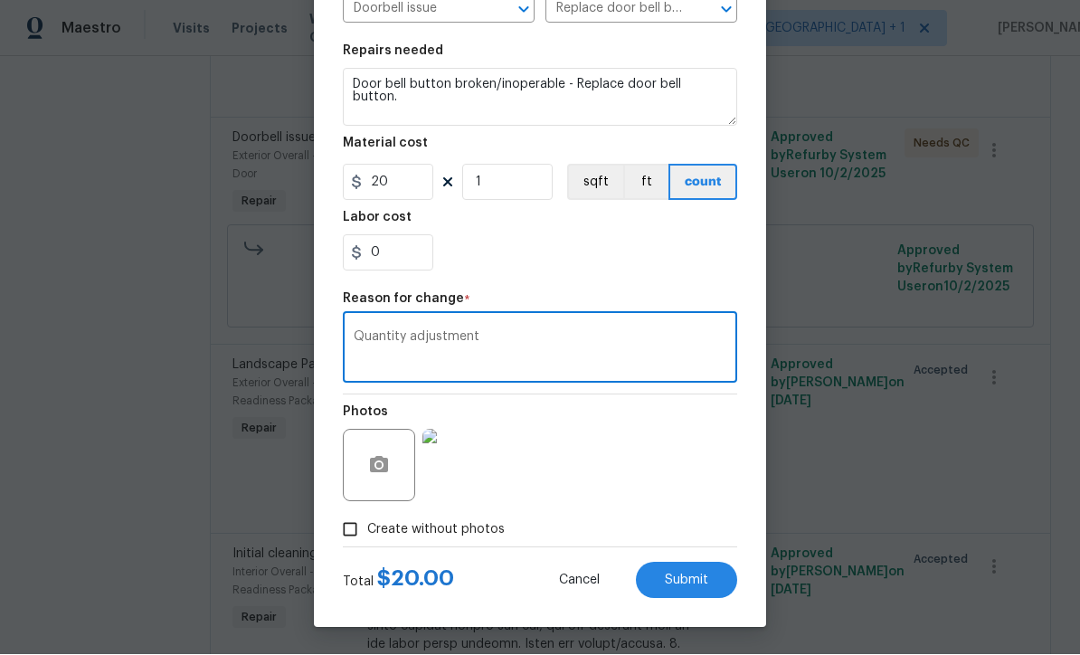
scroll to position [240, 0]
type textarea "Quantity adjustment"
click at [705, 583] on span "Submit" at bounding box center [686, 581] width 43 height 14
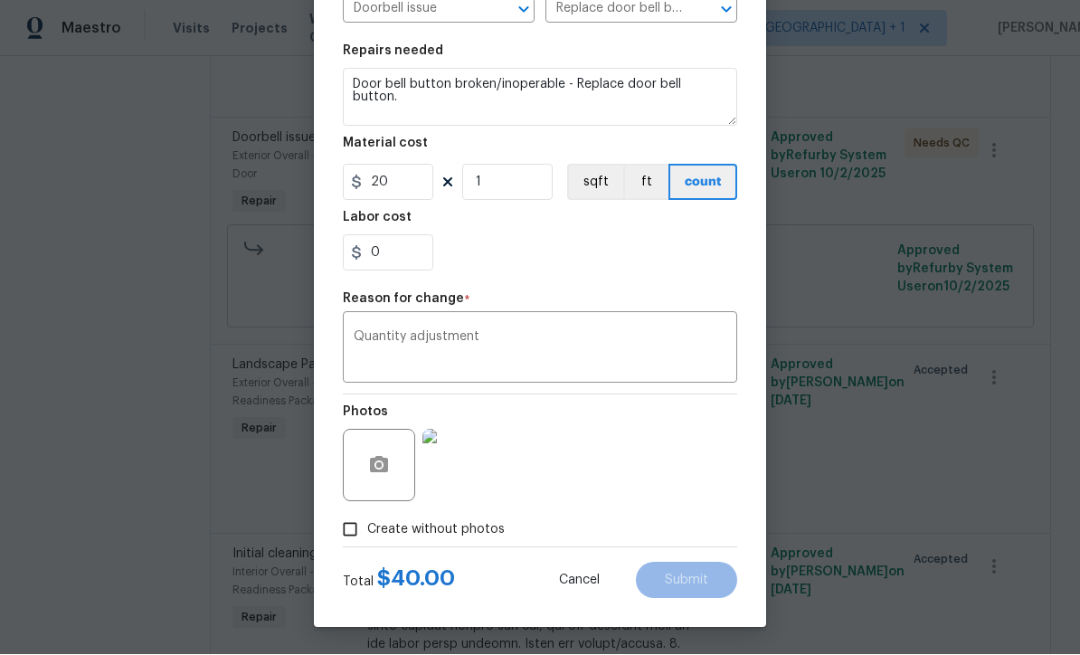
type input "2"
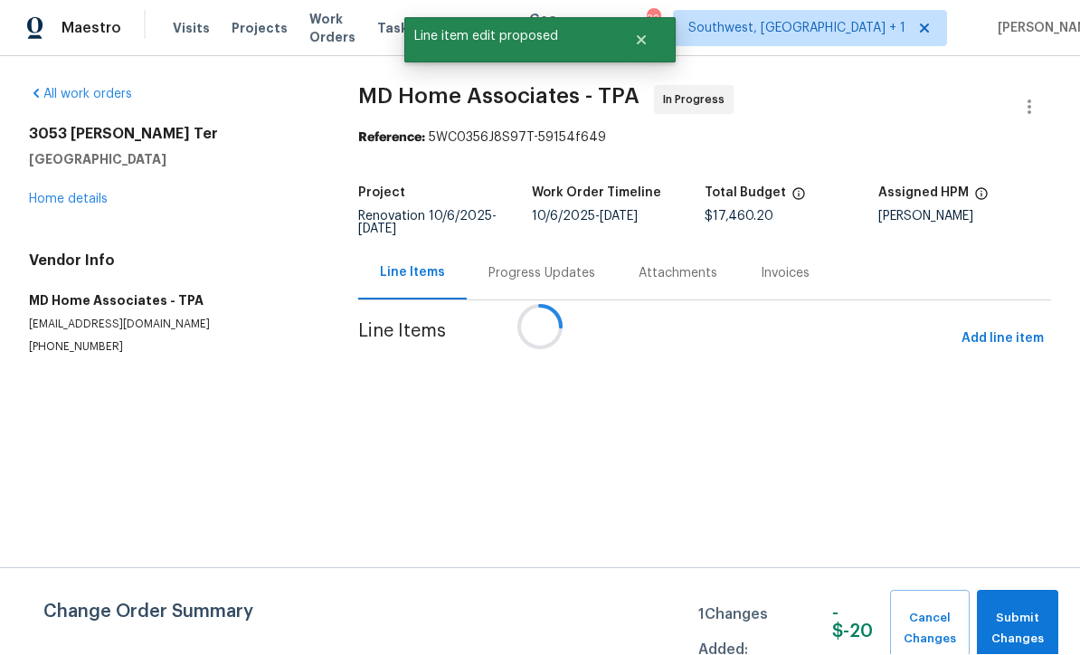
scroll to position [0, 0]
click at [1011, 636] on span "Submit Changes" at bounding box center [1017, 630] width 63 height 42
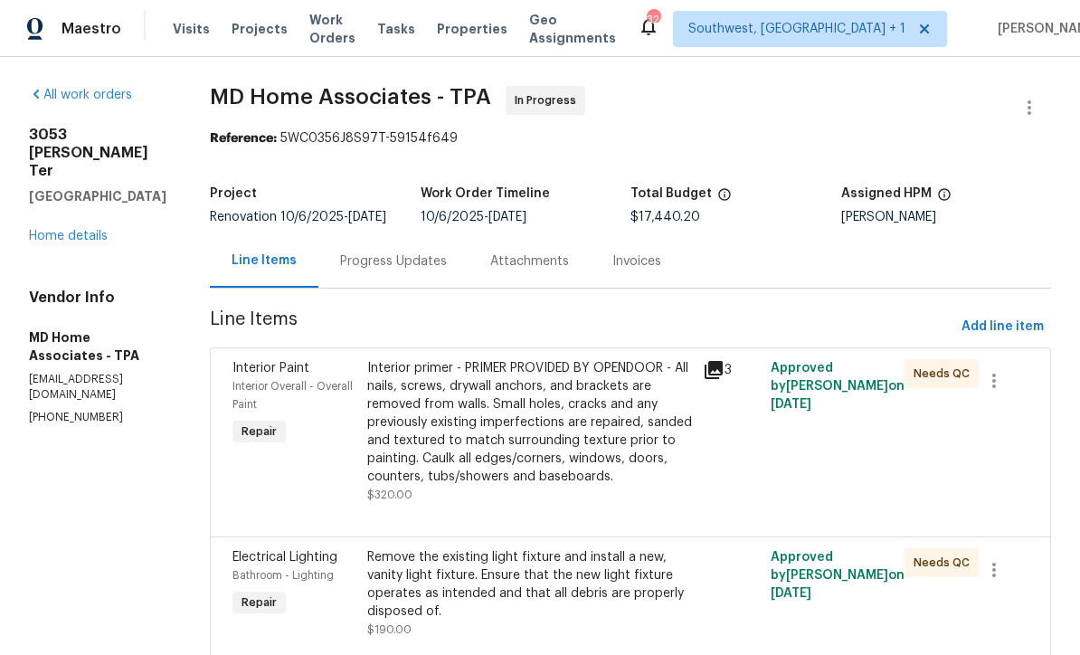
click at [81, 230] on link "Home details" at bounding box center [68, 236] width 79 height 13
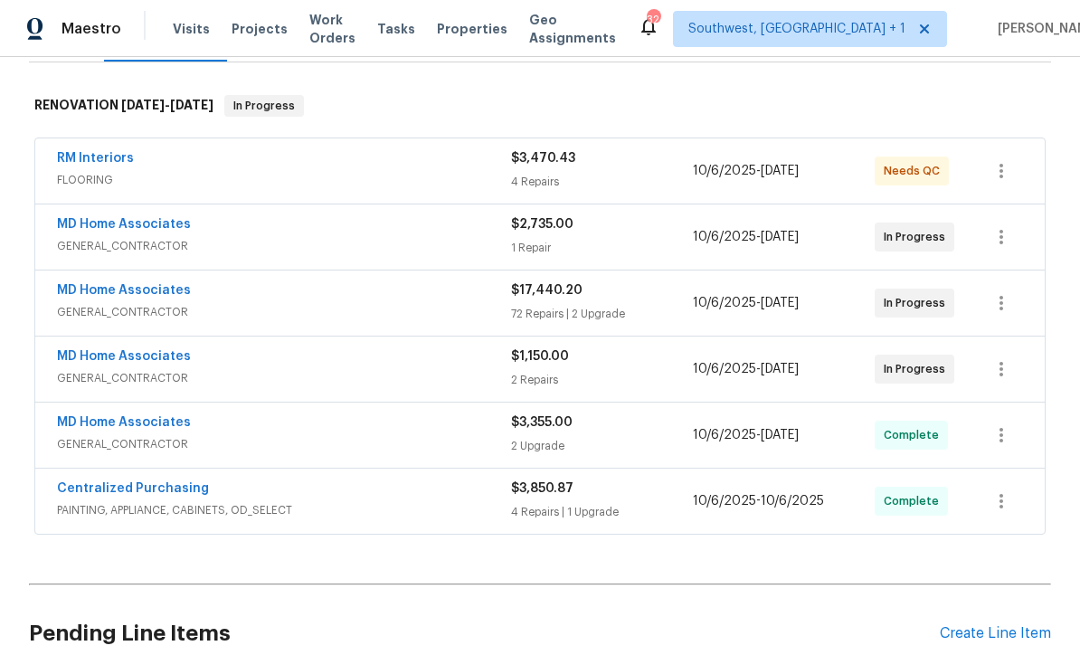
scroll to position [265, 0]
click at [425, 387] on span "GENERAL_CONTRACTOR" at bounding box center [284, 379] width 454 height 18
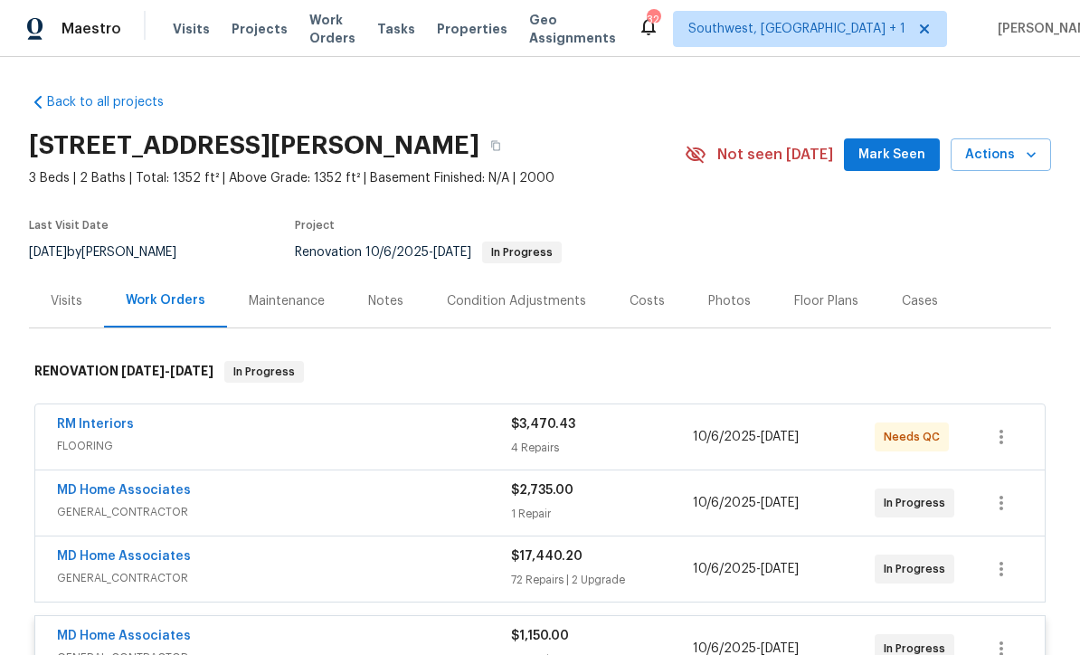
scroll to position [0, 0]
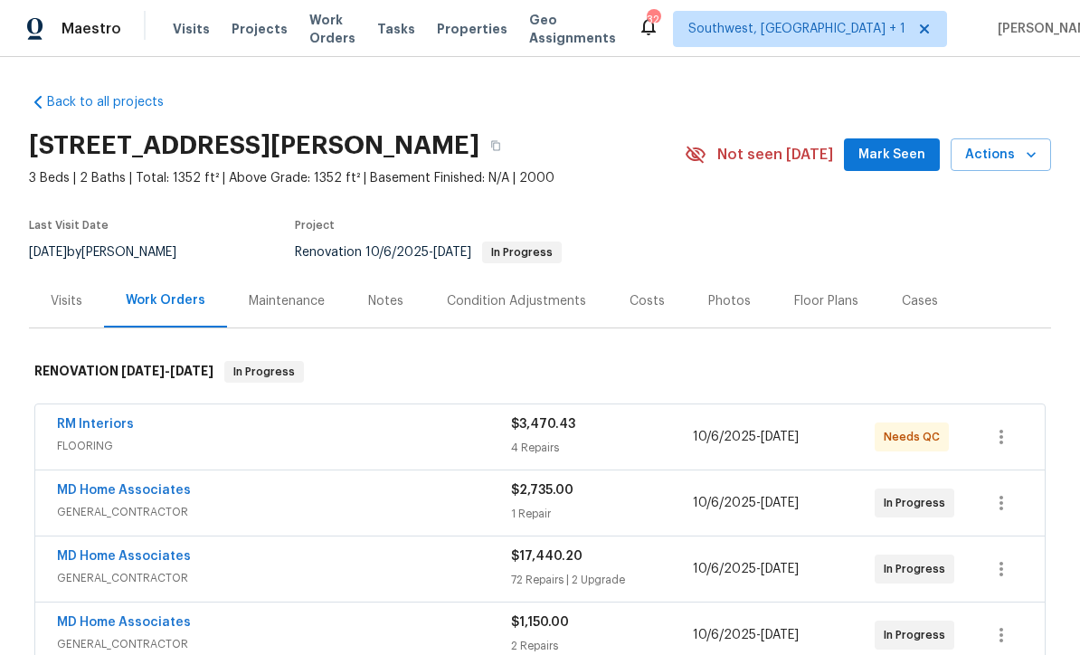
click at [1074, 106] on div "Back to all projects [STREET_ADDRESS][PERSON_NAME] 3 Beds | 2 Baths | Total: 13…" at bounding box center [540, 356] width 1080 height 598
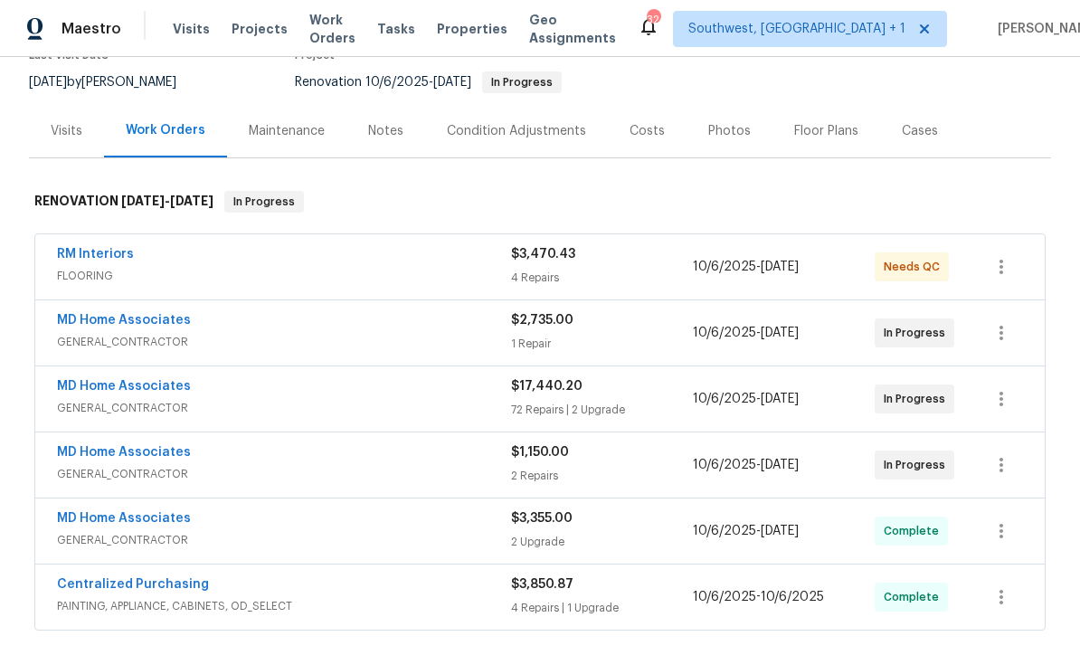
scroll to position [173, 0]
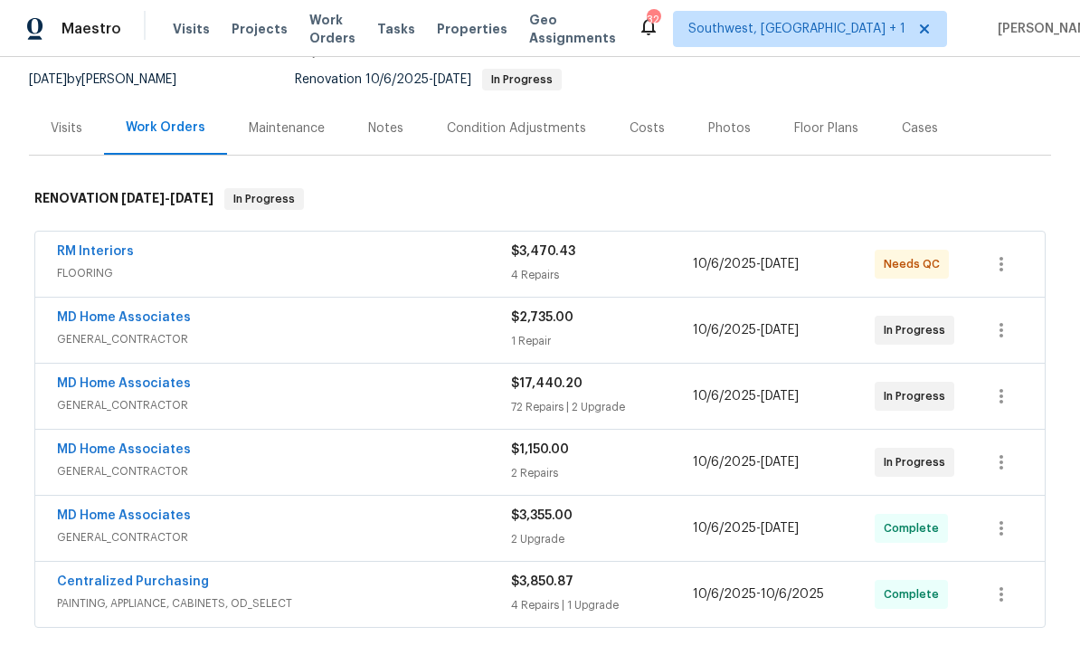
click at [146, 385] on link "MD Home Associates" at bounding box center [124, 383] width 134 height 13
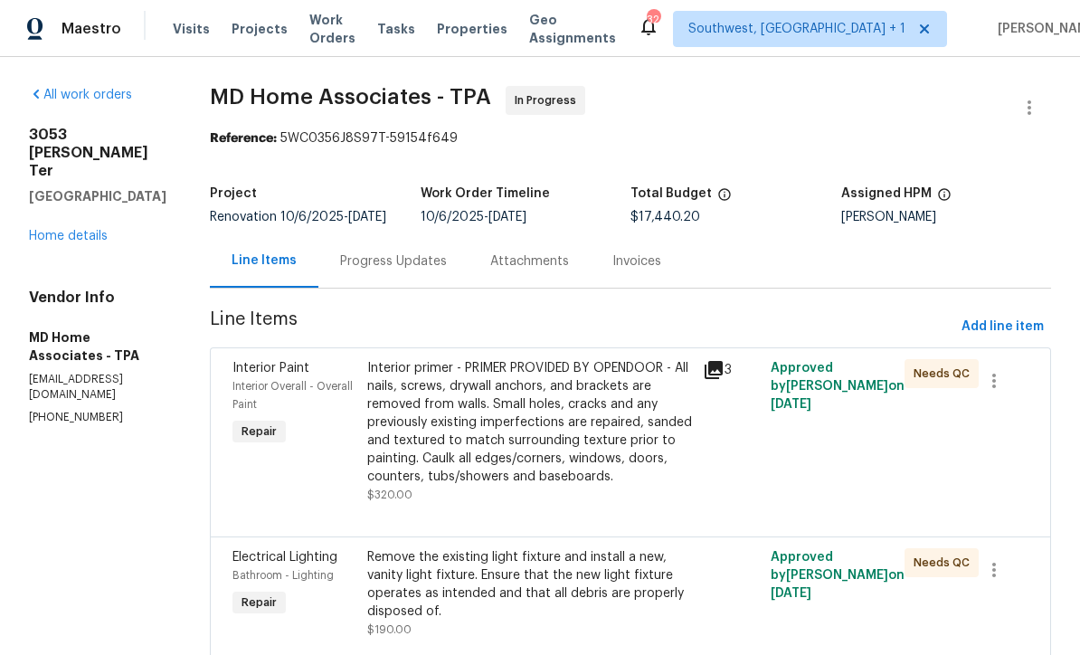
click at [447, 270] on div "Progress Updates" at bounding box center [393, 261] width 107 height 18
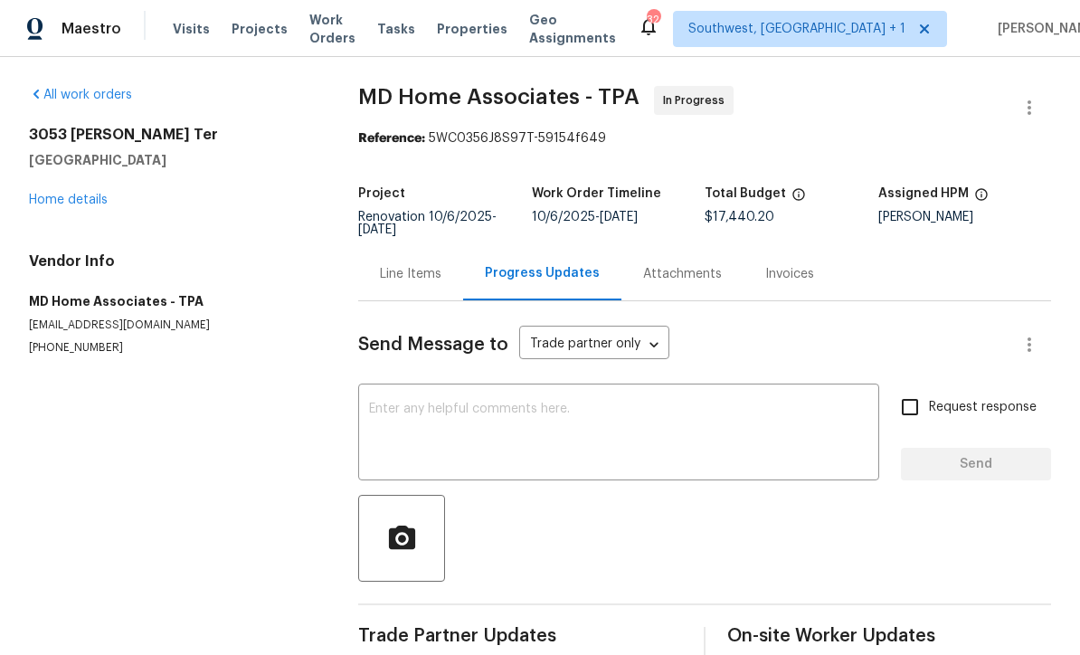
click at [590, 405] on textarea at bounding box center [618, 433] width 499 height 63
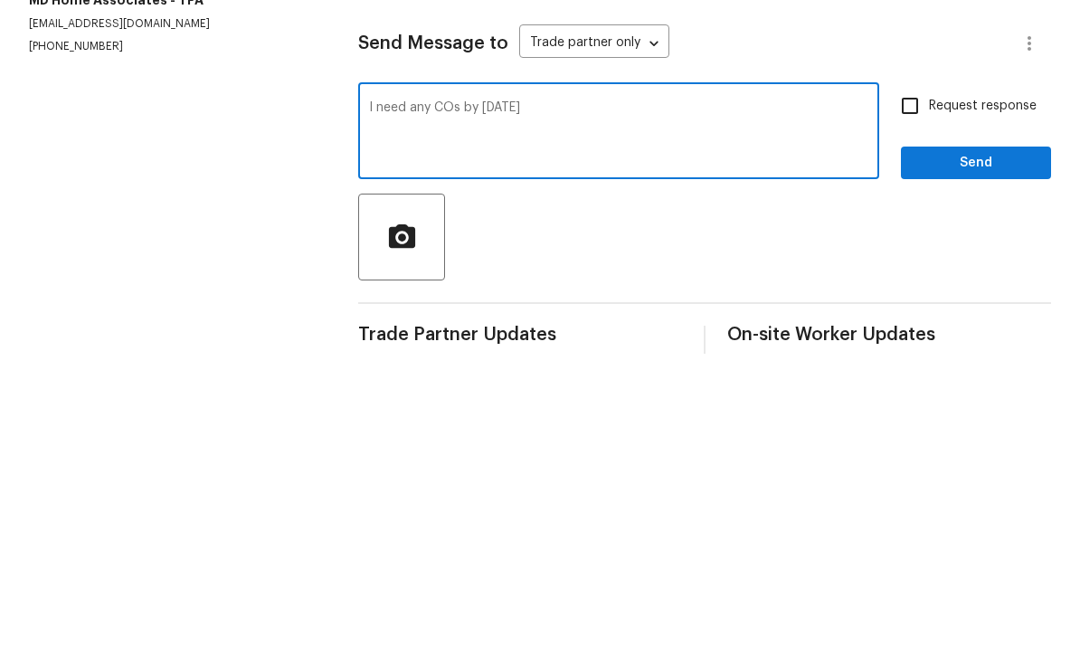
type textarea "I need any COs by tomorrow"
click at [920, 388] on input "Request response" at bounding box center [910, 407] width 38 height 38
checkbox input "true"
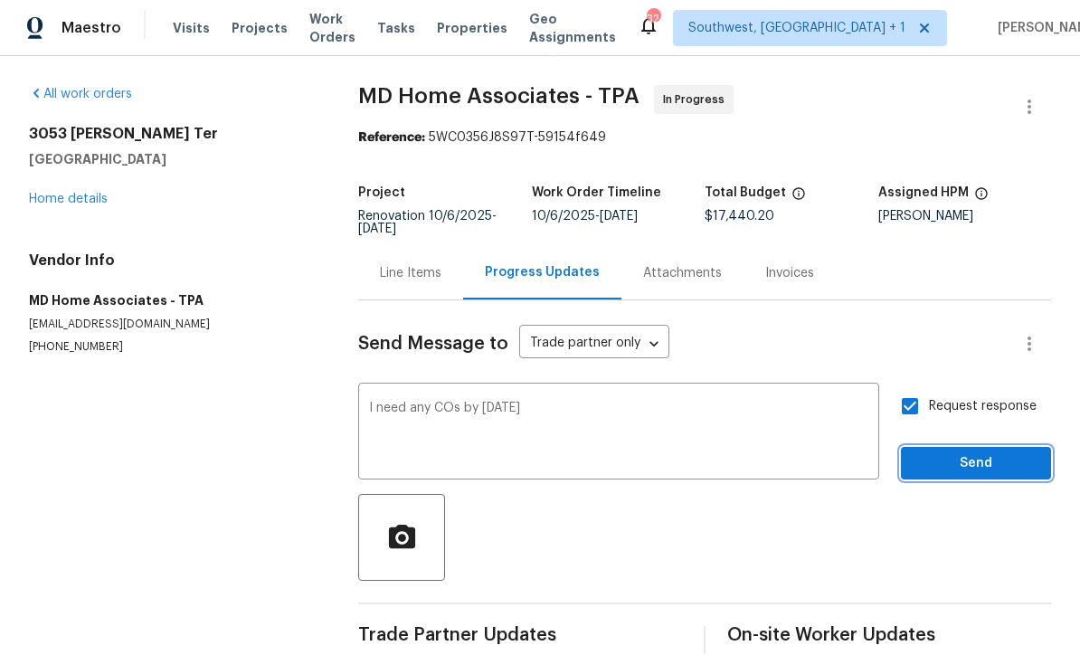
click at [954, 453] on span "Send" at bounding box center [975, 464] width 121 height 23
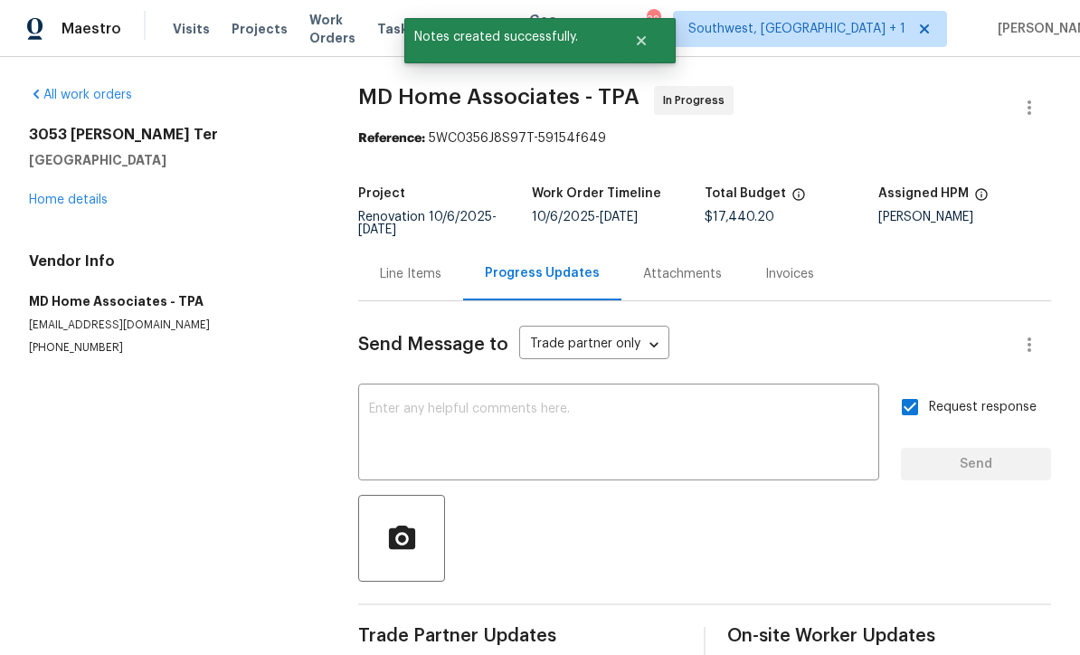
click at [58, 194] on link "Home details" at bounding box center [68, 200] width 79 height 13
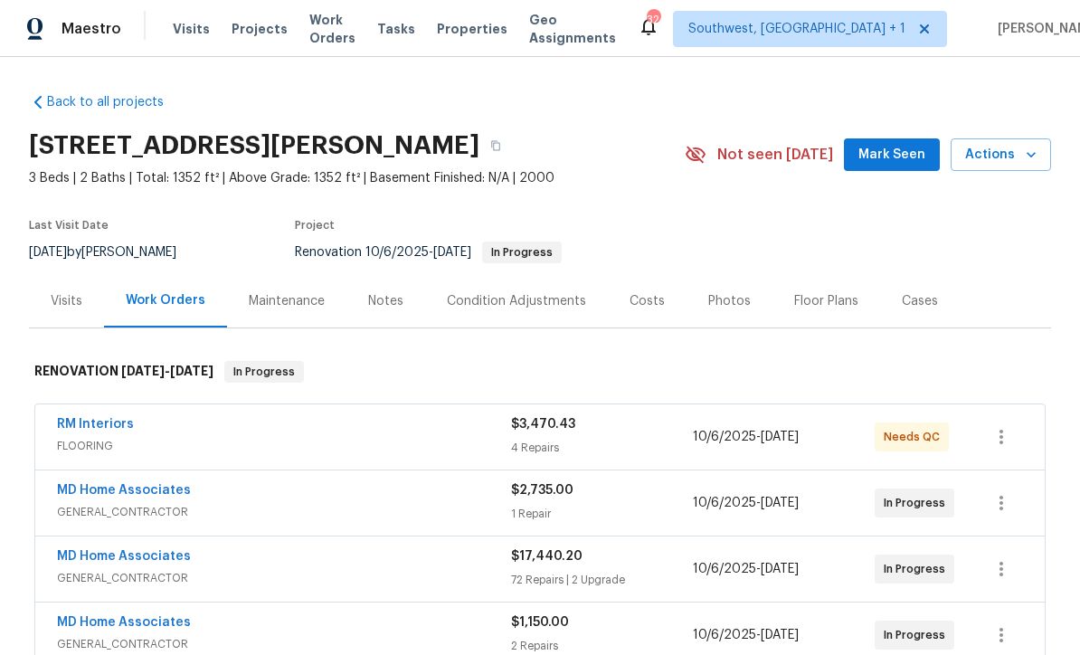
click at [192, 27] on span "Visits" at bounding box center [191, 29] width 37 height 18
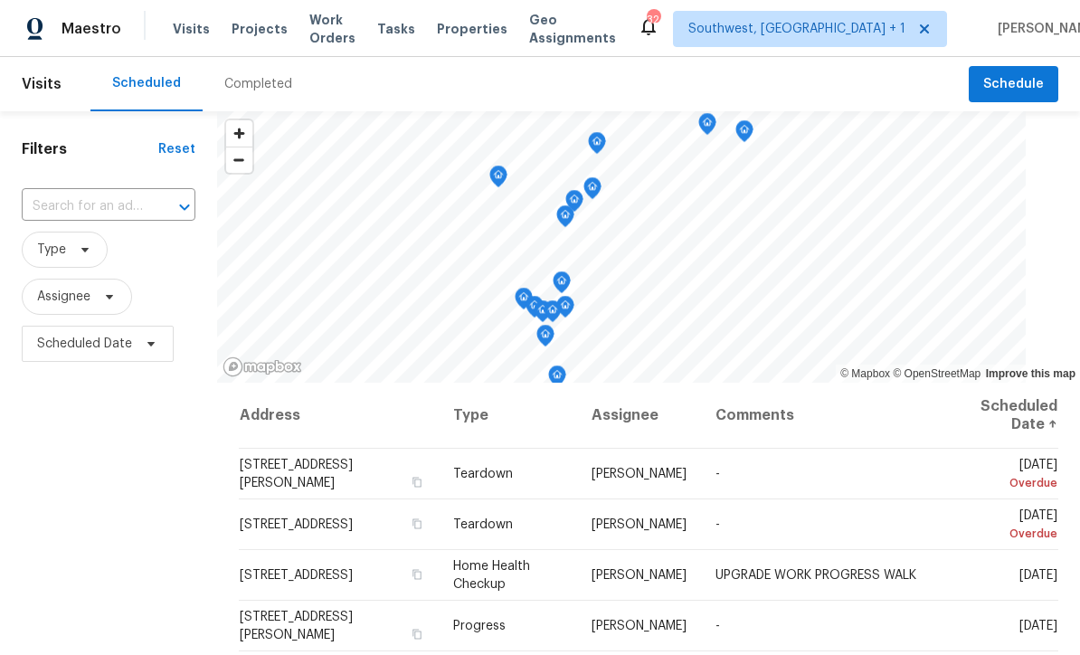
click at [43, 92] on span "Visits" at bounding box center [42, 84] width 40 height 40
click at [51, 83] on span "Visits" at bounding box center [42, 84] width 40 height 40
click at [128, 210] on input "text" at bounding box center [83, 207] width 123 height 28
type input "961 char"
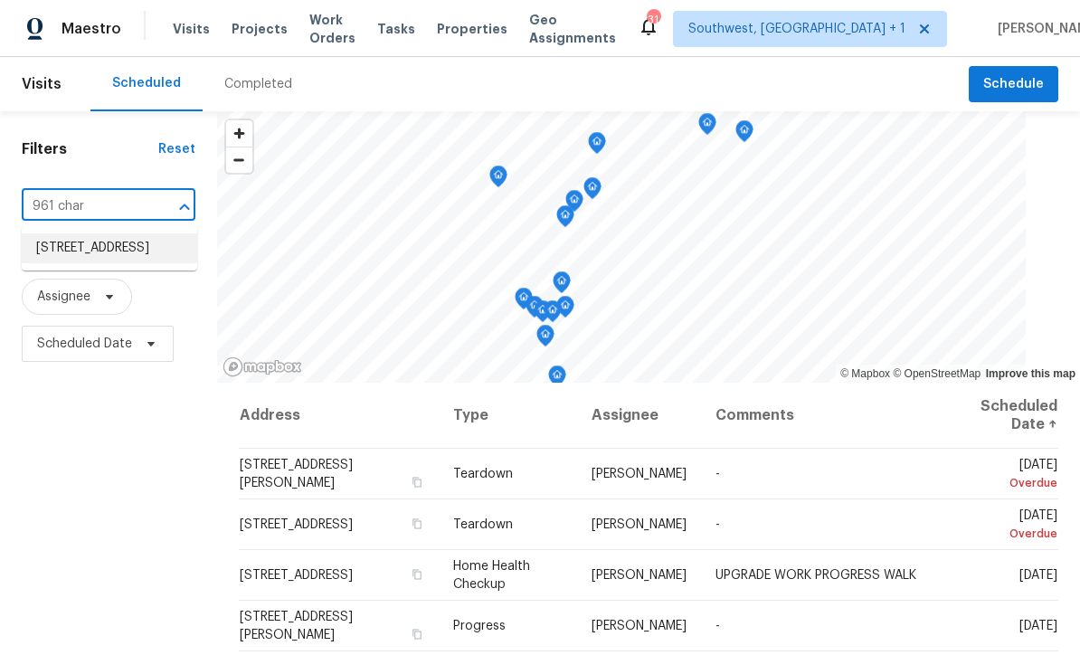
click at [68, 249] on li "[STREET_ADDRESS]" at bounding box center [109, 248] width 175 height 30
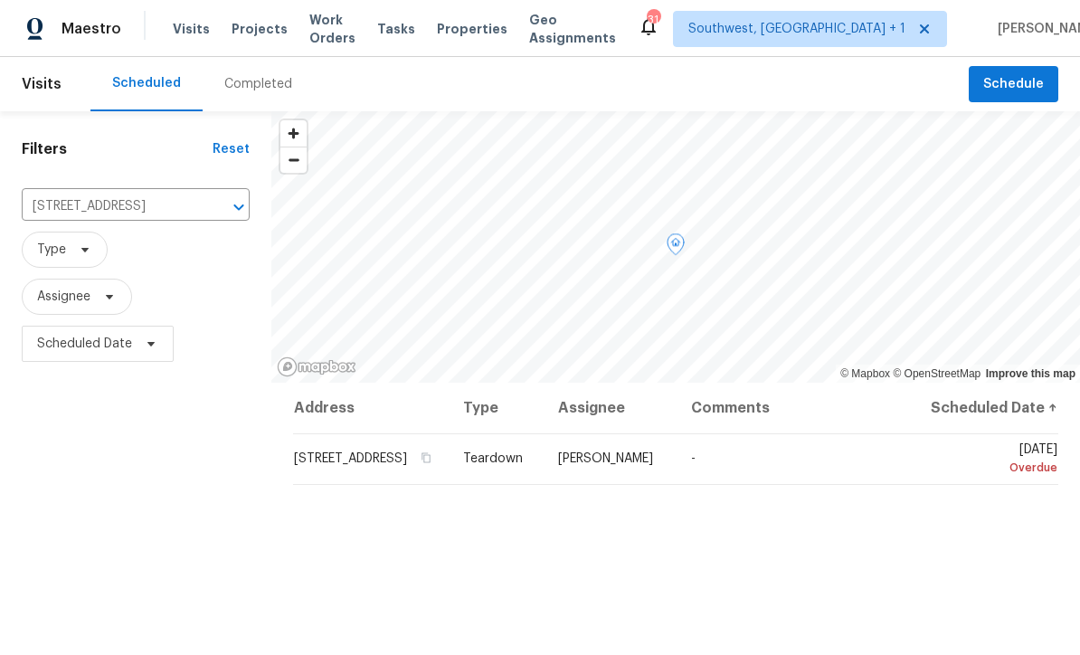
click at [0, 0] on icon at bounding box center [0, 0] width 0 height 0
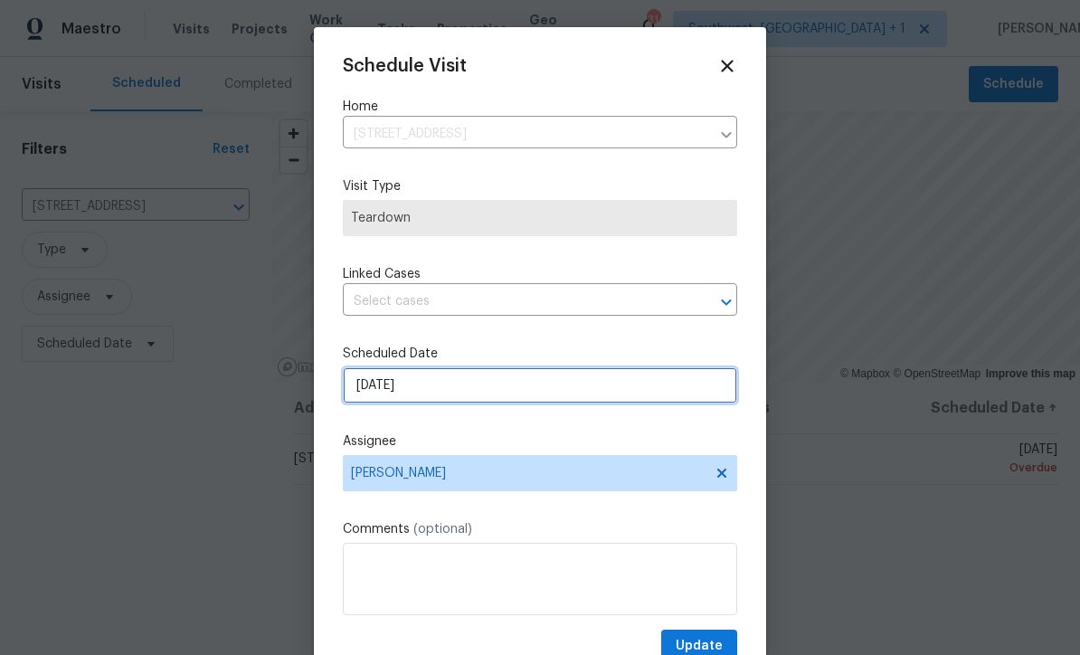
click at [538, 383] on input "[DATE]" at bounding box center [540, 385] width 394 height 36
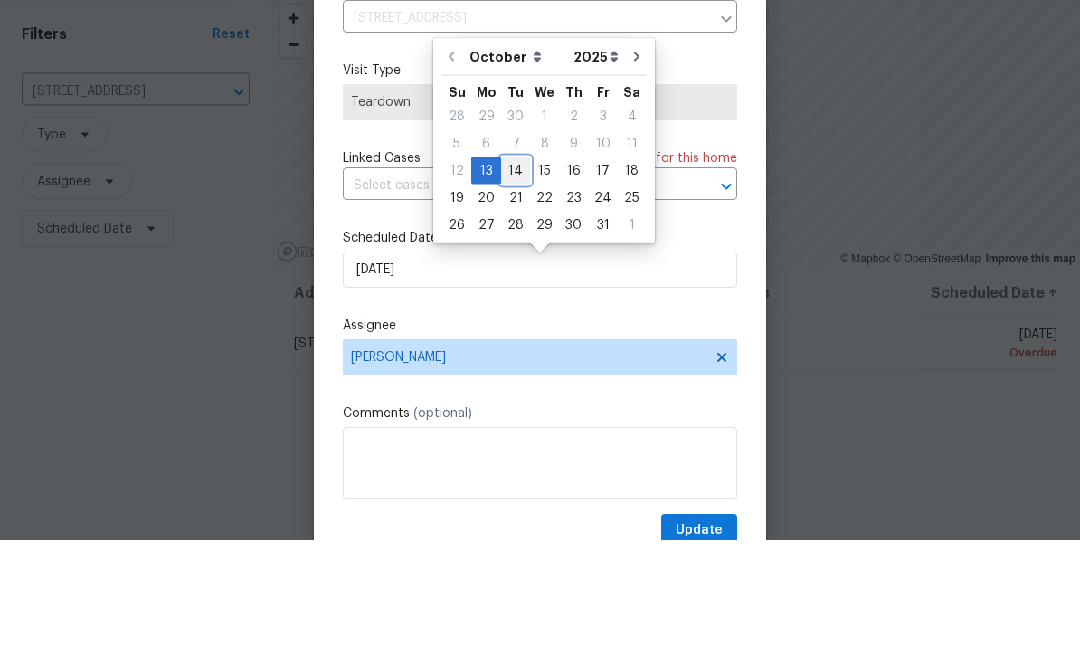
click at [516, 273] on div "14" at bounding box center [515, 285] width 29 height 25
type input "[DATE]"
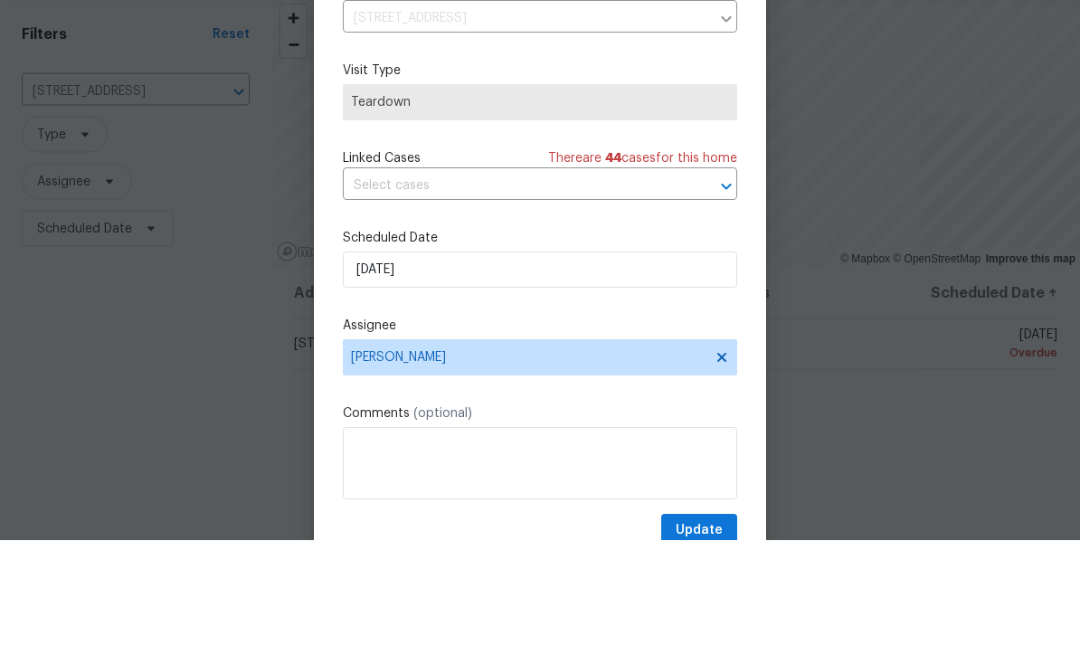
scroll to position [60, 0]
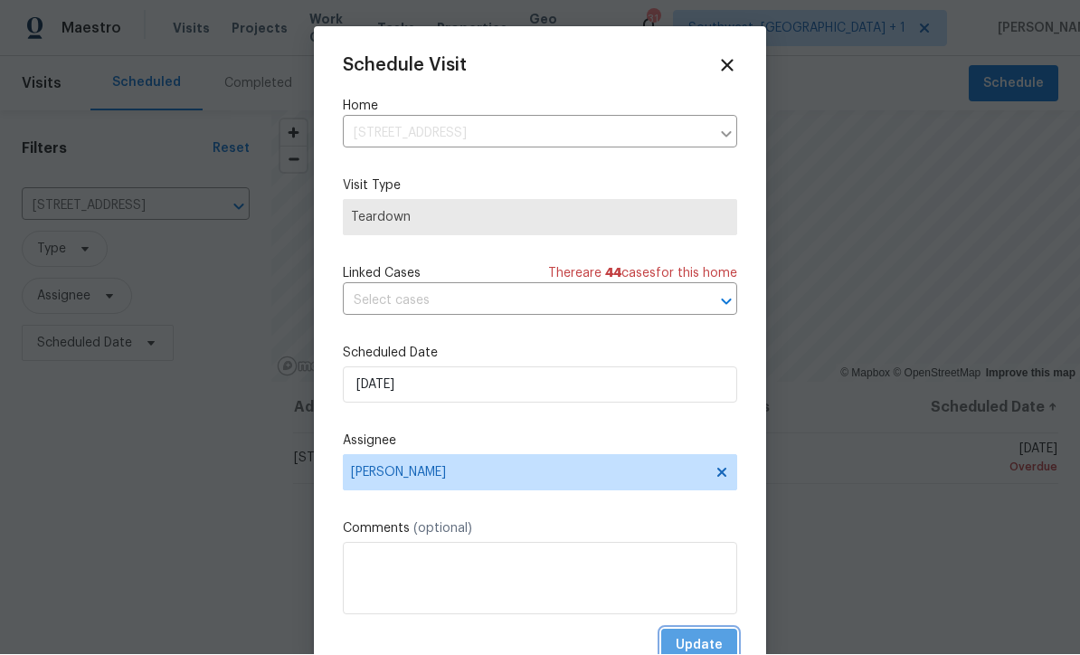
click at [703, 643] on span "Update" at bounding box center [699, 646] width 47 height 23
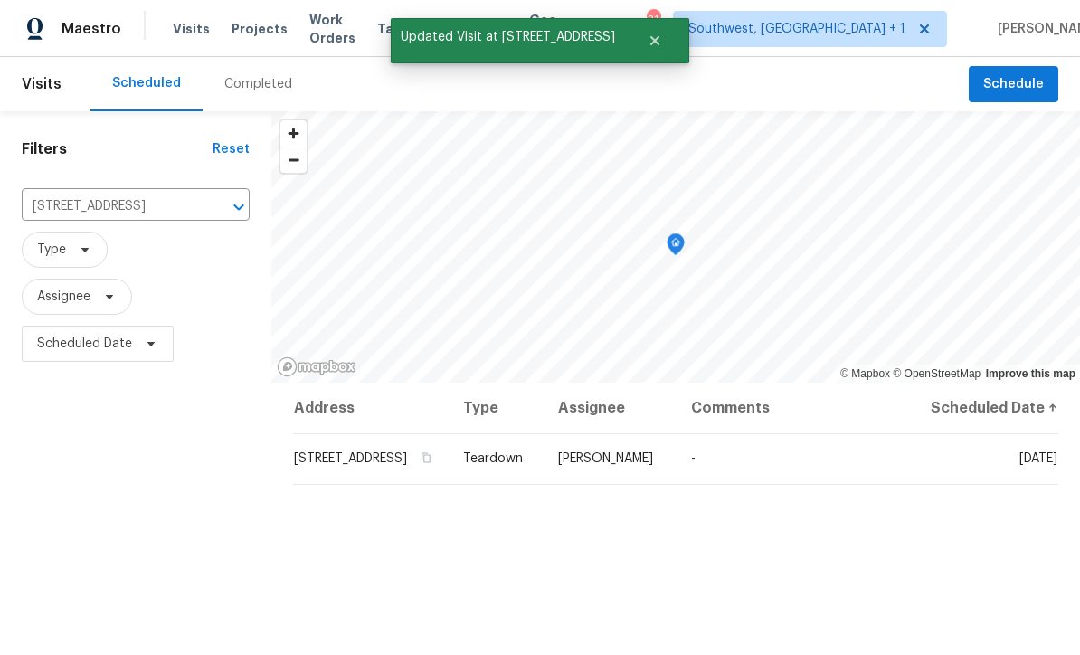
click at [535, 383] on th "Type" at bounding box center [496, 408] width 95 height 51
click at [0, 0] on icon at bounding box center [0, 0] width 0 height 0
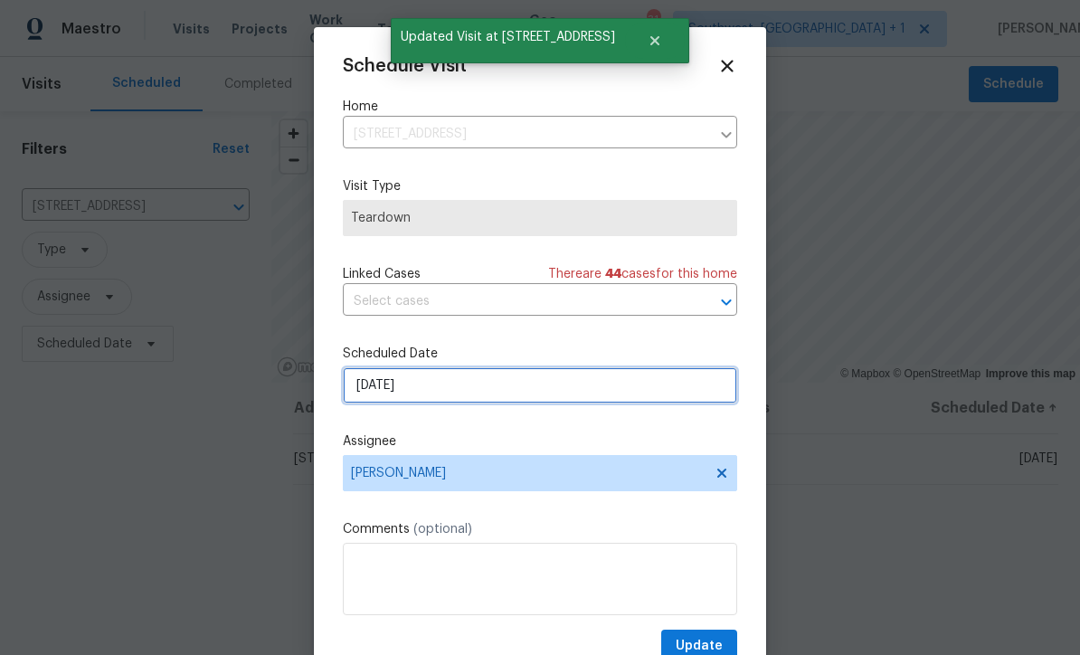
click at [537, 396] on input "[DATE]" at bounding box center [540, 385] width 394 height 36
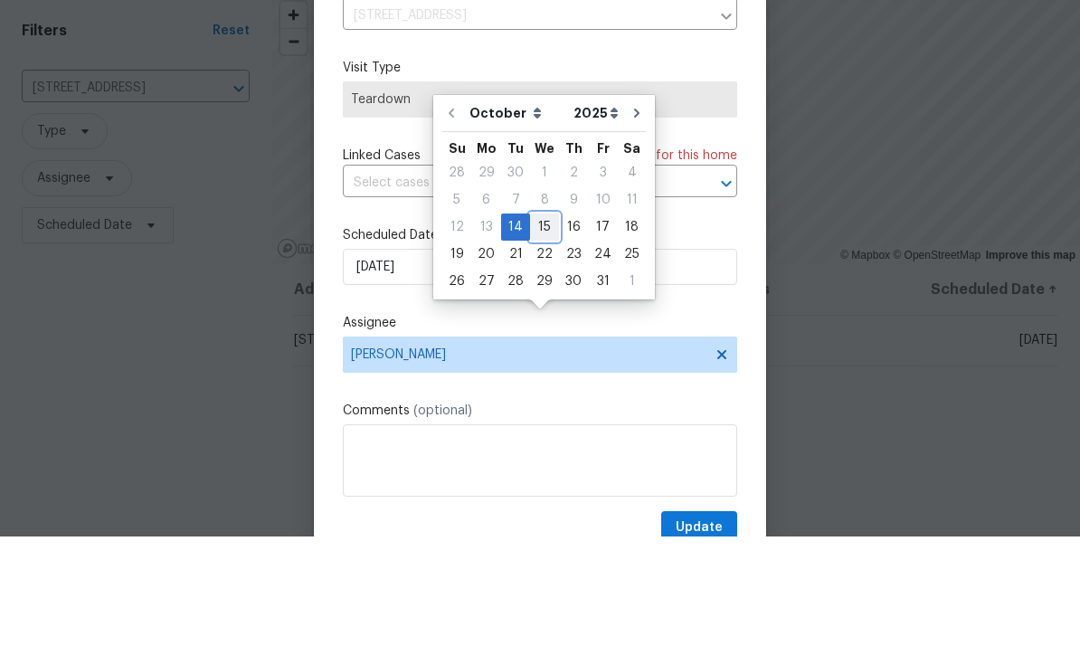
click at [552, 333] on div "15" at bounding box center [544, 345] width 29 height 25
type input "[DATE]"
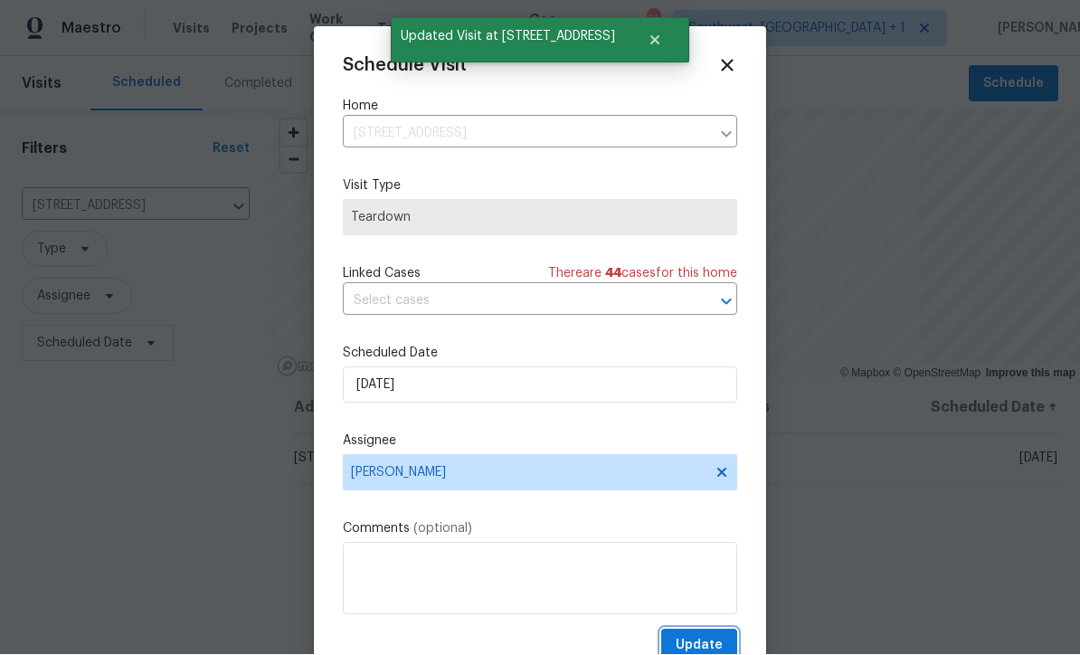
click at [707, 643] on span "Update" at bounding box center [699, 646] width 47 height 23
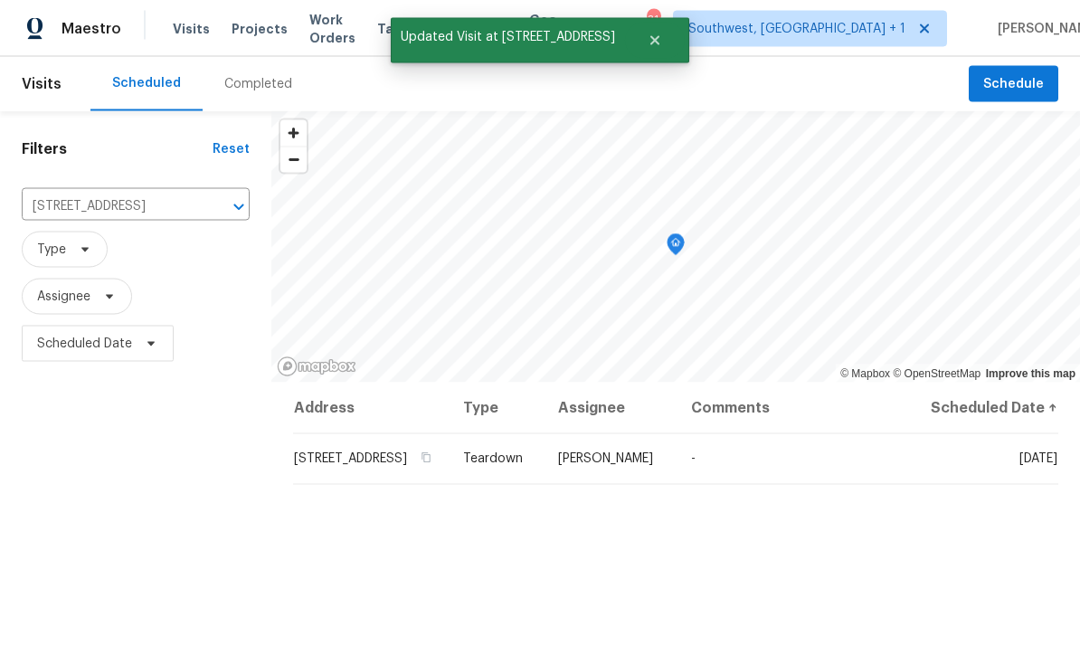
scroll to position [0, 0]
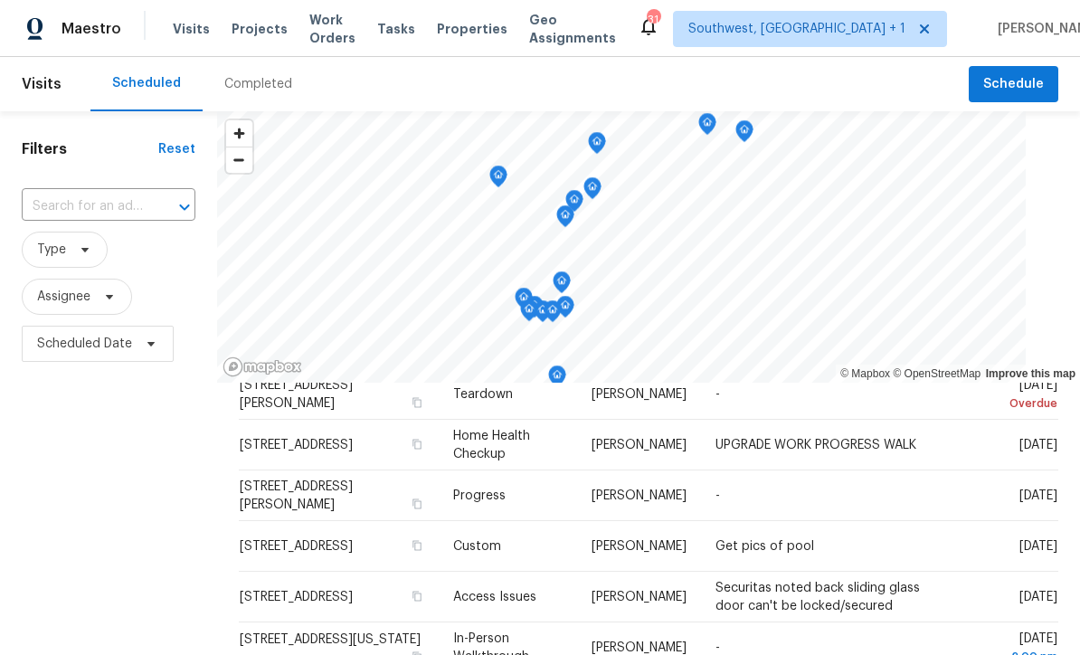
scroll to position [79, 0]
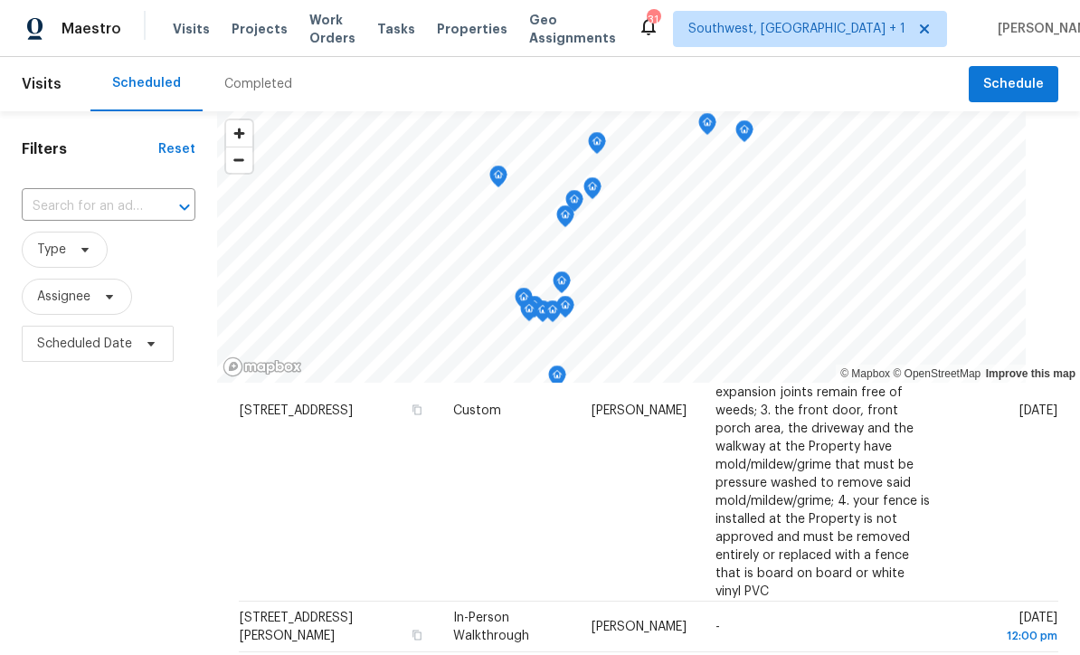
scroll to position [901, 0]
click at [626, 444] on td "[PERSON_NAME]" at bounding box center [639, 411] width 124 height 383
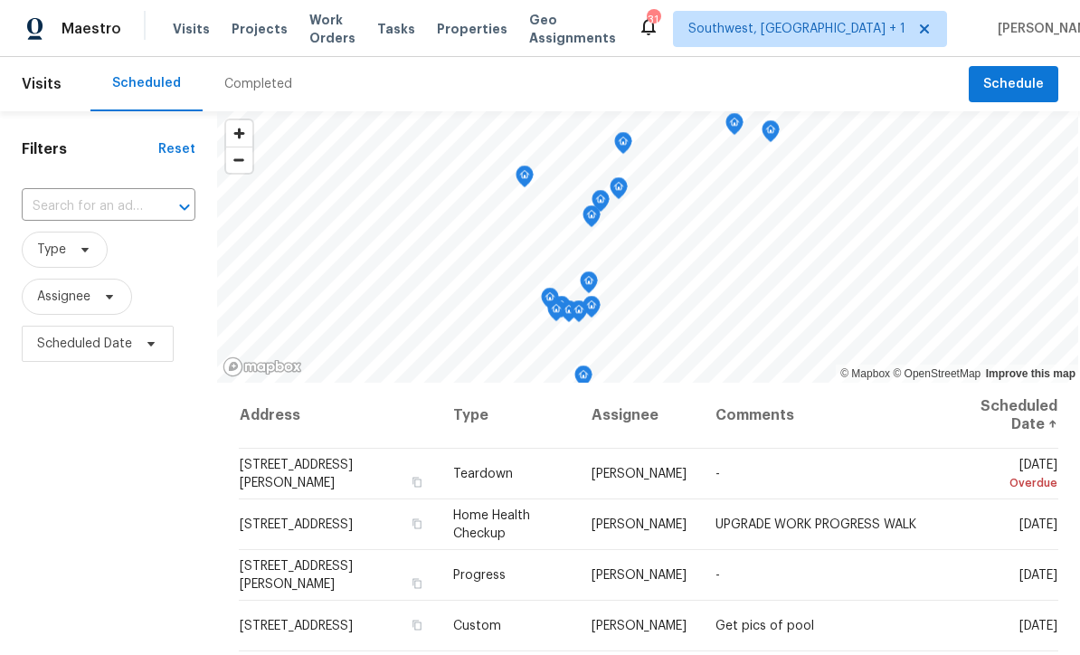
click at [67, 206] on input "text" at bounding box center [83, 207] width 123 height 28
type input "9003 willowb"
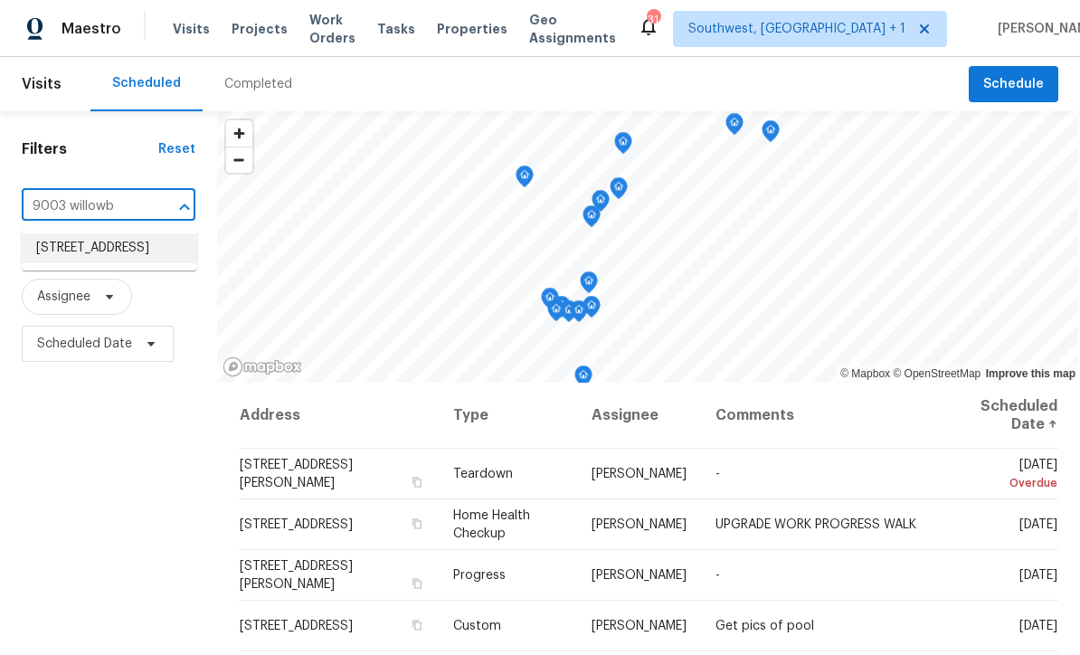
click at [56, 253] on li "[STREET_ADDRESS]" at bounding box center [109, 248] width 175 height 30
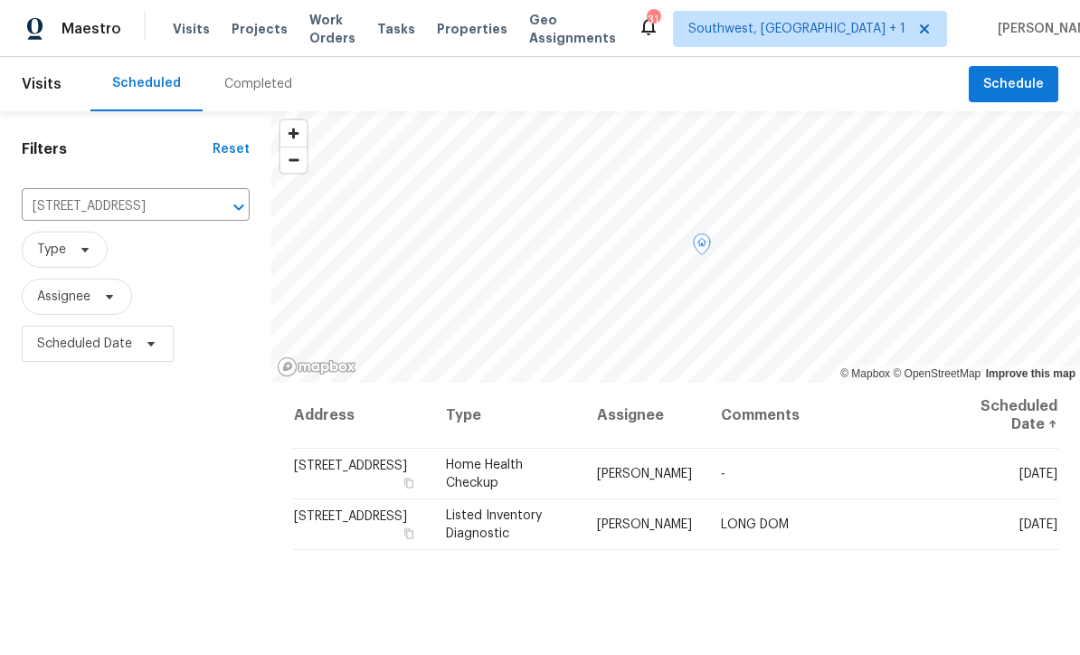
click at [0, 0] on icon at bounding box center [0, 0] width 0 height 0
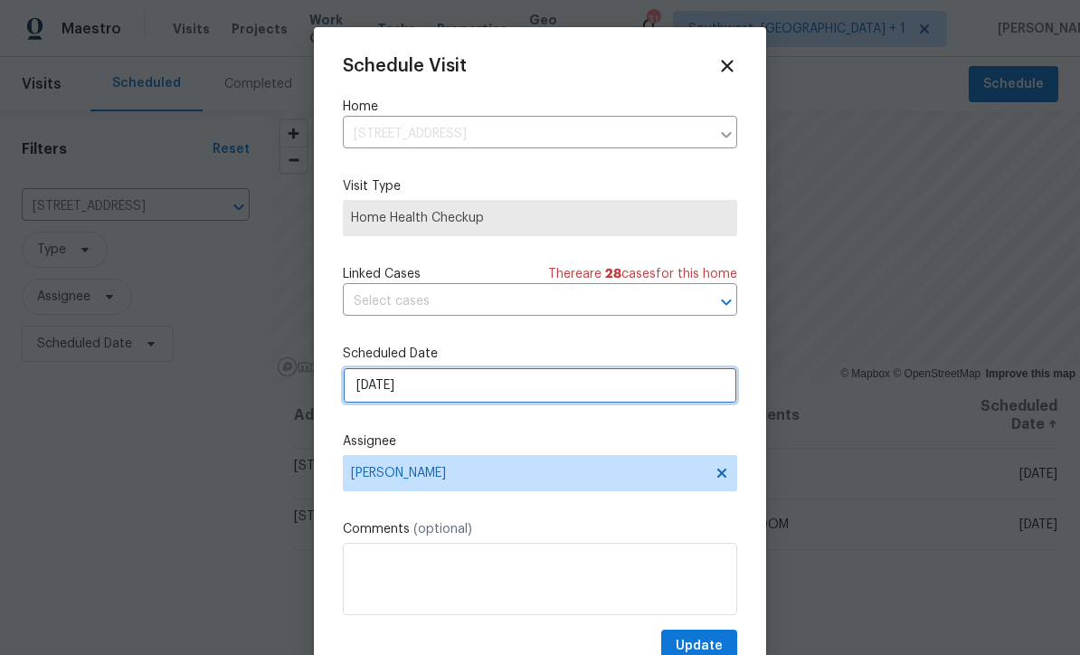
click at [538, 392] on input "10/14/2025" at bounding box center [540, 385] width 394 height 36
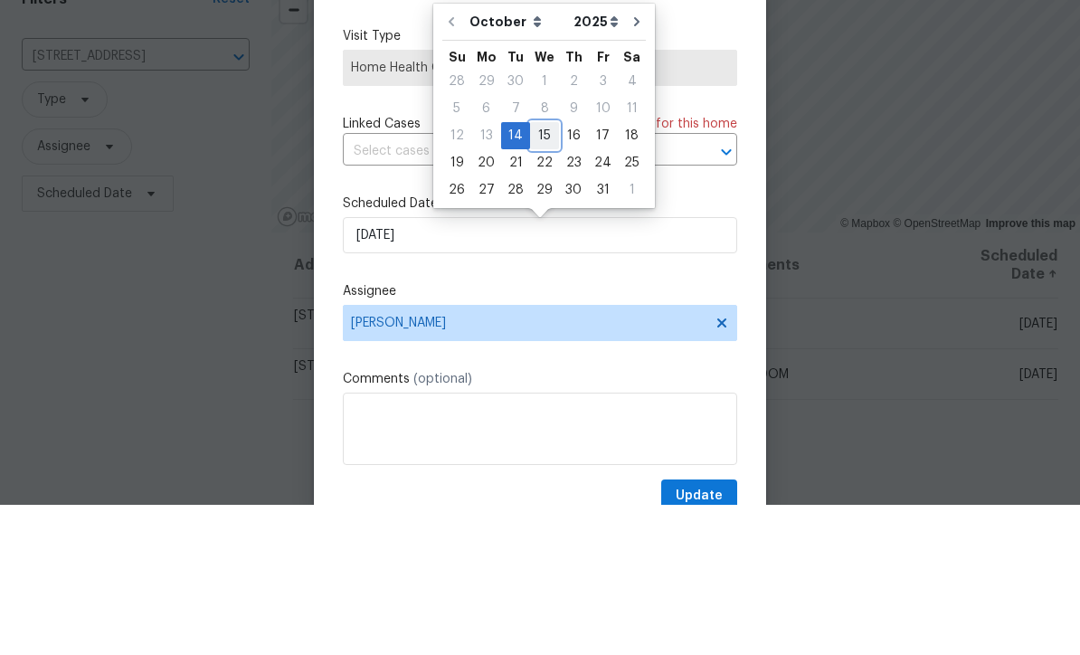
click at [545, 273] on div "15" at bounding box center [544, 285] width 29 height 25
type input "10/15/2025"
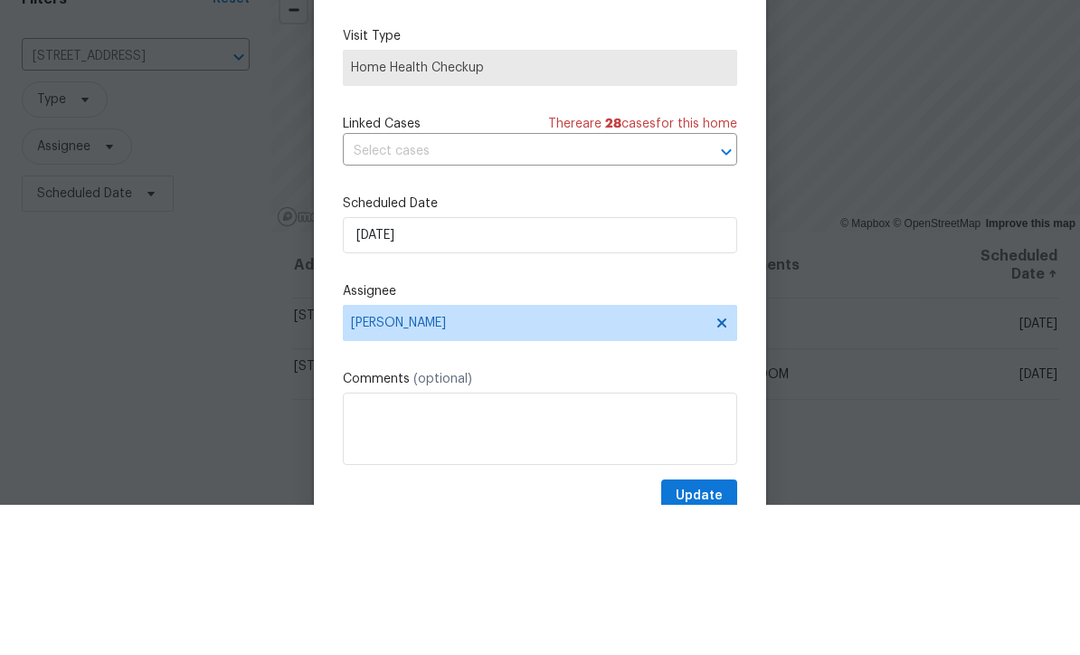
scroll to position [60, 0]
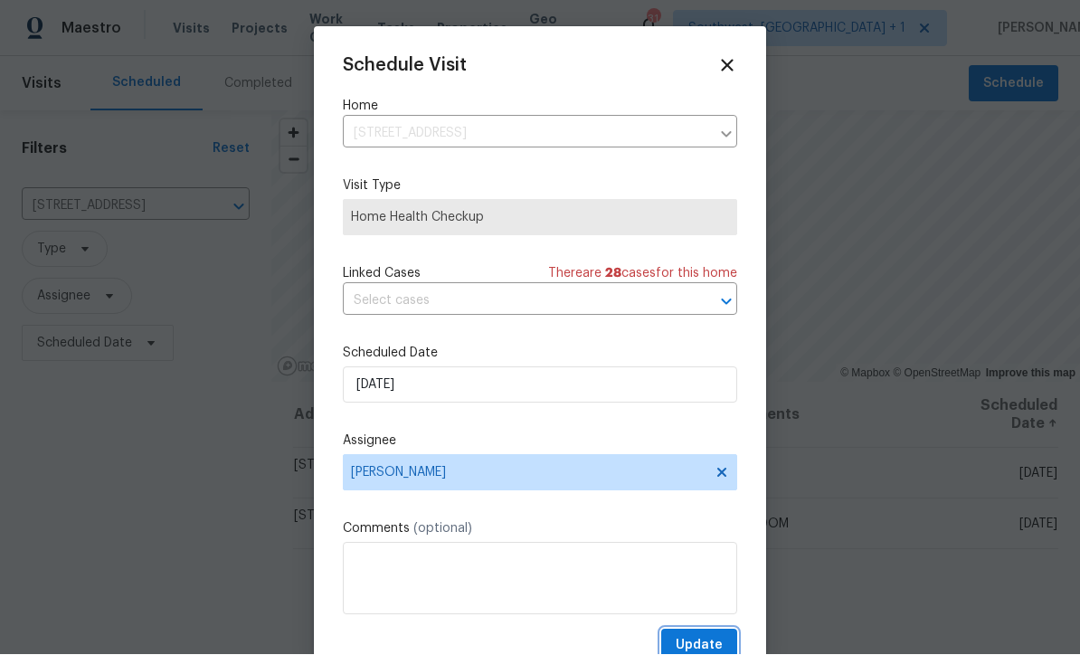
click at [722, 644] on span "Update" at bounding box center [699, 646] width 47 height 23
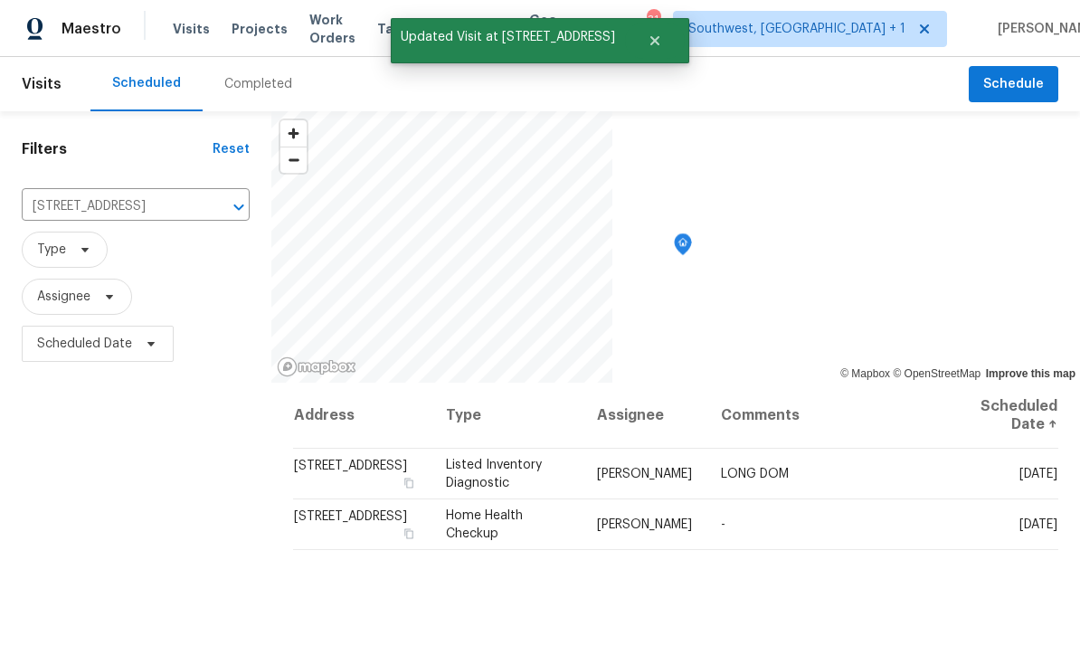
scroll to position [0, 0]
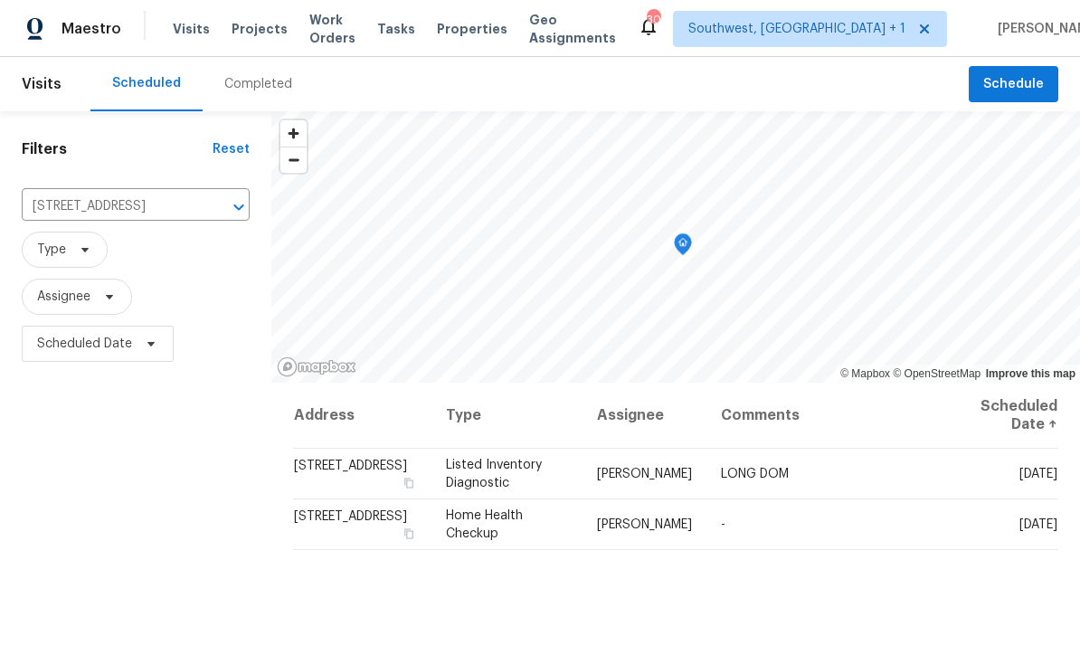
click at [343, 32] on span "Work Orders" at bounding box center [332, 29] width 46 height 36
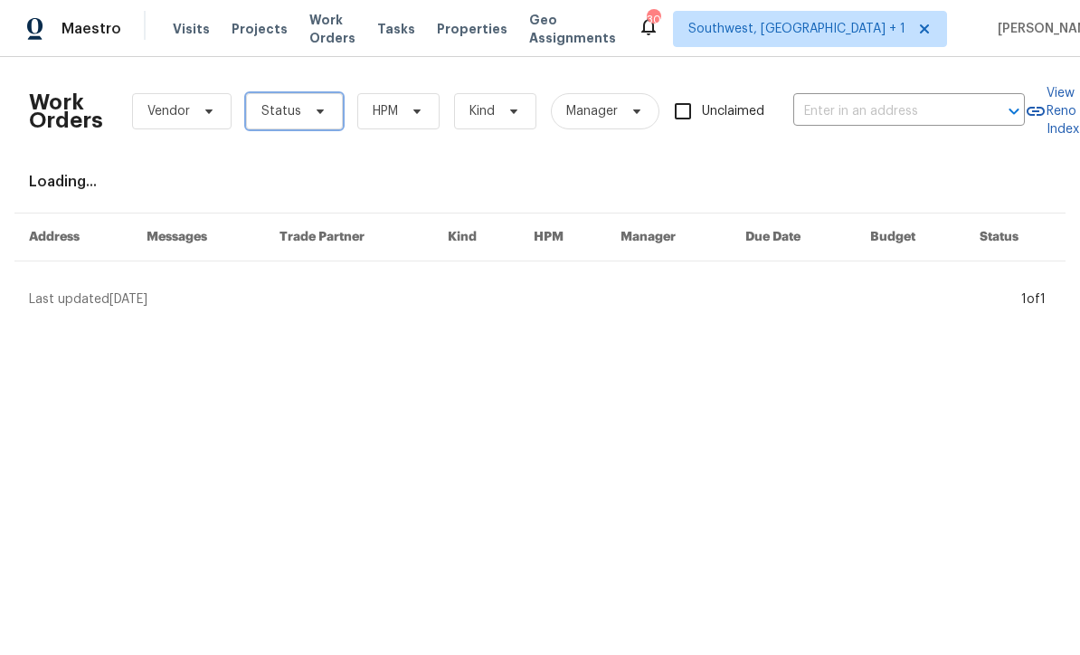
click at [299, 110] on span "Status" at bounding box center [294, 111] width 97 height 36
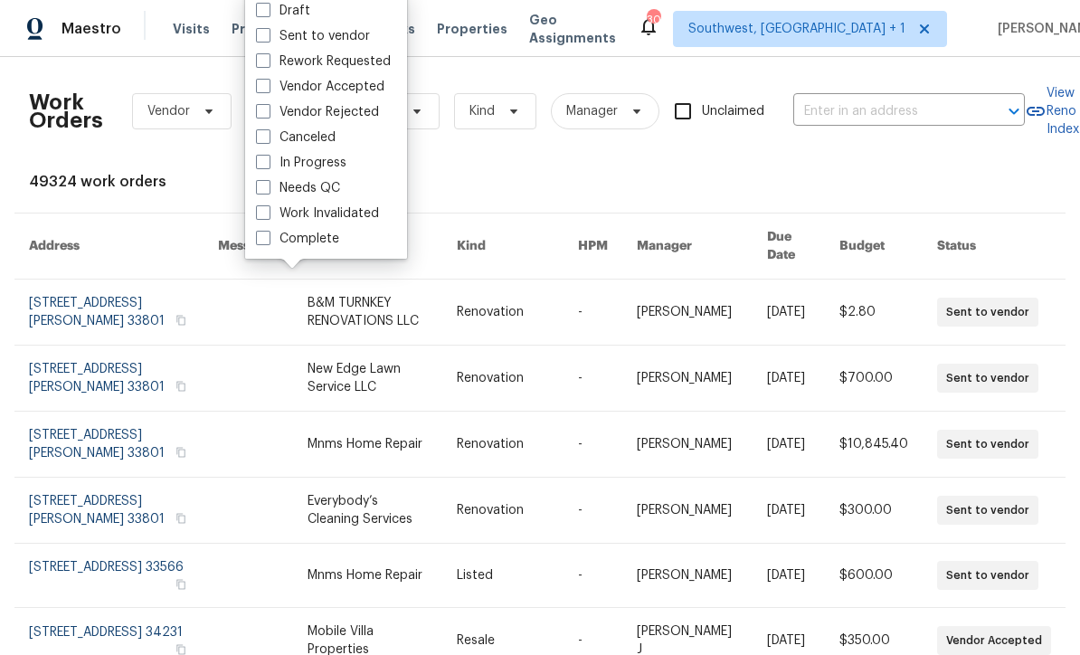
click at [275, 186] on label "Needs QC" at bounding box center [298, 188] width 84 height 18
click at [268, 186] on input "Needs QC" at bounding box center [262, 185] width 12 height 12
checkbox input "true"
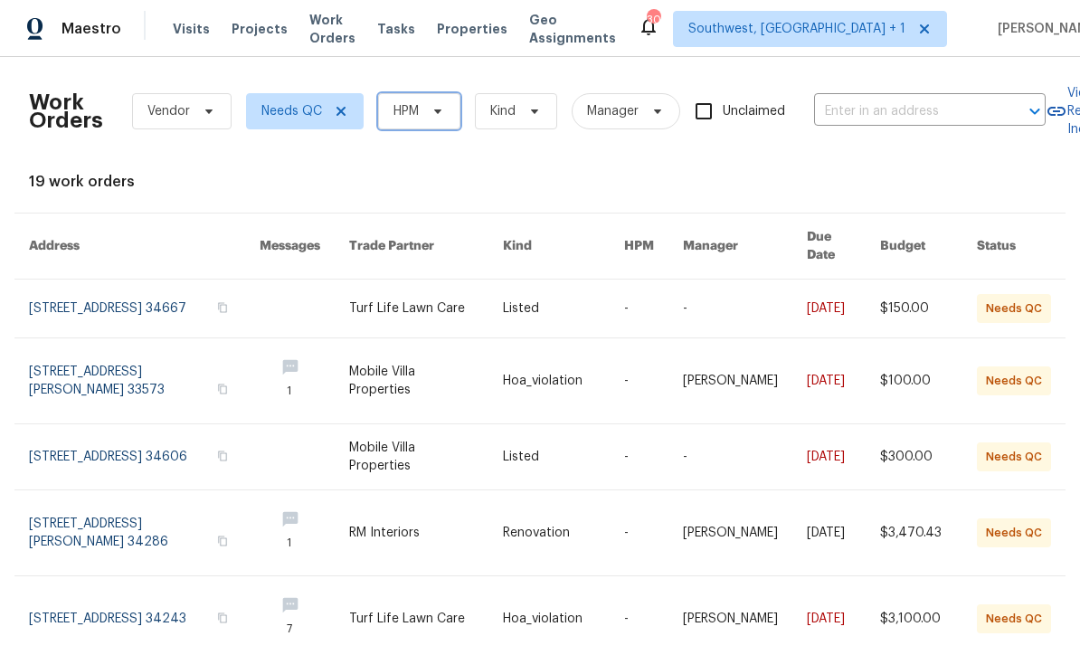
click at [434, 103] on span "HPM" at bounding box center [419, 111] width 82 height 36
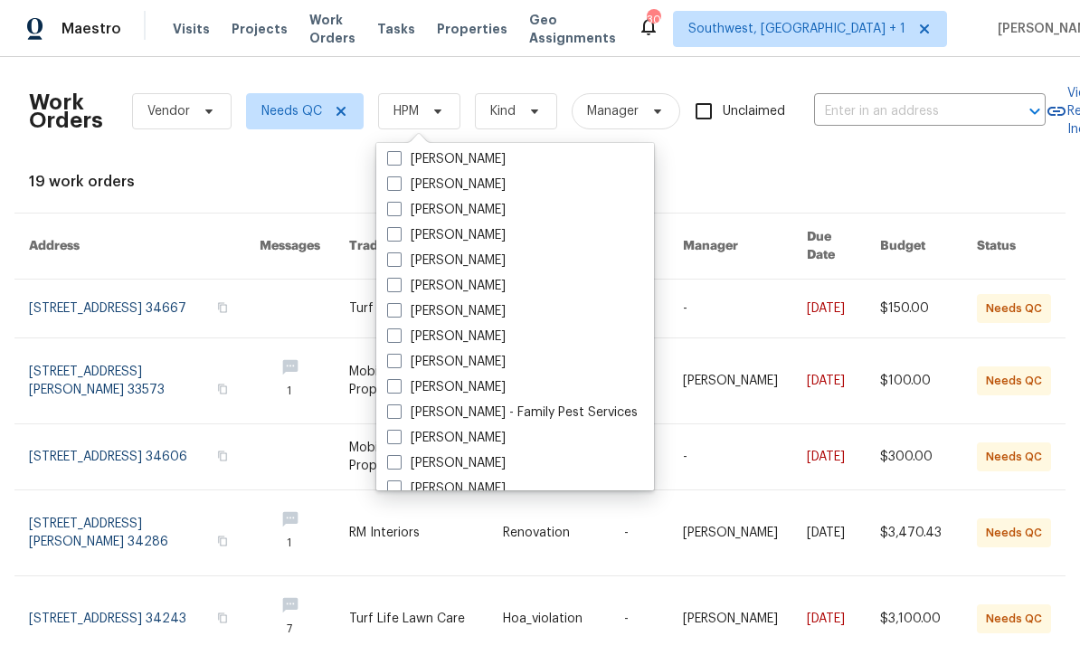
scroll to position [207, 0]
click at [391, 330] on span at bounding box center [394, 334] width 14 height 14
click at [391, 330] on input "[PERSON_NAME]" at bounding box center [393, 333] width 12 height 12
checkbox input "true"
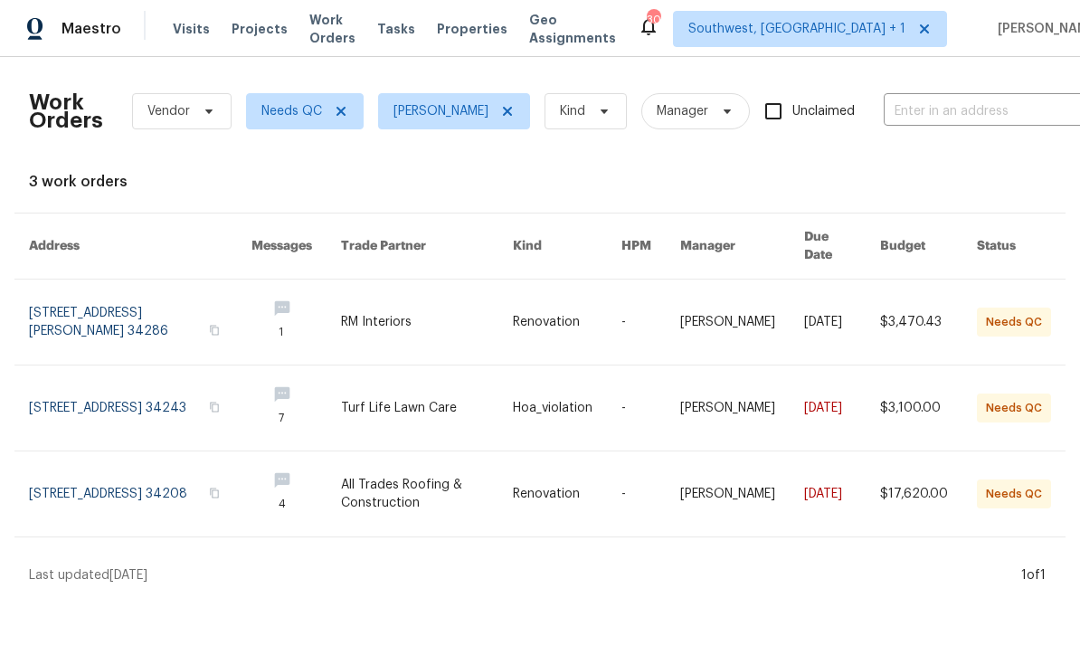
click at [422, 487] on link at bounding box center [427, 493] width 172 height 85
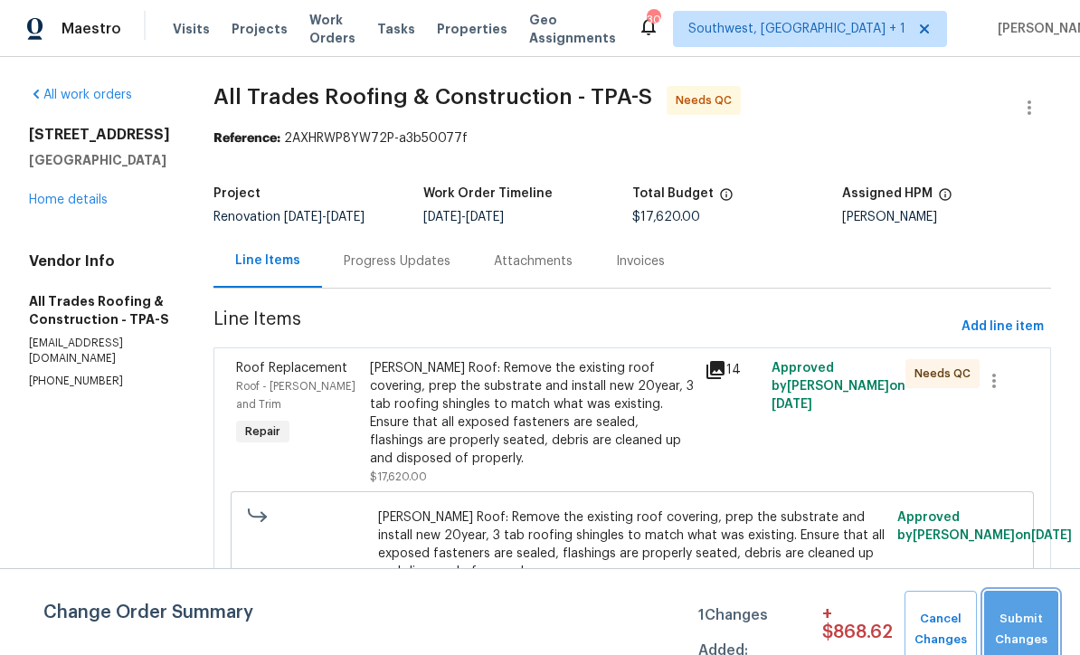
click at [1019, 620] on span "Submit Changes" at bounding box center [1021, 630] width 56 height 42
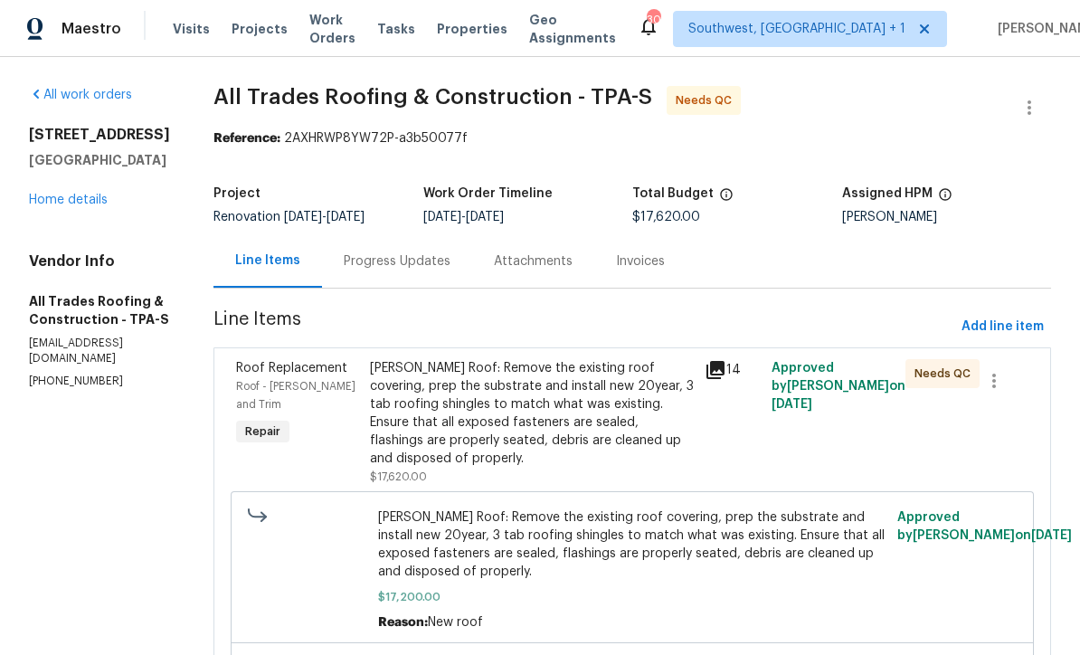
click at [408, 253] on div "Progress Updates" at bounding box center [397, 261] width 107 height 18
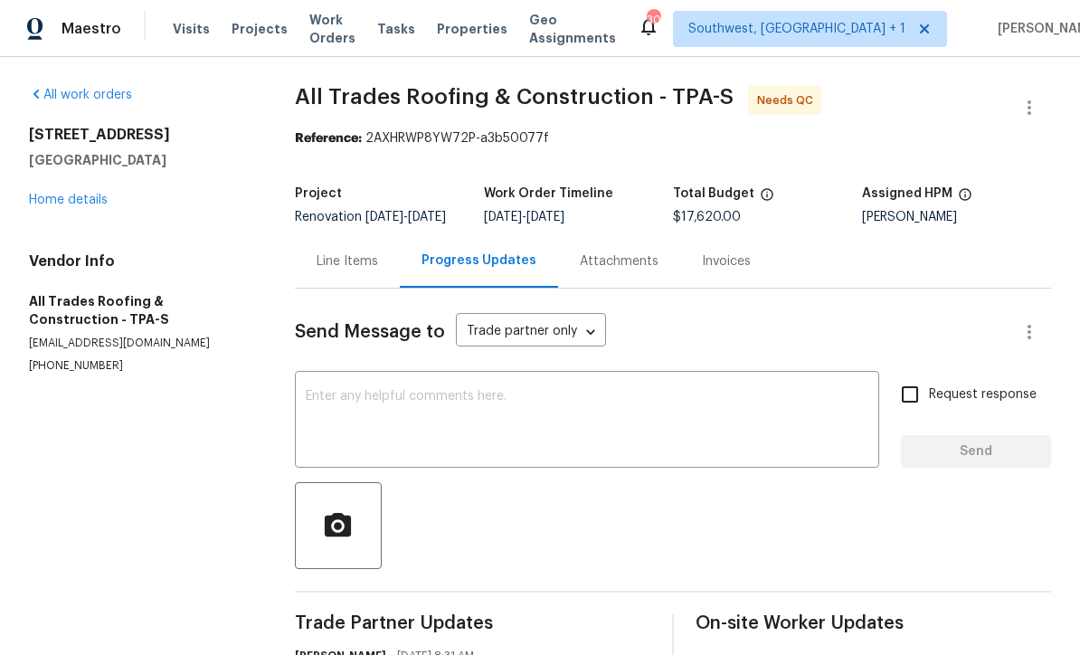
click at [345, 270] on div "Line Items" at bounding box center [348, 261] width 62 height 18
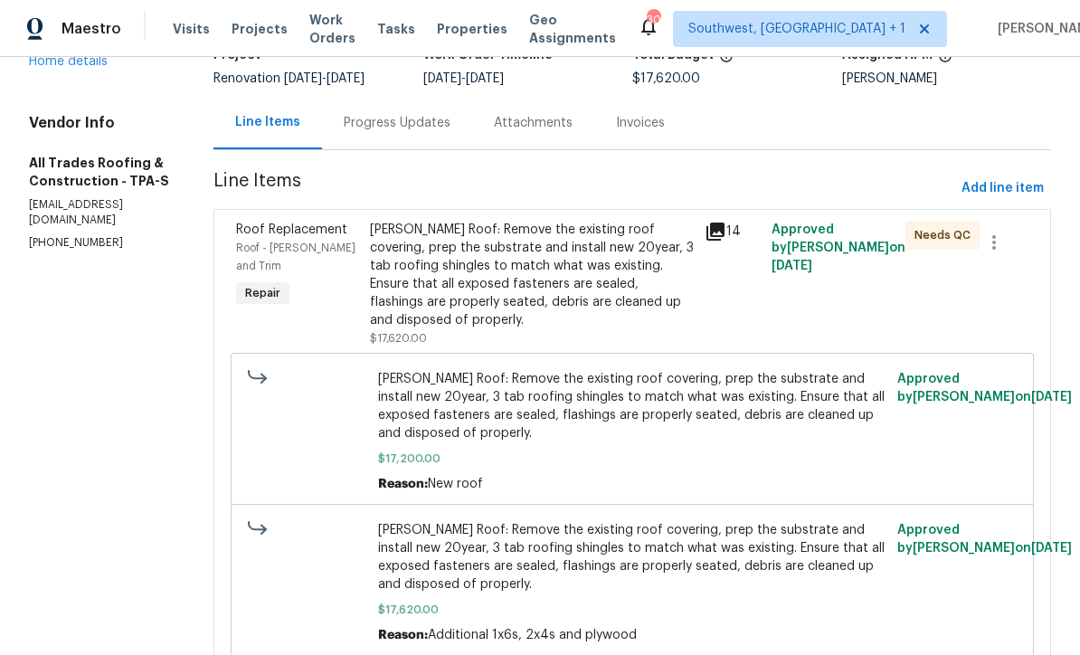
scroll to position [137, 0]
click at [992, 186] on span "Add line item" at bounding box center [1002, 189] width 82 height 23
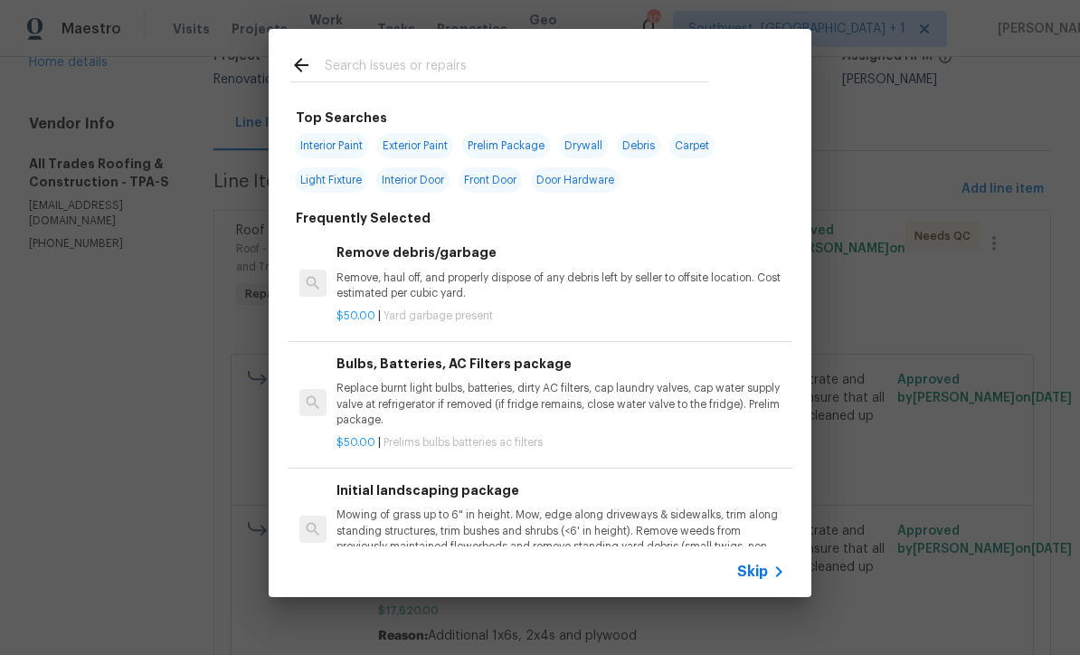
click at [772, 570] on icon at bounding box center [779, 572] width 22 height 22
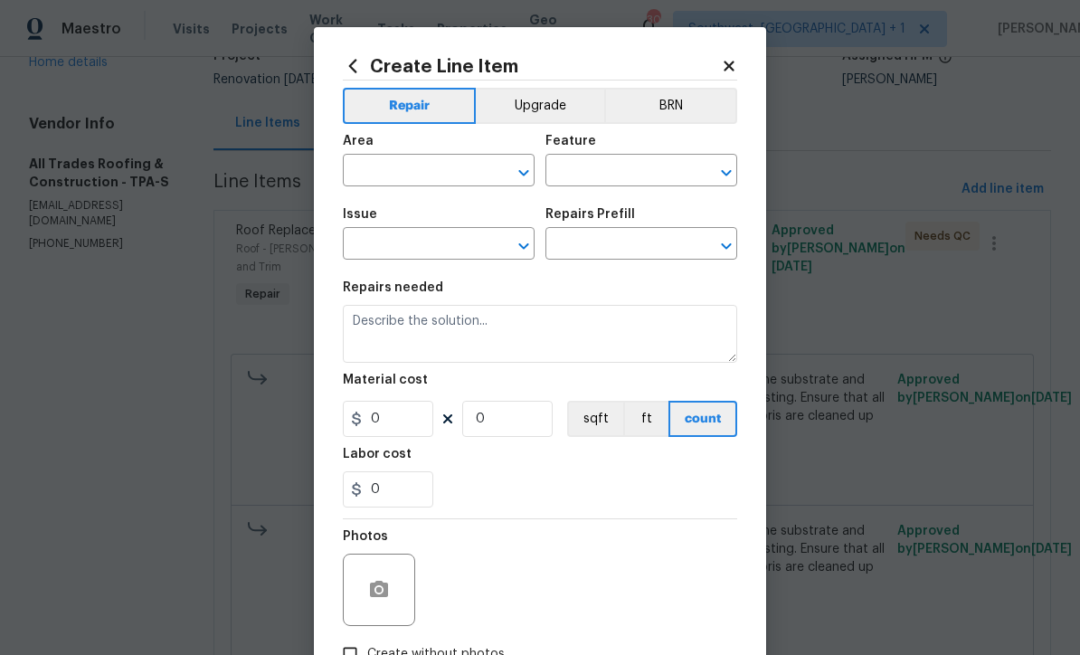
click at [421, 158] on input "text" at bounding box center [413, 172] width 141 height 28
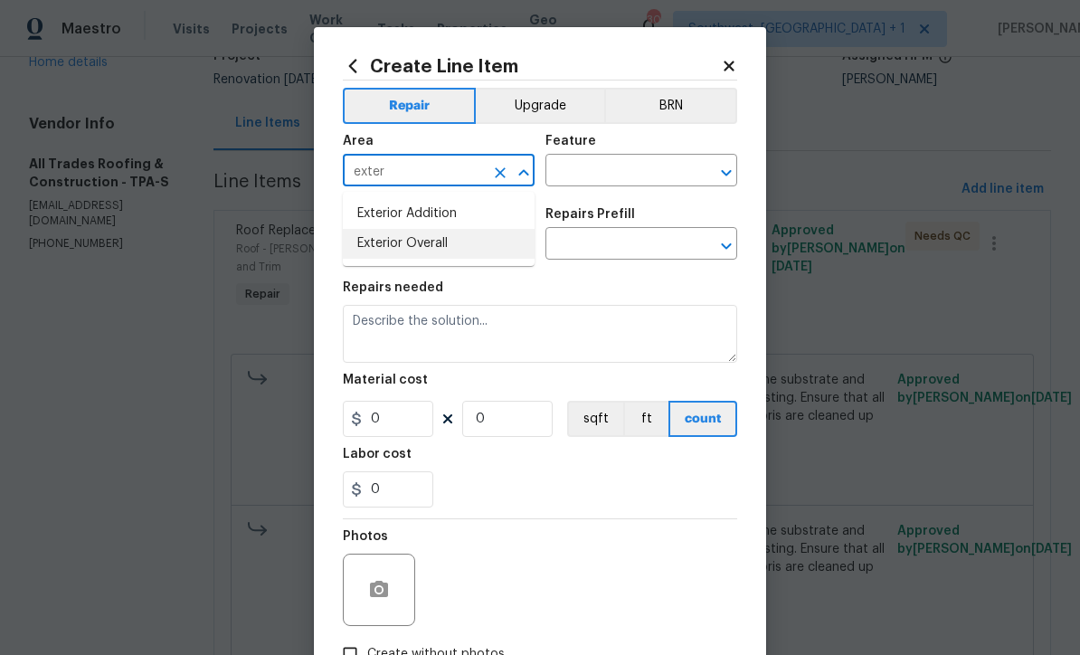
click at [447, 247] on li "Exterior Overall" at bounding box center [439, 244] width 192 height 30
type input "Exterior Overall"
click at [630, 160] on input "text" at bounding box center [615, 172] width 141 height 28
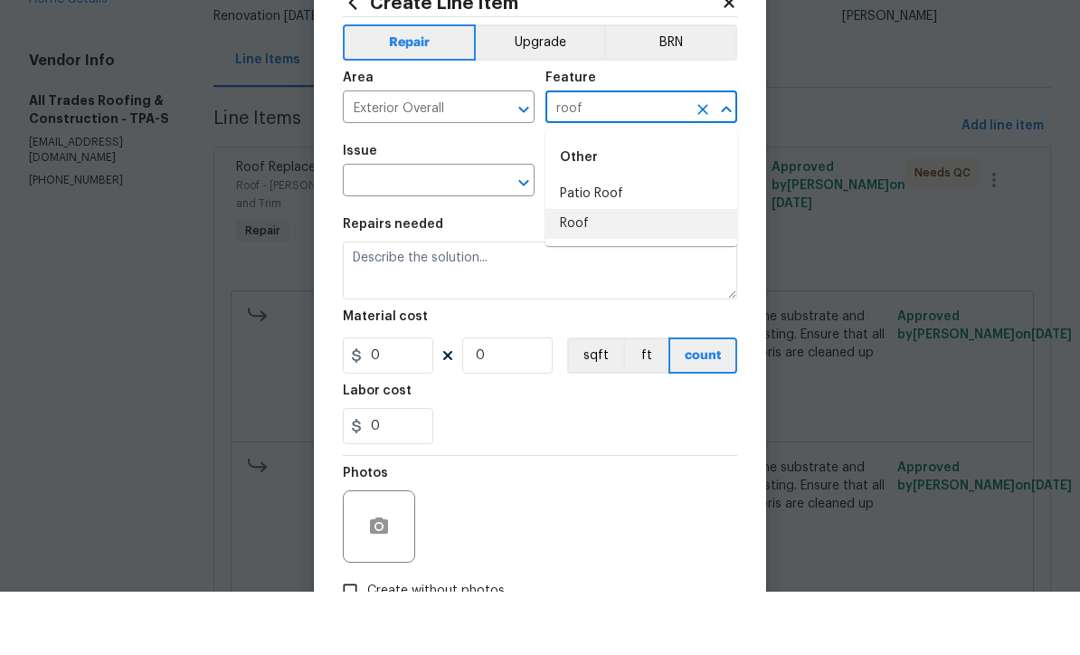
click at [594, 272] on li "Roof" at bounding box center [641, 287] width 192 height 30
type input "Roof"
click at [465, 232] on input "text" at bounding box center [413, 246] width 141 height 28
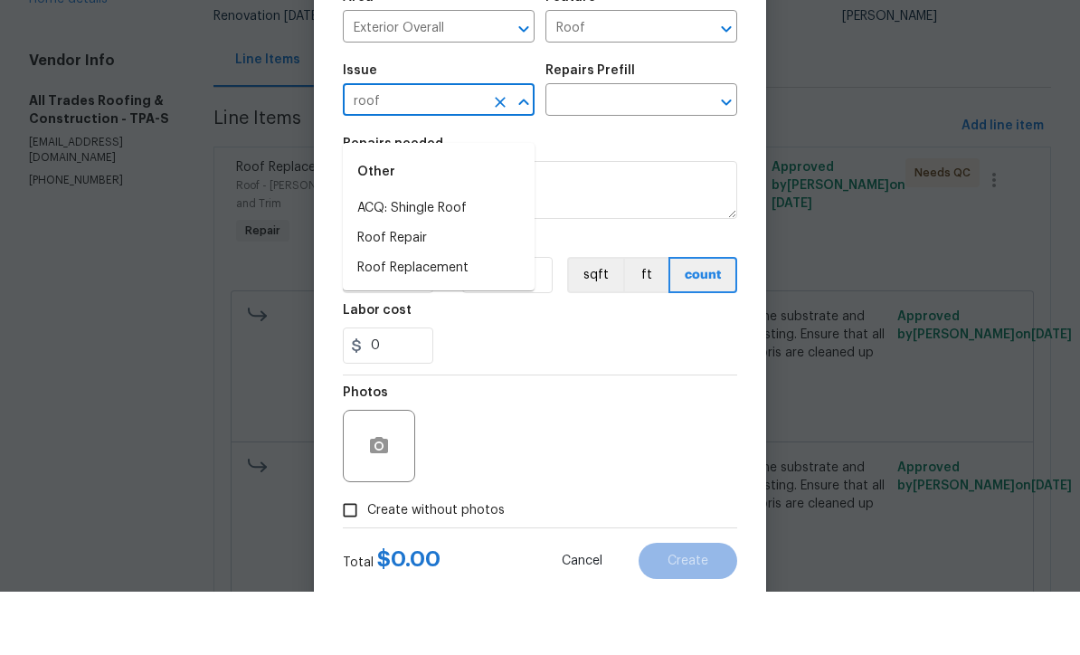
scroll to position [79, 0]
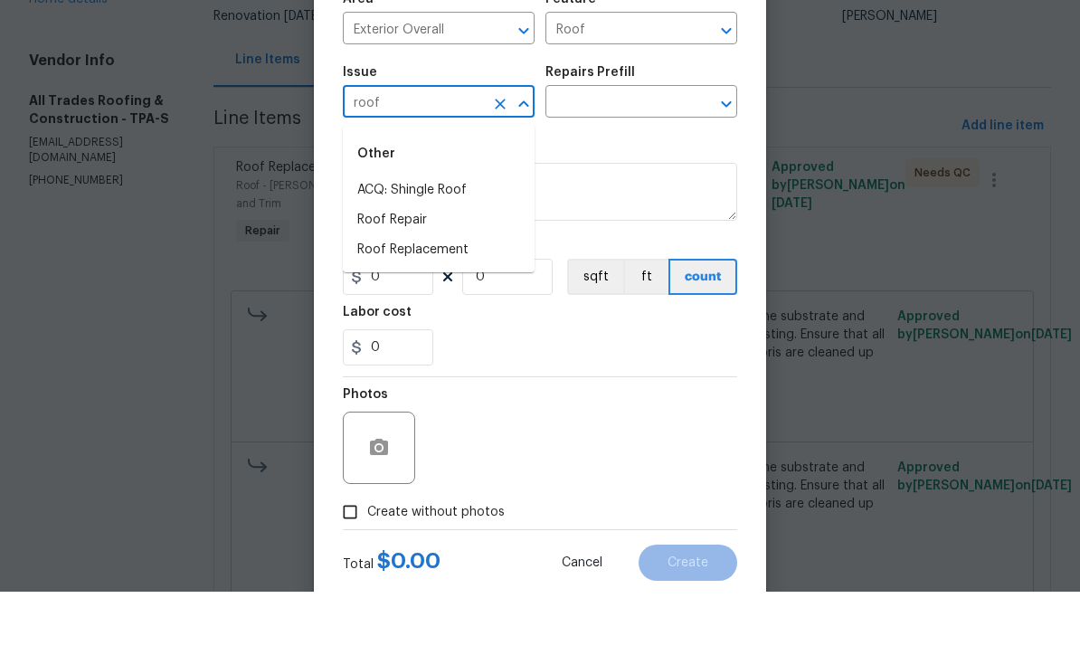
click at [427, 269] on li "Roof Repair" at bounding box center [439, 284] width 192 height 30
type input "Roof Repair"
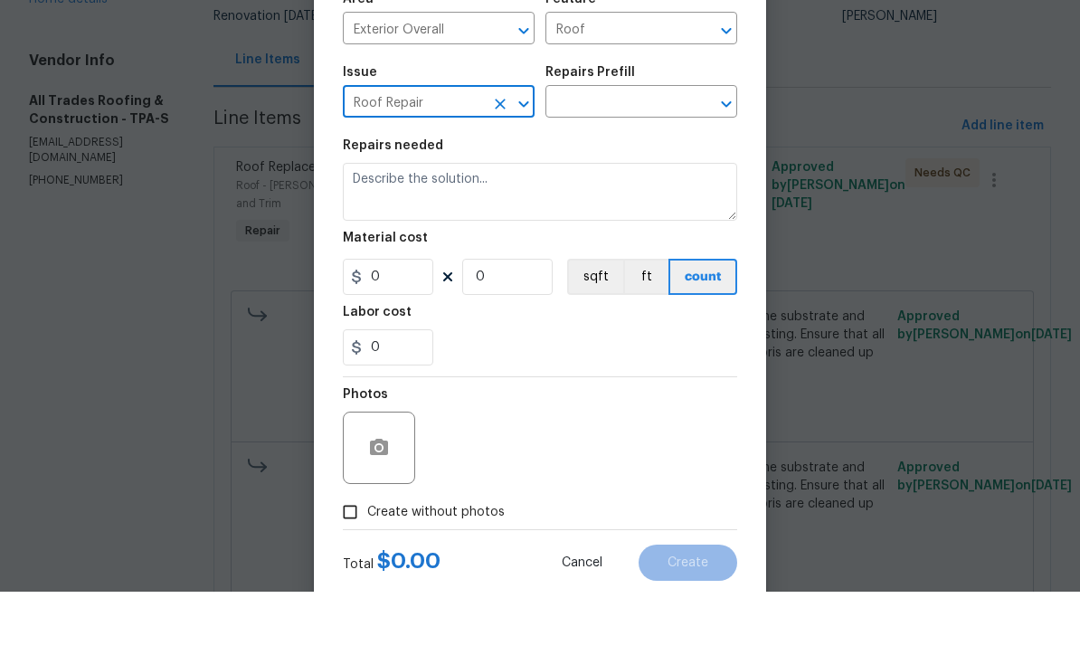
click at [651, 153] on input "text" at bounding box center [615, 167] width 141 height 28
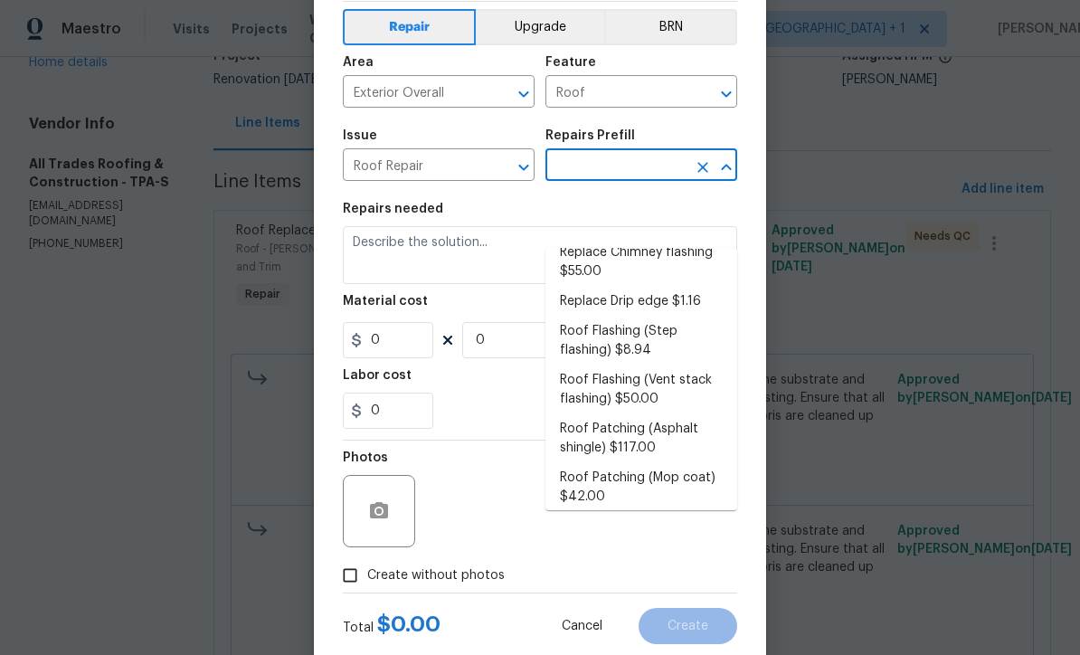
scroll to position [142, 0]
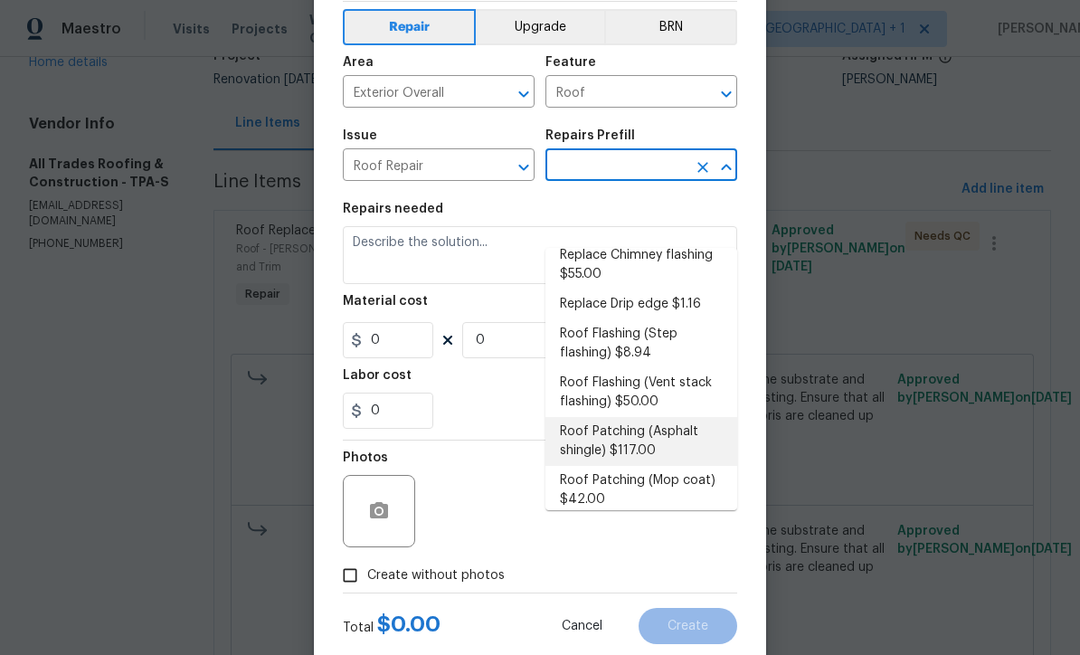
click at [662, 417] on li "Roof Patching (Asphalt shingle) $117.00" at bounding box center [641, 441] width 192 height 49
type input "Roof Patching (Asphalt shingle) $117.00"
type input "Eaves and Trim"
type textarea "Remove the existing damaged asphalt shingles (if present) and replace with new.…"
type input "1"
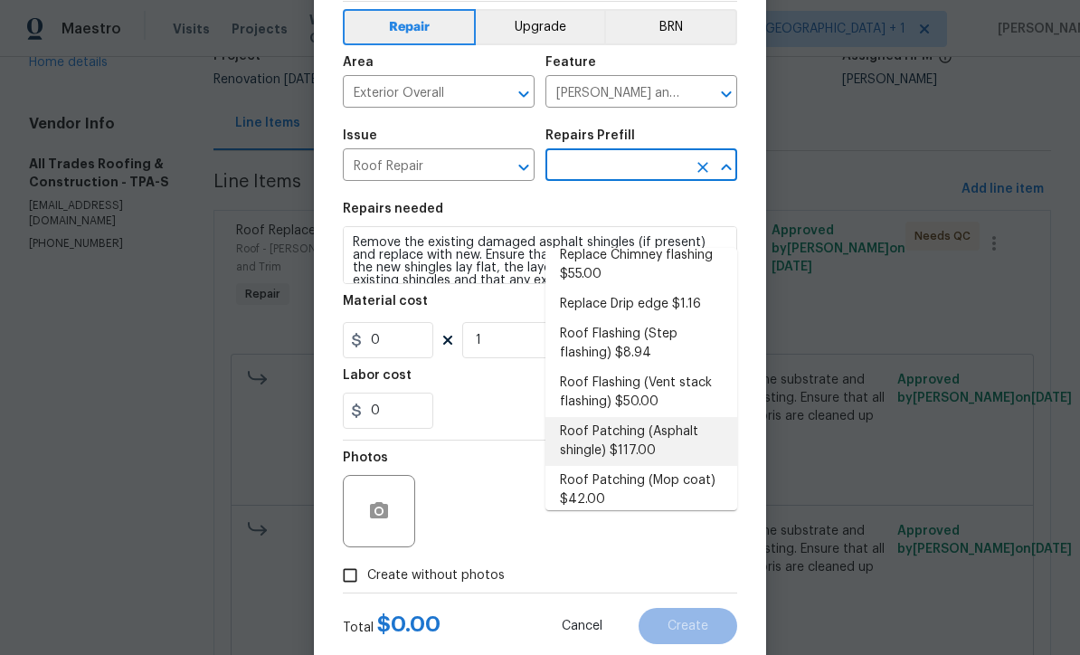
type input "Roof Patching (Asphalt shingle) $117.00"
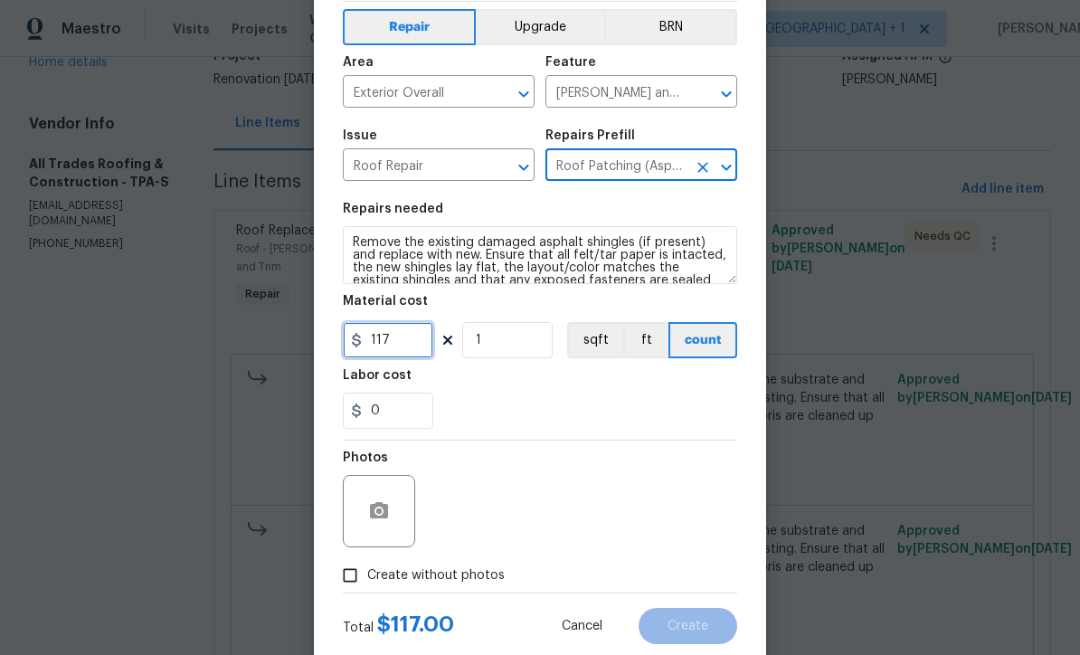
click at [414, 336] on input "117" at bounding box center [388, 340] width 90 height 36
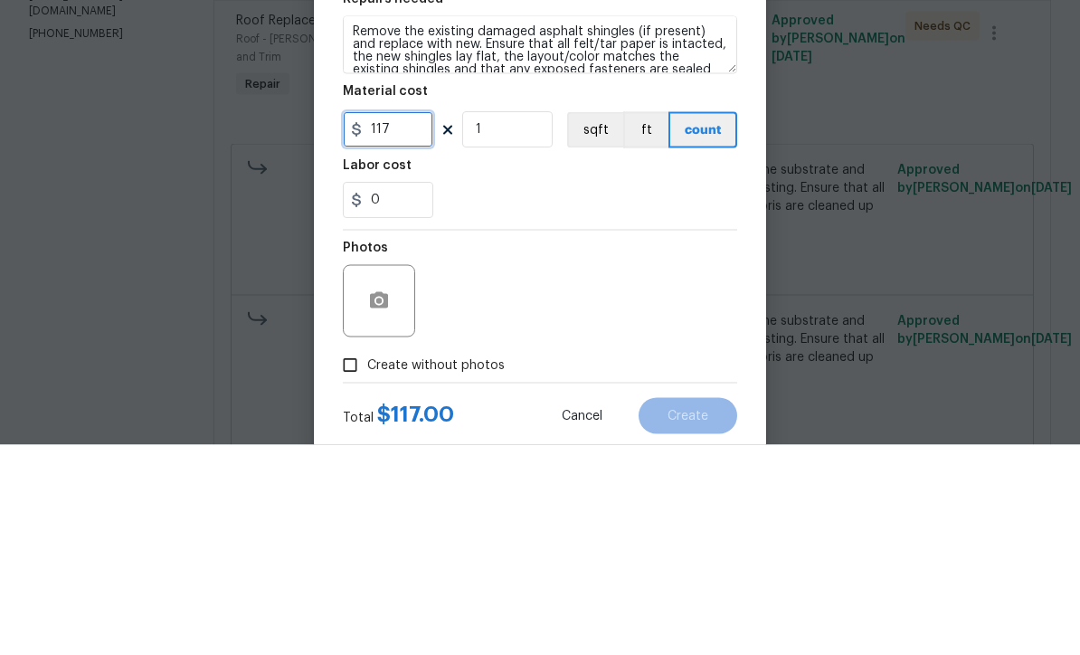
click at [412, 322] on input "117" at bounding box center [388, 340] width 90 height 36
click at [416, 322] on input "117" at bounding box center [388, 340] width 90 height 36
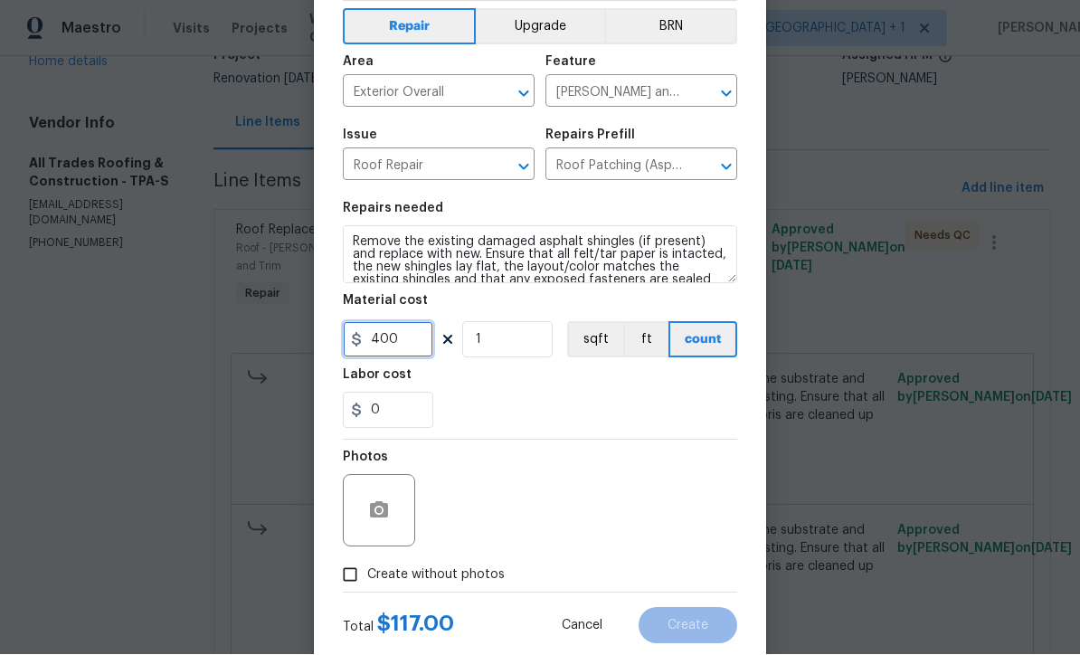
type input "400"
click at [701, 484] on div "Repair Upgrade BRN Area Exterior Overall ​ Feature Eaves and Trim ​ Issue Roof …" at bounding box center [540, 297] width 394 height 591
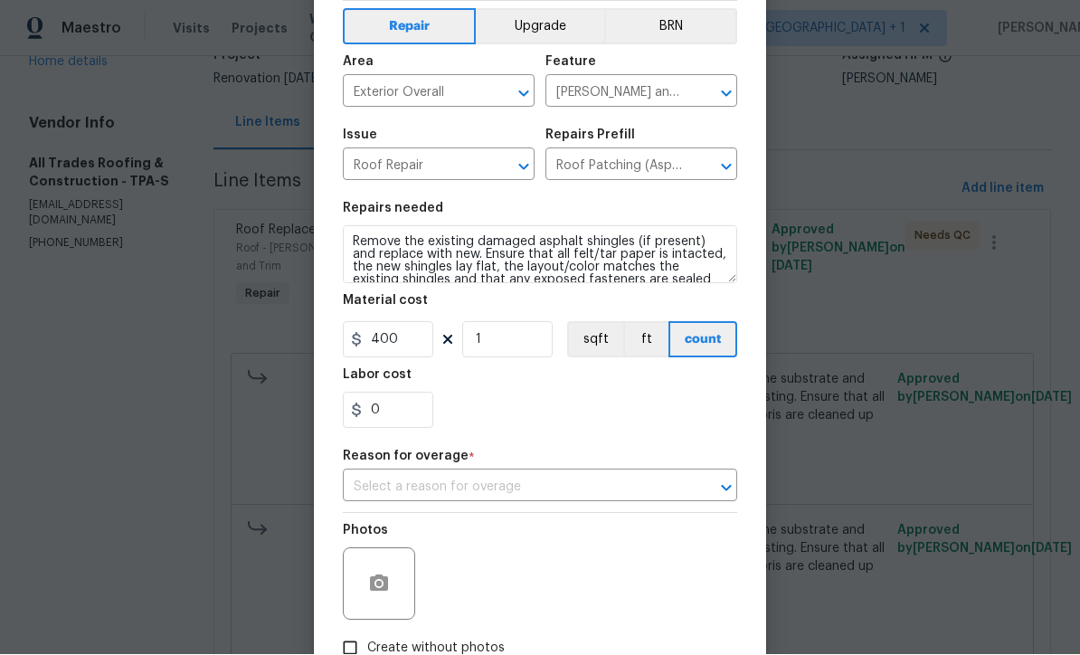
click at [671, 489] on input "text" at bounding box center [515, 488] width 344 height 28
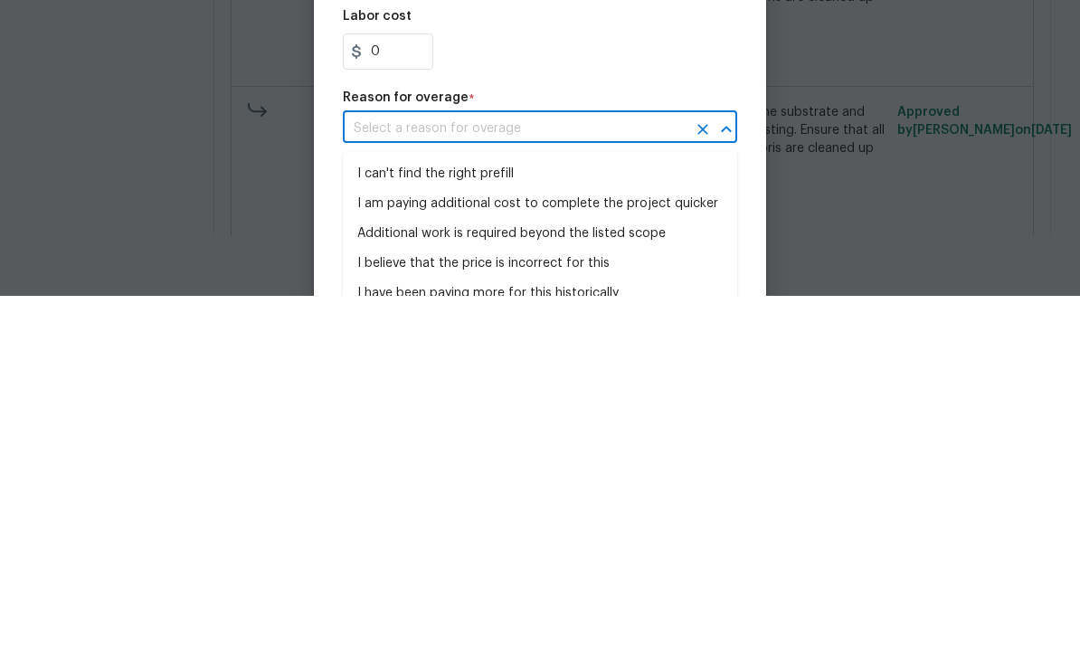
click at [486, 518] on li "I can't find the right prefill" at bounding box center [540, 533] width 394 height 30
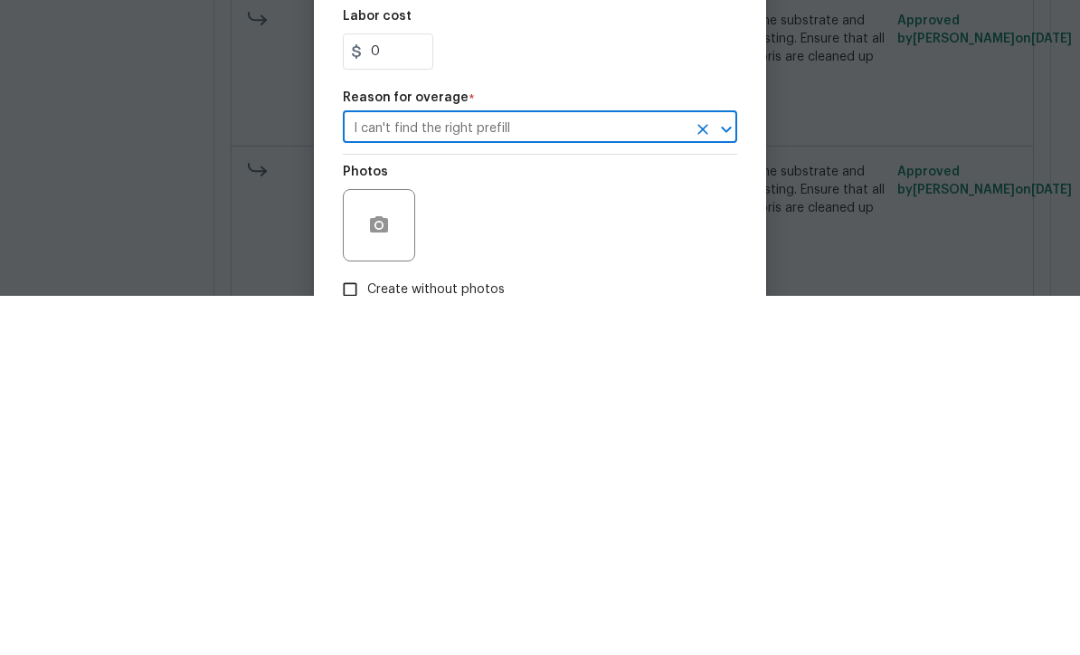
type input "I can't find the right prefill"
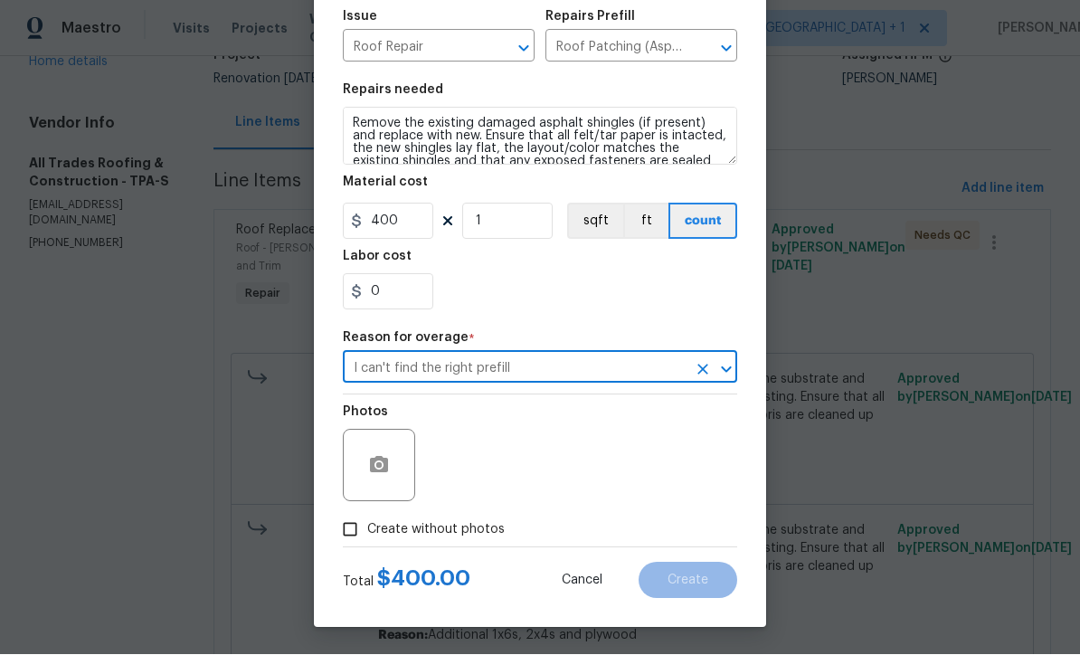
scroll to position [0, 0]
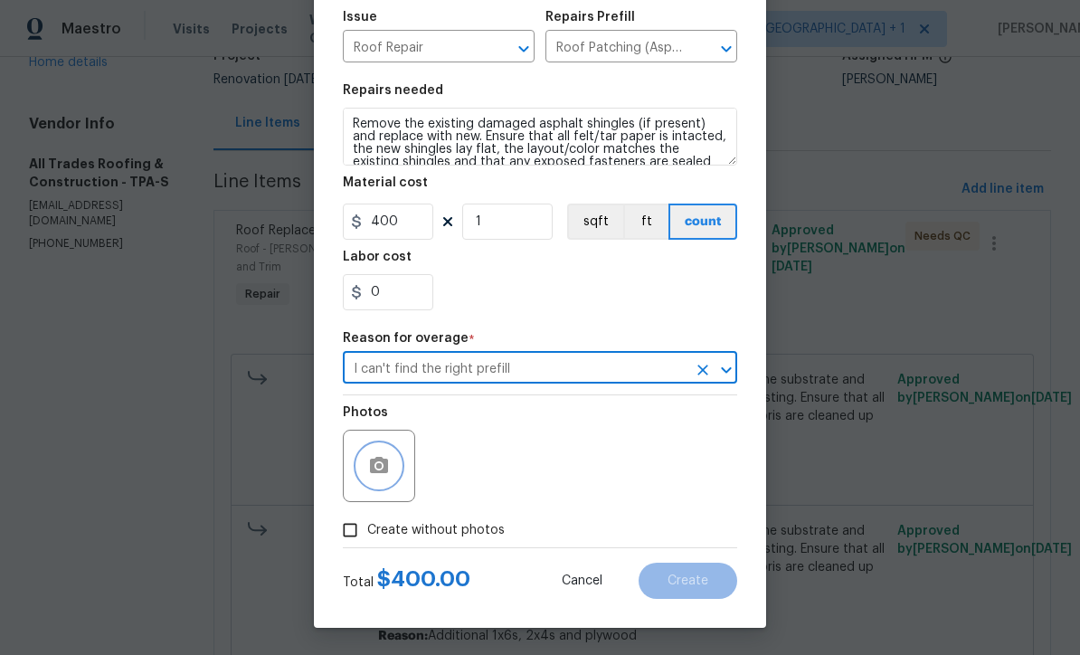
click at [386, 472] on icon "button" at bounding box center [379, 465] width 18 height 16
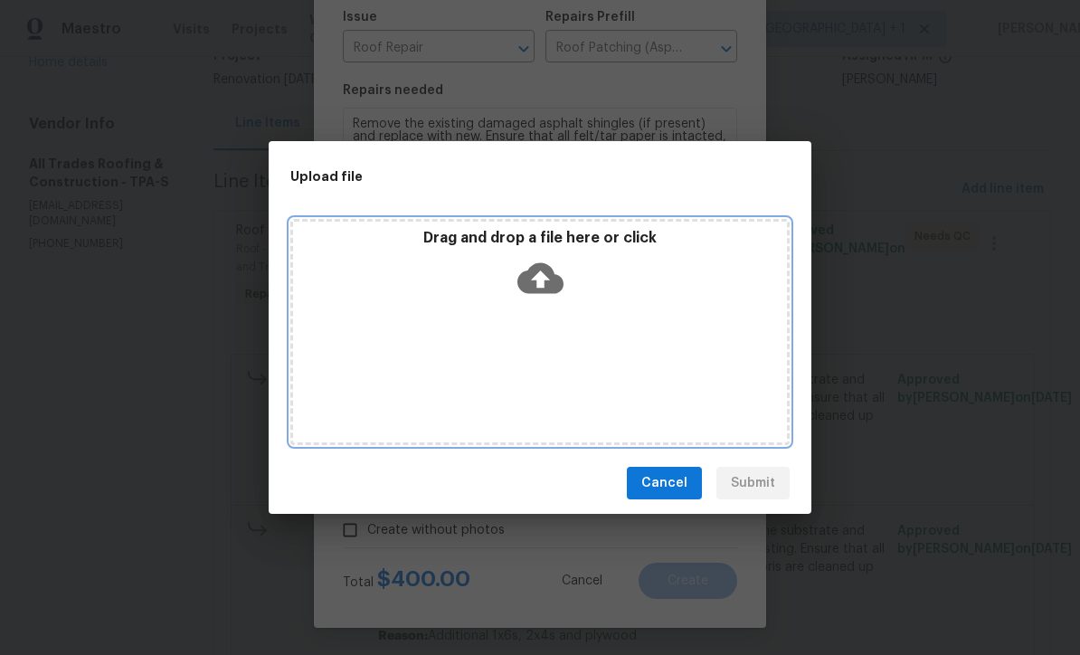
click at [553, 279] on icon at bounding box center [540, 278] width 46 height 31
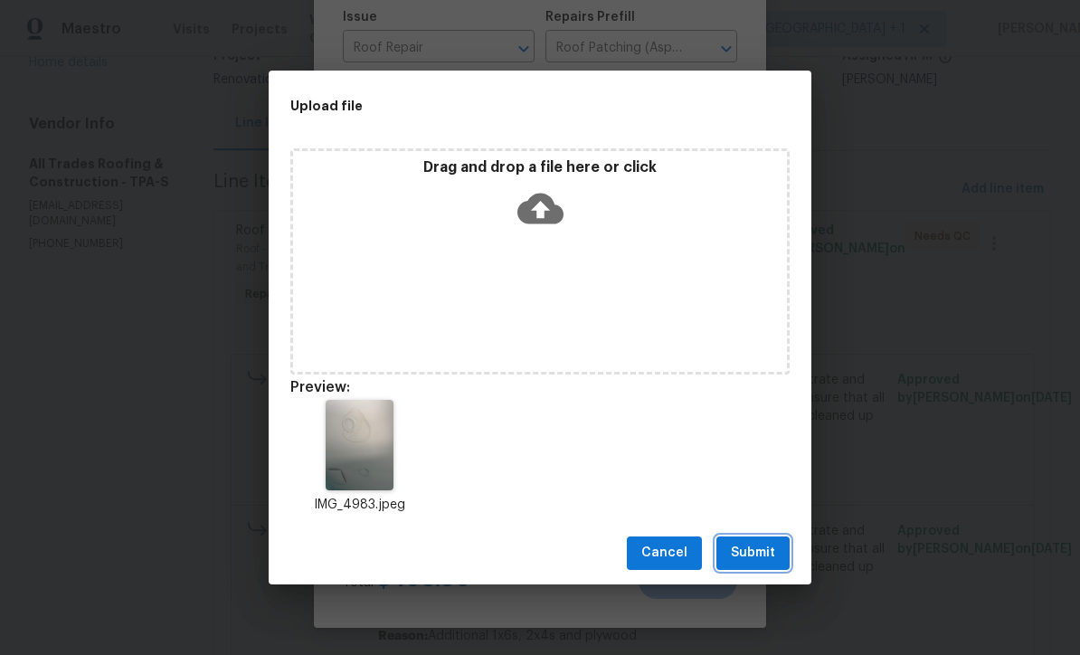
click at [758, 555] on span "Submit" at bounding box center [753, 553] width 44 height 23
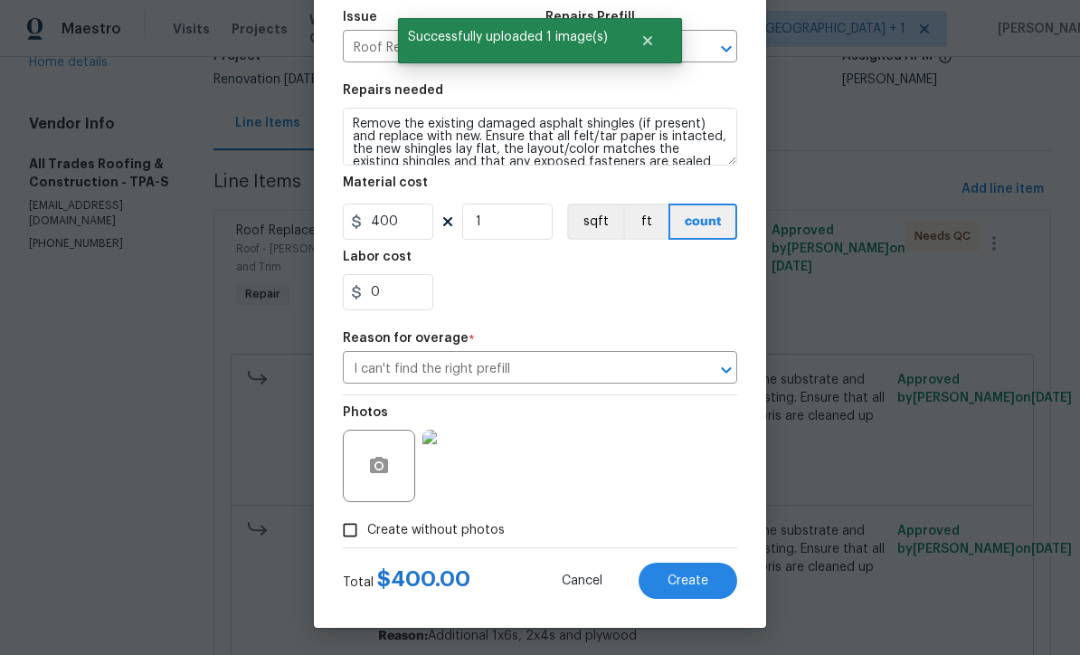
click at [696, 590] on button "Create" at bounding box center [688, 581] width 99 height 36
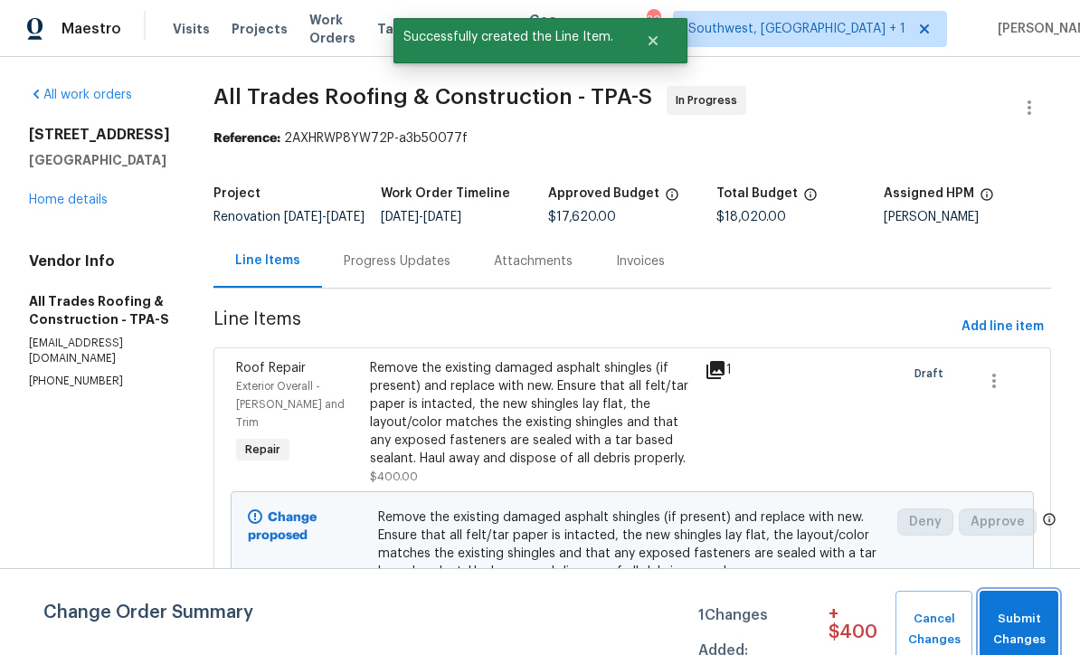
click at [1023, 626] on span "Submit Changes" at bounding box center [1019, 630] width 61 height 42
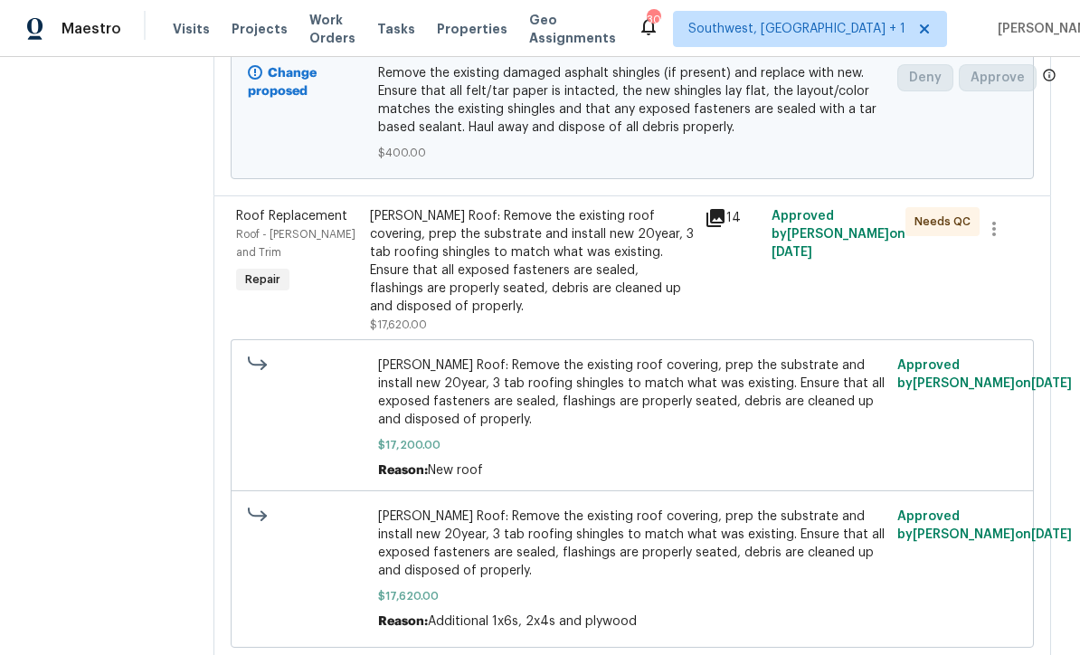
scroll to position [443, 0]
click at [705, 230] on icon at bounding box center [716, 219] width 22 height 22
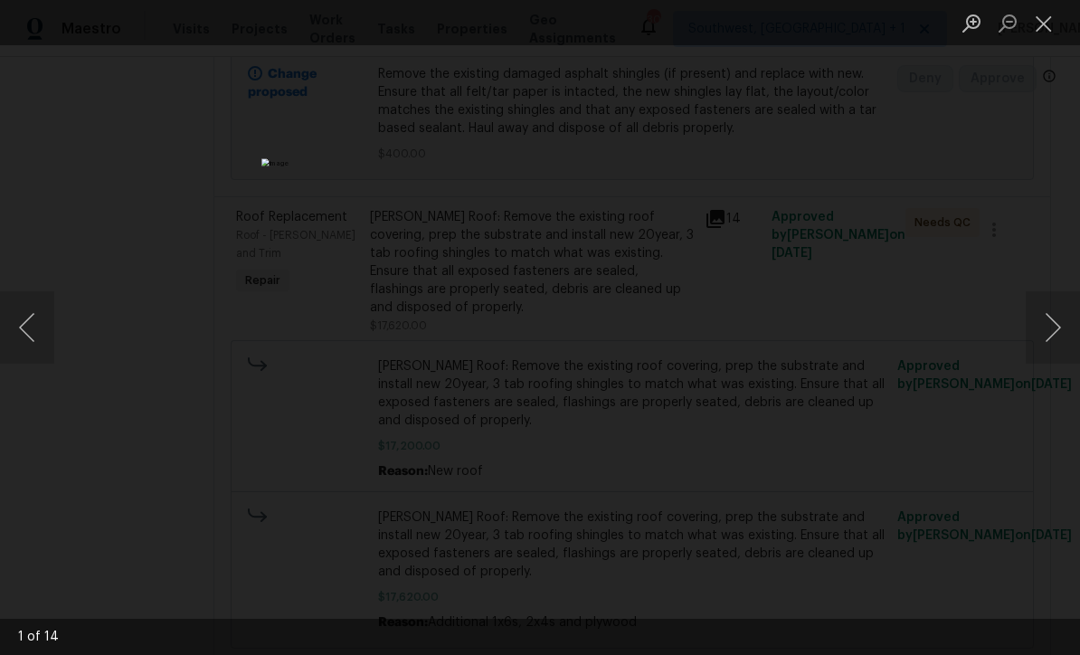
click at [1043, 32] on button "Close lightbox" at bounding box center [1044, 23] width 36 height 32
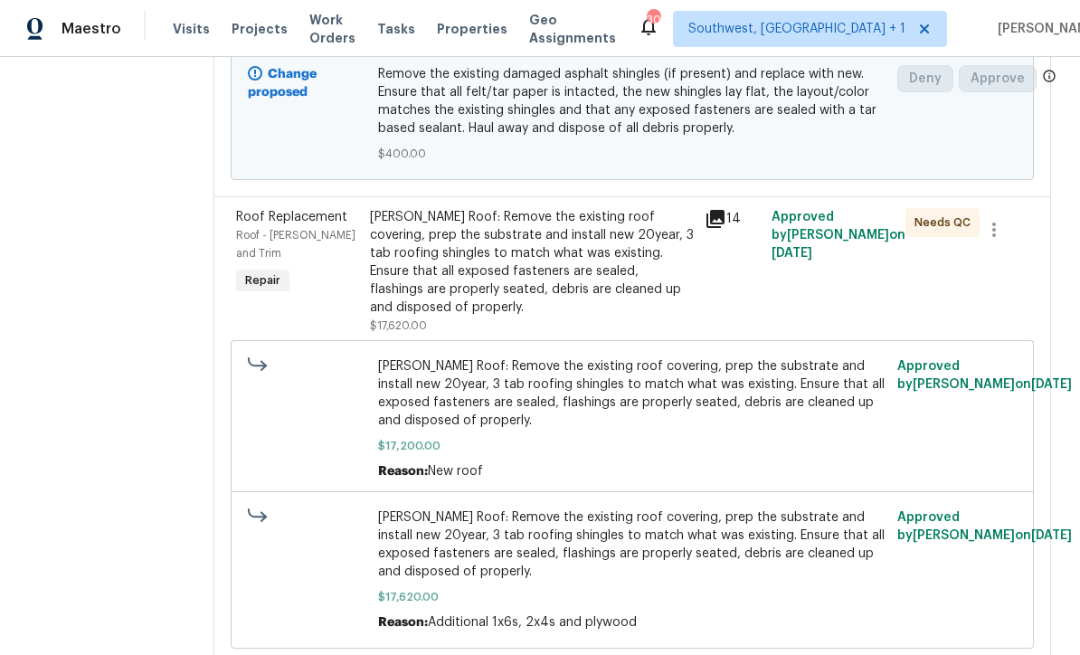
click at [539, 258] on div "Gable Roof: Remove the existing roof covering, prep the substrate and install n…" at bounding box center [532, 262] width 324 height 109
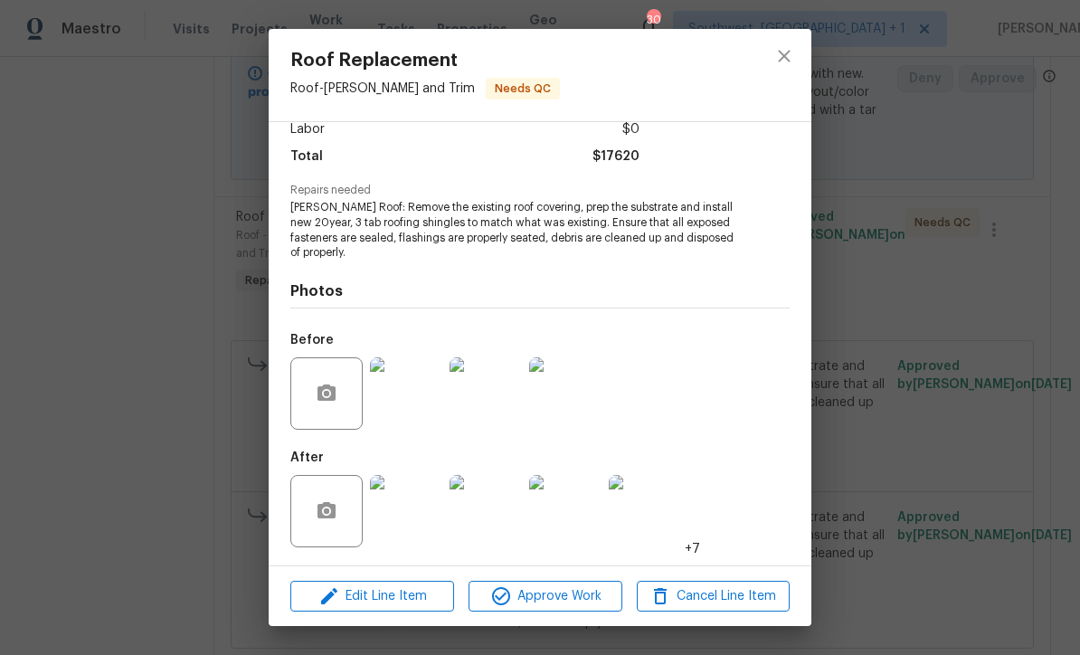
scroll to position [136, 0]
click at [405, 409] on img at bounding box center [406, 393] width 72 height 72
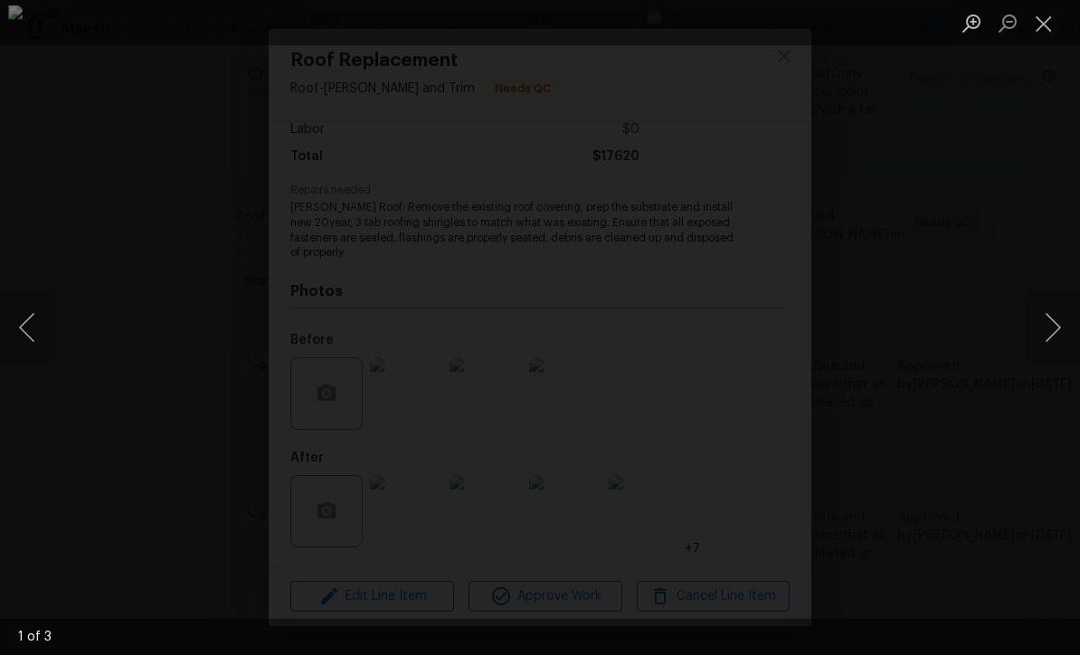
click at [1051, 338] on button "Next image" at bounding box center [1053, 327] width 54 height 72
click at [1046, 340] on button "Next image" at bounding box center [1053, 327] width 54 height 72
click at [1048, 340] on button "Next image" at bounding box center [1053, 327] width 54 height 72
click at [1064, 338] on button "Next image" at bounding box center [1053, 327] width 54 height 72
click at [1045, 24] on button "Close lightbox" at bounding box center [1044, 23] width 36 height 32
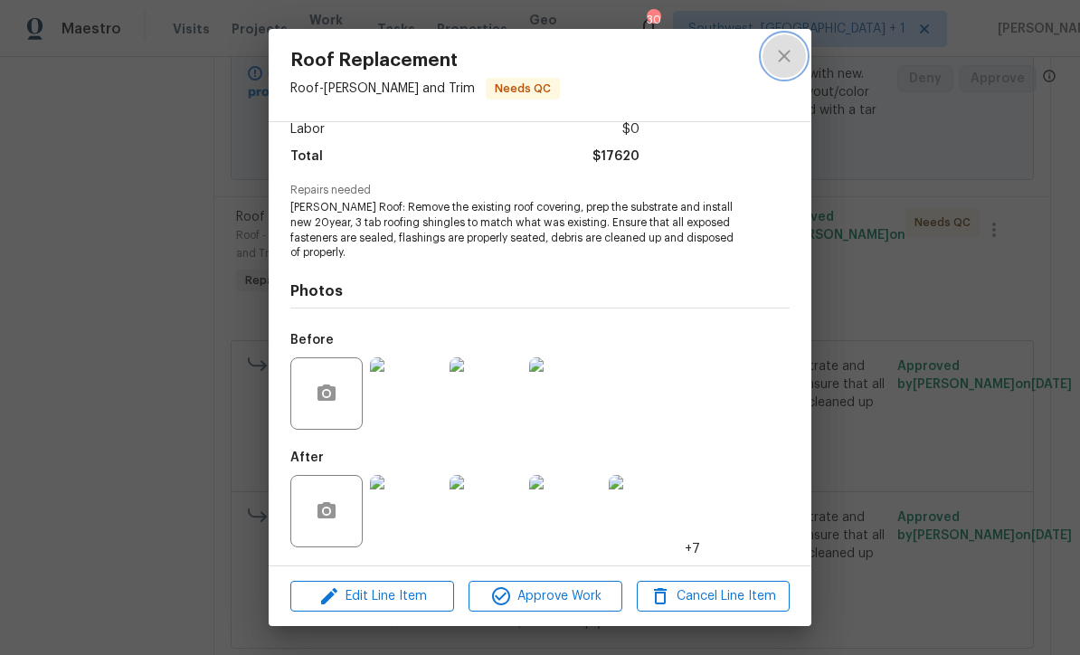
click at [781, 56] on icon "close" at bounding box center [784, 56] width 22 height 22
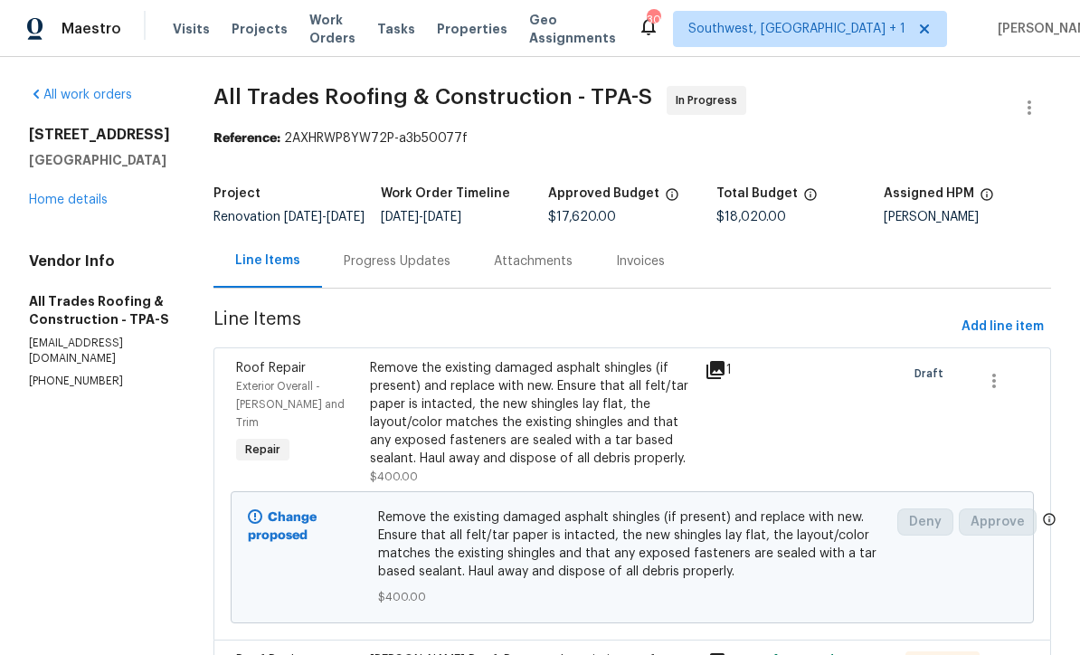
scroll to position [0, 0]
click at [78, 206] on link "Home details" at bounding box center [68, 200] width 79 height 13
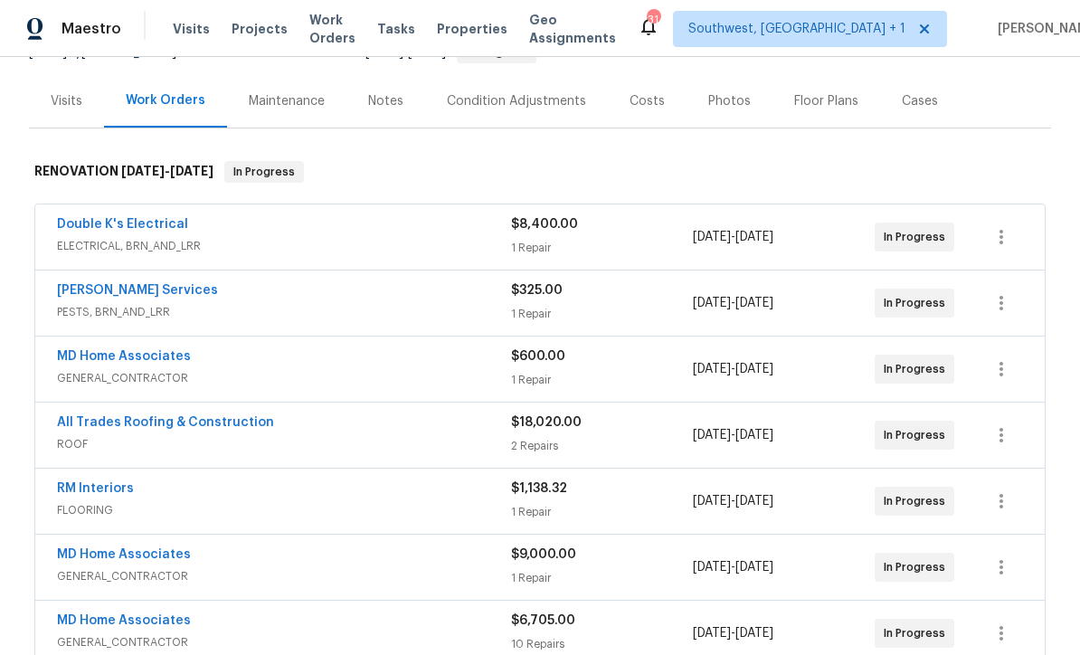
scroll to position [200, 0]
click at [393, 98] on div "Notes" at bounding box center [385, 101] width 35 height 18
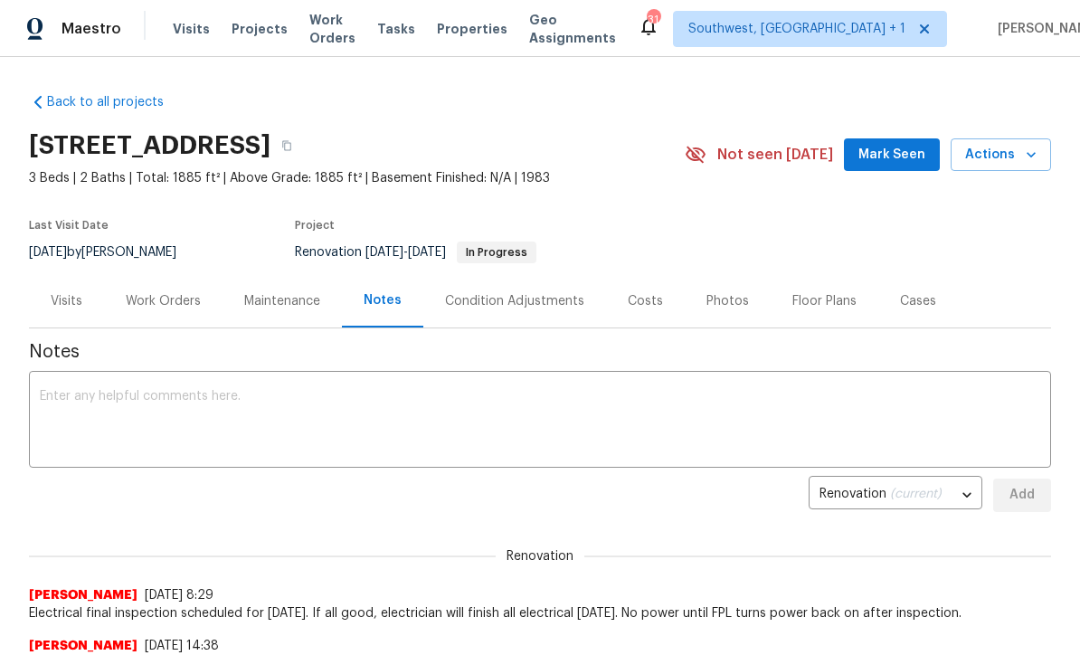
click at [423, 400] on textarea at bounding box center [540, 421] width 1000 height 63
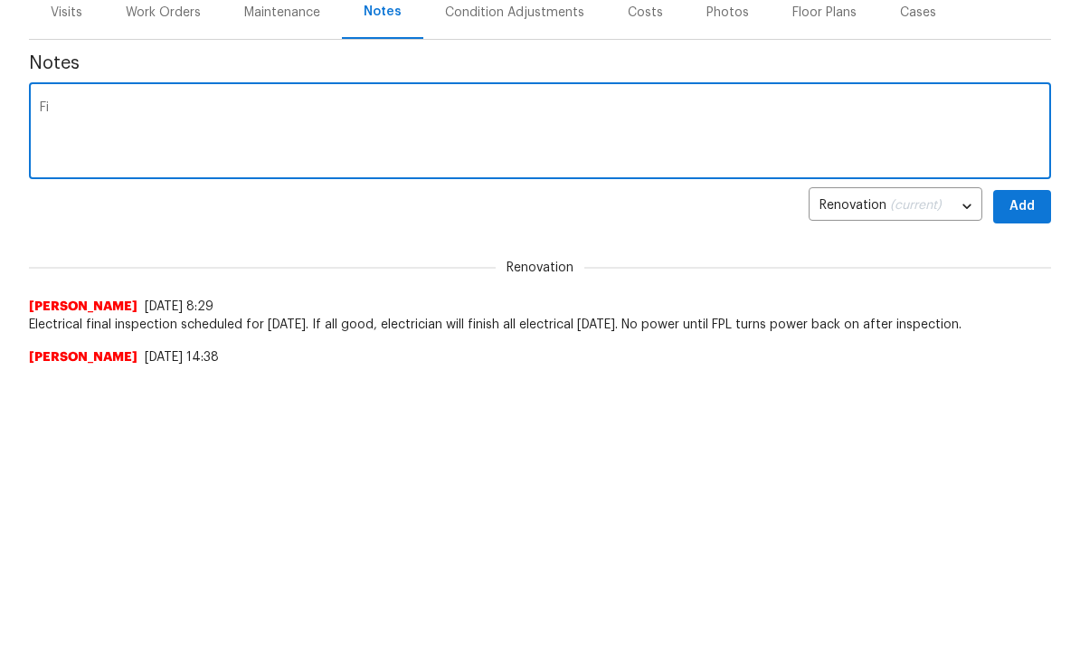
type textarea "F"
type textarea "Inspector canceled [DATE] inspection and rescheduled for [DATE]."
click at [1012, 484] on span "Add" at bounding box center [1022, 495] width 29 height 23
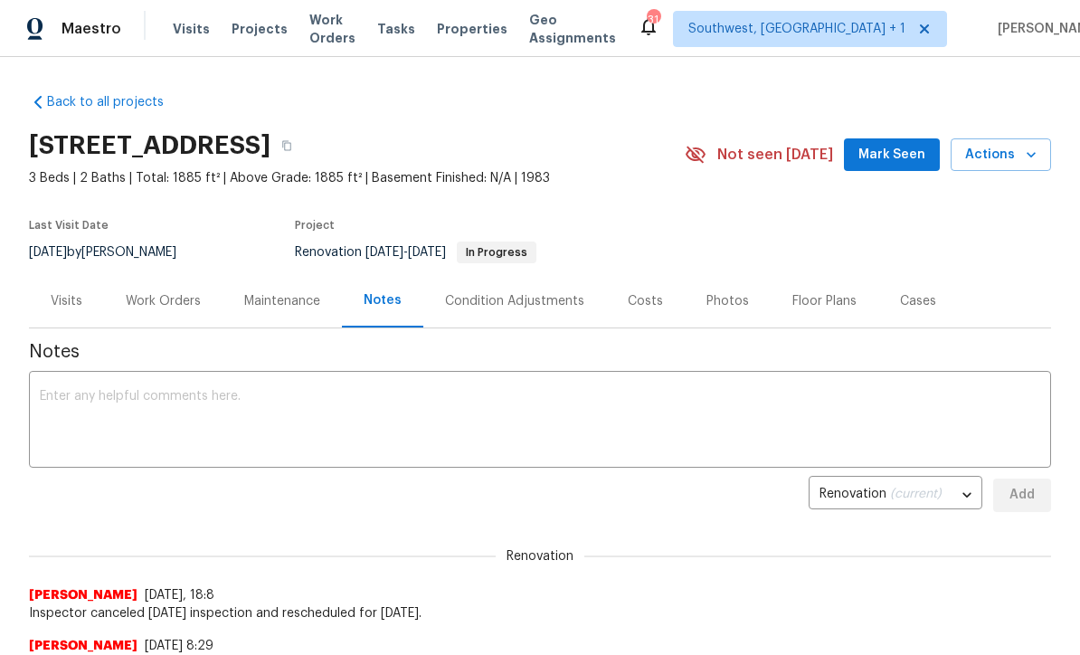
click at [152, 304] on div "Work Orders" at bounding box center [163, 301] width 75 height 18
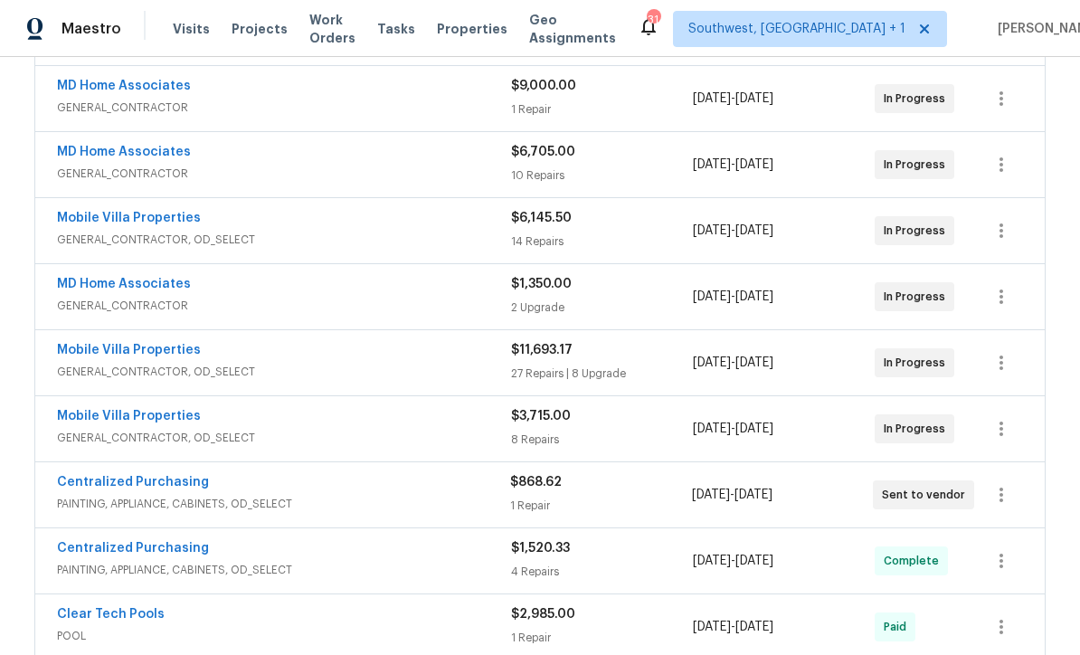
scroll to position [667, 0]
click at [85, 349] on link "Mobile Villa Properties" at bounding box center [129, 351] width 144 height 13
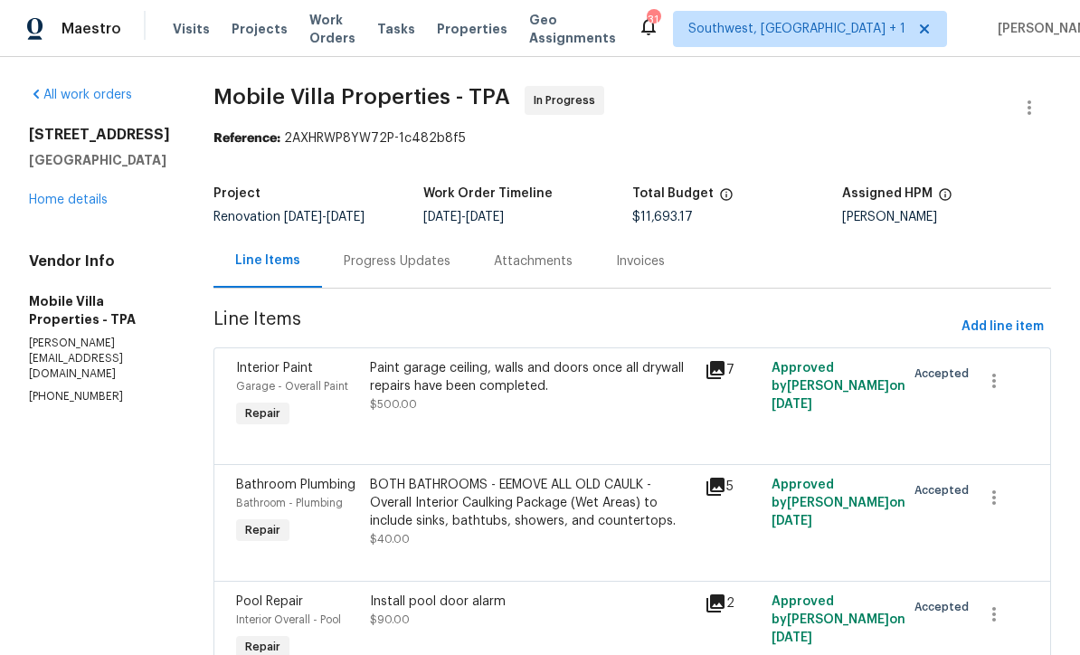
click at [344, 265] on div "Progress Updates" at bounding box center [397, 261] width 107 height 18
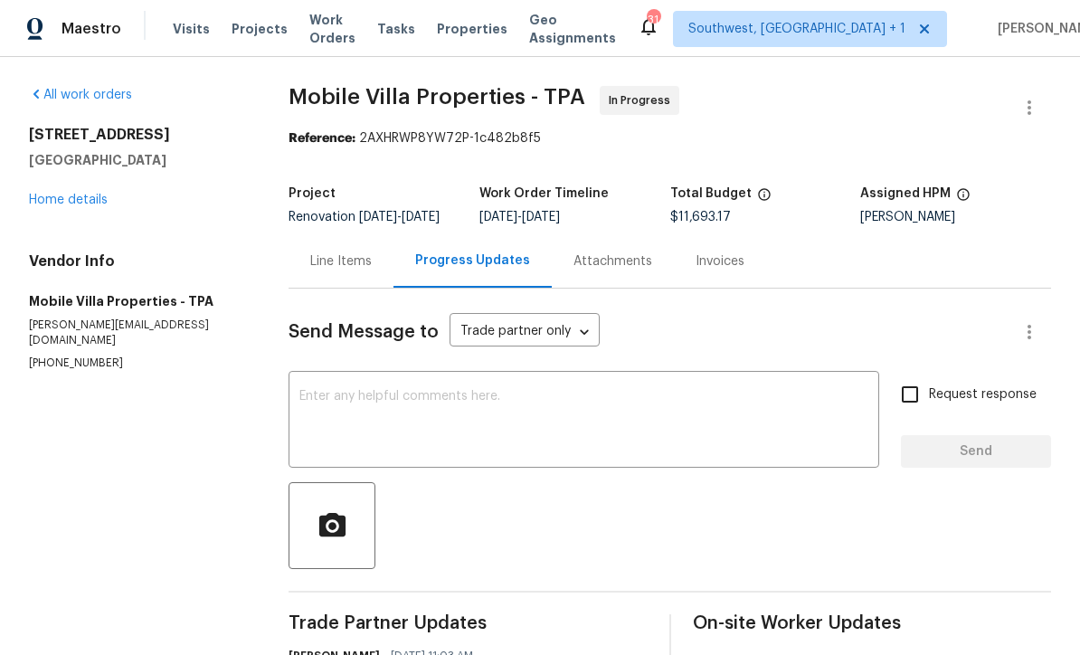
click at [705, 412] on textarea at bounding box center [583, 421] width 569 height 63
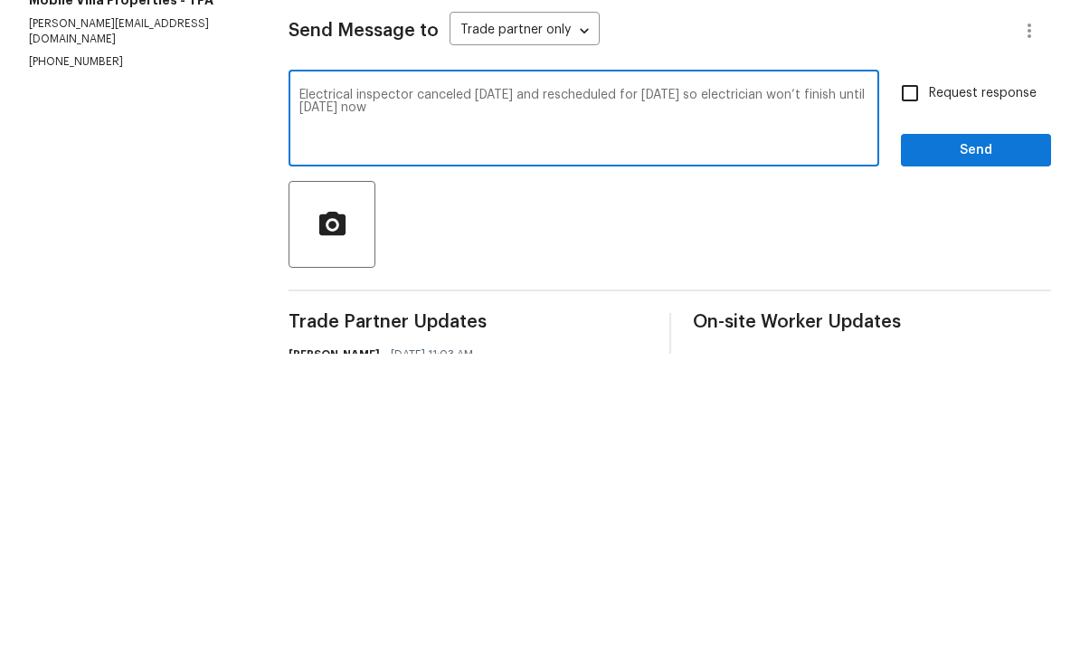
type textarea "Electrical inspector canceled [DATE] and rescheduled for [DATE] so electrician …"
click at [911, 375] on input "Request response" at bounding box center [910, 394] width 38 height 38
checkbox input "true"
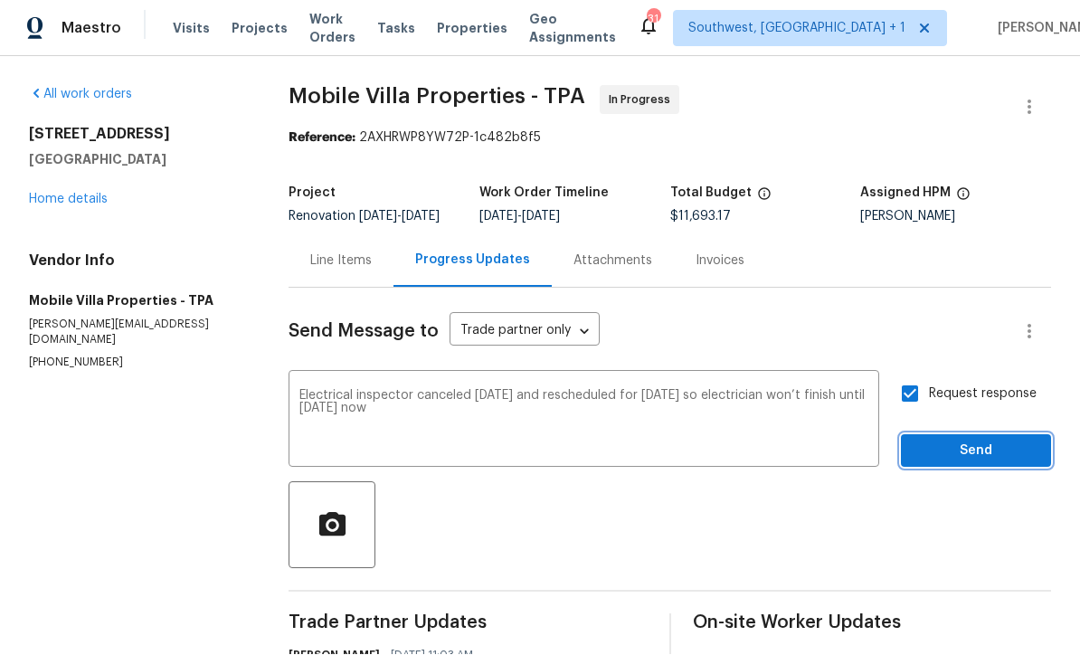
click at [972, 440] on span "Send" at bounding box center [975, 451] width 121 height 23
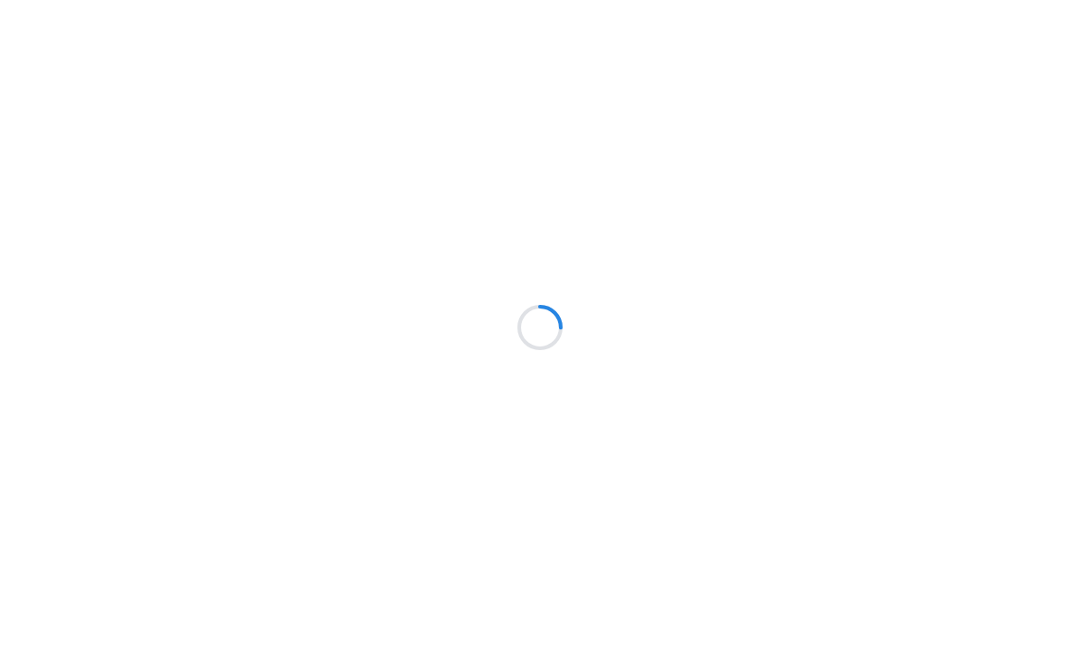
scroll to position [1, 0]
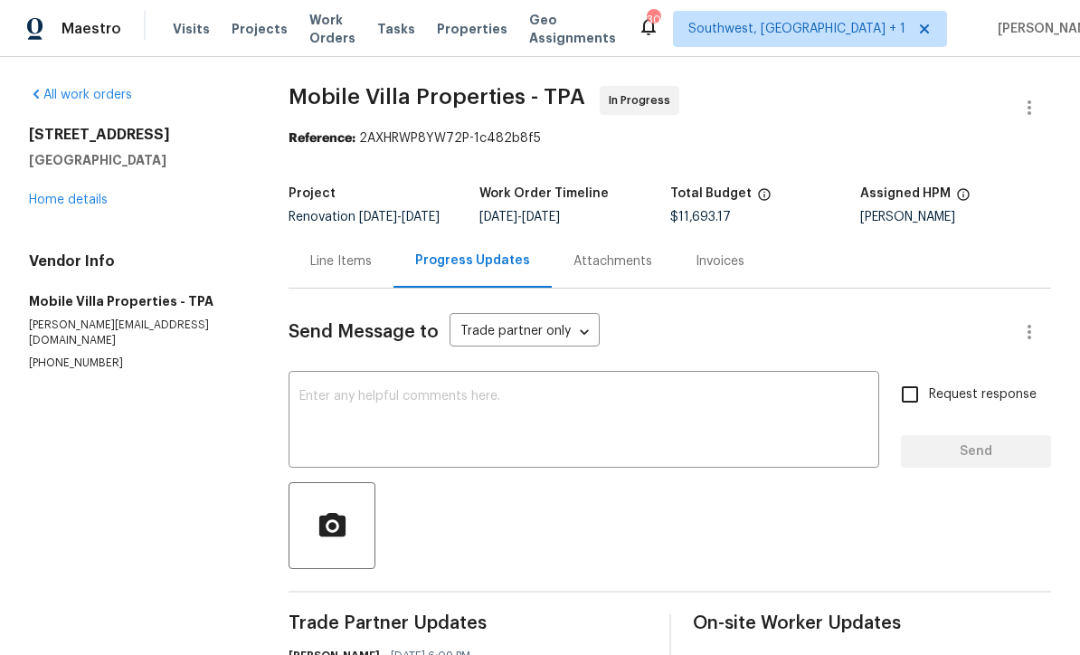
click at [61, 202] on link "Home details" at bounding box center [68, 200] width 79 height 13
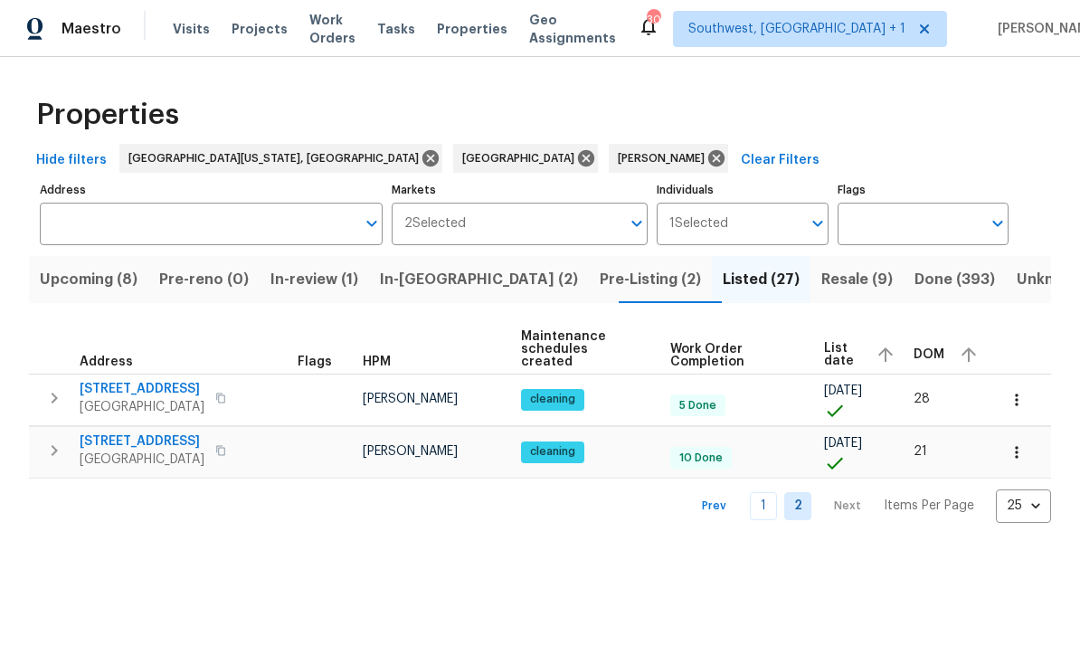
click at [600, 284] on span "Pre-Listing (2)" at bounding box center [650, 279] width 101 height 25
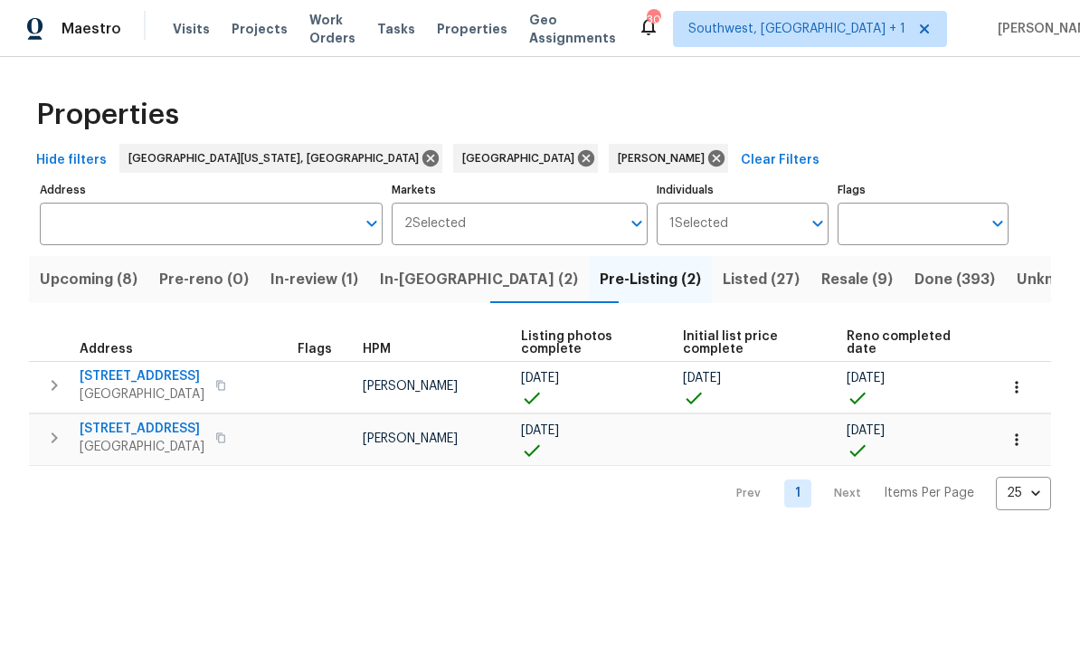
click at [821, 277] on span "Resale (9)" at bounding box center [856, 279] width 71 height 25
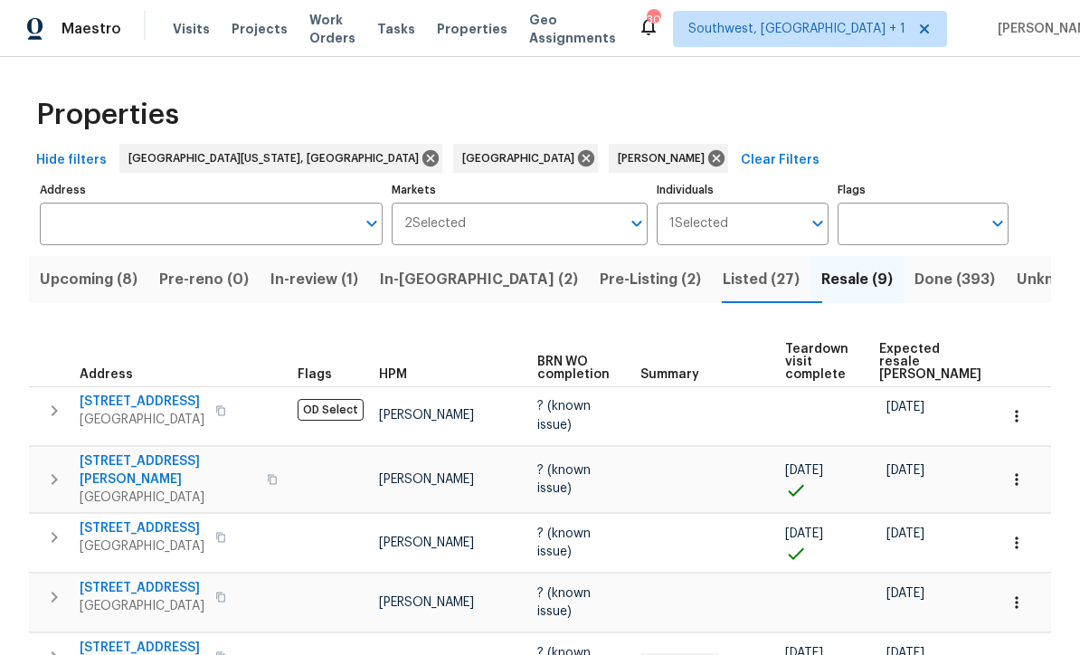
click at [723, 277] on span "Listed (27)" at bounding box center [761, 279] width 77 height 25
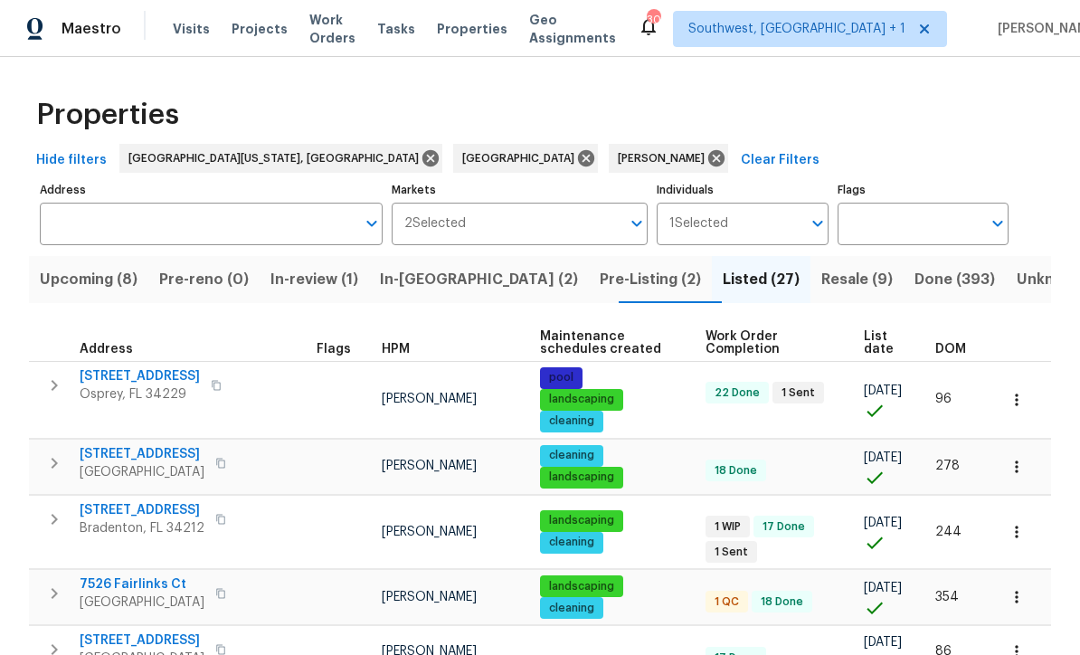
click at [600, 279] on span "Pre-Listing (2)" at bounding box center [650, 279] width 101 height 25
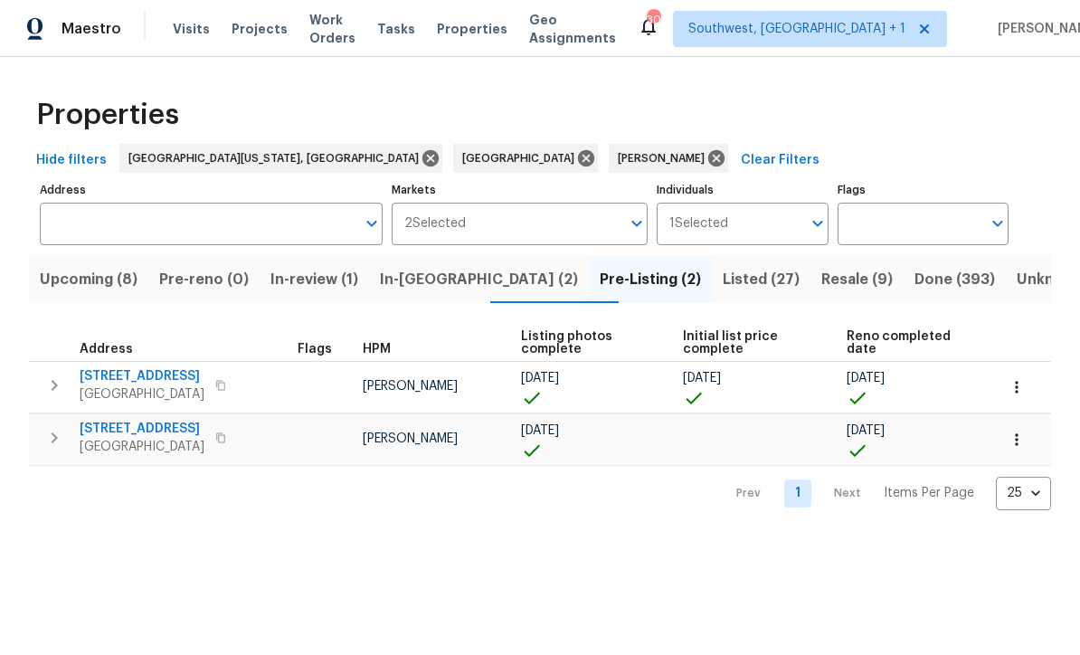
click at [444, 275] on span "In-reno (2)" at bounding box center [479, 279] width 198 height 25
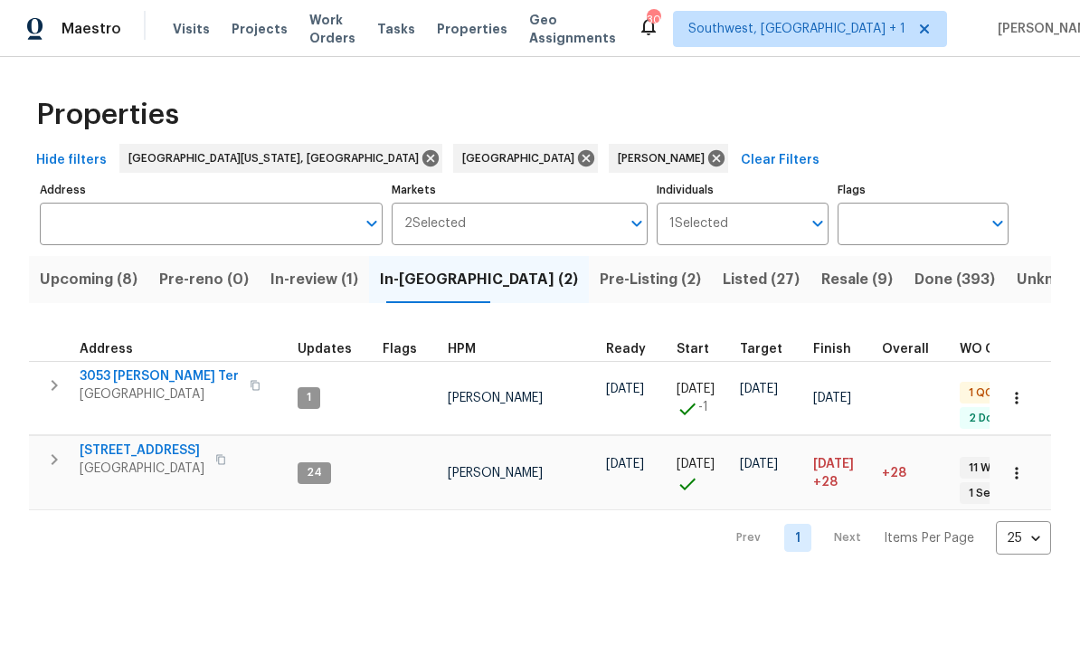
click at [151, 377] on span "3053 Draper Ter" at bounding box center [159, 376] width 159 height 18
click at [659, 583] on html "Maestro Visits Projects Work Orders Tasks Properties Geo Assignments 30 Southwe…" at bounding box center [540, 291] width 1080 height 583
